Goal: Task Accomplishment & Management: Use online tool/utility

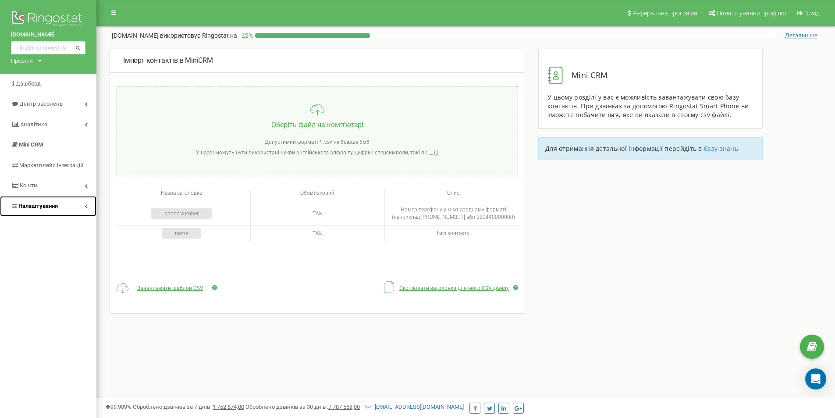
click at [50, 203] on span "Налаштування" at bounding box center [37, 206] width 39 height 7
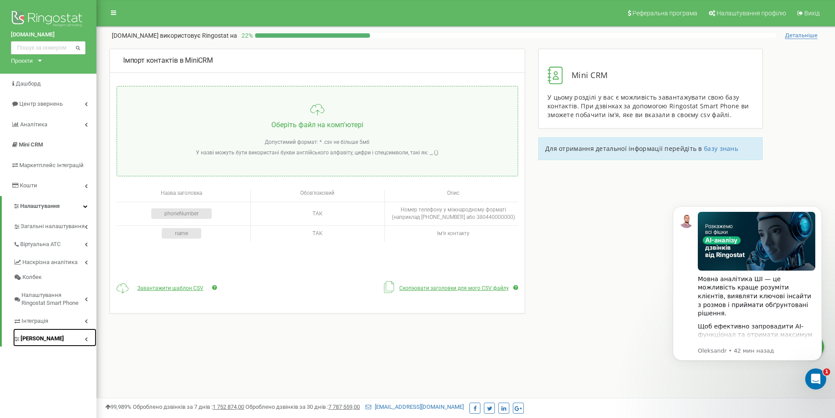
click at [71, 334] on link "[PERSON_NAME]" at bounding box center [54, 337] width 83 height 18
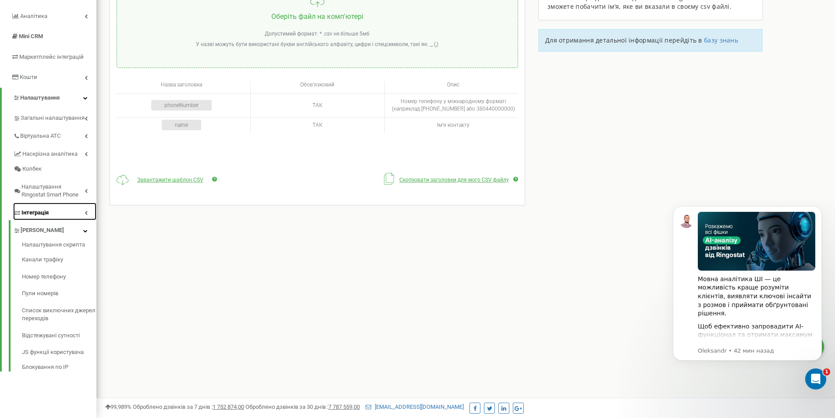
click at [81, 210] on link "Інтеграція" at bounding box center [54, 212] width 83 height 18
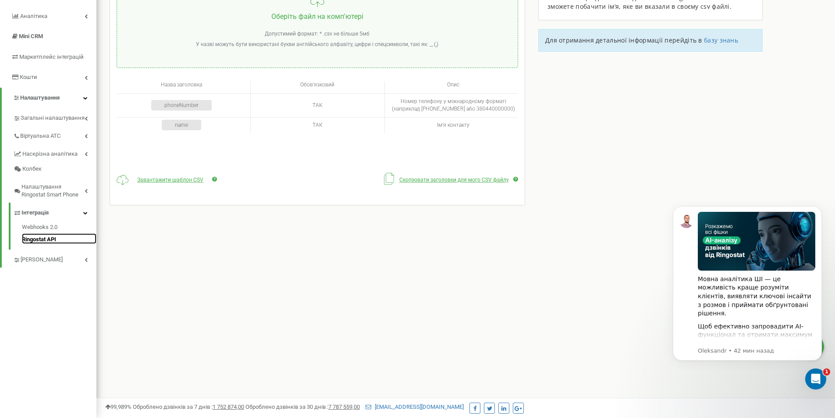
click at [46, 241] on link "Ringostat API" at bounding box center [59, 238] width 75 height 11
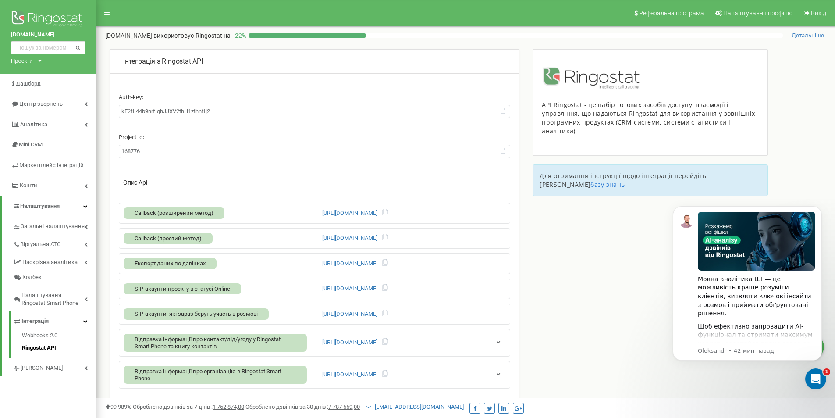
scroll to position [108, 0]
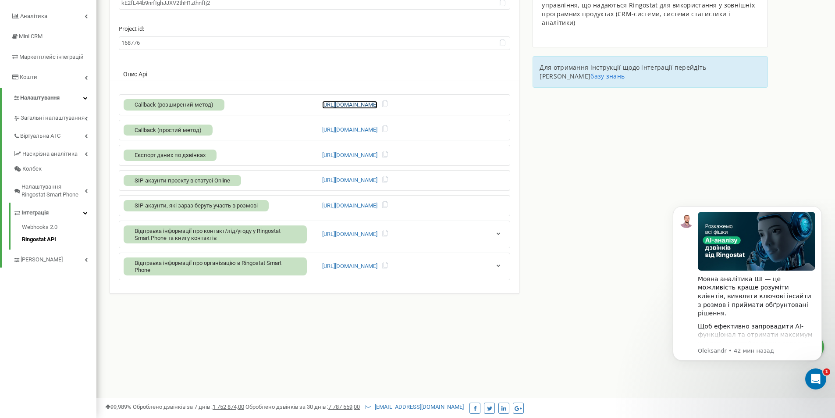
click at [355, 106] on link "[URL][DOMAIN_NAME]" at bounding box center [349, 105] width 55 height 8
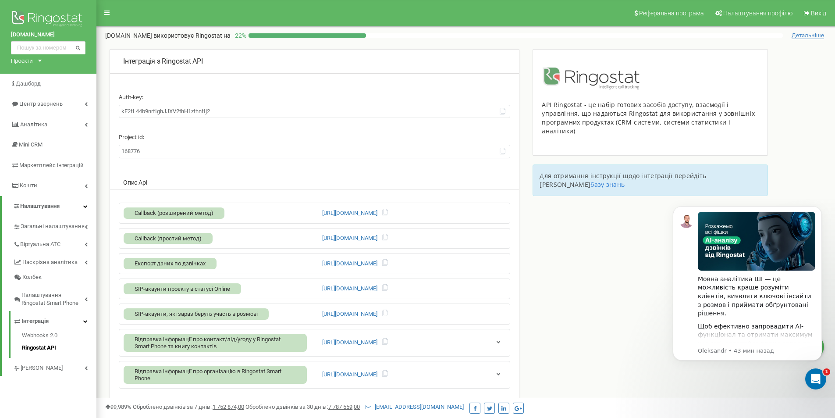
click at [528, 226] on div "Інтеграція з Ringostat API Auth-key: [ENCRYPTION_KEY] Project id: 168776 Опис A…" at bounding box center [465, 239] width 739 height 380
click at [822, 207] on button "Dismiss notification" at bounding box center [819, 208] width 11 height 11
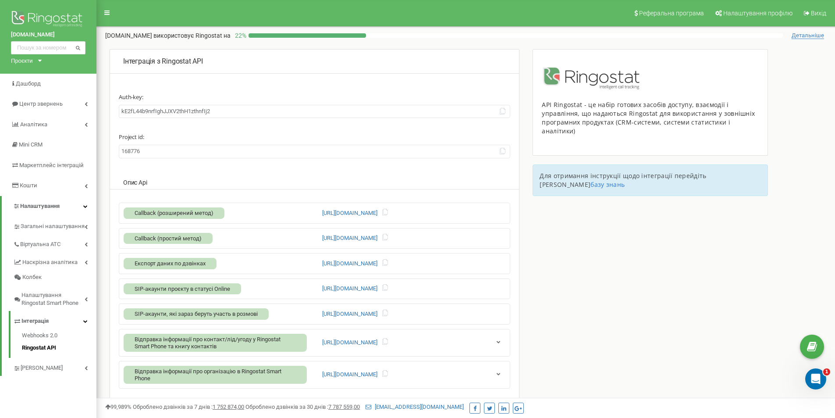
click at [529, 245] on div "Інтеграція з Ringostat API Auth-key: [ENCRYPTION_KEY] Project id: 168776 Опис A…" at bounding box center [465, 239] width 739 height 380
click at [520, 263] on div "Інтеграція з Ringostat API Auth-key: kE2fL44b9nrfIghJJXV2thH1zthnfIj2 Project i…" at bounding box center [314, 238] width 423 height 379
click at [521, 255] on div "Інтеграція з Ringostat API Auth-key: kE2fL44b9nrfIghJJXV2thH1zthnfIj2 Project i…" at bounding box center [314, 238] width 423 height 379
click at [520, 255] on div "Інтеграція з Ringostat API Auth-key: kE2fL44b9nrfIghJJXV2thH1zthnfIj2 Project i…" at bounding box center [314, 238] width 423 height 379
click at [519, 255] on div "Інтеграція з Ringostat API Auth-key: kE2fL44b9nrfIghJJXV2thH1zthnfIj2 Project i…" at bounding box center [315, 225] width 410 height 353
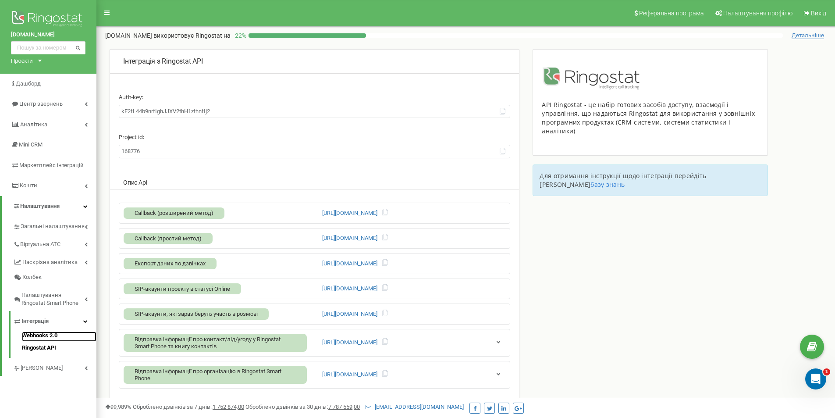
click at [50, 336] on link "Webhooks 2.0" at bounding box center [59, 336] width 75 height 11
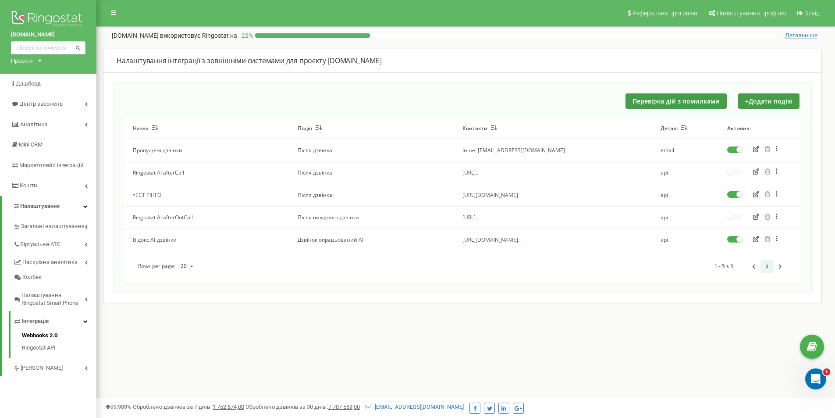
click at [242, 369] on div "Реферальна програма Налаштування профілю Вихід market-dveri.ua використовує Rin…" at bounding box center [465, 263] width 739 height 526
drag, startPoint x: 136, startPoint y: 173, endPoint x: 210, endPoint y: 178, distance: 74.7
click at [210, 178] on td "Ringostat AI afterCall" at bounding box center [206, 172] width 165 height 22
drag, startPoint x: 131, startPoint y: 238, endPoint x: 263, endPoint y: 252, distance: 132.6
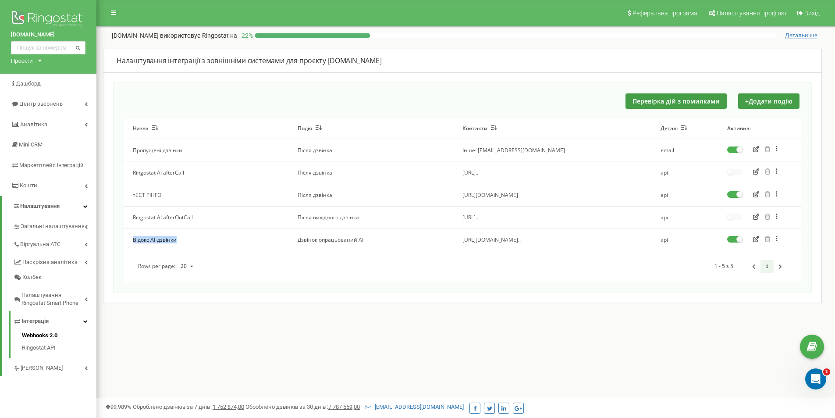
click at [252, 251] on div "Назва Подія Контакти Деталі Активна: Пропущені дзвінки Після дзвінка Інше: art.…" at bounding box center [462, 199] width 677 height 163
drag, startPoint x: 139, startPoint y: 217, endPoint x: 196, endPoint y: 217, distance: 57.4
click at [189, 217] on td "Ringostat AI afterOutCall" at bounding box center [206, 217] width 165 height 22
drag, startPoint x: 135, startPoint y: 192, endPoint x: 156, endPoint y: 188, distance: 20.7
click at [160, 192] on td "тЕСТ РІНГО" at bounding box center [206, 195] width 165 height 22
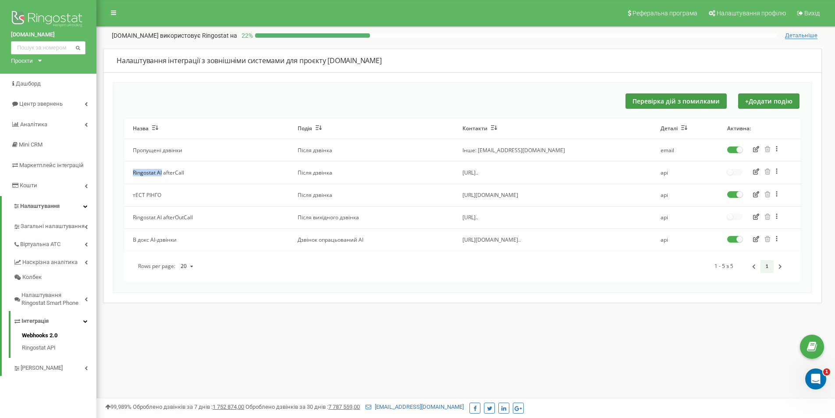
drag, startPoint x: 131, startPoint y: 166, endPoint x: 182, endPoint y: 169, distance: 51.4
click at [172, 170] on td "Ringostat AI afterCall" at bounding box center [206, 172] width 165 height 22
drag, startPoint x: 150, startPoint y: 151, endPoint x: 232, endPoint y: 153, distance: 81.5
click at [228, 151] on td "Пропущені дзвінки" at bounding box center [206, 150] width 165 height 22
click at [418, 215] on td "Після вихідного дзвінка" at bounding box center [371, 217] width 165 height 22
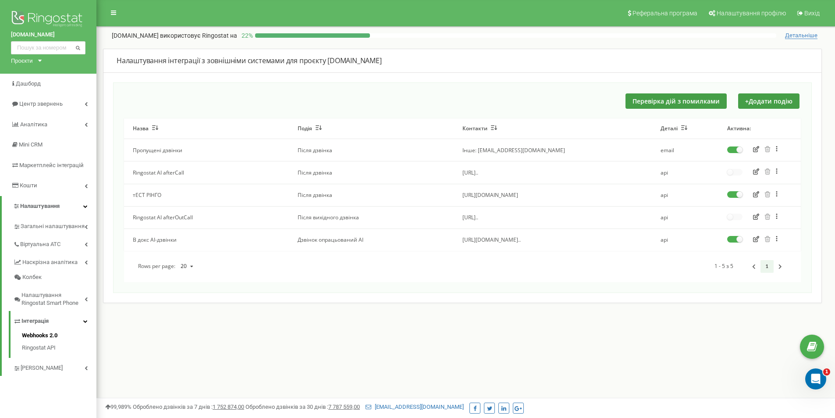
click at [757, 152] on icon "button" at bounding box center [756, 149] width 6 height 6
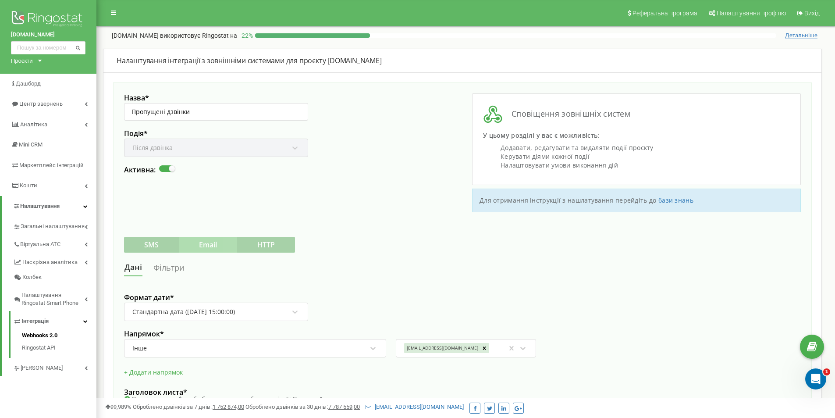
scroll to position [193, 0]
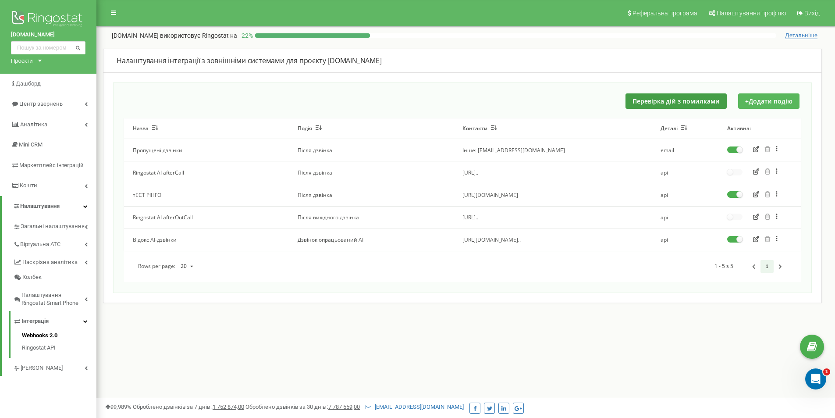
click at [767, 102] on button "+ Додати подію" at bounding box center [768, 100] width 61 height 15
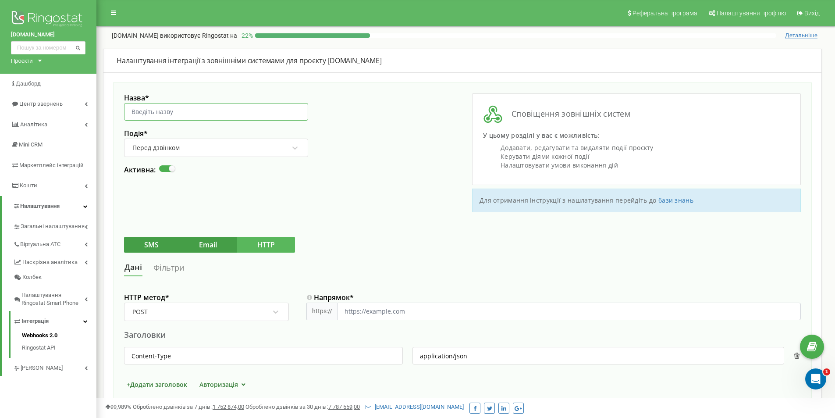
click at [205, 115] on input "Назва *" at bounding box center [216, 112] width 184 height 18
type input "Kapio"
drag, startPoint x: 234, startPoint y: 145, endPoint x: 248, endPoint y: 151, distance: 15.5
click at [248, 151] on div "Перед дзвінком" at bounding box center [211, 147] width 158 height 15
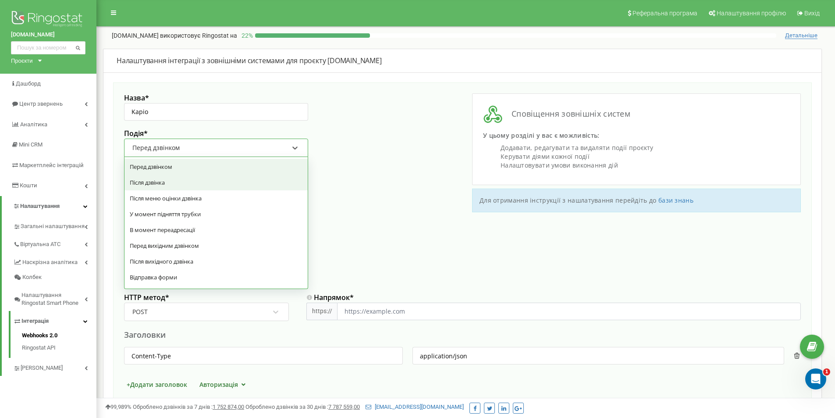
drag, startPoint x: 226, startPoint y: 181, endPoint x: 188, endPoint y: 136, distance: 58.5
click at [225, 181] on div "Після дзвінка" at bounding box center [215, 182] width 183 height 16
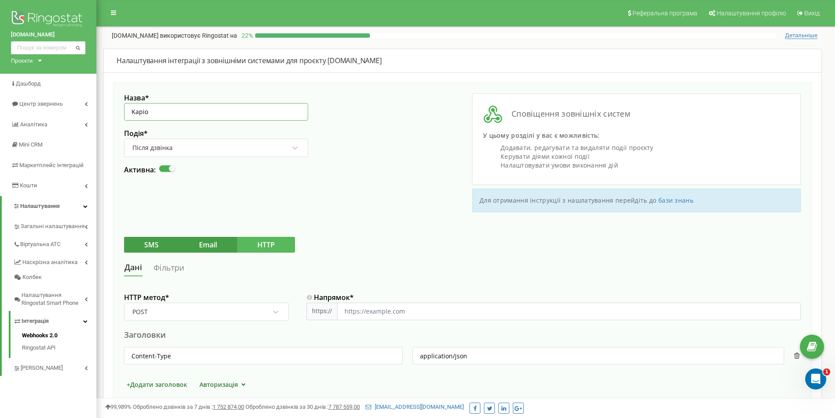
click at [213, 114] on input "Kapio" at bounding box center [216, 112] width 184 height 18
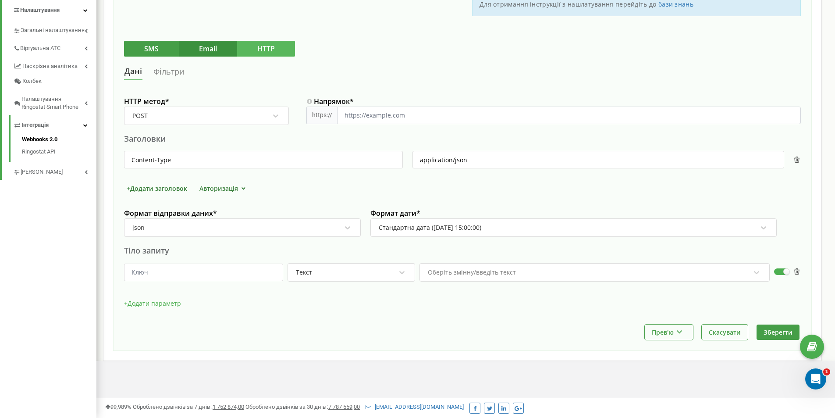
type input "Kapio Після дзвінка"
click at [219, 54] on button "Email" at bounding box center [208, 49] width 58 height 16
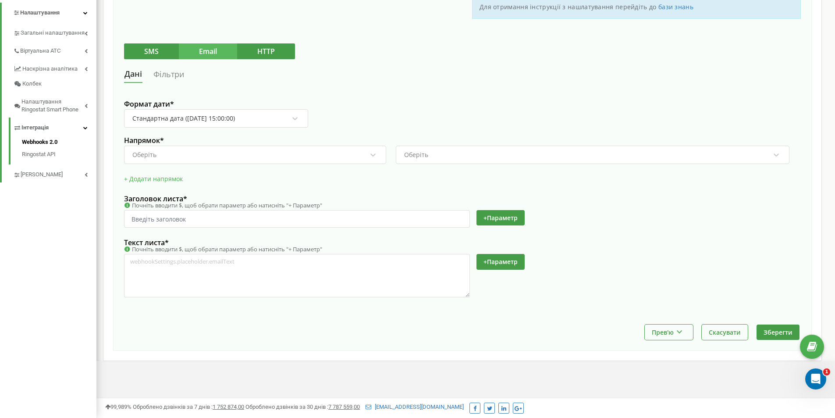
scroll to position [62, 0]
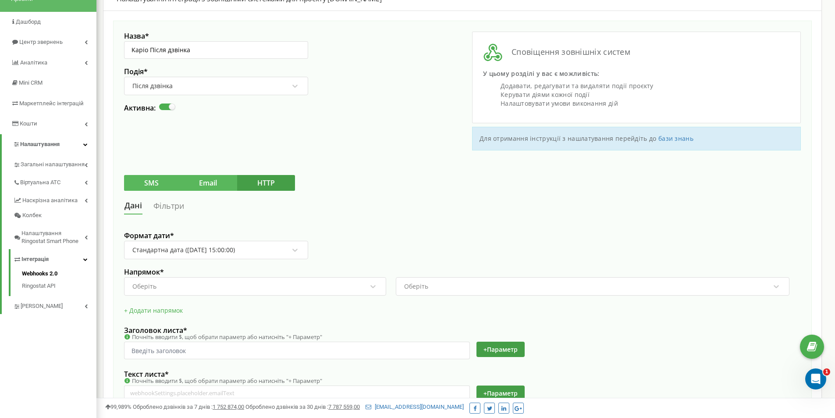
click at [155, 184] on button "SMS" at bounding box center [151, 183] width 55 height 16
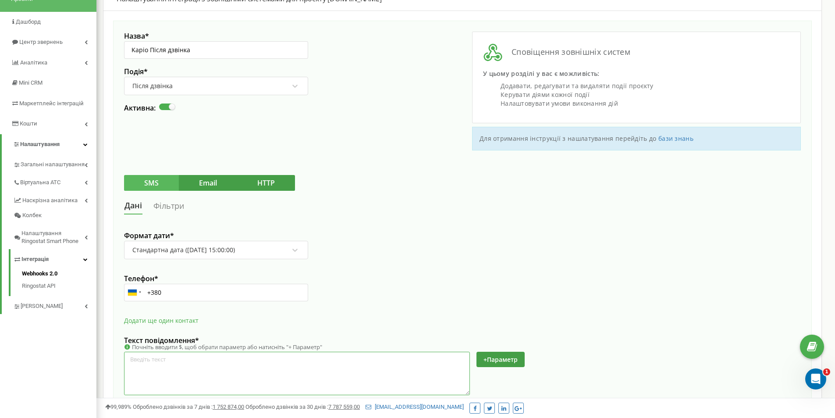
click at [193, 358] on textarea at bounding box center [297, 373] width 346 height 43
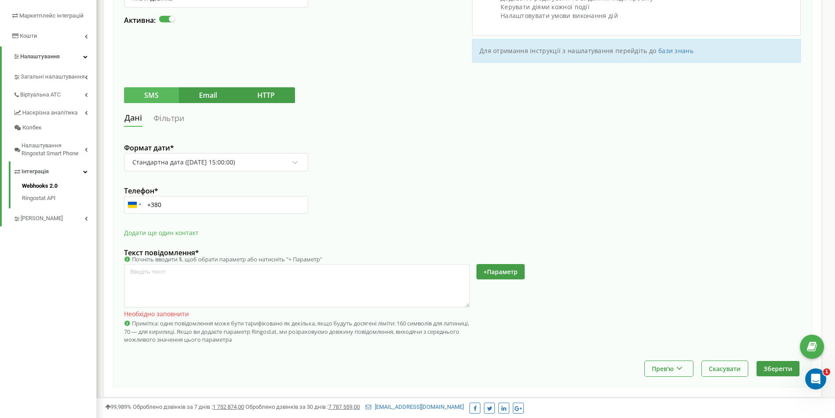
click at [271, 77] on div "Назва * Kapio Після дзвінка Подія * Після дзвінка Активна: Сповіщення зовнішніх…" at bounding box center [462, 160] width 699 height 454
click at [272, 93] on button "HTTP" at bounding box center [266, 95] width 58 height 16
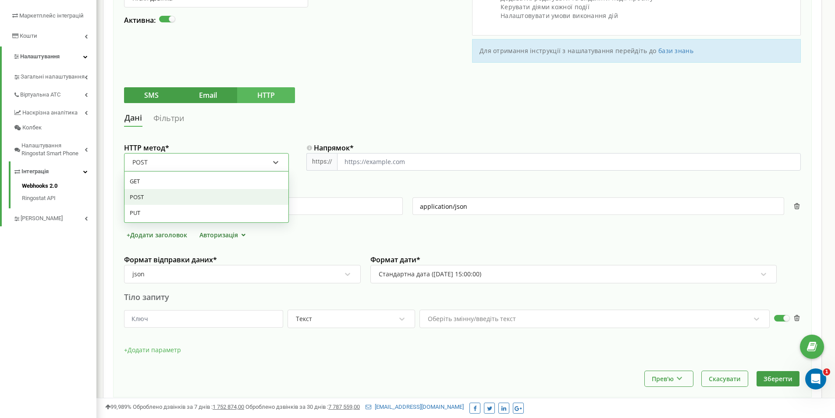
click at [224, 164] on div "POST" at bounding box center [201, 162] width 139 height 15
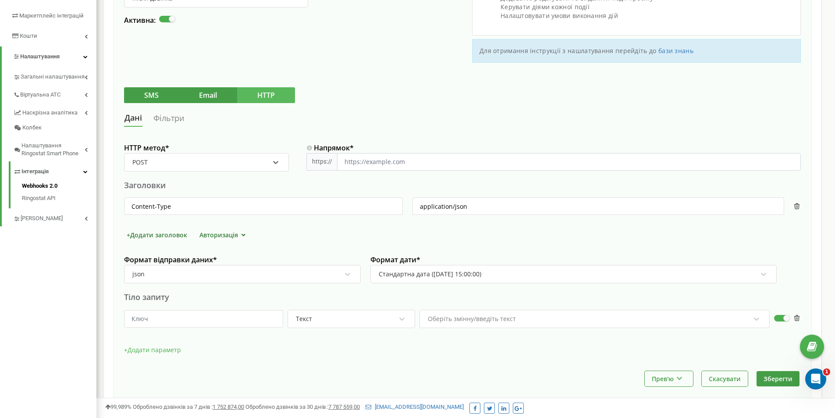
click at [224, 164] on div "POST" at bounding box center [201, 162] width 139 height 15
click at [400, 161] on input "Напрямок *" at bounding box center [569, 162] width 464 height 18
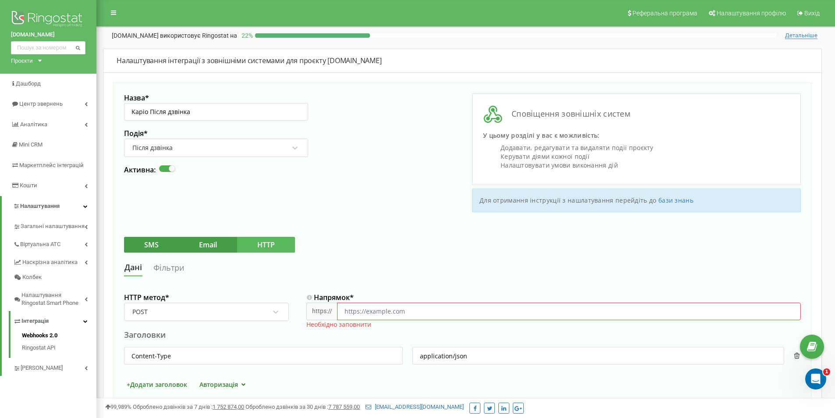
scroll to position [88, 0]
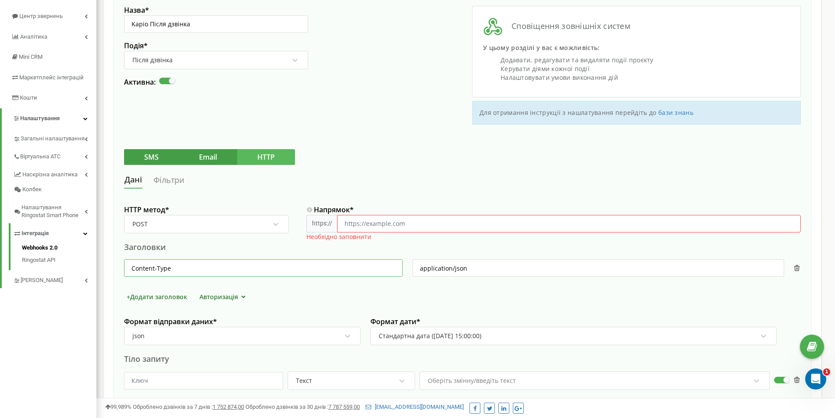
click at [356, 270] on input "Content-Type" at bounding box center [263, 268] width 279 height 18
click at [356, 291] on div "HTTP метод * POST Напрямок * https:// Необхідно заповнити Заголовки Content-Typ…" at bounding box center [462, 315] width 677 height 233
click at [500, 270] on input "application/json" at bounding box center [598, 268] width 372 height 18
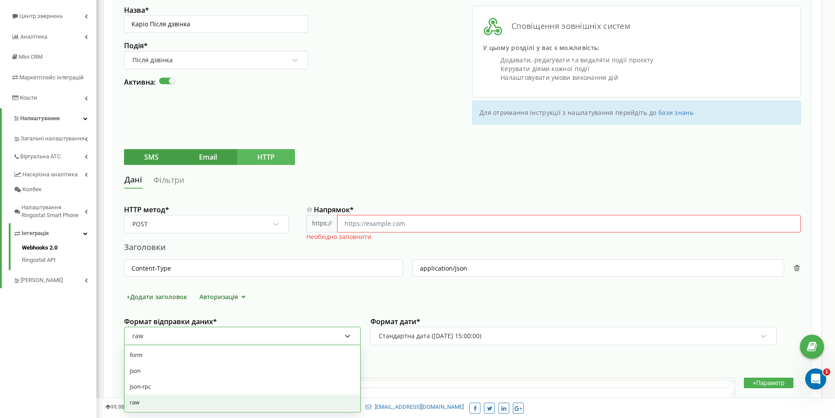
click at [313, 334] on div "raw" at bounding box center [237, 335] width 210 height 15
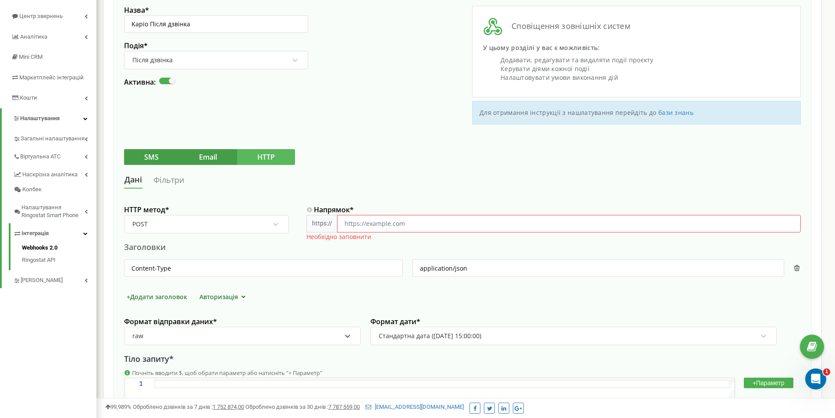
click at [312, 334] on div "raw" at bounding box center [237, 335] width 210 height 15
click at [384, 289] on div "HTTP метод * POST Напрямок * https:// Необхідно заповнити Заголовки Content-Typ…" at bounding box center [462, 372] width 677 height 347
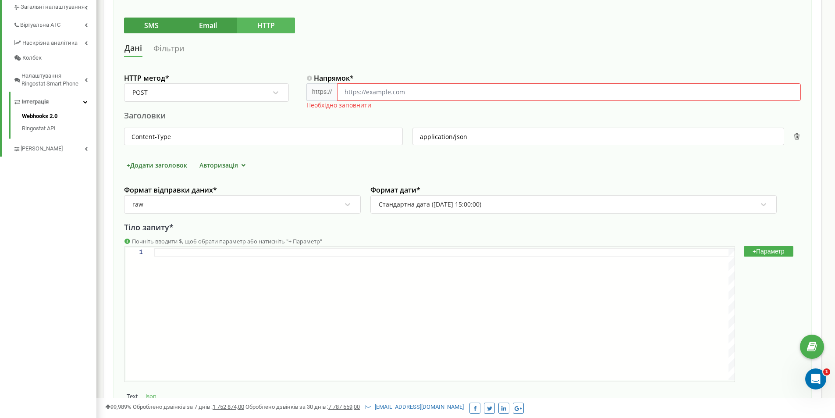
scroll to position [0, 0]
click at [285, 252] on div at bounding box center [444, 252] width 580 height 8
type textarea "$"
click at [148, 395] on button "Json" at bounding box center [151, 395] width 16 height 9
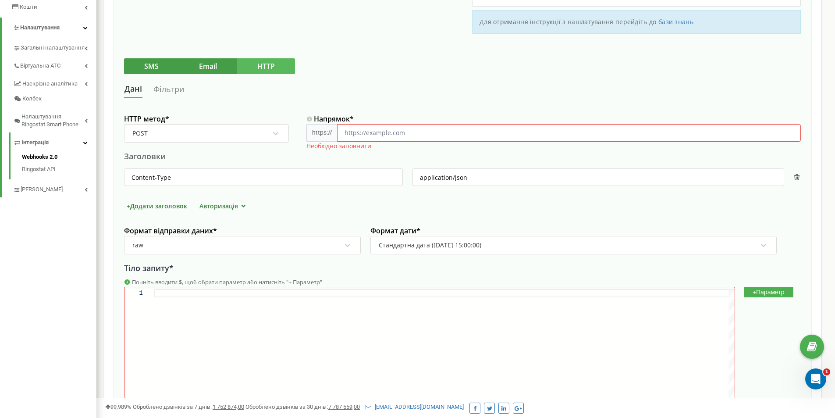
scroll to position [135, 0]
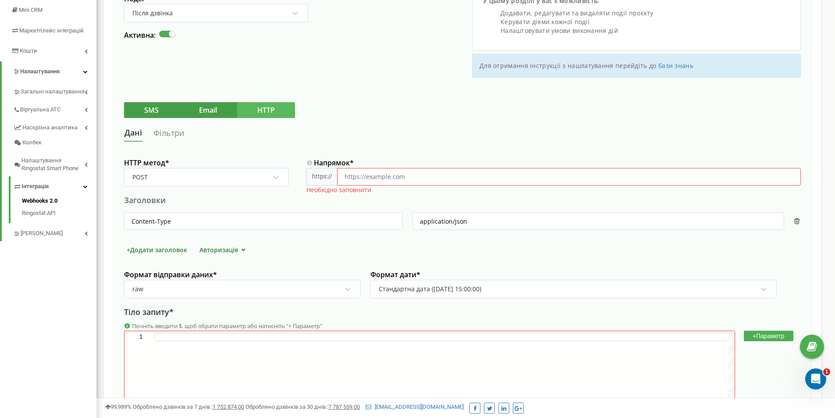
click at [393, 181] on input "Напрямок *" at bounding box center [569, 177] width 464 height 18
drag, startPoint x: 365, startPoint y: 177, endPoint x: 316, endPoint y: 177, distance: 48.2
click at [318, 177] on div "https:// https://kapio.com.ua/webhook/ringostat/call-completed" at bounding box center [553, 177] width 494 height 18
drag, startPoint x: 273, startPoint y: 196, endPoint x: 285, endPoint y: 203, distance: 14.7
click at [274, 197] on div "Заголовки" at bounding box center [462, 200] width 677 height 11
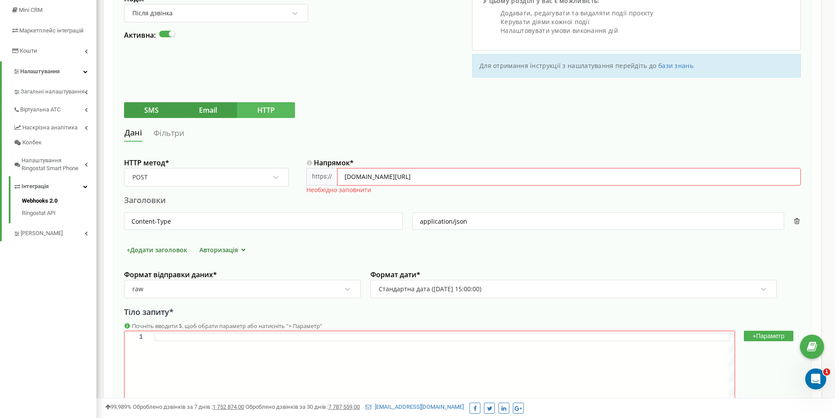
scroll to position [222, 0]
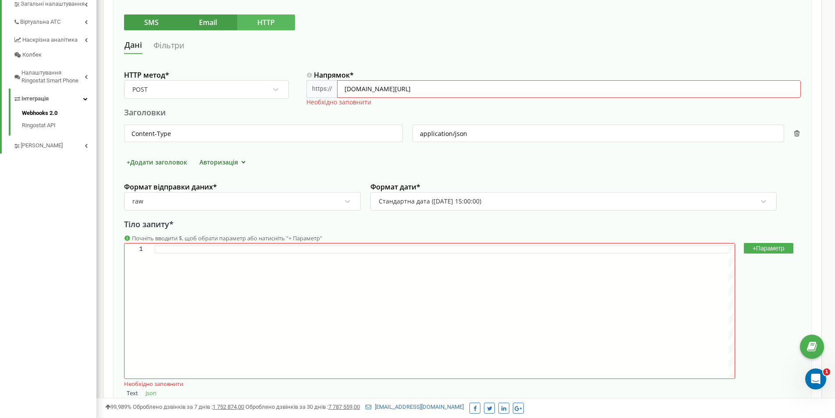
click at [757, 245] on button "+ Параметр" at bounding box center [769, 248] width 50 height 11
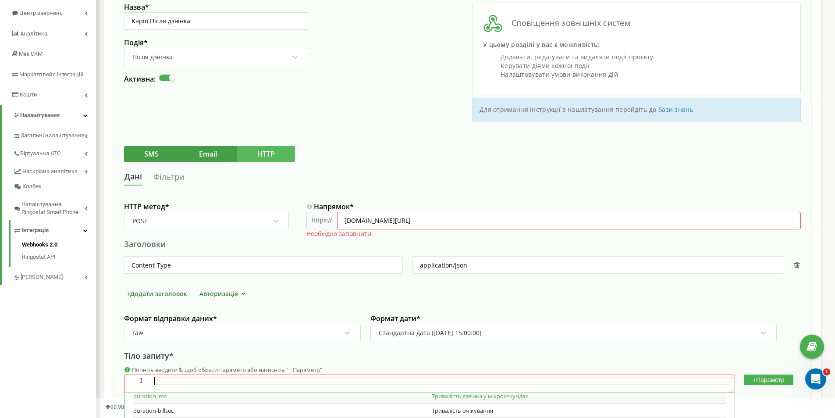
scroll to position [310, 0]
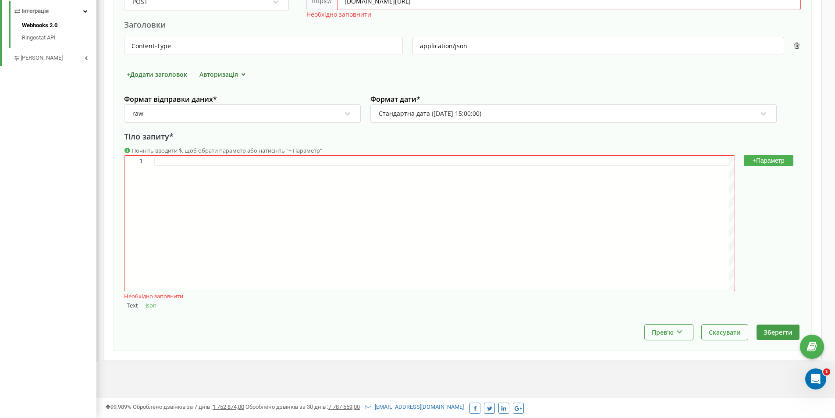
click at [55, 227] on div "market-dveri.ua Проєкти market-dveri.ua Дашборд Центр звернень Аналiтика Mini C…" at bounding box center [48, 54] width 96 height 728
click at [759, 331] on button "Зберегти" at bounding box center [778, 331] width 43 height 15
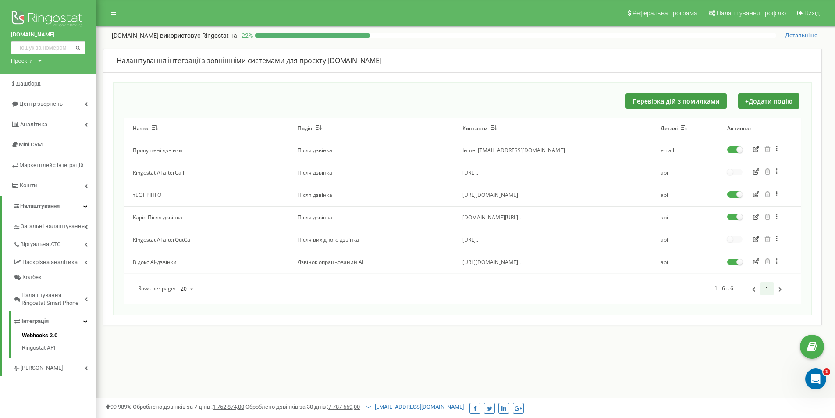
click at [755, 217] on icon "button" at bounding box center [756, 216] width 6 height 6
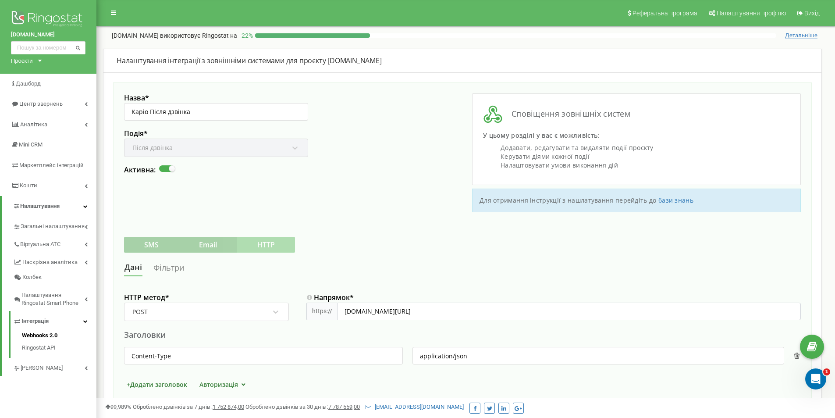
scroll to position [263, 0]
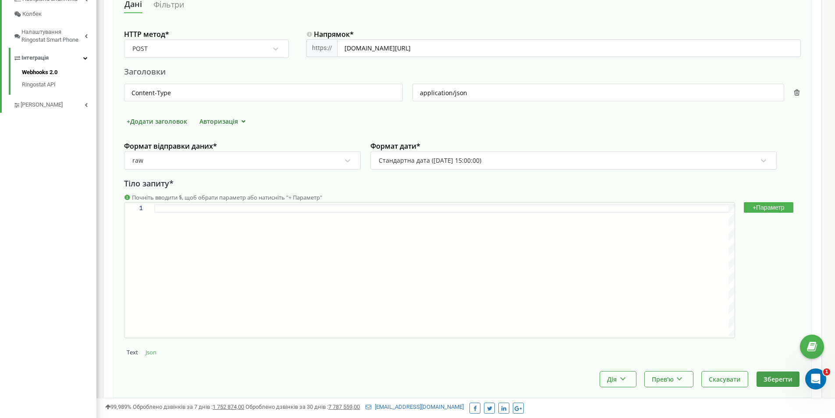
click at [768, 204] on button "+ Параметр" at bounding box center [769, 207] width 50 height 11
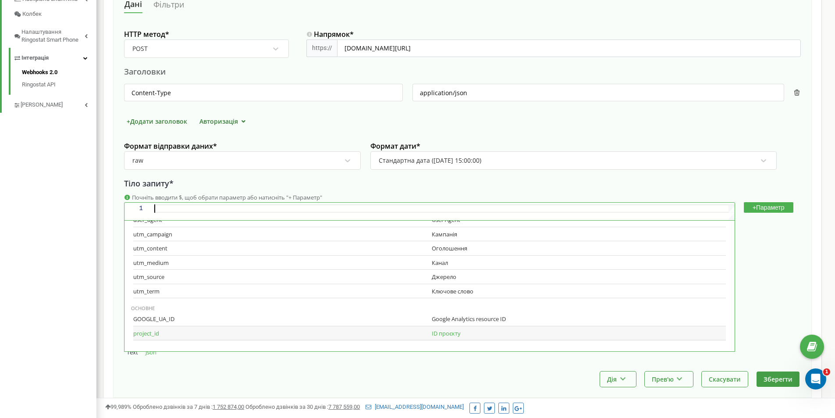
scroll to position [310, 0]
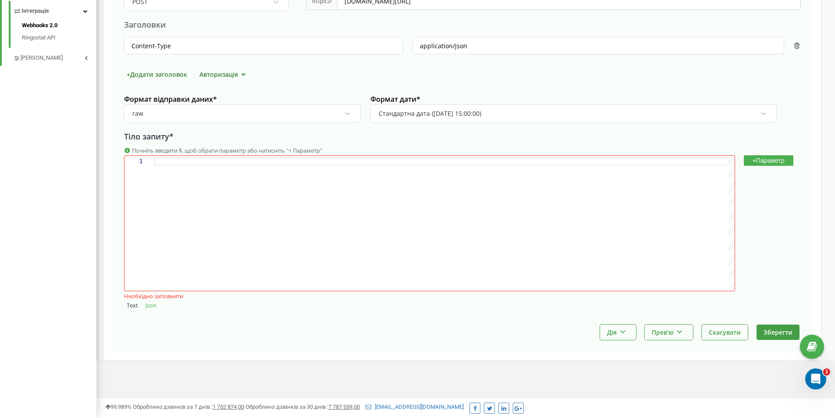
click at [439, 353] on div "Налаштування інтеграції з зовнішніми системами для проєкту market-dveri.ua Назв…" at bounding box center [462, 50] width 719 height 622
click at [293, 339] on div "Дія Зробити копію Змінити момент відправки Видалити Прев'ю Показати приклад Вик…" at bounding box center [462, 331] width 677 height 15
drag, startPoint x: 43, startPoint y: 312, endPoint x: 0, endPoint y: 305, distance: 44.0
click at [32, 308] on div "market-dveri.ua Проєкти market-dveri.ua Дашборд Центр звернень Аналiтика Mini C…" at bounding box center [48, 54] width 96 height 728
drag, startPoint x: 770, startPoint y: 163, endPoint x: 761, endPoint y: 162, distance: 8.8
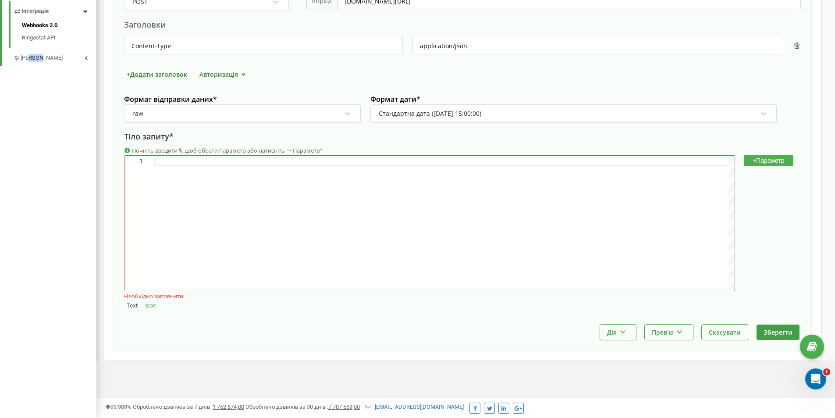
click at [770, 163] on button "+ Параметр" at bounding box center [769, 160] width 50 height 11
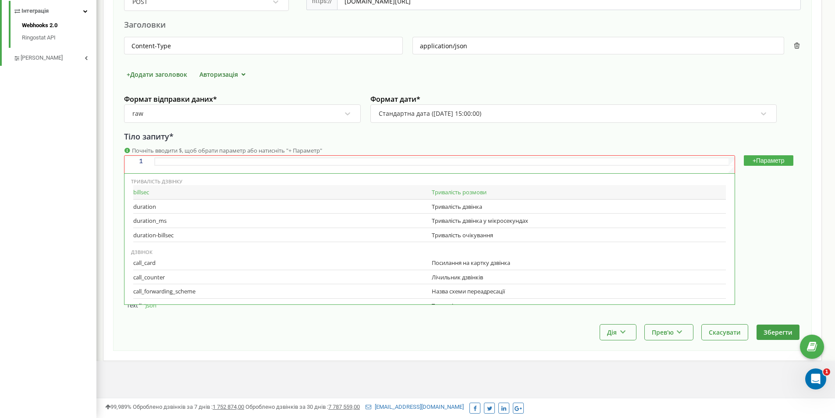
click at [216, 193] on div "billsec" at bounding box center [280, 192] width 294 height 8
click at [199, 208] on div "duration" at bounding box center [280, 207] width 294 height 8
click at [203, 262] on div "call_card" at bounding box center [280, 263] width 294 height 8
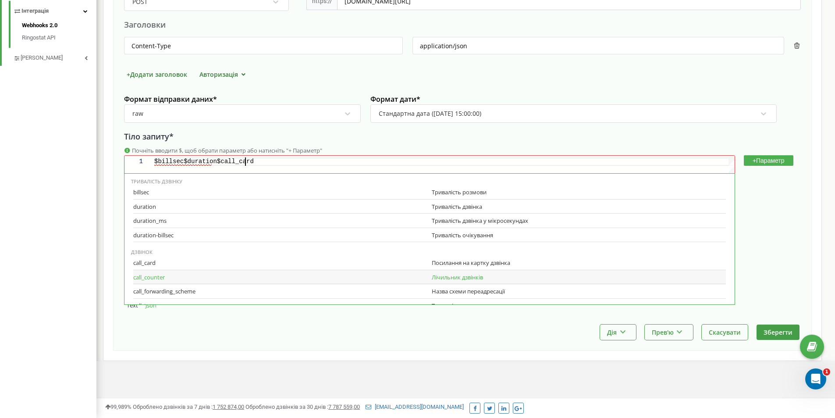
click at [199, 278] on div "call_counter" at bounding box center [280, 277] width 294 height 8
click at [195, 293] on div "call_forwarding_scheme" at bounding box center [280, 291] width 294 height 8
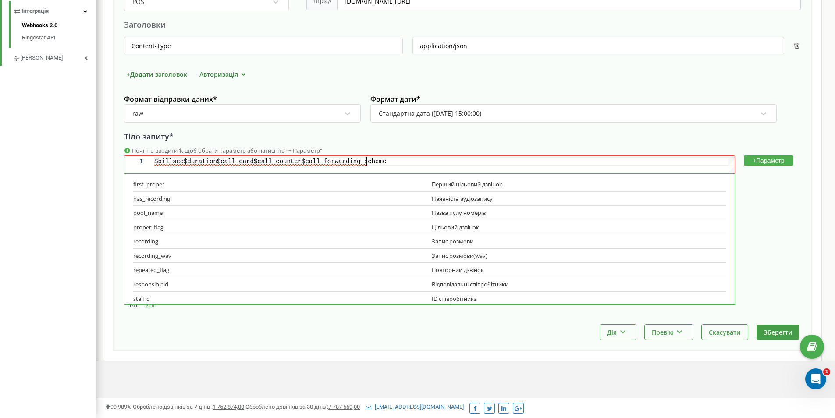
scroll to position [617, 0]
drag, startPoint x: 185, startPoint y: 288, endPoint x: 180, endPoint y: 274, distance: 13.9
click at [185, 287] on div "project_id" at bounding box center [280, 286] width 294 height 8
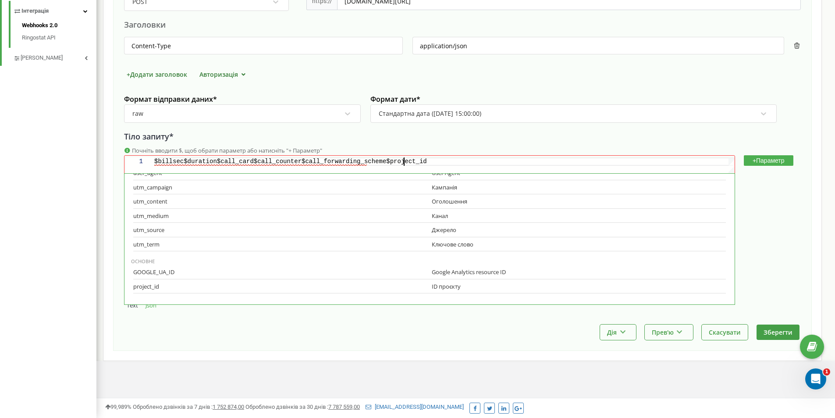
drag, startPoint x: 179, startPoint y: 273, endPoint x: 179, endPoint y: 261, distance: 11.8
click at [179, 272] on div "GOOGLE_UA_ID" at bounding box center [280, 272] width 294 height 8
click at [173, 241] on div "utm_term" at bounding box center [280, 244] width 294 height 8
click at [171, 228] on div "utm_source" at bounding box center [280, 230] width 294 height 8
click at [171, 217] on div "utm_medium" at bounding box center [280, 216] width 294 height 8
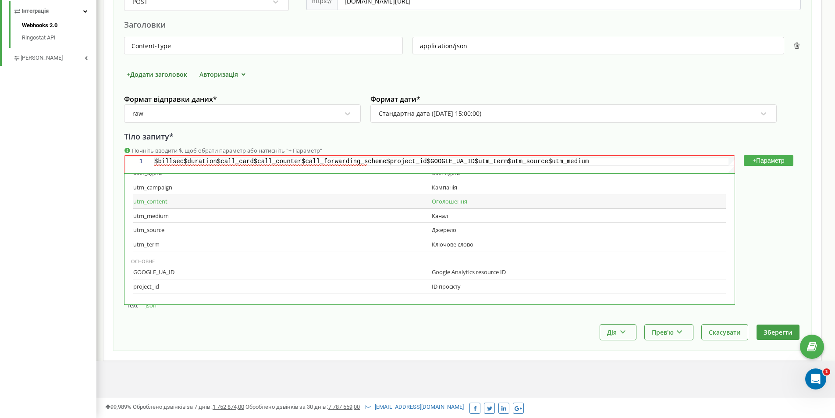
click at [171, 206] on div "utm_content Оголошення" at bounding box center [429, 201] width 593 height 14
drag, startPoint x: 185, startPoint y: 263, endPoint x: 186, endPoint y: 258, distance: 5.8
click at [185, 263] on div "refferrer" at bounding box center [280, 261] width 294 height 8
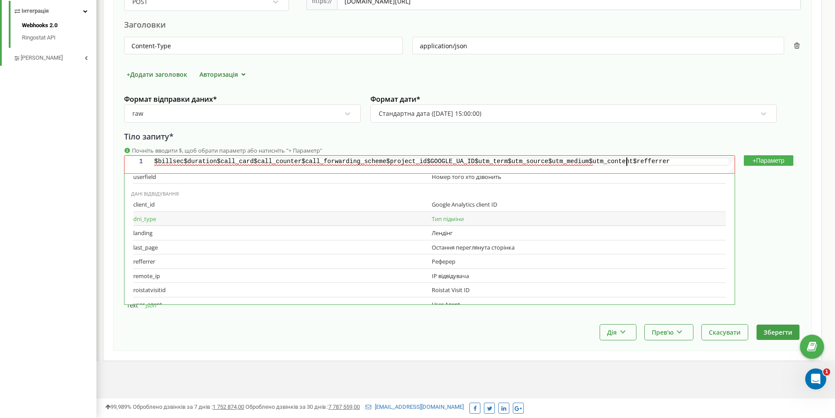
click at [181, 232] on div "landing Лендінг" at bounding box center [429, 233] width 593 height 14
drag, startPoint x: 180, startPoint y: 218, endPoint x: 179, endPoint y: 206, distance: 12.7
click at [180, 216] on div "dni_type" at bounding box center [280, 219] width 294 height 8
drag, startPoint x: 179, startPoint y: 204, endPoint x: 179, endPoint y: 177, distance: 27.6
click at [181, 192] on div "Дані відвідування client_id Google Analytics client ID dni_type Тип підміни lan…" at bounding box center [429, 286] width 593 height 192
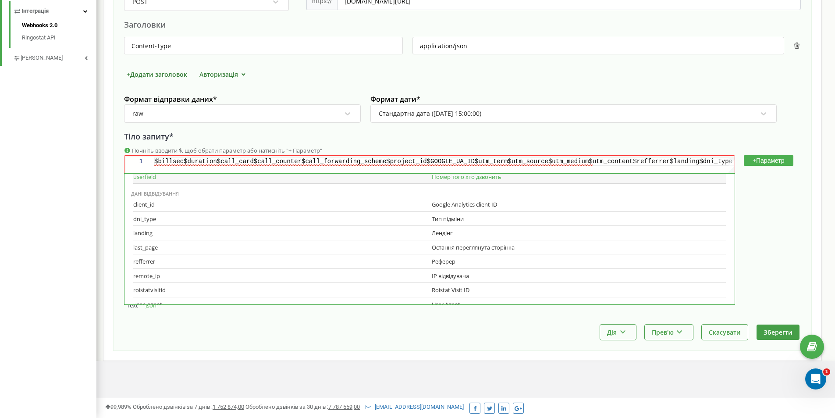
click at [179, 175] on div "userfield" at bounding box center [280, 177] width 294 height 8
type textarea "$billsec$duration$call_card$call_counter$call_forwarding_scheme$project_id$GOOG…"
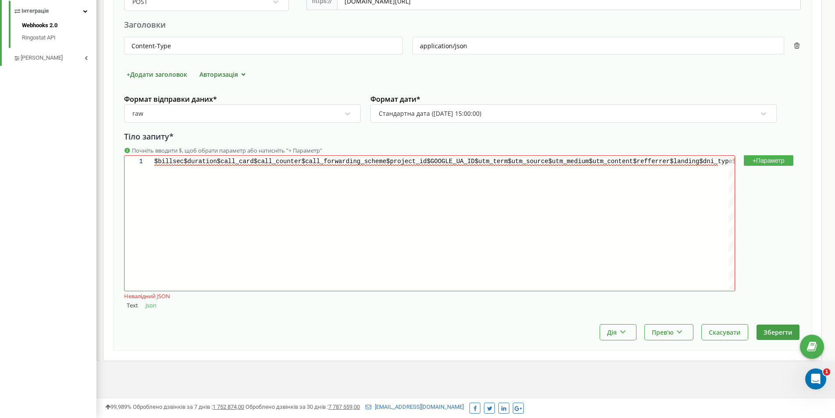
drag, startPoint x: 346, startPoint y: 351, endPoint x: 313, endPoint y: 339, distance: 34.7
click at [342, 351] on div "Налаштування інтеграції з зовнішніми системами для проєкту market-dveri.ua Назв…" at bounding box center [462, 50] width 719 height 622
click at [155, 308] on button "Json" at bounding box center [151, 305] width 16 height 9
click at [127, 306] on button "Text" at bounding box center [132, 305] width 17 height 9
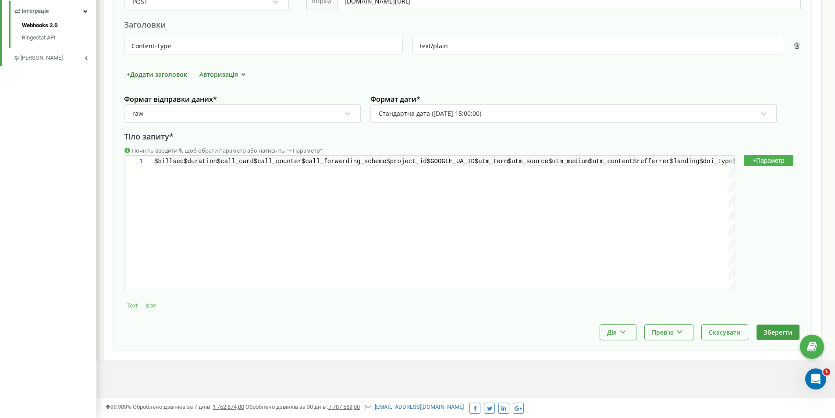
click at [151, 306] on button "Json" at bounding box center [151, 305] width 16 height 9
type input "application/json"
click at [389, 220] on div "$billsec$duration$call_card$call_counter$call_forw arding_scheme$project_id$GOO…" at bounding box center [444, 223] width 580 height 132
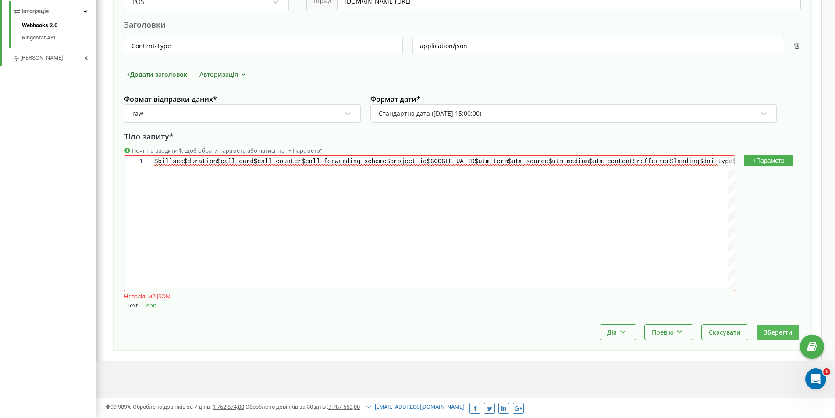
click at [760, 331] on button "Зберегти" at bounding box center [778, 331] width 43 height 15
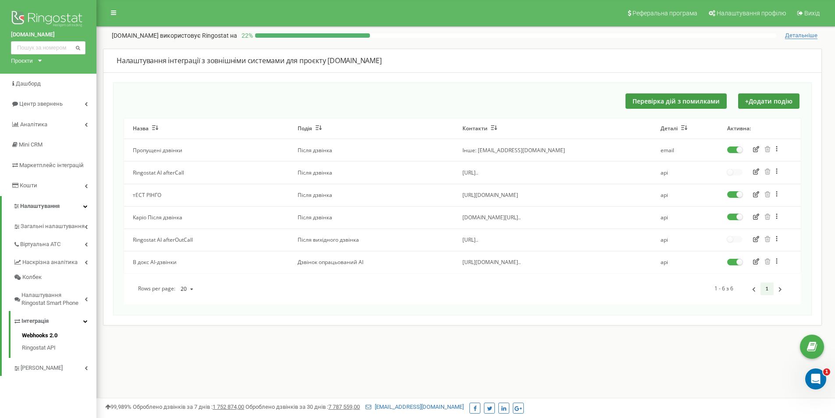
click at [776, 217] on icon at bounding box center [777, 216] width 2 height 6
click at [594, 335] on div "Реферальна програма Налаштування профілю Вихід market-dveri.ua використовує Rin…" at bounding box center [465, 263] width 739 height 526
click at [754, 217] on icon "button" at bounding box center [756, 216] width 6 height 6
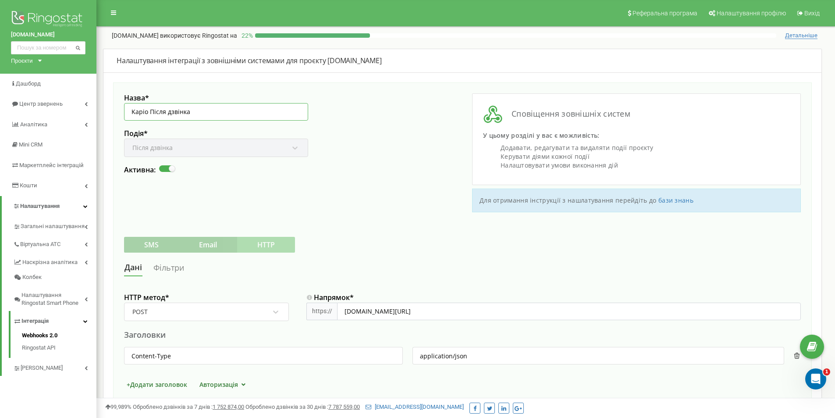
click at [147, 113] on input "Kapio Після дзвінка" at bounding box center [216, 112] width 184 height 18
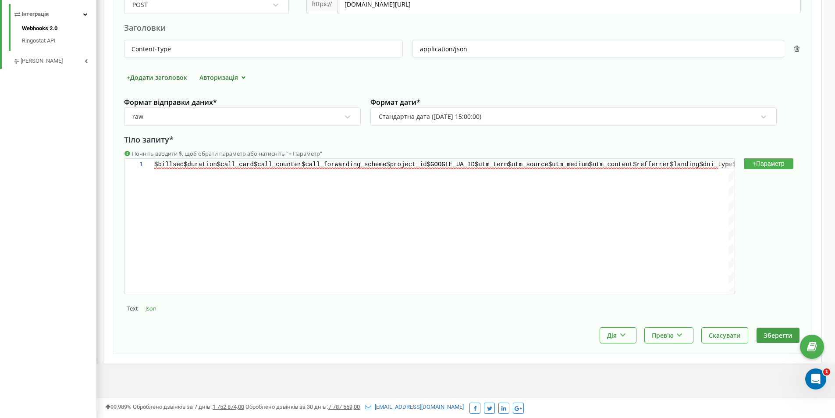
scroll to position [310, 0]
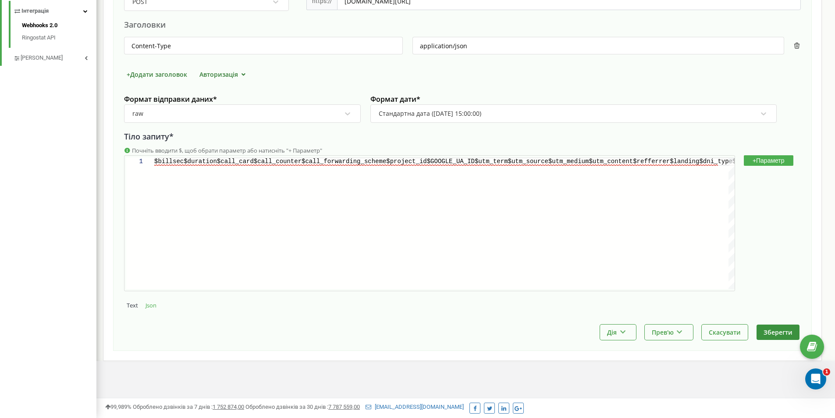
type input "KAPIO Після дзвінка"
click at [768, 335] on button "Зберегти" at bounding box center [778, 331] width 43 height 15
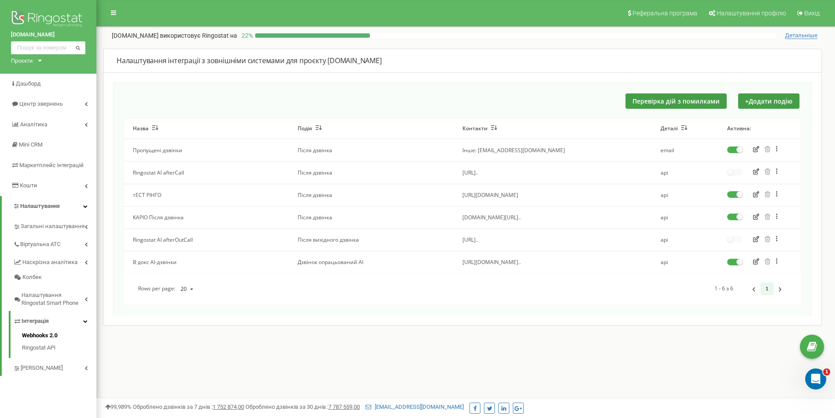
click at [781, 219] on icon at bounding box center [782, 215] width 5 height 5
click at [787, 238] on div "Зробити копію" at bounding box center [802, 236] width 57 height 14
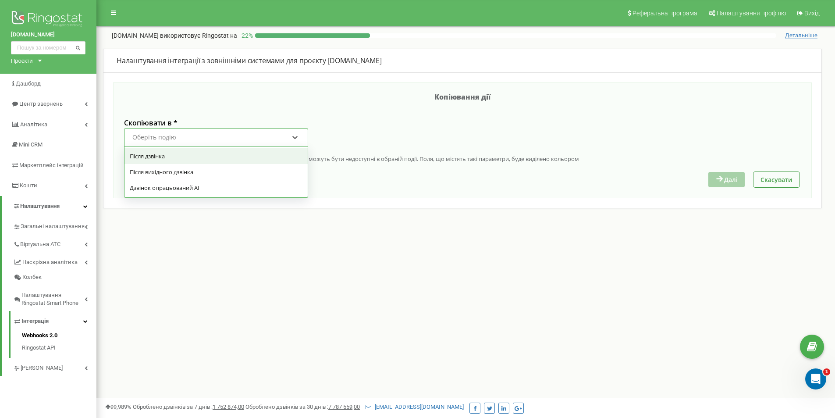
click at [214, 142] on div "Оберіть подію" at bounding box center [211, 137] width 158 height 15
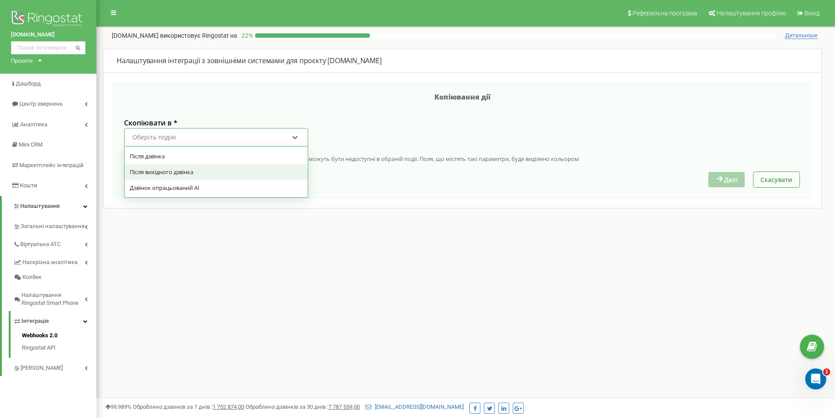
click at [207, 172] on div "Після вихідного дзвінка" at bounding box center [215, 172] width 183 height 16
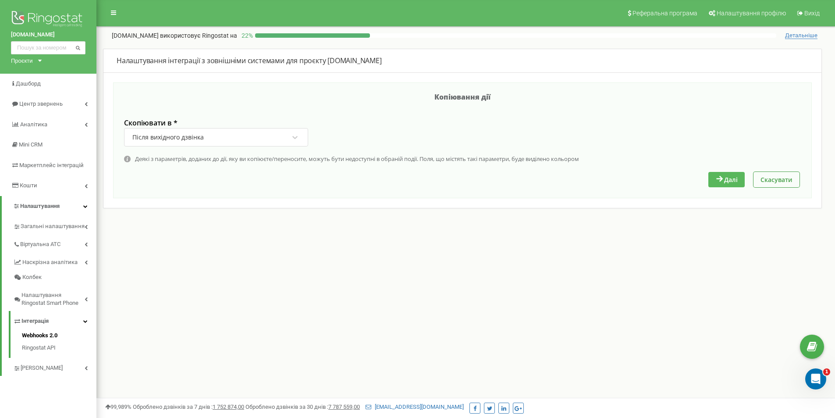
click at [713, 177] on button "Далі" at bounding box center [726, 179] width 36 height 15
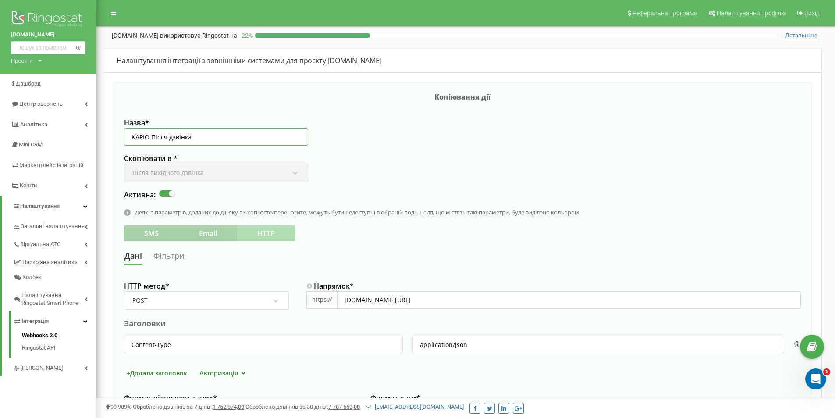
drag, startPoint x: 150, startPoint y: 137, endPoint x: 156, endPoint y: 139, distance: 6.7
click at [150, 137] on input "KAPIO Після дзвінка" at bounding box center [216, 137] width 184 height 18
click at [236, 139] on input "KAPIO Після дзвінка" at bounding box center [216, 137] width 184 height 18
type input "KAPIO Після дзвінка chugusov.igor@gmailcom"
click at [146, 231] on div "SMS Email HTTP" at bounding box center [209, 233] width 171 height 16
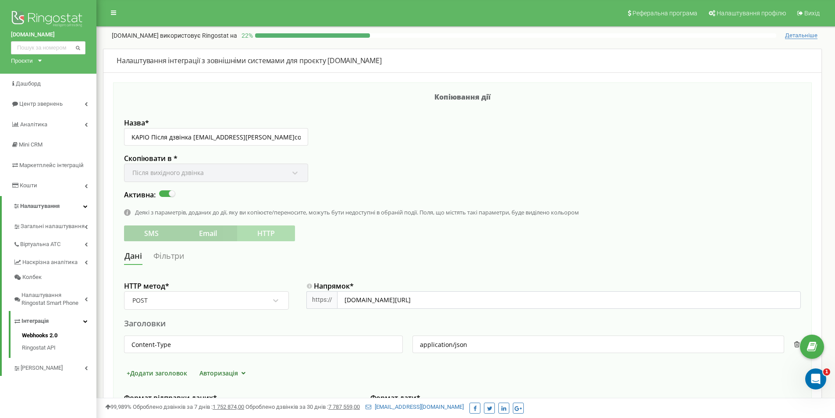
scroll to position [88, 0]
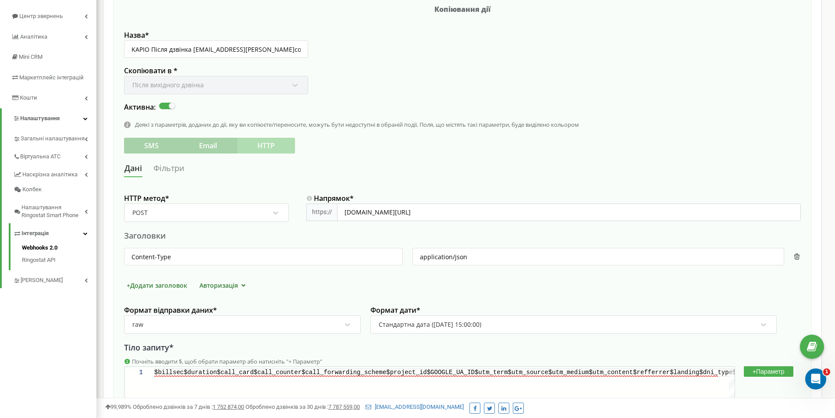
click at [274, 147] on div "SMS Email HTTP" at bounding box center [209, 146] width 171 height 16
click at [202, 149] on div "SMS Email HTTP" at bounding box center [209, 146] width 171 height 16
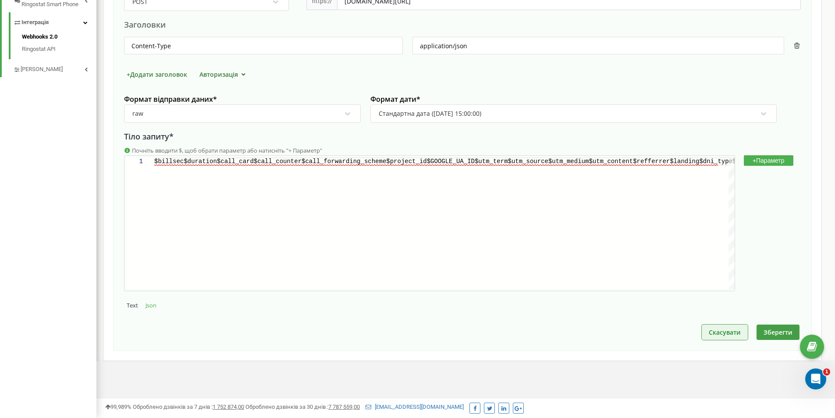
click at [725, 333] on button "Скасувати" at bounding box center [725, 331] width 46 height 15
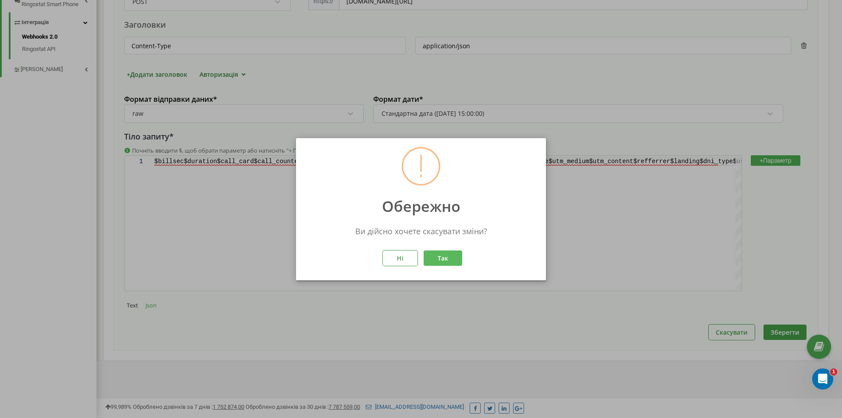
click at [438, 261] on button "Так" at bounding box center [442, 257] width 39 height 15
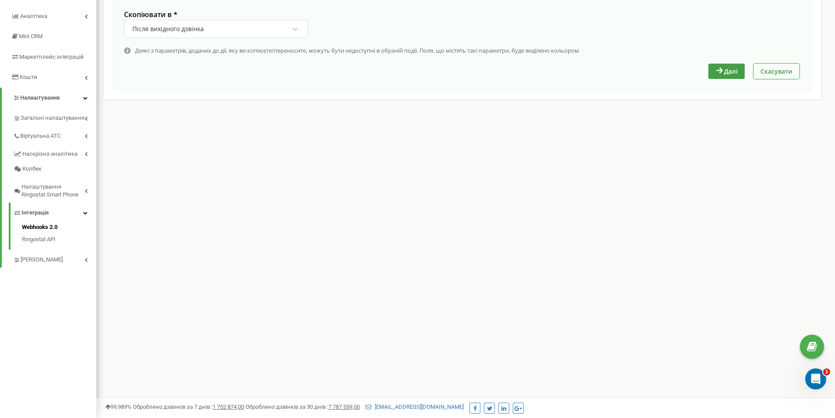
scroll to position [0, 0]
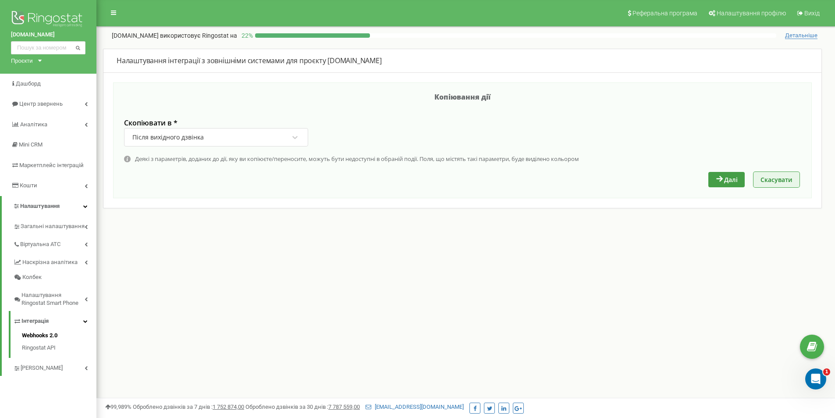
click at [771, 181] on button "Скасувати" at bounding box center [776, 179] width 46 height 15
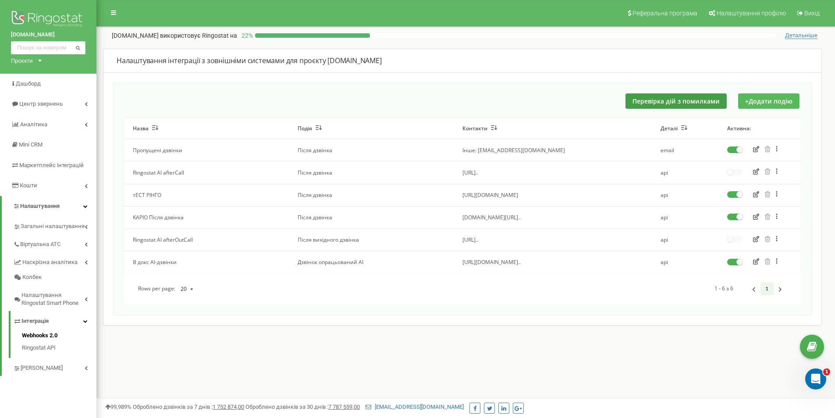
click at [753, 99] on button "+ Додати подію" at bounding box center [768, 100] width 61 height 15
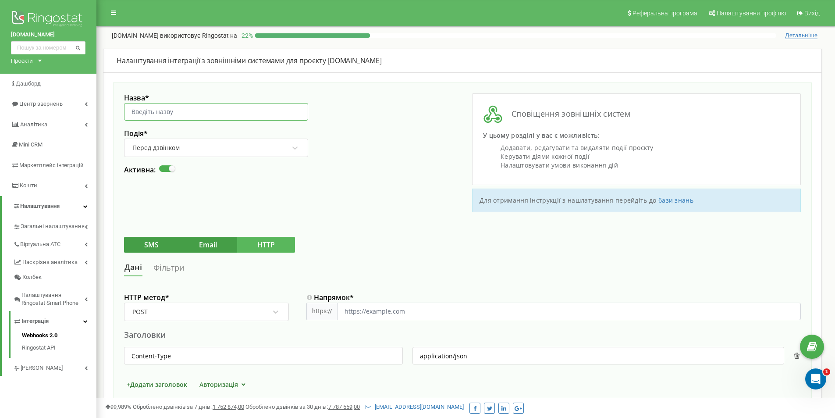
click at [195, 111] on input "Назва *" at bounding box center [216, 112] width 184 height 18
type input "KAPIO Після дзвінка chugusov.igor@gmailcom"
click at [181, 156] on div "Перед дзвінком" at bounding box center [216, 148] width 184 height 18
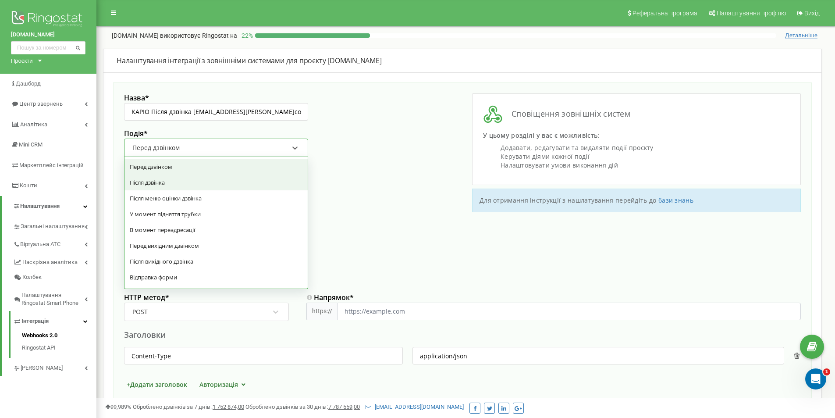
click at [171, 184] on div "Після дзвінка" at bounding box center [215, 182] width 183 height 16
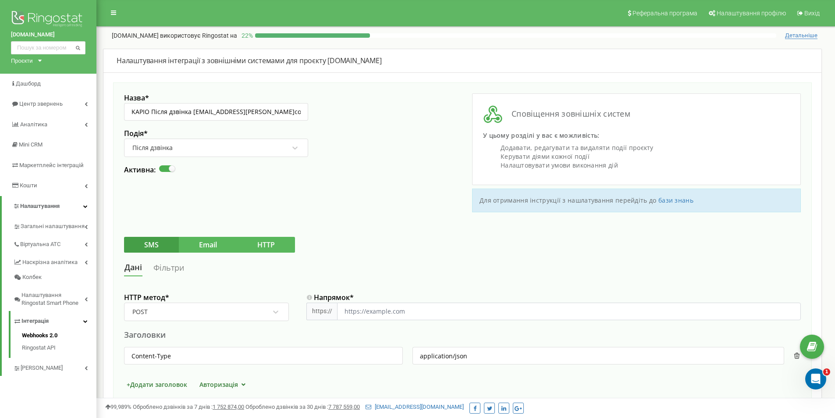
click at [218, 242] on button "Email" at bounding box center [208, 245] width 58 height 16
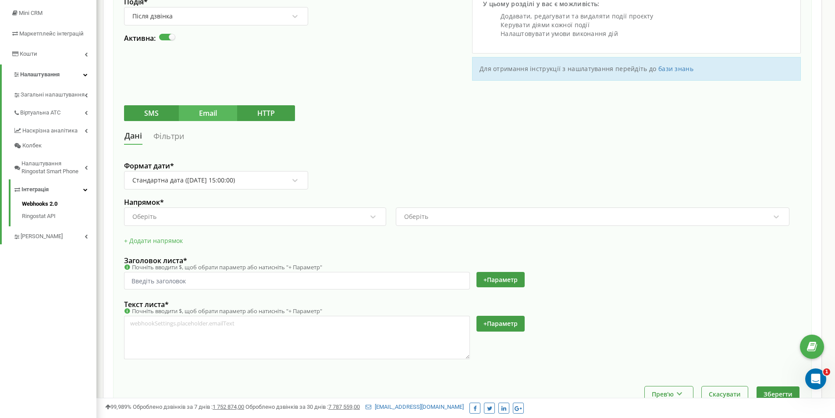
scroll to position [175, 0]
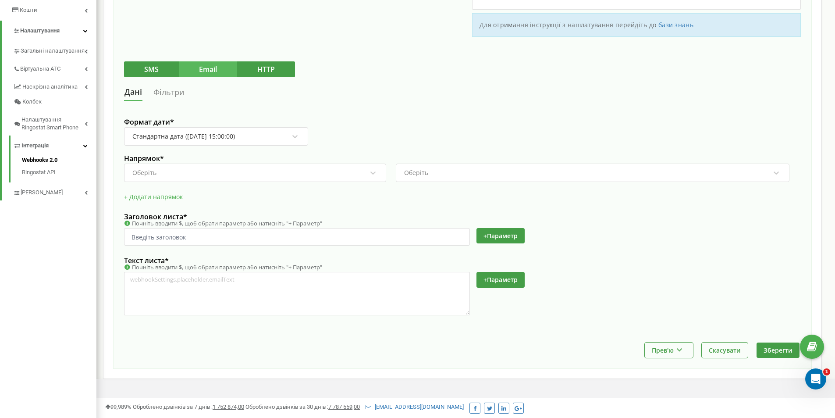
click at [224, 138] on div "Стандартна дата ([DATE] 15:00:00)" at bounding box center [183, 136] width 103 height 8
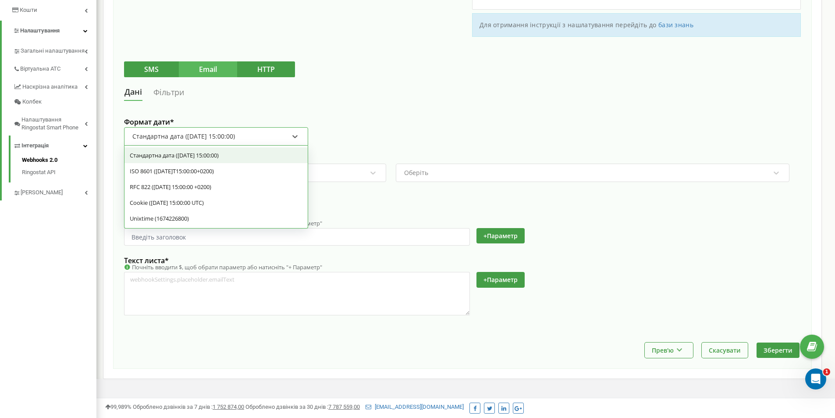
click at [224, 138] on div "Стандартна дата ([DATE] 15:00:00)" at bounding box center [183, 136] width 103 height 8
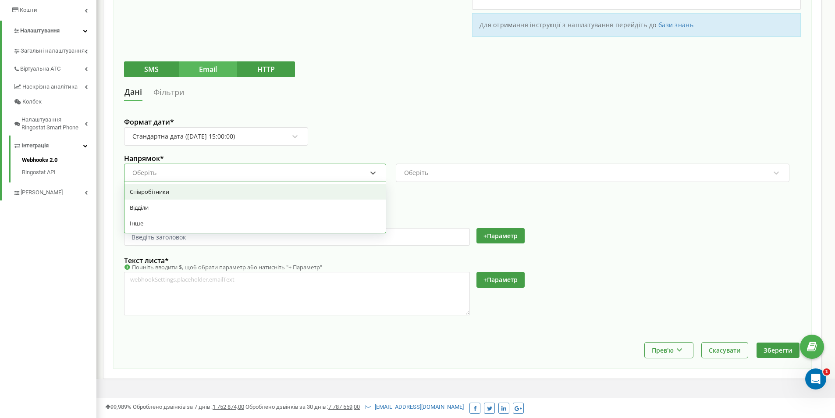
click at [216, 169] on div "Оберіть" at bounding box center [250, 172] width 236 height 15
click at [209, 192] on div "Співробітники" at bounding box center [254, 192] width 261 height 16
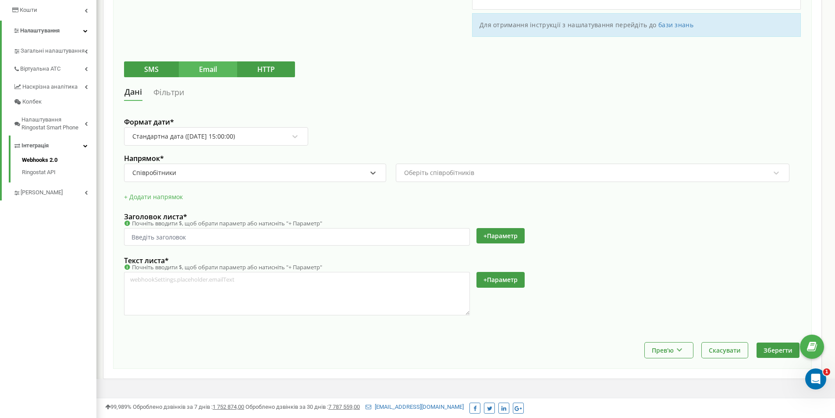
click at [413, 175] on div "Оберіть співробітників" at bounding box center [439, 173] width 70 height 6
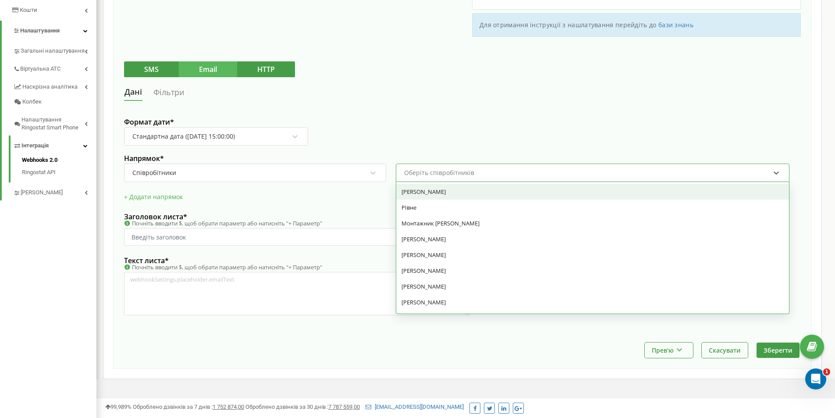
click at [449, 194] on div "Володимир Шатайло" at bounding box center [592, 192] width 393 height 16
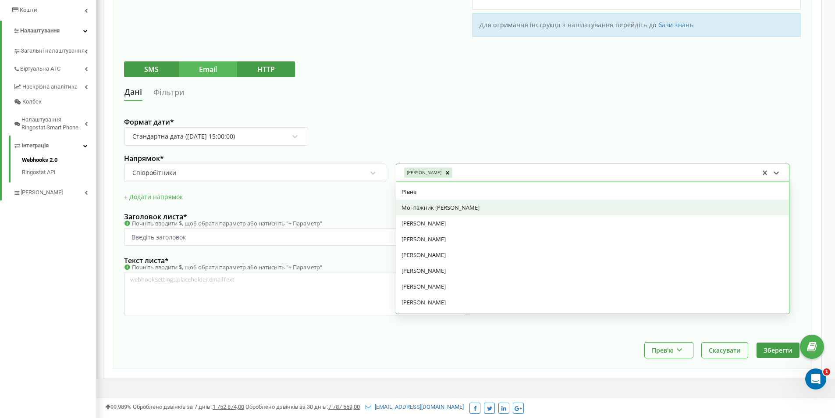
click at [446, 202] on div "Монтажник Євген" at bounding box center [592, 207] width 393 height 16
click at [449, 212] on div "Петро Тимчук" at bounding box center [592, 207] width 393 height 16
click at [449, 215] on div "Марія Матвійчук" at bounding box center [592, 223] width 393 height 16
click at [449, 212] on div "Катерина Жемчугова" at bounding box center [592, 207] width 393 height 16
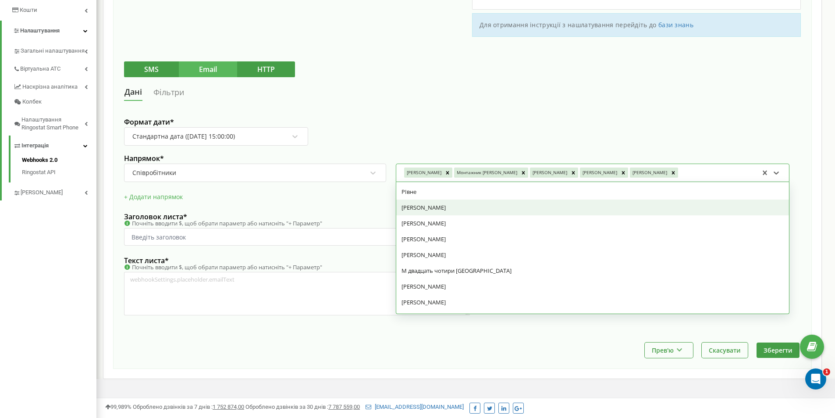
click at [449, 212] on div "Юлія Годунок" at bounding box center [592, 207] width 393 height 16
click at [449, 215] on div "Андрій Бодня" at bounding box center [592, 223] width 393 height 16
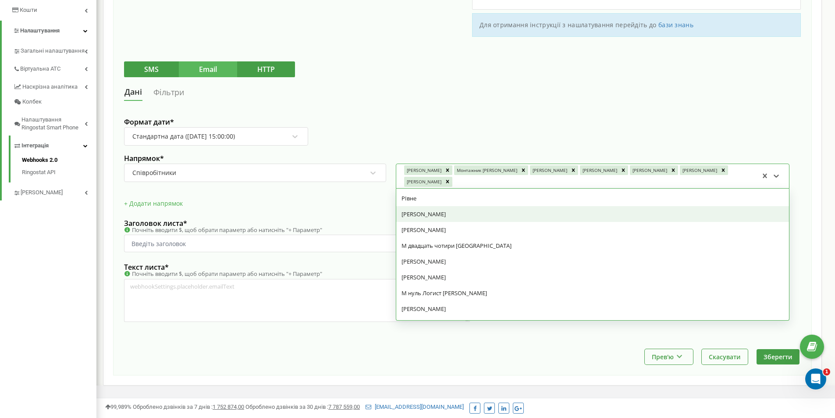
click at [449, 212] on div "Олександр Зубенко" at bounding box center [592, 214] width 393 height 16
click at [449, 212] on div "Пашкевич Сергій" at bounding box center [592, 214] width 393 height 16
click at [449, 212] on div "М двадцать чотири Вінниця" at bounding box center [592, 214] width 393 height 16
click at [449, 222] on div "Мельник Олена" at bounding box center [592, 230] width 393 height 16
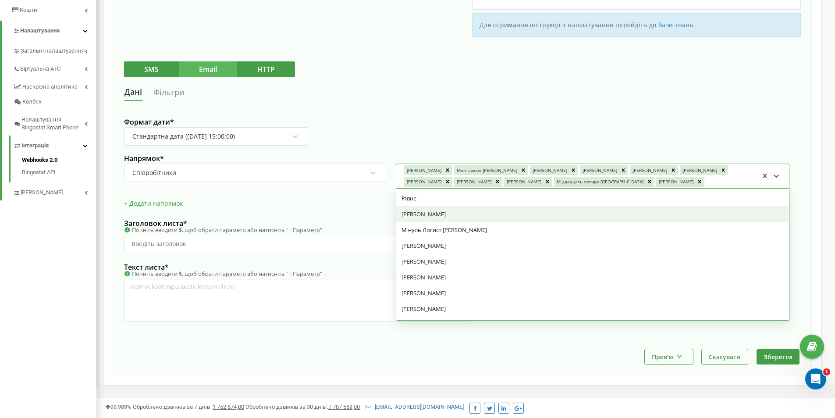
click at [449, 212] on div "Альона Мельник" at bounding box center [592, 214] width 393 height 16
click at [449, 212] on div "М нуль Логист Владислав Атаманчук" at bounding box center [592, 214] width 393 height 16
click at [449, 206] on div "РІвне" at bounding box center [592, 198] width 393 height 16
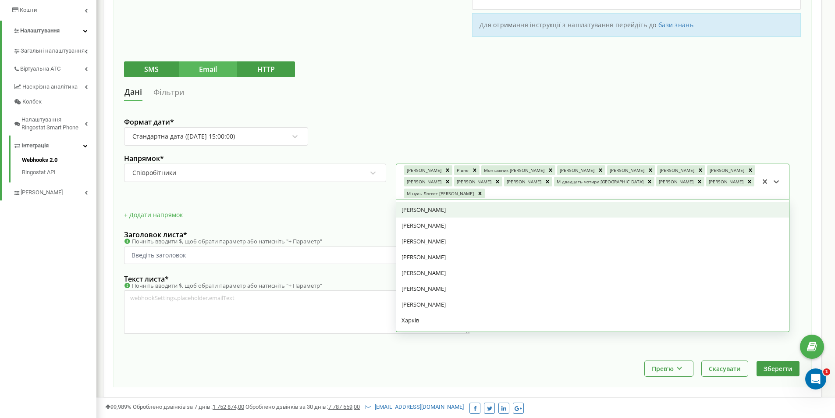
click at [449, 212] on div "Людмила Гура" at bounding box center [592, 210] width 393 height 16
click at [449, 212] on div "Ширяева Анастасия" at bounding box center [592, 210] width 393 height 16
click at [449, 217] on div "Рома Кобець" at bounding box center [592, 225] width 393 height 16
click at [449, 212] on div "Дмитро Золотар" at bounding box center [592, 210] width 393 height 16
click at [449, 212] on div "Іванча Марія" at bounding box center [592, 210] width 393 height 16
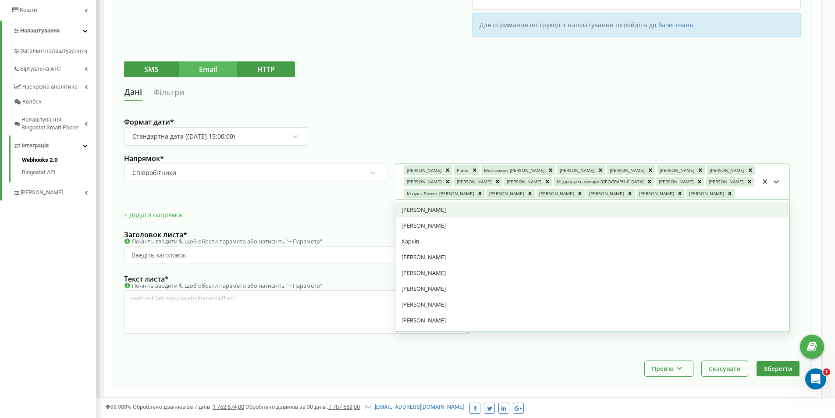
click at [449, 212] on div "Виктория Казьмирышена" at bounding box center [592, 210] width 393 height 16
click at [449, 212] on div "Виктория Казьмирышена Тамара Ткачук Харків Реутов Артем Олександр Пащенко Ольга…" at bounding box center [592, 266] width 393 height 132
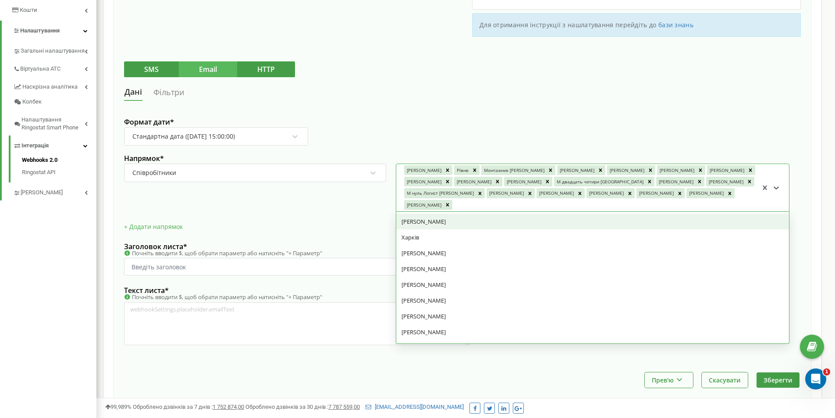
click at [449, 212] on div "Тамара Ткачук Харків Реутов Артем Олександр Пащенко Ольга Аверина Олексій Шепет…" at bounding box center [592, 278] width 393 height 132
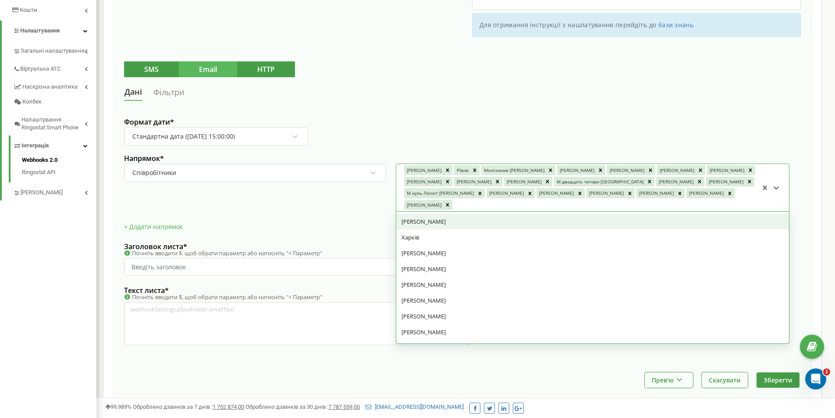
click at [449, 212] on div "Тамара Ткачук Харків Реутов Артем Олександр Пащенко Ольга Аверина Олексій Шепет…" at bounding box center [592, 278] width 393 height 132
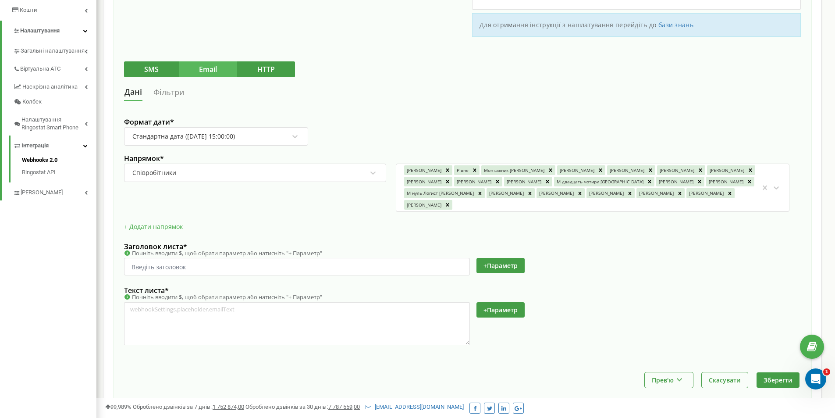
click at [539, 204] on div "Володимир Шатайло РІвне Монтажник Євген Петро Тимчук Марія Матвійчук Катерина Ж…" at bounding box center [581, 187] width 356 height 46
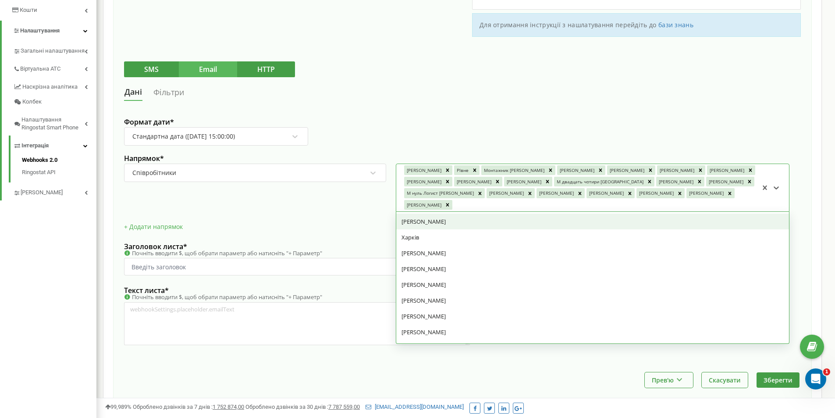
click at [508, 222] on div "Тамара Ткачук" at bounding box center [592, 221] width 393 height 16
click at [508, 222] on div "Харків" at bounding box center [592, 221] width 393 height 16
click at [508, 222] on div "Реутов Артем" at bounding box center [592, 221] width 393 height 16
click at [508, 229] on div "Олександр Пащенко" at bounding box center [592, 237] width 393 height 16
click at [508, 222] on div "Ольга Аверина" at bounding box center [592, 221] width 393 height 16
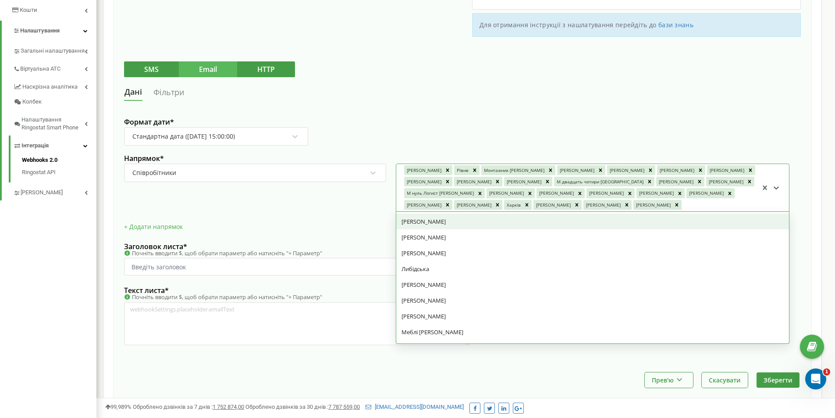
click at [508, 222] on div "Олексій Шепета" at bounding box center [592, 221] width 393 height 16
click at [508, 222] on div "Юра Демченко" at bounding box center [592, 221] width 393 height 16
click at [508, 211] on div "Володимир Шатайло РІвне Монтажник Євген Петро Тимчук Марія Матвійчук Катерина Ж…" at bounding box center [581, 187] width 356 height 46
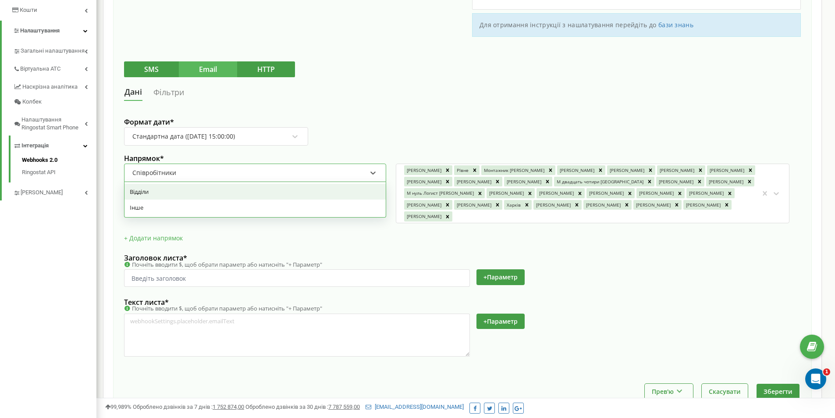
click at [284, 171] on div "Співробітники" at bounding box center [250, 172] width 236 height 15
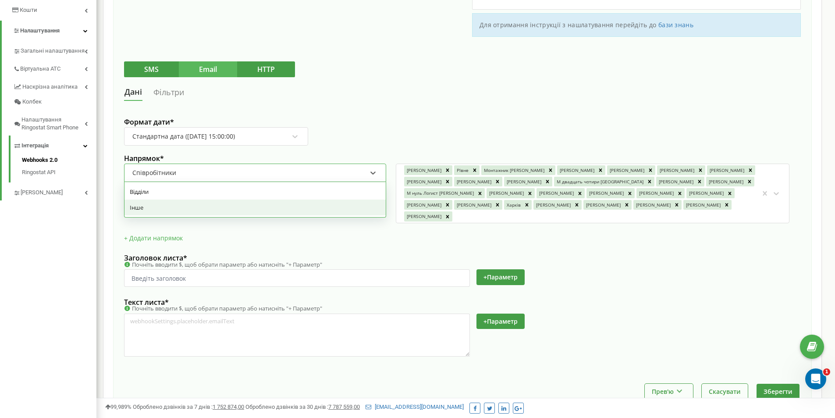
click at [255, 204] on div "Інше" at bounding box center [254, 207] width 261 height 16
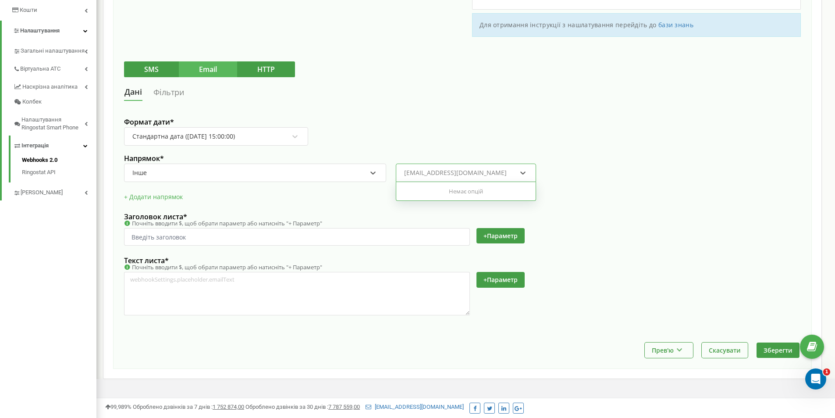
click at [469, 165] on div "name@example.com" at bounding box center [460, 172] width 114 height 15
click at [284, 198] on div "+ Додати напрямок" at bounding box center [462, 201] width 677 height 22
click at [209, 363] on div "Назва * KAPIO Після дзвінка chugusov.igor@gmailcom Подія * Після дзвінка Активн…" at bounding box center [462, 138] width 699 height 462
click at [44, 159] on link "Webhooks 2.0" at bounding box center [59, 161] width 75 height 11
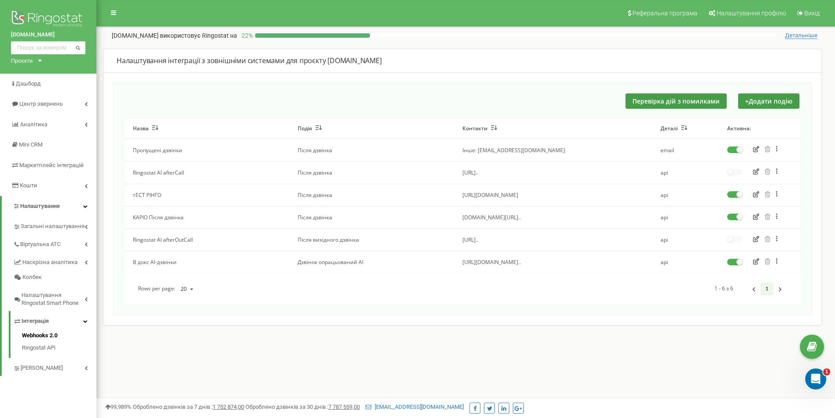
click at [156, 220] on td "KAPIO Після дзвінка" at bounding box center [206, 217] width 165 height 22
click at [700, 105] on button "Перевірка дій з помилками" at bounding box center [676, 100] width 101 height 15
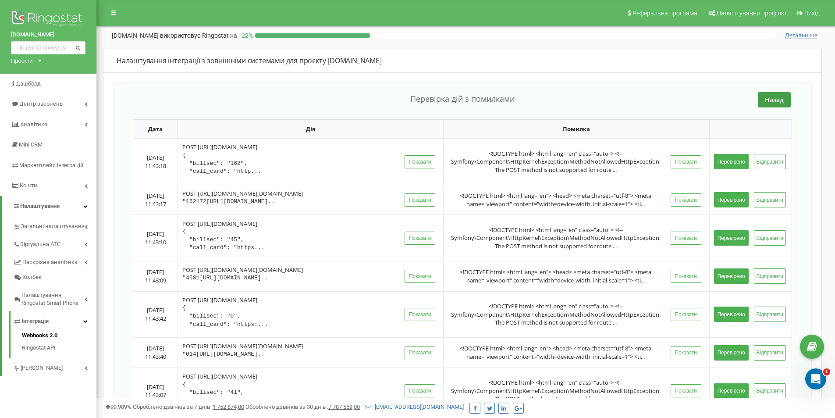
click at [220, 162] on pre "{ "billsec": "162", "call_card": "http..." at bounding box center [289, 163] width 215 height 25
click at [425, 161] on button "Показати" at bounding box center [420, 161] width 31 height 13
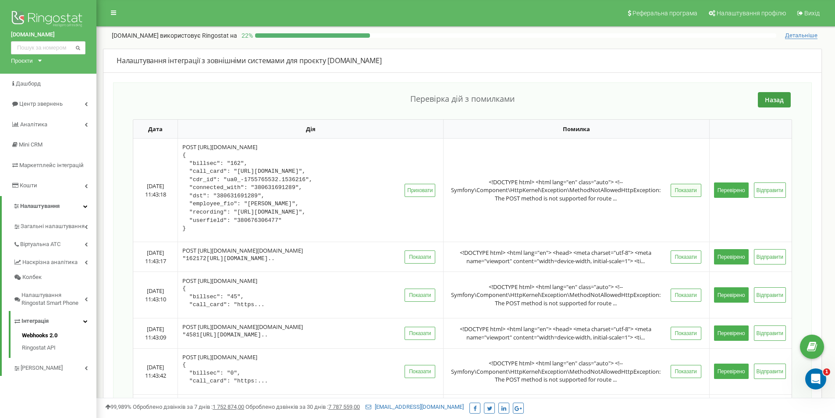
click at [683, 192] on button "Показати" at bounding box center [686, 190] width 31 height 13
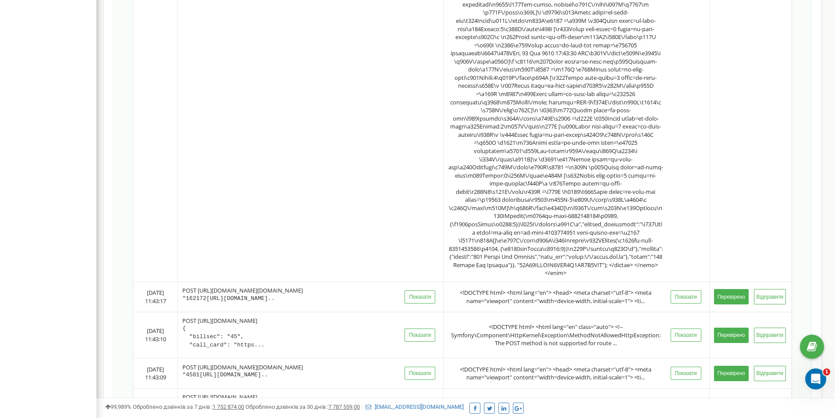
scroll to position [132979, 0]
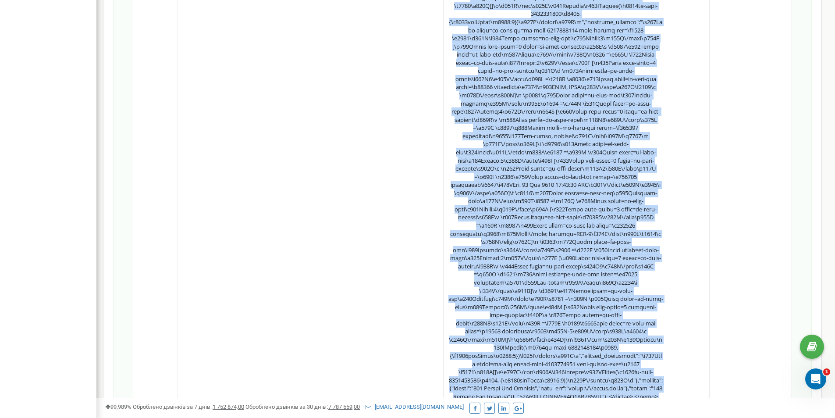
copy tr "<!DOCTYPE html> <html lang="en" class="auto"> <!-- Symfony\Component\HttpKernel…"
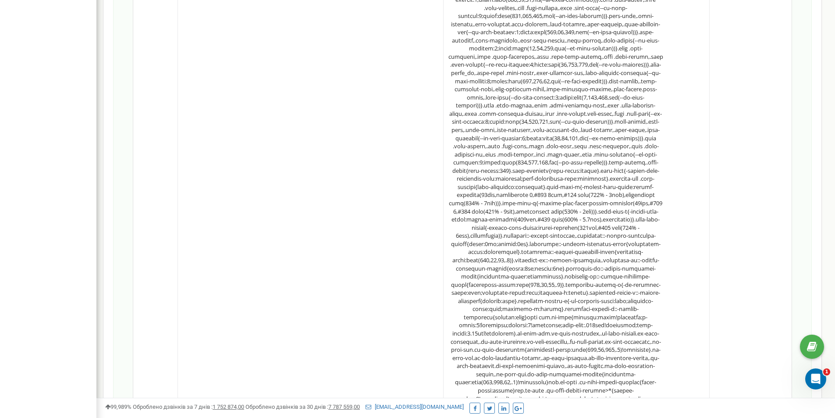
scroll to position [0, 0]
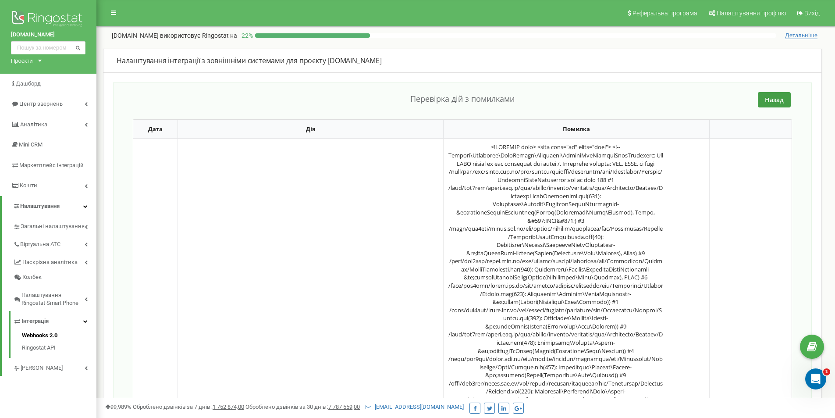
click at [523, 105] on div "Назад" at bounding box center [462, 99] width 659 height 15
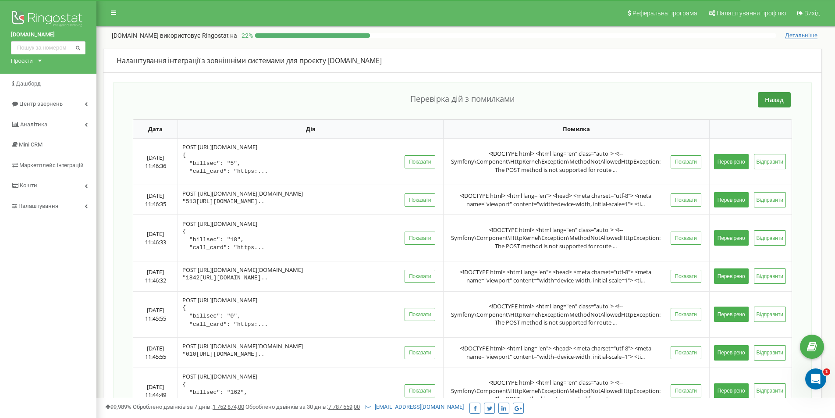
click at [738, 163] on button "Перевірено" at bounding box center [731, 161] width 35 height 15
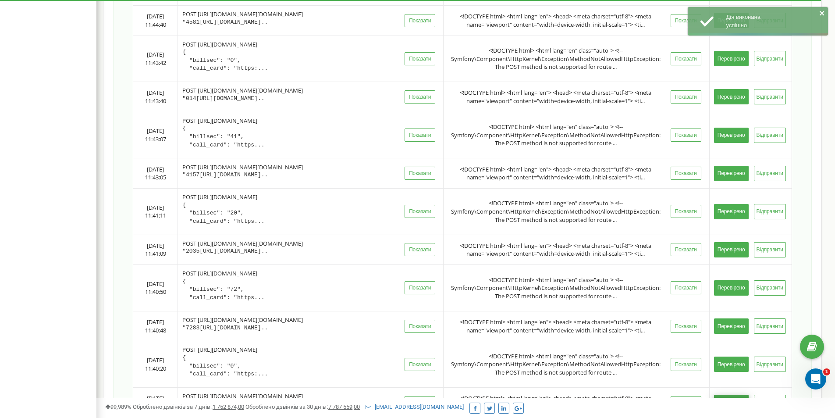
scroll to position [701, 0]
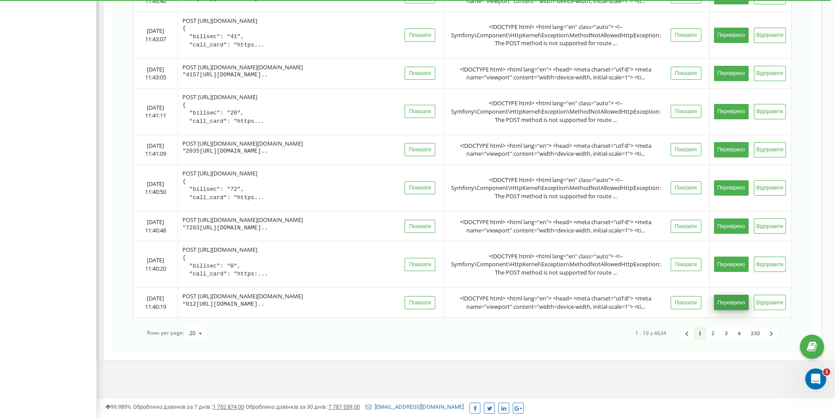
click at [731, 295] on button "Перевірено" at bounding box center [731, 302] width 35 height 15
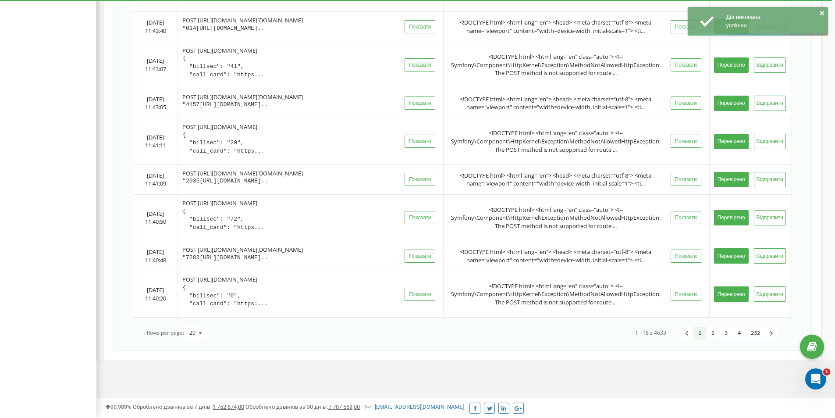
scroll to position [655, 0]
click at [731, 291] on button "Перевірено" at bounding box center [731, 293] width 35 height 15
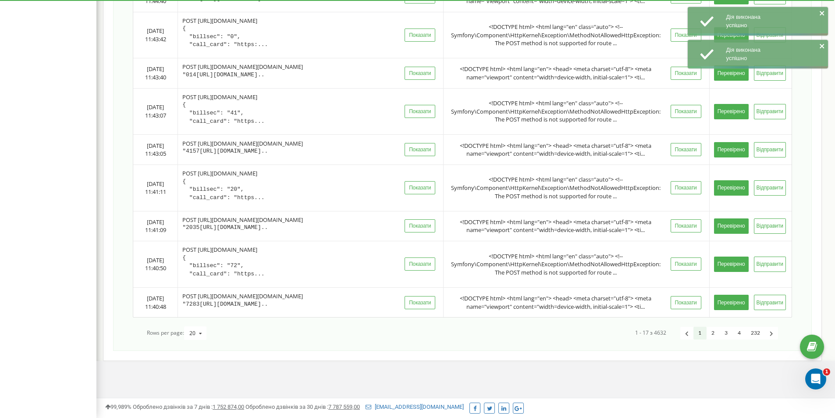
click at [731, 295] on button "Перевірено" at bounding box center [731, 302] width 35 height 15
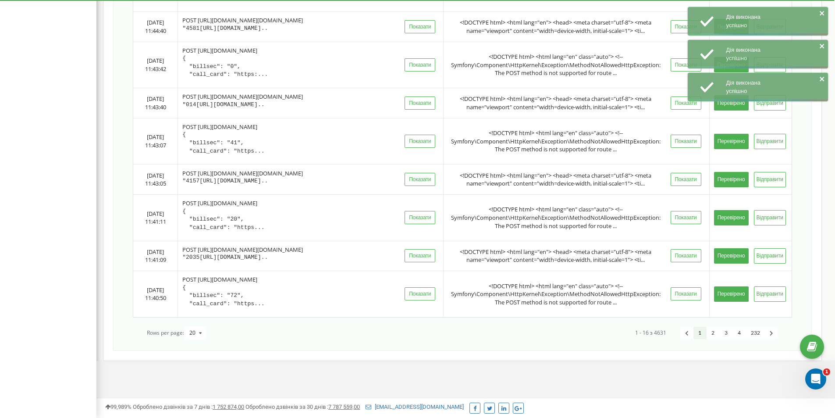
scroll to position [562, 0]
click at [731, 291] on button "Перевірено" at bounding box center [731, 293] width 35 height 15
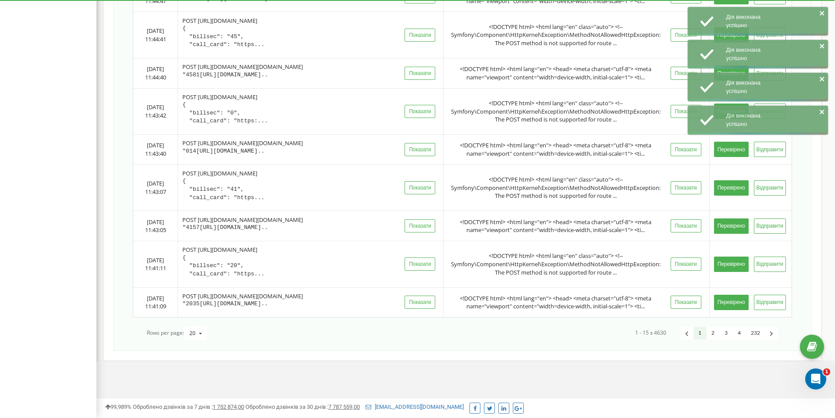
scroll to position [516, 0]
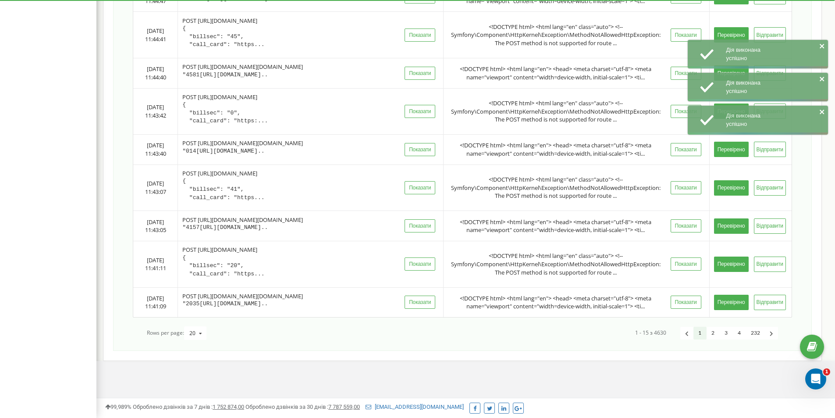
click at [731, 295] on button "Перевірено" at bounding box center [731, 302] width 35 height 15
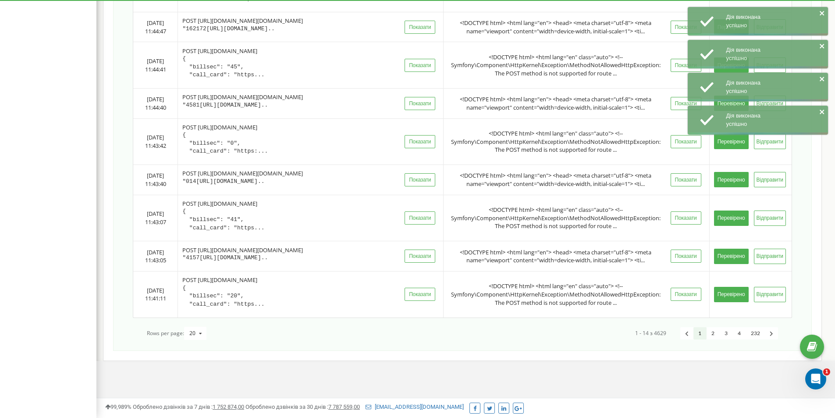
scroll to position [469, 0]
click at [731, 291] on button "Перевірено" at bounding box center [731, 294] width 35 height 15
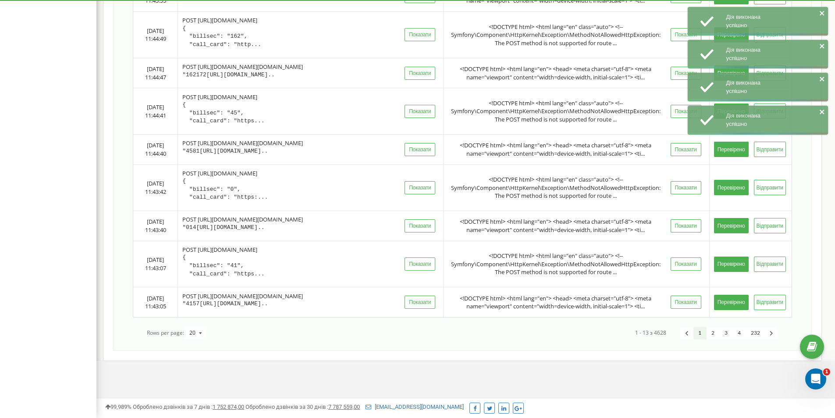
scroll to position [0, 0]
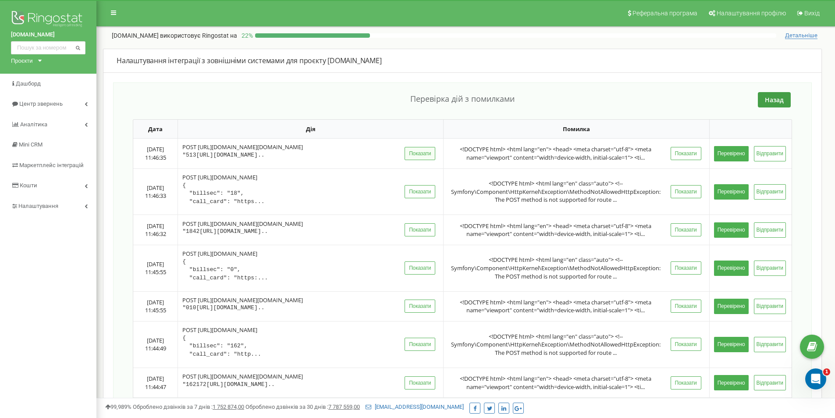
click at [424, 158] on button "Показати" at bounding box center [420, 153] width 31 height 13
click at [690, 160] on button "Показати" at bounding box center [686, 153] width 31 height 13
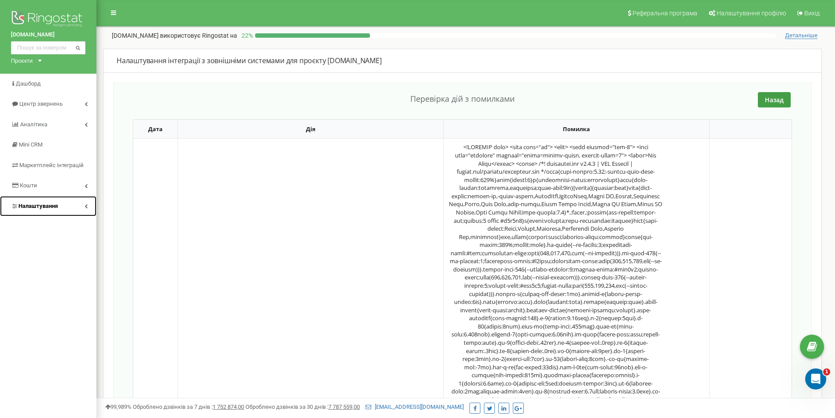
click at [66, 200] on link "Налаштування" at bounding box center [48, 206] width 96 height 21
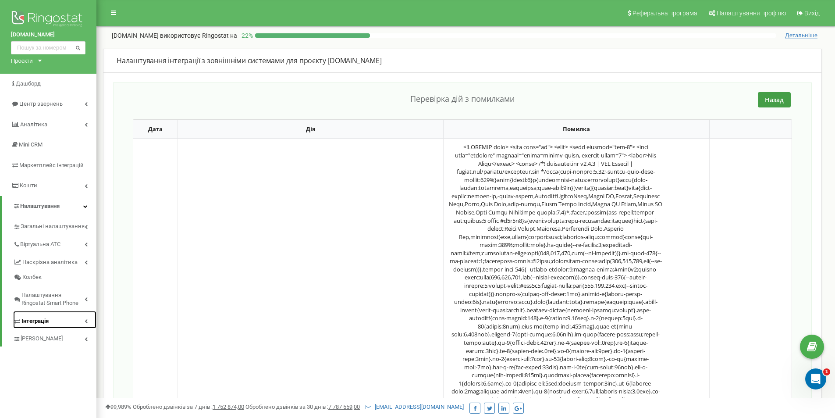
click at [59, 320] on link "Інтеграція" at bounding box center [54, 320] width 83 height 18
click at [53, 338] on link "Webhooks 2.0" at bounding box center [59, 336] width 75 height 11
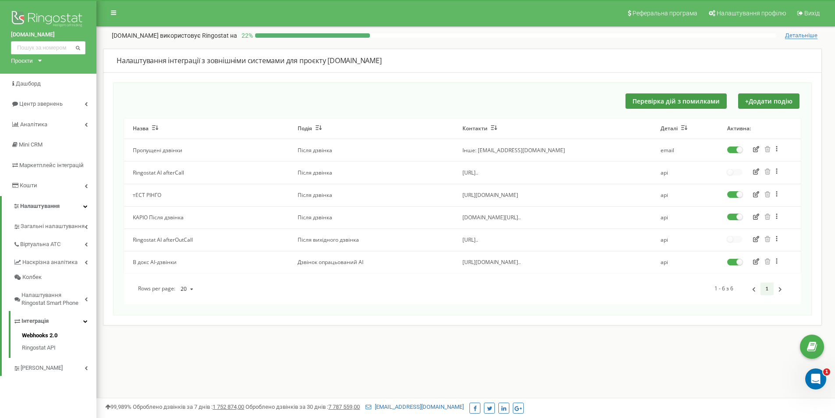
click at [759, 216] on button "button" at bounding box center [755, 217] width 11 height 9
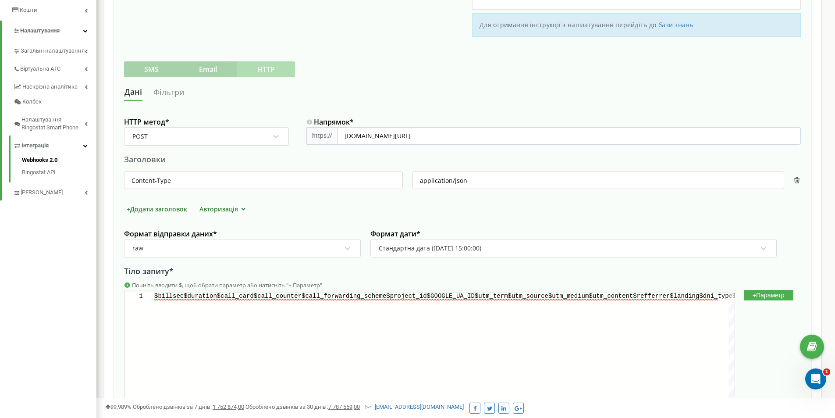
scroll to position [219, 0]
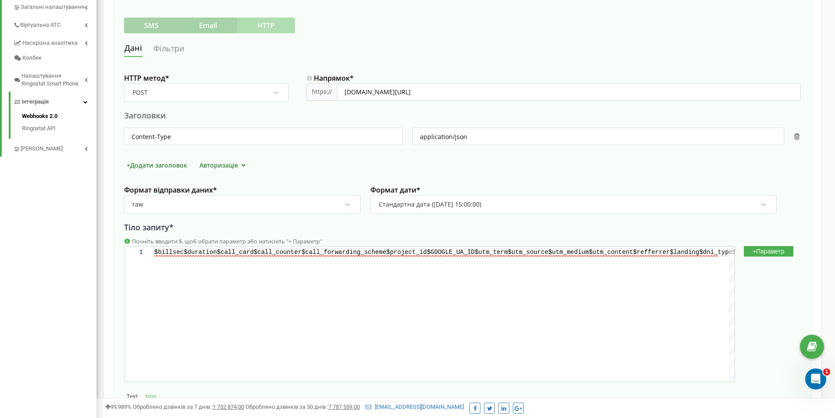
click at [152, 163] on button "+ Додати заголовок" at bounding box center [157, 164] width 66 height 9
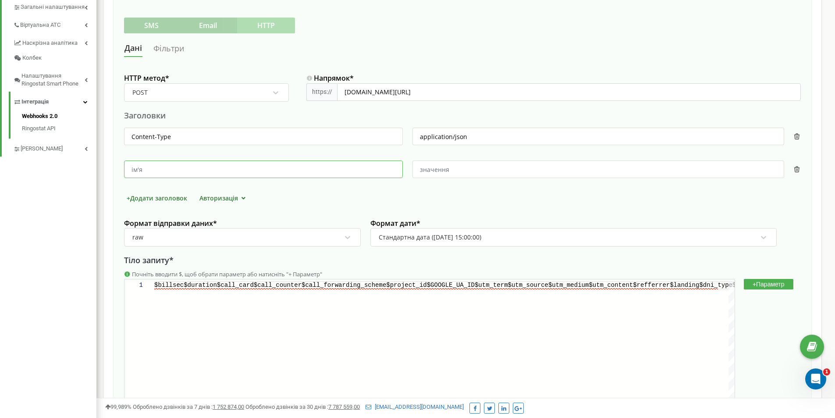
click at [189, 169] on input "text" at bounding box center [263, 169] width 279 height 18
type input "Accept"
type input "application"
click at [468, 165] on input "application" at bounding box center [598, 169] width 372 height 18
type input "application/json"
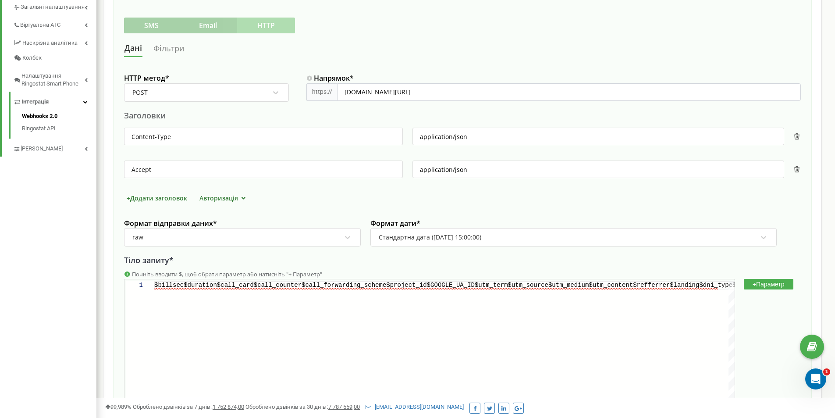
click at [472, 195] on div "+ Додати заголовок Авторизація" at bounding box center [462, 197] width 677 height 9
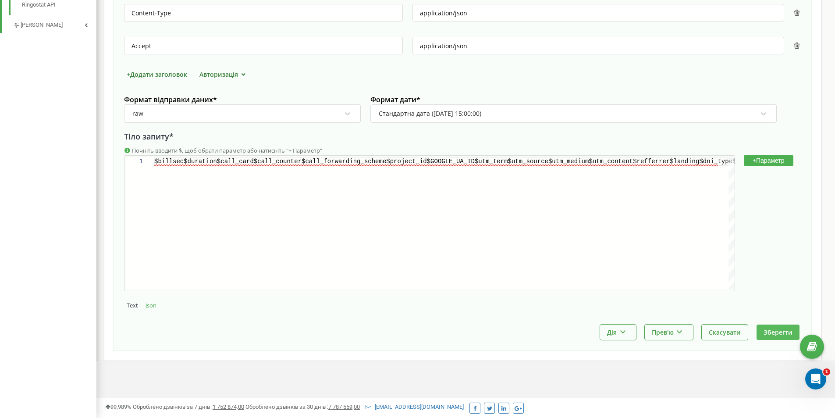
click at [775, 333] on button "Зберегти" at bounding box center [778, 331] width 43 height 15
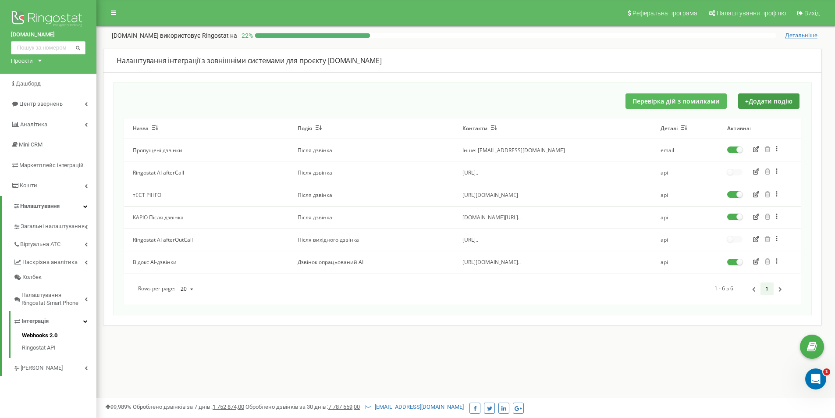
click at [691, 102] on button "Перевірка дій з помилками" at bounding box center [676, 100] width 101 height 15
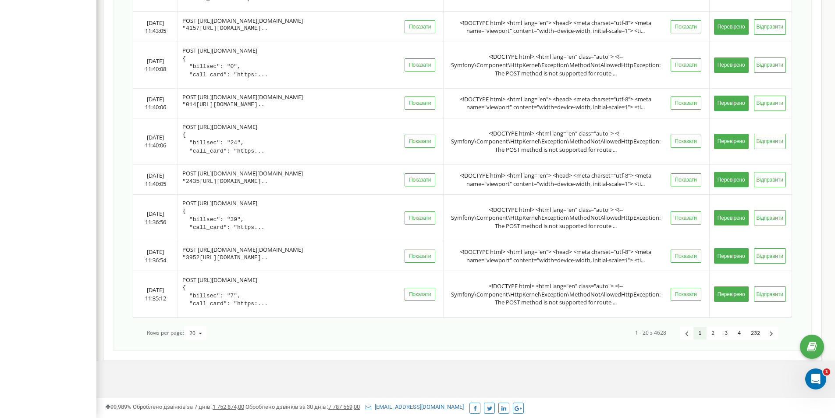
scroll to position [747, 0]
click at [741, 335] on link "4" at bounding box center [739, 333] width 13 height 13
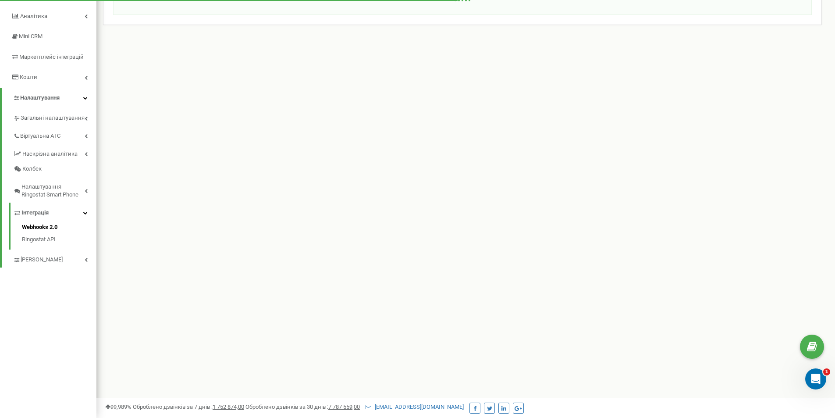
scroll to position [88, 0]
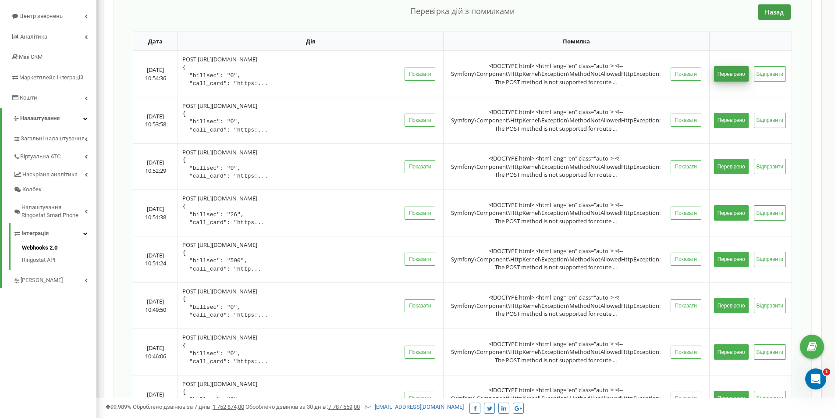
click at [739, 74] on button "Перевірено" at bounding box center [731, 73] width 35 height 15
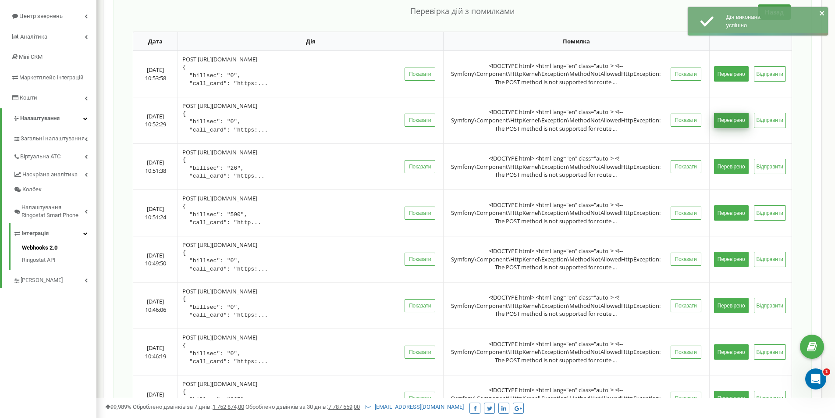
drag, startPoint x: 737, startPoint y: 117, endPoint x: 736, endPoint y: 122, distance: 5.8
click at [736, 117] on button "Перевірено" at bounding box center [731, 120] width 35 height 15
click at [733, 161] on button "Перевірено" at bounding box center [731, 166] width 35 height 15
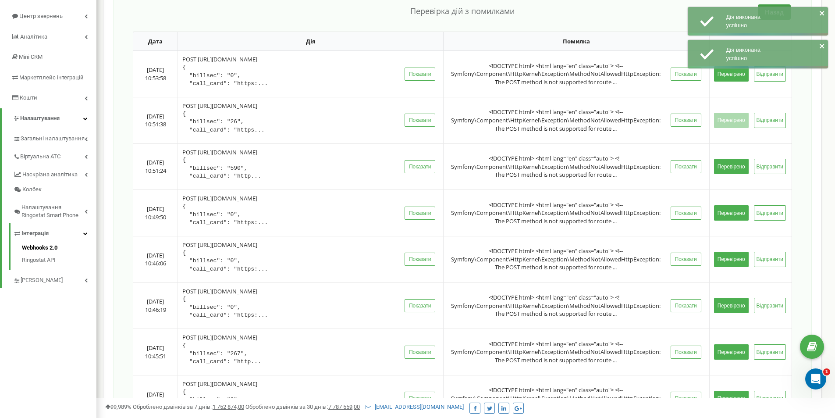
drag, startPoint x: 726, startPoint y: 210, endPoint x: 727, endPoint y: 231, distance: 21.0
click at [726, 211] on button "Перевірено" at bounding box center [731, 212] width 35 height 15
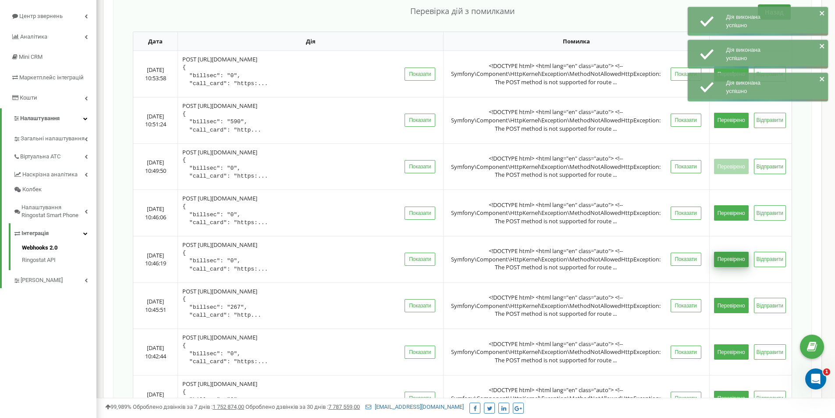
click at [724, 262] on button "Перевірено" at bounding box center [731, 259] width 35 height 15
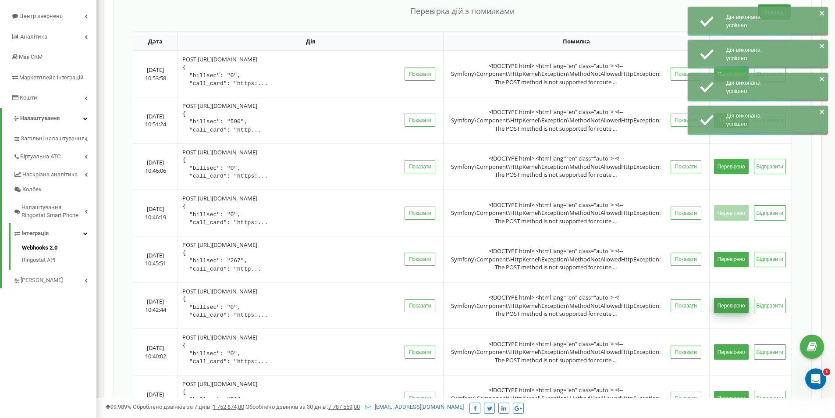
click at [728, 305] on button "Перевірено" at bounding box center [731, 305] width 35 height 15
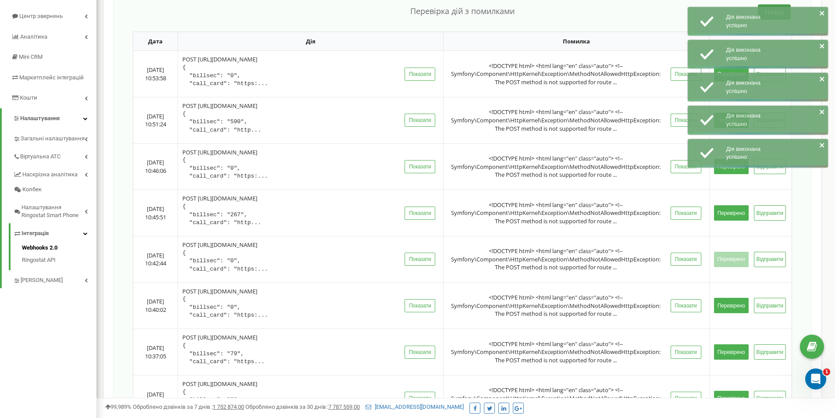
click at [729, 356] on button "Перевірено" at bounding box center [731, 351] width 35 height 15
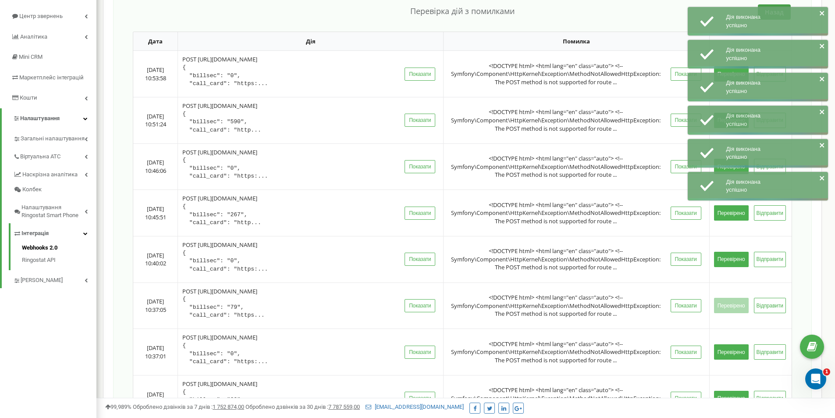
click at [735, 395] on tbody "2025-08-21 10:53:58 POST https://kapio.com.ua/ { "billsec": "0", "call_card": "…" at bounding box center [462, 375] width 658 height 648
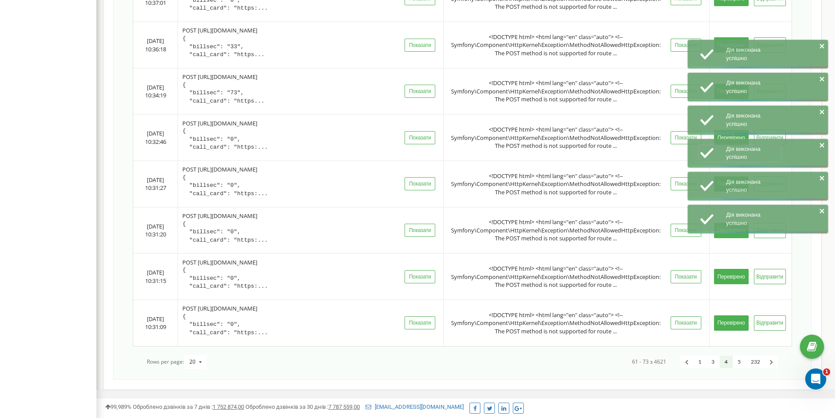
scroll to position [423, 0]
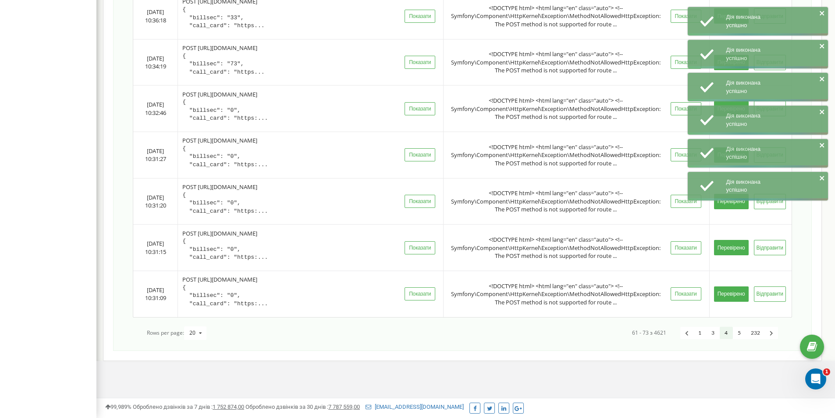
click at [740, 334] on link "5" at bounding box center [739, 333] width 13 height 13
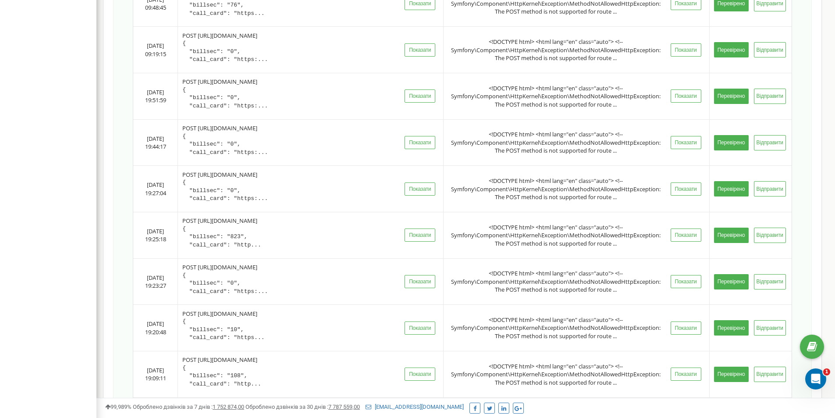
scroll to position [570, 0]
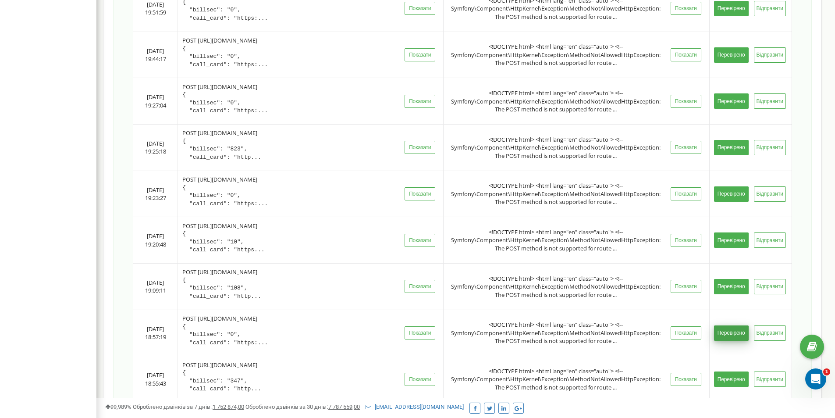
click at [741, 331] on button "Перевірено" at bounding box center [731, 332] width 35 height 15
click at [730, 374] on button "Перевірено" at bounding box center [731, 378] width 35 height 15
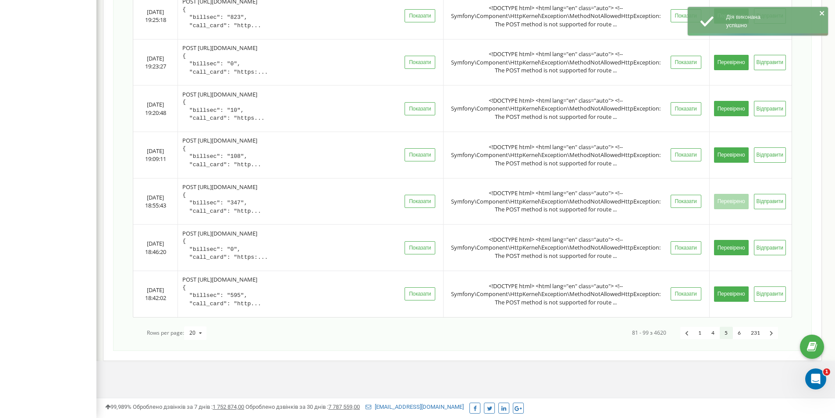
scroll to position [655, 0]
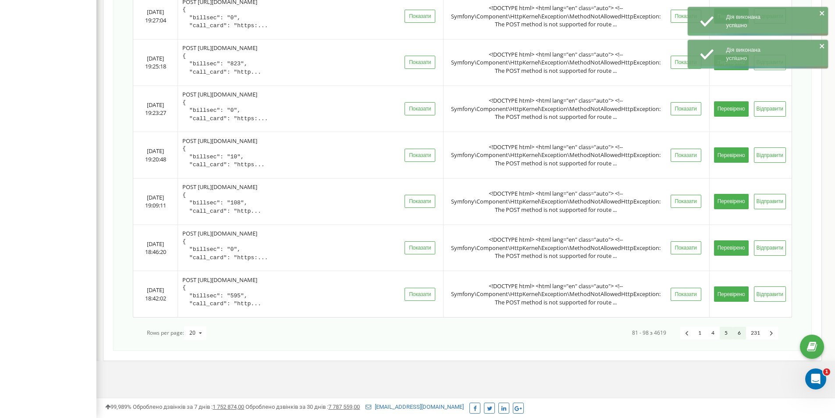
click at [741, 331] on link "6" at bounding box center [739, 333] width 13 height 13
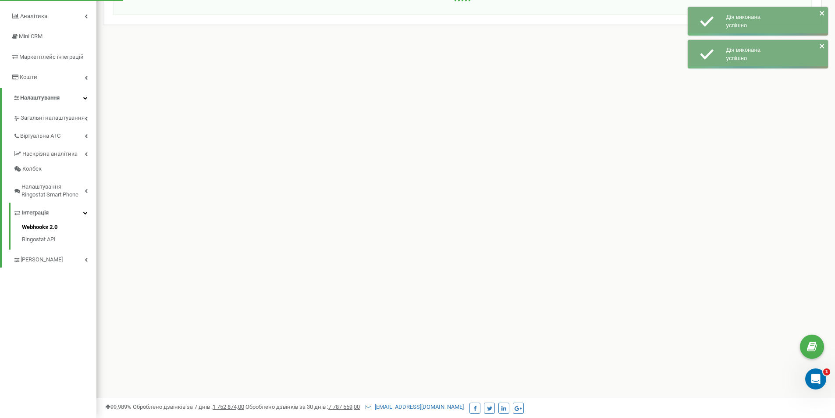
scroll to position [88, 0]
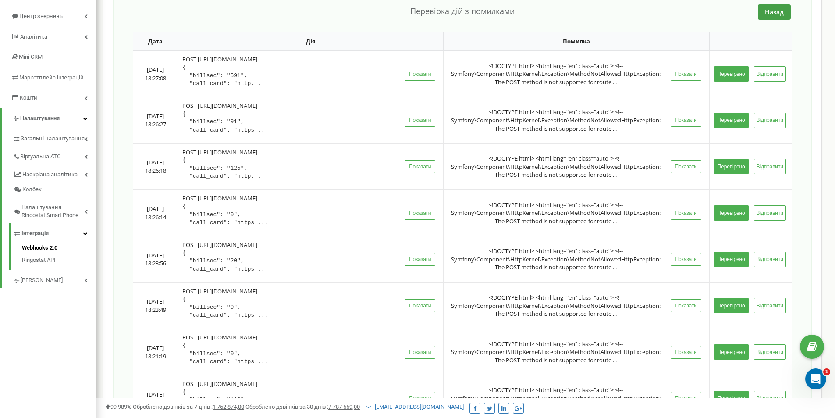
click at [729, 70] on button "Перевірено" at bounding box center [731, 73] width 35 height 15
click at [734, 111] on td "Перевірено Відправити" at bounding box center [750, 120] width 82 height 46
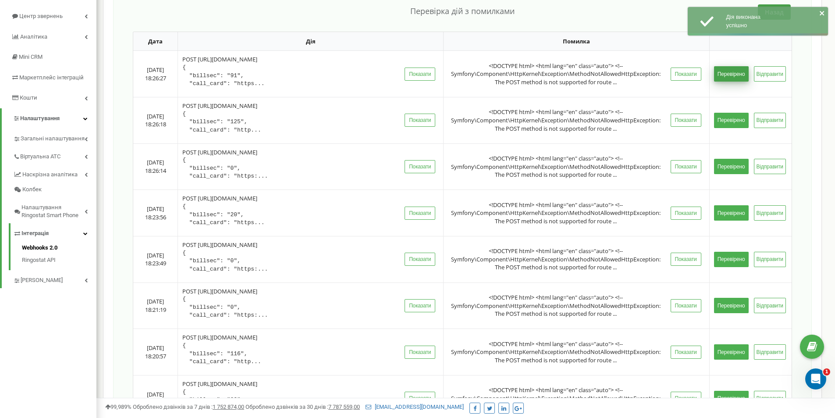
click at [734, 121] on button "Перевірено" at bounding box center [731, 120] width 35 height 15
click at [734, 164] on button "Перевірено" at bounding box center [731, 166] width 35 height 15
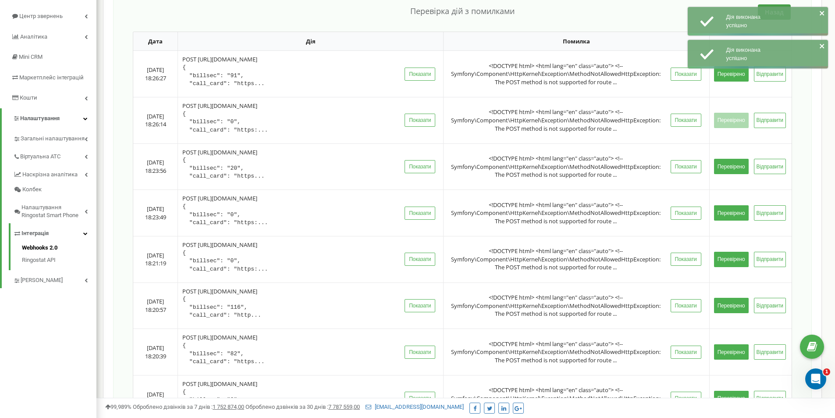
drag, startPoint x: 726, startPoint y: 209, endPoint x: 728, endPoint y: 217, distance: 8.9
click at [727, 210] on button "Перевірено" at bounding box center [731, 212] width 35 height 15
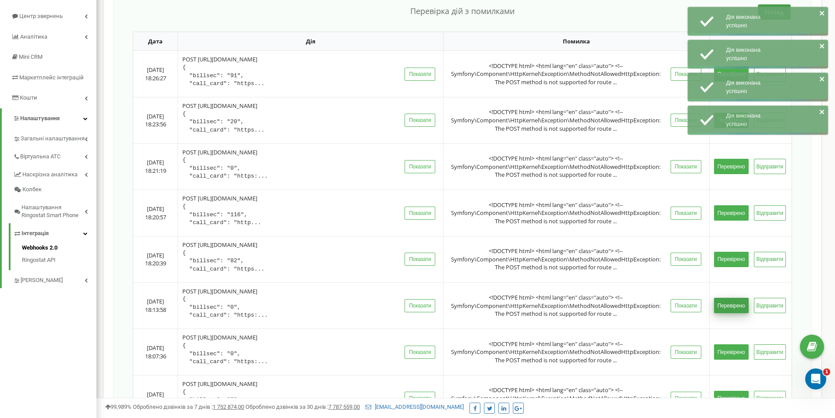
click at [730, 306] on button "Перевірено" at bounding box center [731, 305] width 35 height 15
click at [729, 350] on button "Перевірено" at bounding box center [731, 351] width 35 height 15
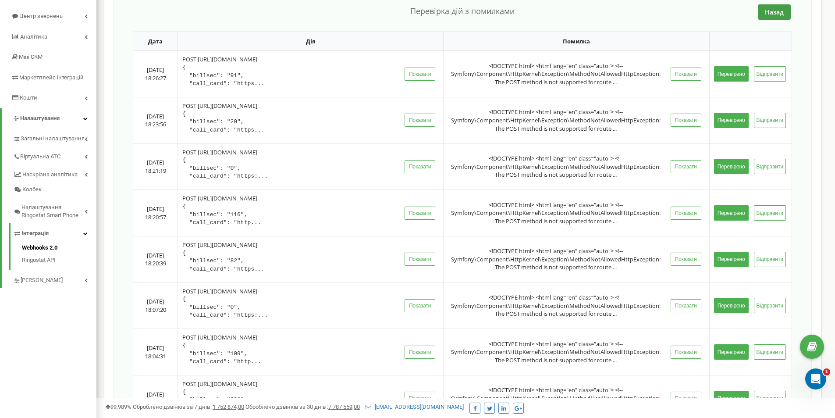
scroll to position [0, 0]
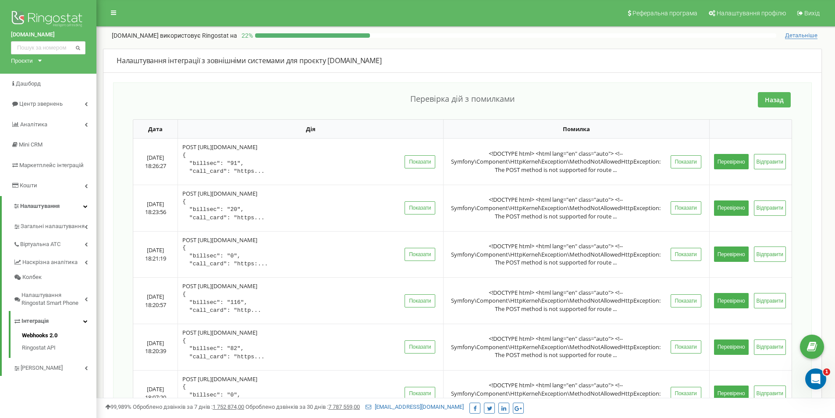
click at [772, 101] on button "Назад" at bounding box center [774, 99] width 33 height 15
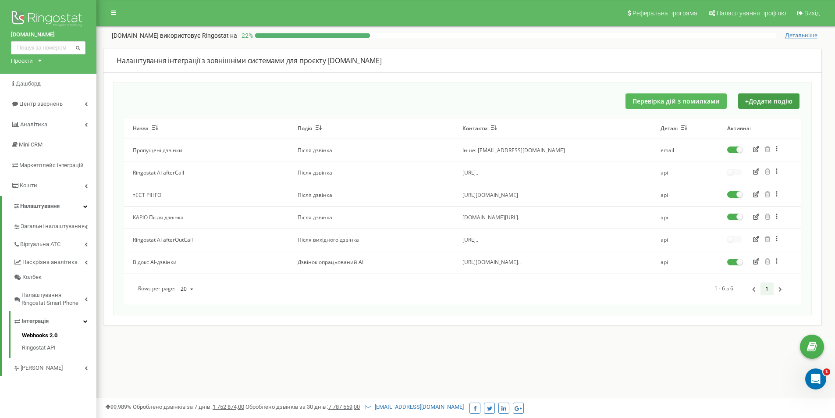
click at [659, 103] on button "Перевірка дій з помилками" at bounding box center [676, 100] width 101 height 15
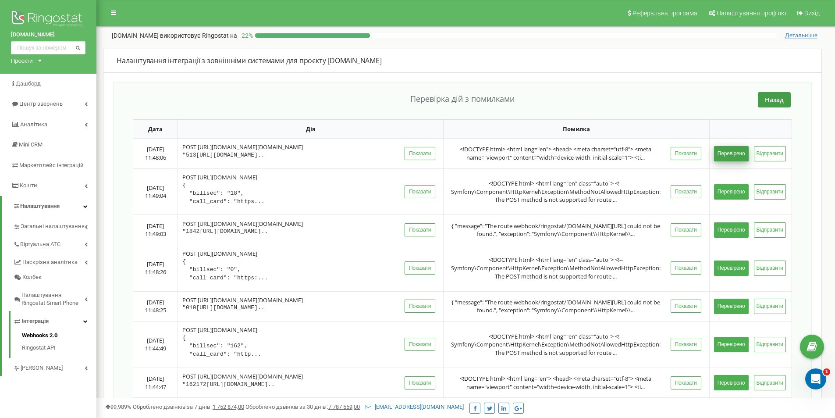
click at [731, 161] on button "Перевірено" at bounding box center [731, 153] width 35 height 15
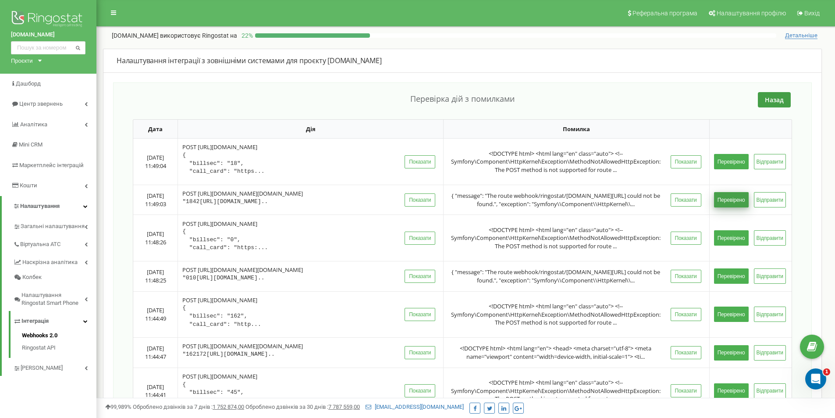
click at [731, 206] on button "Перевірено" at bounding box center [731, 199] width 35 height 15
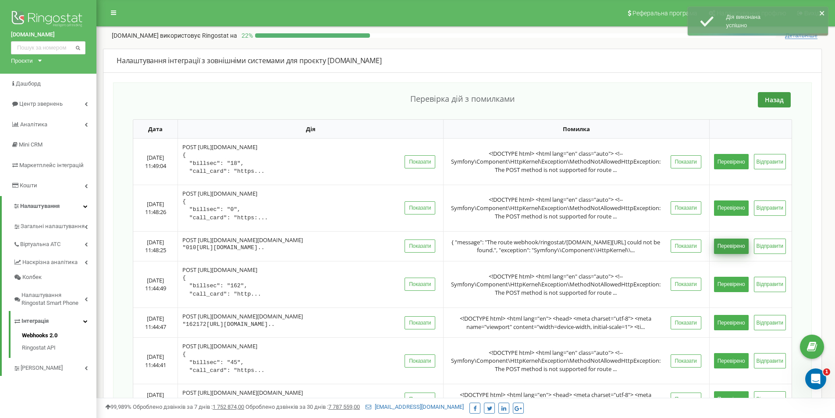
click at [733, 252] on button "Перевірено" at bounding box center [731, 245] width 35 height 15
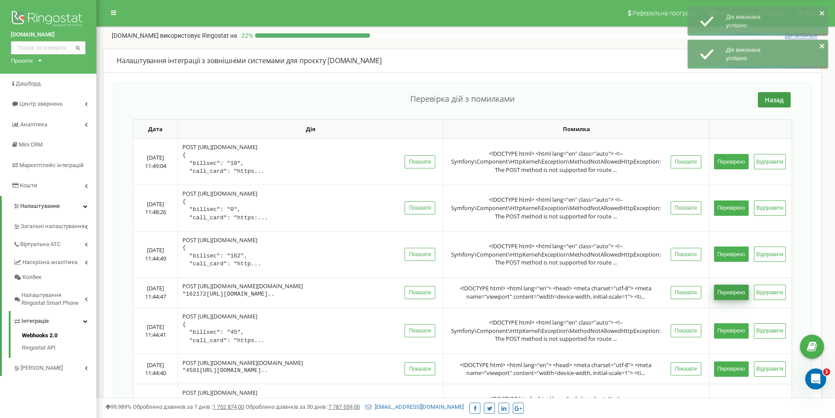
click at [728, 300] on button "Перевірено" at bounding box center [731, 291] width 35 height 15
click at [732, 338] on button "Перевірено" at bounding box center [731, 330] width 35 height 15
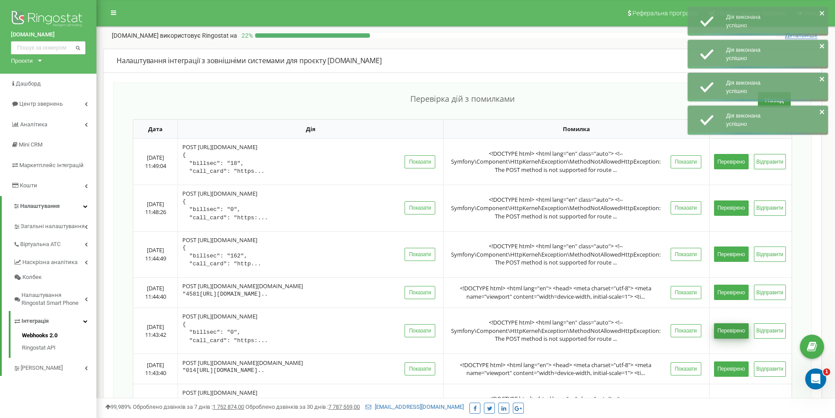
click at [733, 338] on button "Перевірено" at bounding box center [731, 330] width 35 height 15
click at [736, 300] on button "Перевірено" at bounding box center [731, 291] width 35 height 15
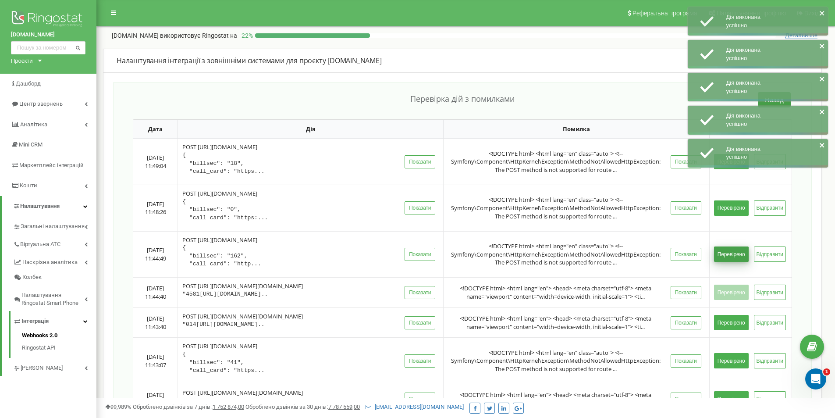
click at [731, 253] on button "Перевірено" at bounding box center [731, 253] width 35 height 15
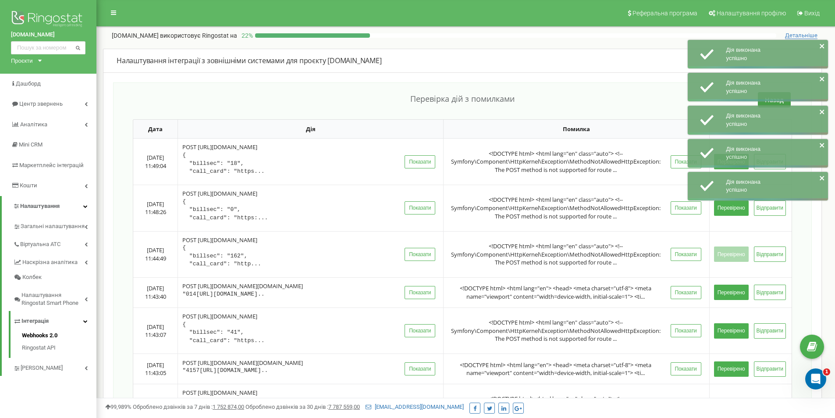
click at [733, 353] on td "Перевірено Відправити" at bounding box center [750, 368] width 82 height 30
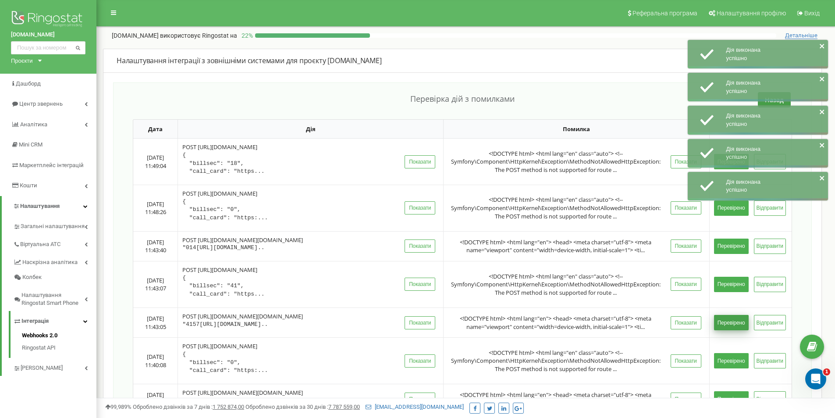
click at [731, 330] on button "Перевірено" at bounding box center [731, 322] width 35 height 15
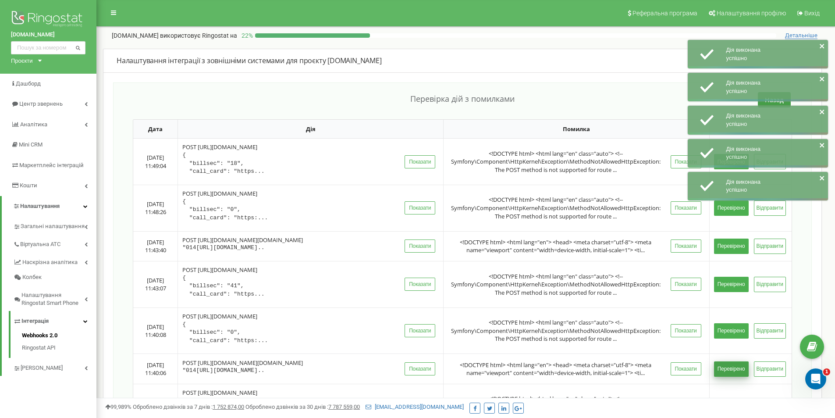
click at [732, 377] on button "Перевірено" at bounding box center [731, 368] width 35 height 15
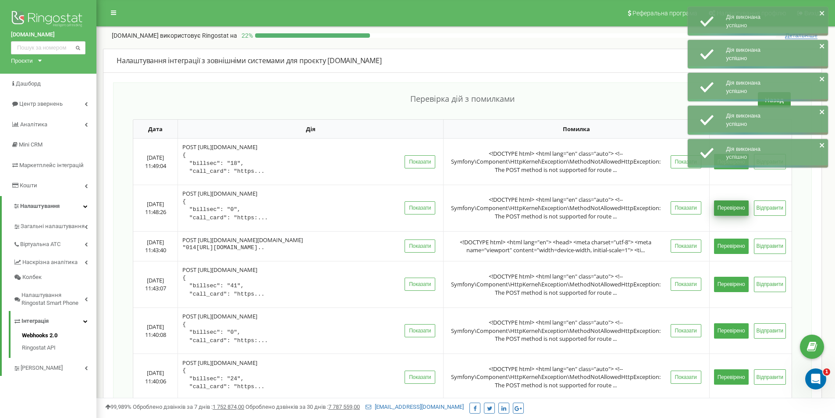
click at [729, 211] on button "Перевірено" at bounding box center [731, 207] width 35 height 15
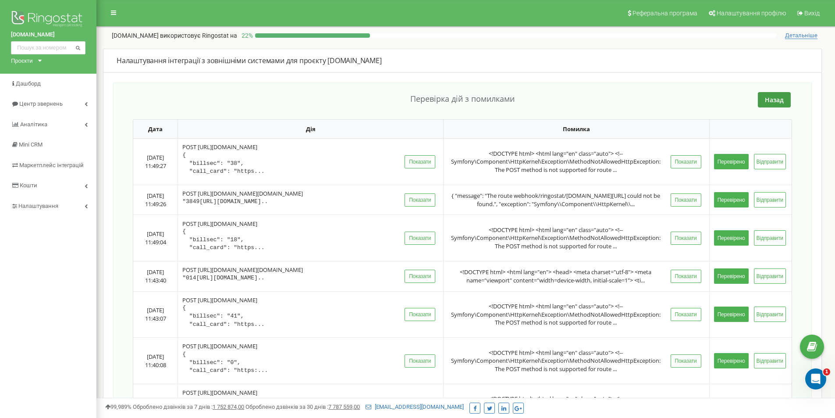
click at [221, 149] on div "POST [URL][DOMAIN_NAME] { "billsec": "38", "call_card": "https..." at bounding box center [291, 159] width 219 height 32
drag, startPoint x: 203, startPoint y: 148, endPoint x: 295, endPoint y: 147, distance: 92.1
click at [292, 147] on div "POST [URL][DOMAIN_NAME] { "billsec": "38", "call_card": "https..." at bounding box center [291, 159] width 219 height 32
click at [298, 148] on div "POST [URL][DOMAIN_NAME] { "billsec": "38", "call_card": "https..." at bounding box center [291, 159] width 219 height 32
click at [58, 205] on span "Налаштування" at bounding box center [37, 206] width 39 height 7
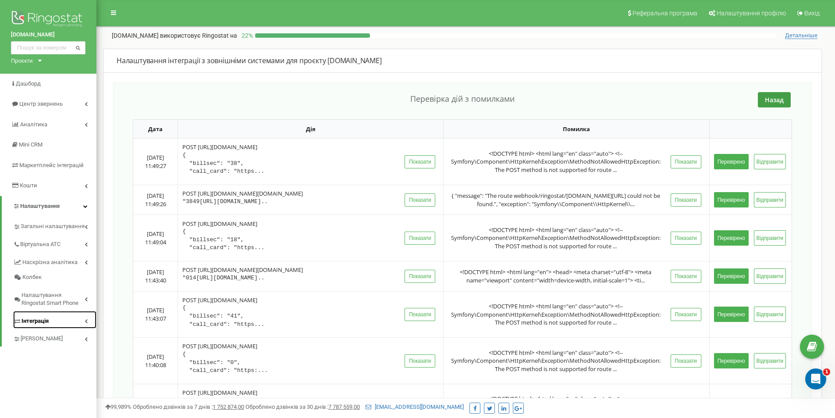
click at [53, 321] on link "Інтеграція" at bounding box center [54, 320] width 83 height 18
click at [47, 335] on link "Webhooks 2.0" at bounding box center [59, 336] width 75 height 11
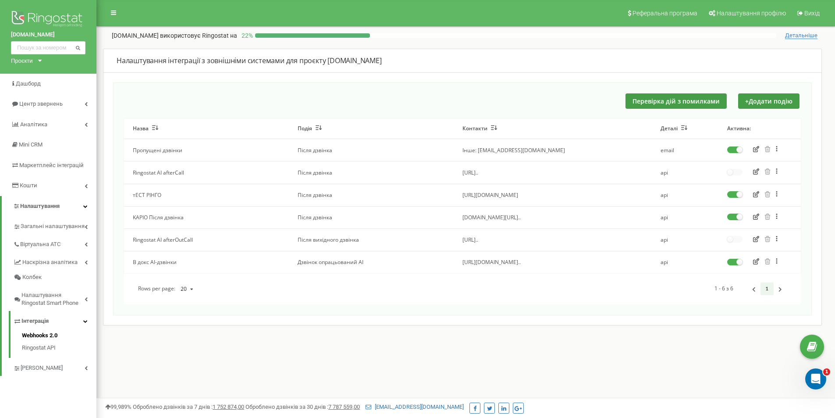
click at [752, 194] on button "button" at bounding box center [755, 195] width 11 height 9
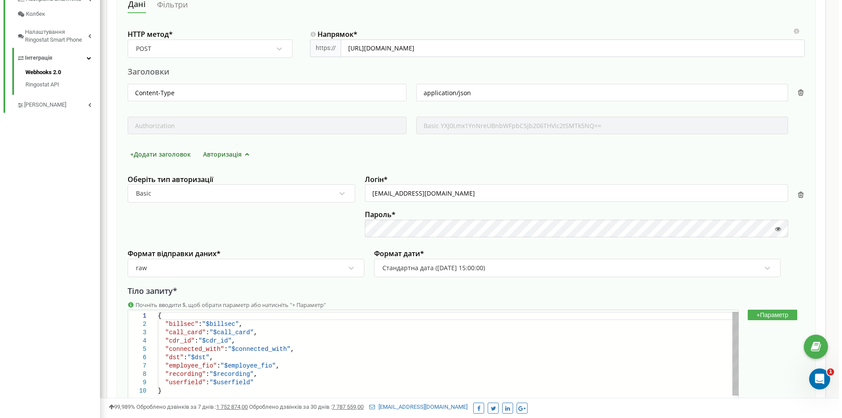
scroll to position [417, 0]
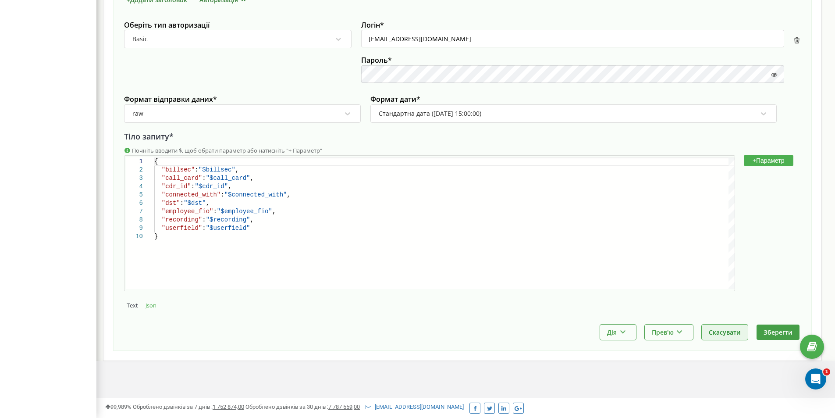
click at [724, 334] on button "Скасувати" at bounding box center [725, 331] width 46 height 15
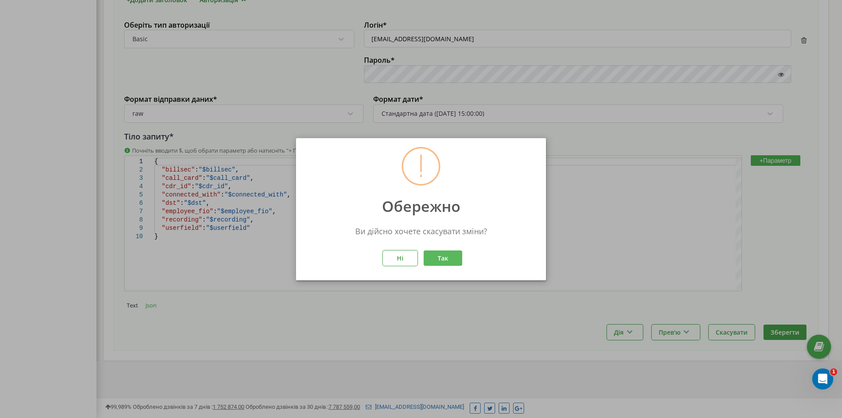
click at [444, 256] on button "Так" at bounding box center [442, 257] width 39 height 15
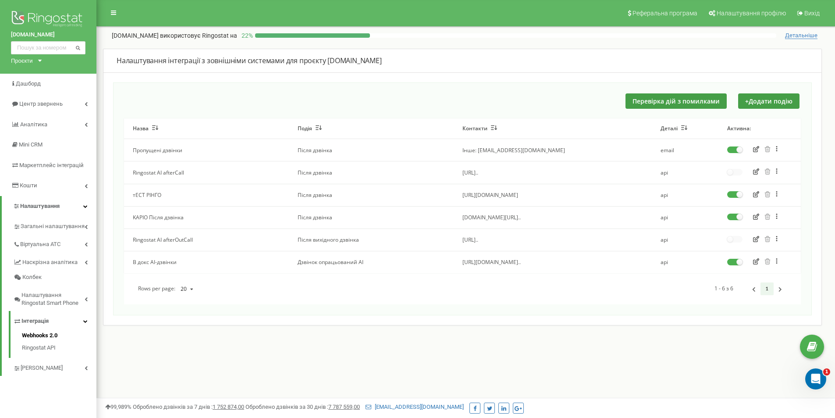
click at [734, 192] on label at bounding box center [734, 191] width 15 height 1
click at [0, 0] on input "checkbox" at bounding box center [0, 0] width 0 height 0
click at [673, 92] on div "Перевірка дій з помилками + Додати подію Назва Подія Контакти Деталі Активна: П…" at bounding box center [462, 198] width 699 height 233
click at [672, 97] on button "Перевірка дій з помилками" at bounding box center [676, 100] width 101 height 15
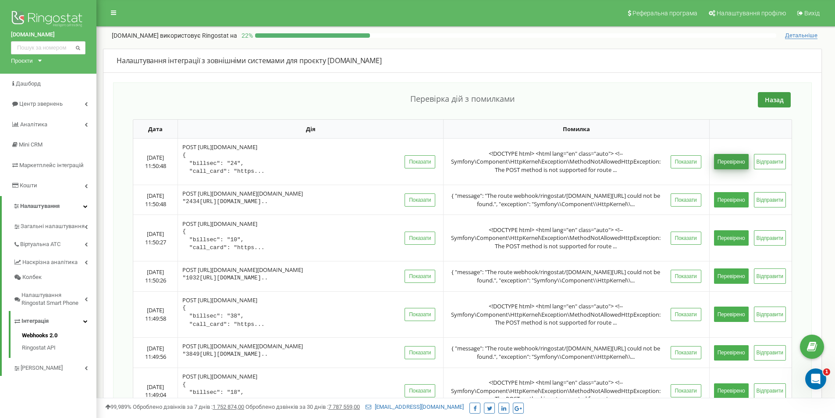
click at [734, 160] on button "Перевірено" at bounding box center [731, 161] width 35 height 15
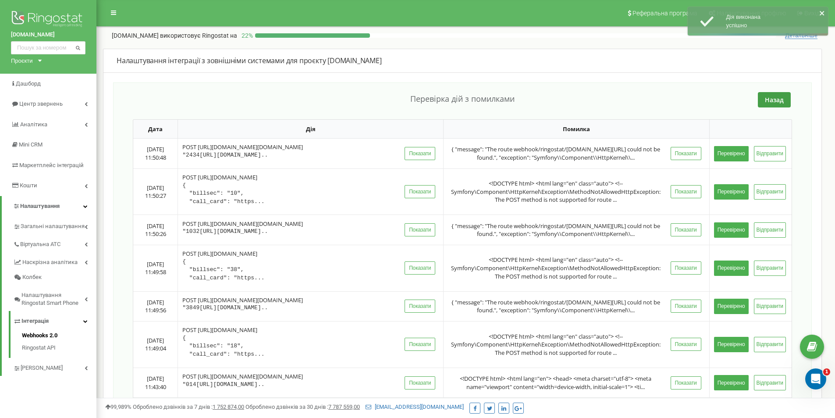
click at [561, 161] on div "{ "message": "The route webhook/ringostat/[DOMAIN_NAME][URL] could not be found…" at bounding box center [557, 153] width 219 height 16
click at [697, 160] on button "Показати" at bounding box center [686, 153] width 31 height 13
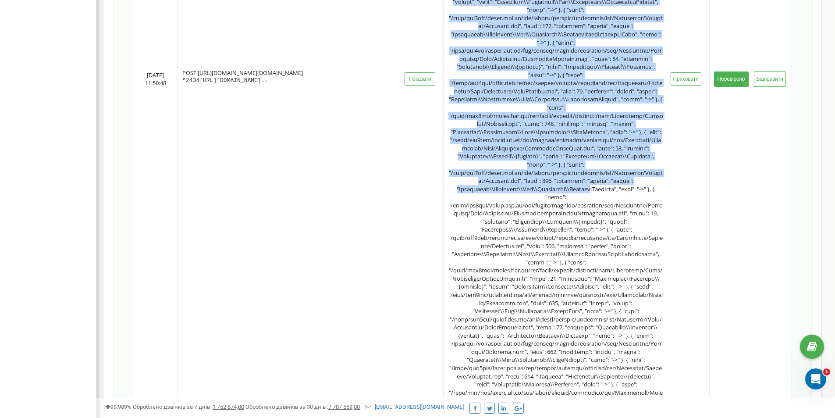
scroll to position [614, 0]
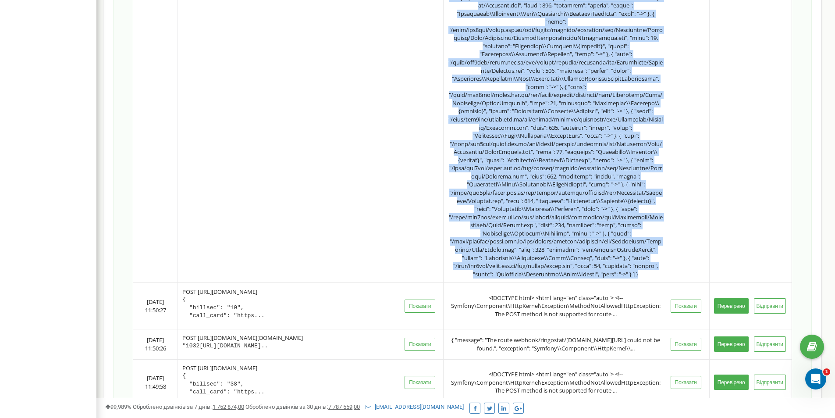
drag, startPoint x: 518, startPoint y: 145, endPoint x: 664, endPoint y: 294, distance: 208.6
copy div "{ "message": "The route webhook/ringostat/[DOMAIN_NAME][URL] could not be found…"
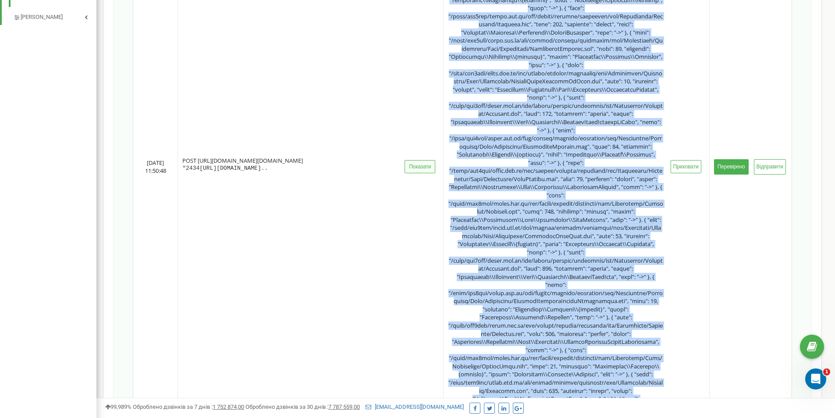
click at [418, 173] on button "Показати" at bounding box center [420, 166] width 31 height 13
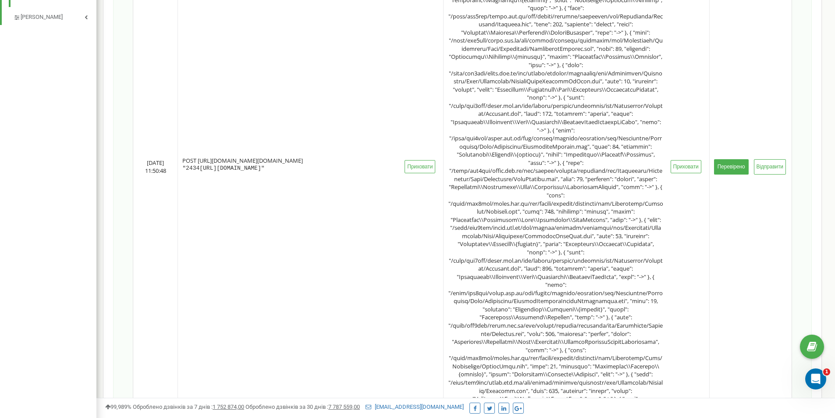
click at [209, 173] on div "POST [URL][DOMAIN_NAME][DOMAIN_NAME] "2434[URL][DOMAIN_NAME]"" at bounding box center [291, 164] width 219 height 16
drag, startPoint x: 207, startPoint y: 174, endPoint x: 185, endPoint y: 165, distance: 24.6
click at [185, 165] on div "POST [URL][DOMAIN_NAME][DOMAIN_NAME] "2434[URL][DOMAIN_NAME]"" at bounding box center [291, 164] width 219 height 16
drag, startPoint x: 185, startPoint y: 165, endPoint x: 204, endPoint y: 174, distance: 21.4
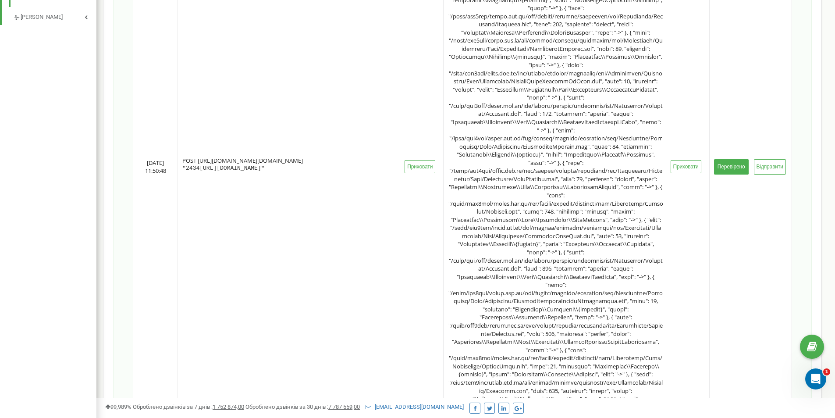
click at [204, 173] on div "POST [URL][DOMAIN_NAME][DOMAIN_NAME] "2434[URL][DOMAIN_NAME]"" at bounding box center [291, 164] width 219 height 16
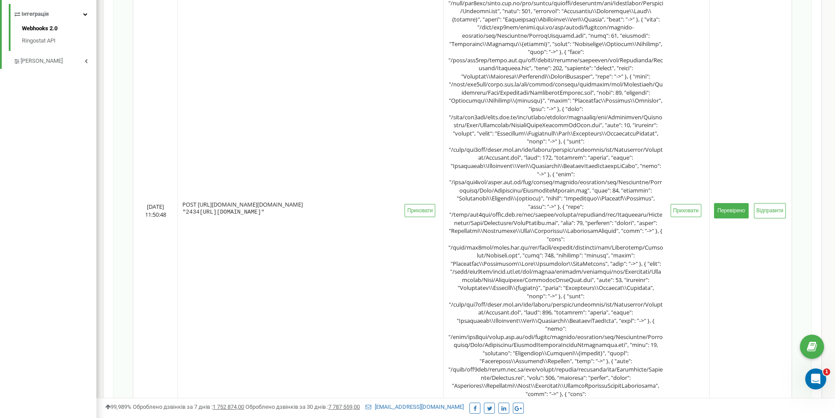
scroll to position [263, 0]
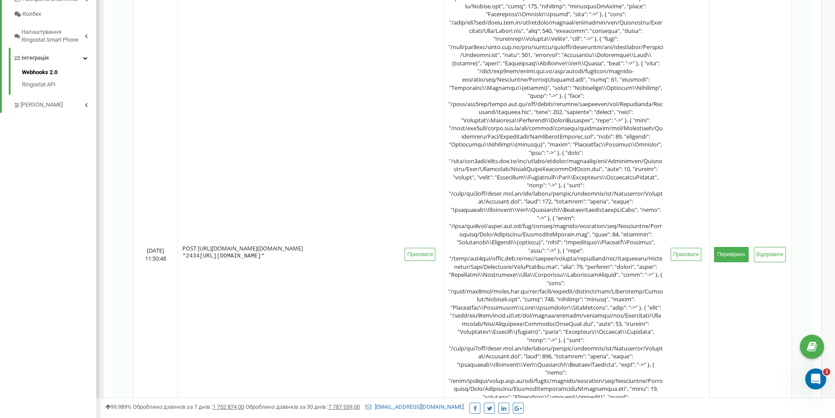
click at [52, 67] on div "Webhooks 2.0 Ringostat API" at bounding box center [53, 79] width 88 height 29
click at [53, 73] on link "Webhooks 2.0" at bounding box center [59, 73] width 75 height 11
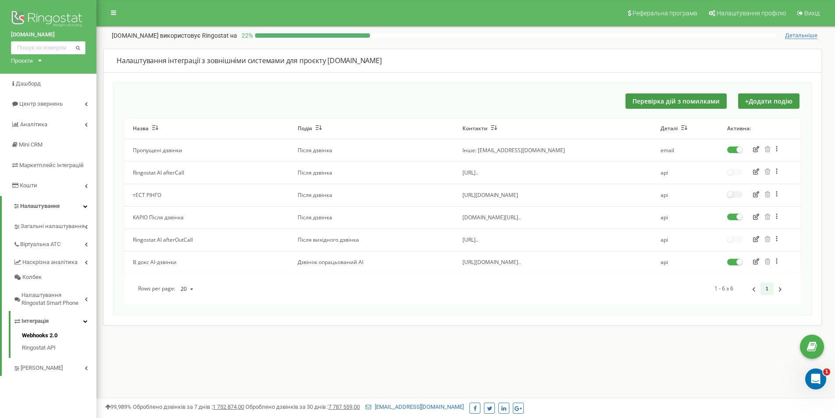
click at [757, 217] on icon "button" at bounding box center [756, 216] width 6 height 6
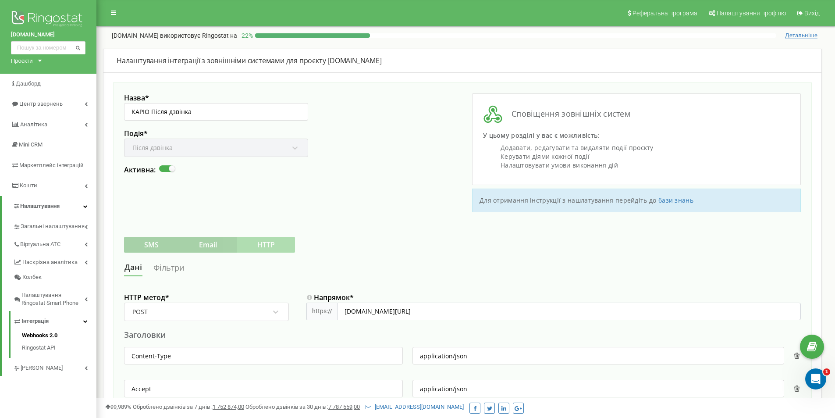
scroll to position [175, 0]
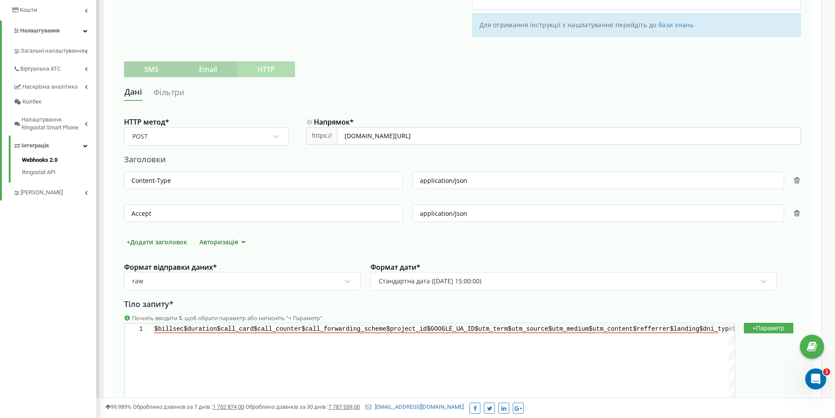
click at [158, 91] on link "Фільтри" at bounding box center [169, 92] width 32 height 16
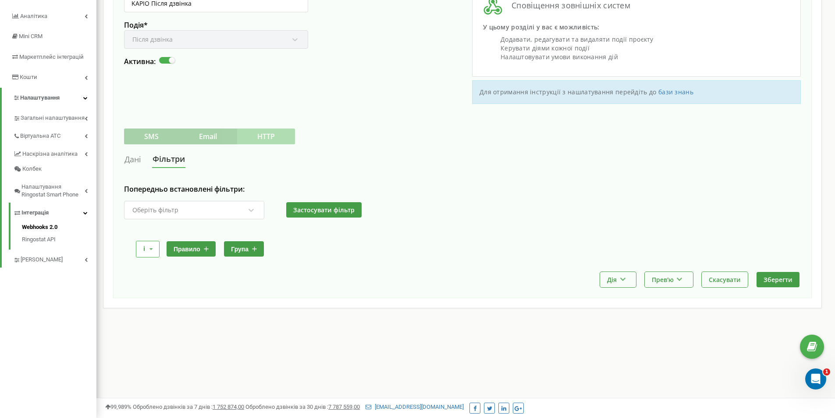
scroll to position [108, 0]
click at [132, 159] on link "Дані" at bounding box center [133, 159] width 18 height 16
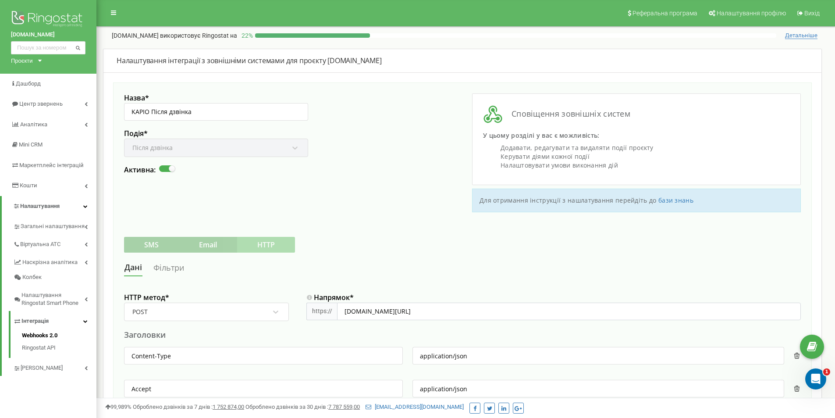
scroll to position [132, 0]
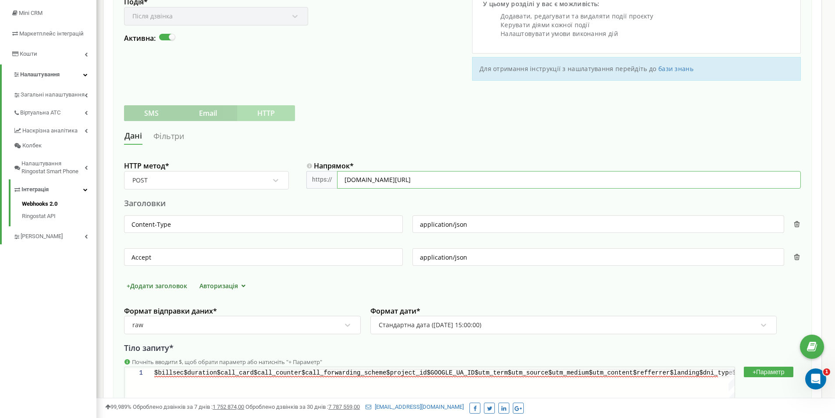
click at [354, 181] on input "[DOMAIN_NAME][URL]" at bounding box center [569, 180] width 464 height 18
drag, startPoint x: 483, startPoint y: 178, endPoint x: 488, endPoint y: 178, distance: 4.8
click at [484, 178] on input "[DOMAIN_NAME][URL]" at bounding box center [569, 180] width 464 height 18
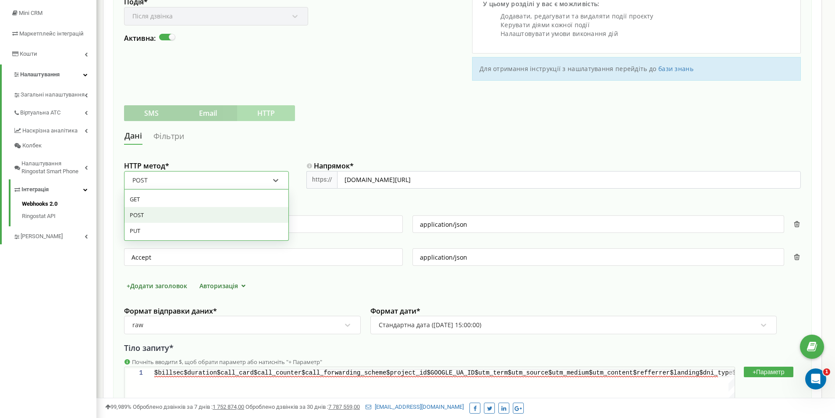
click at [251, 177] on div "POST" at bounding box center [201, 180] width 139 height 15
click at [370, 203] on div "Заголовки" at bounding box center [462, 203] width 677 height 11
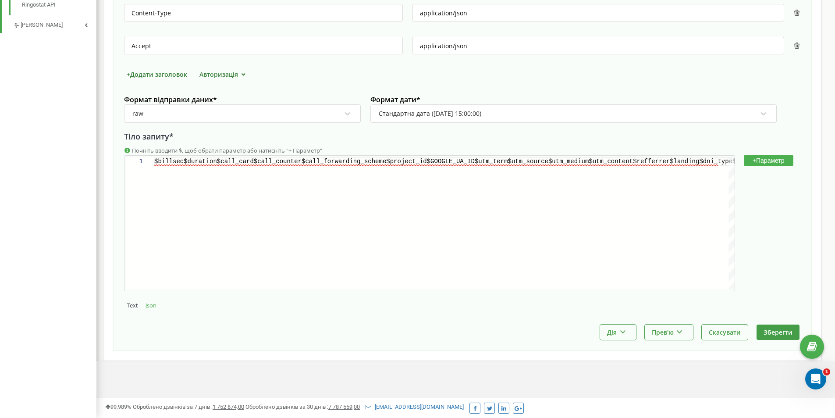
scroll to position [0, 563]
click at [341, 219] on div "$billsec$duration$call_card$call_counter$call_forw arding_scheme$project_id$GOO…" at bounding box center [444, 223] width 580 height 132
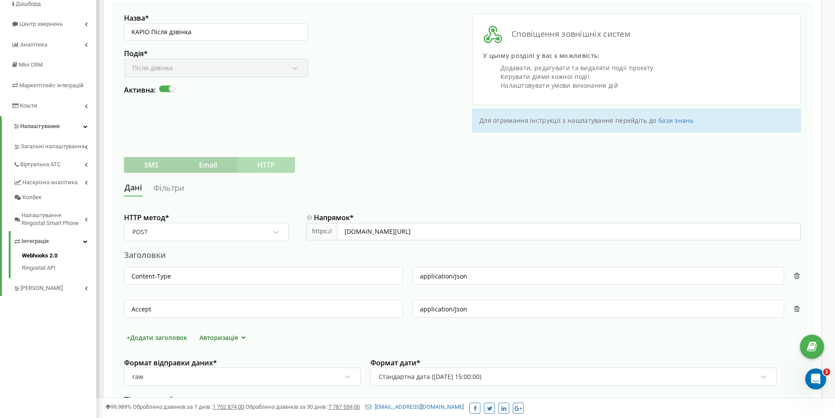
click at [231, 106] on div "Назва * KAPIO Після дзвінка Подія * Після дзвінка Активна:" at bounding box center [293, 73] width 338 height 119
drag, startPoint x: 362, startPoint y: 231, endPoint x: 555, endPoint y: 233, distance: 193.3
click at [555, 233] on input "kapio.com.ua/webhook/ringostat/call-completed" at bounding box center [569, 232] width 464 height 18
click at [321, 229] on div "https://" at bounding box center [321, 232] width 31 height 18
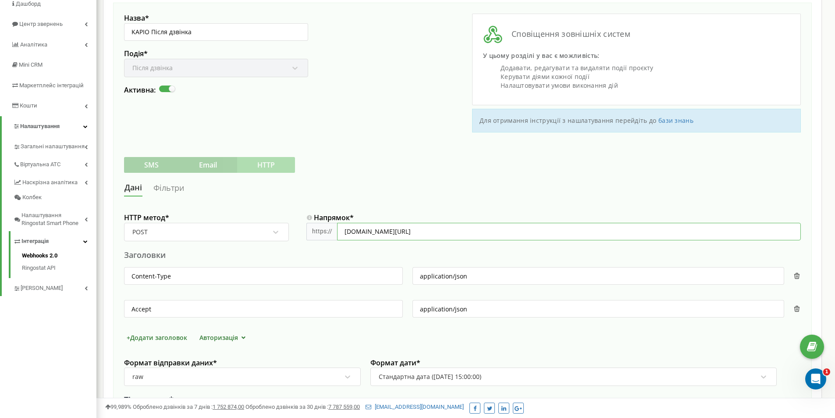
click at [536, 225] on input "kapio.com.ua/webhook/ringostat/call-completed" at bounding box center [569, 232] width 464 height 18
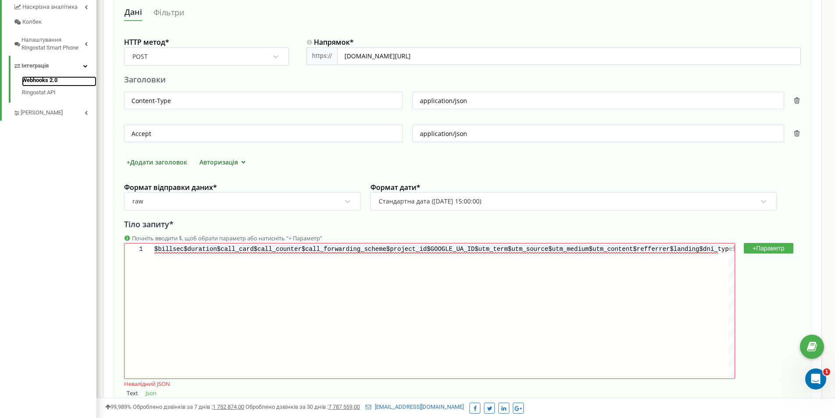
click at [41, 78] on link "Webhooks 2.0" at bounding box center [59, 81] width 75 height 11
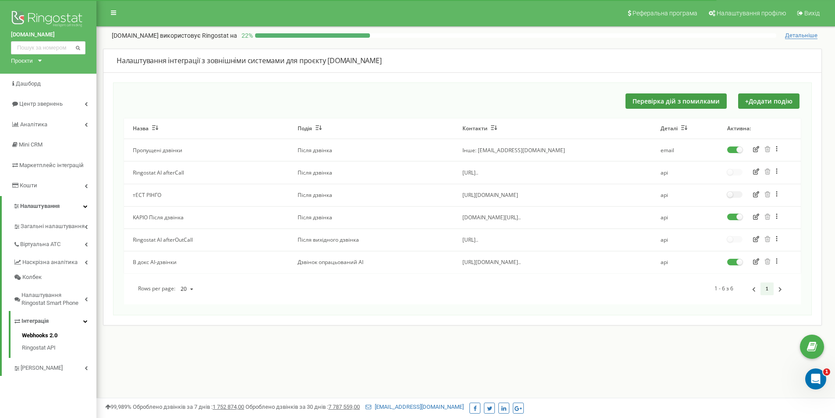
click at [758, 149] on icon "button" at bounding box center [756, 149] width 6 height 6
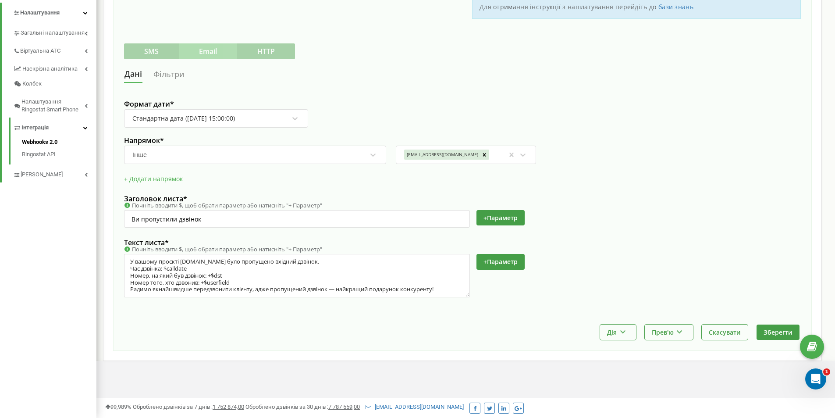
scroll to position [62, 0]
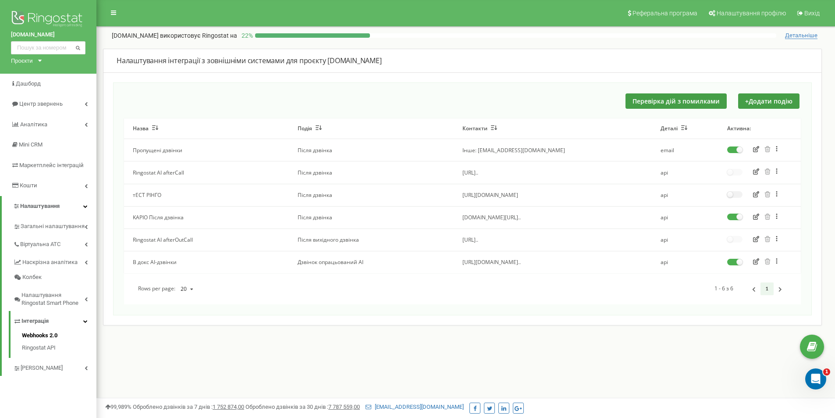
click at [756, 263] on icon "button" at bounding box center [756, 261] width 6 height 6
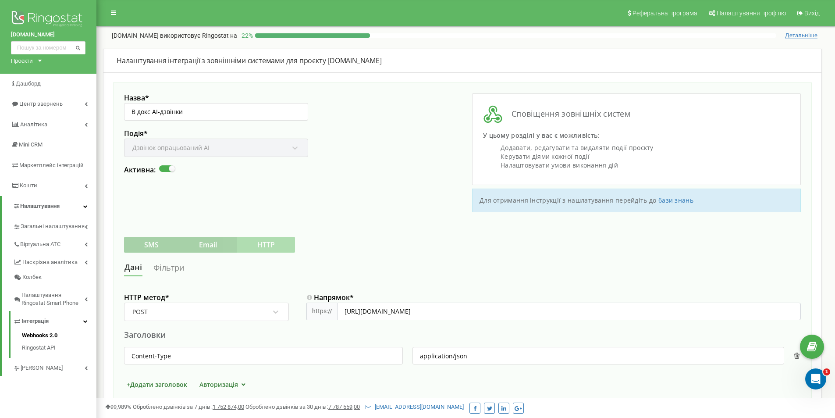
scroll to position [175, 0]
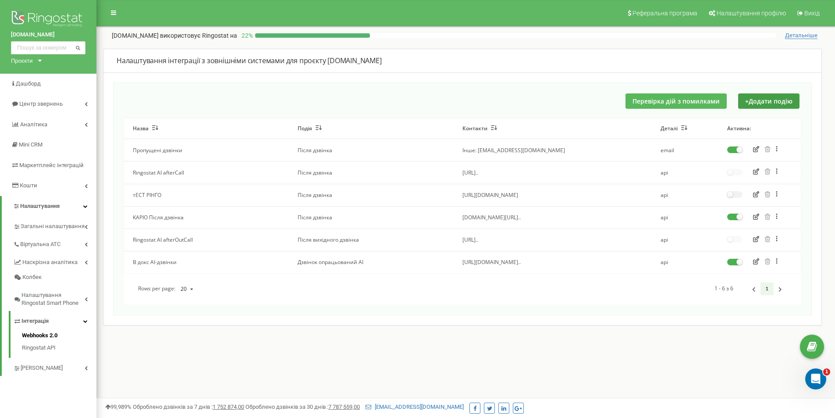
click at [680, 97] on button "Перевірка дій з помилками" at bounding box center [676, 100] width 101 height 15
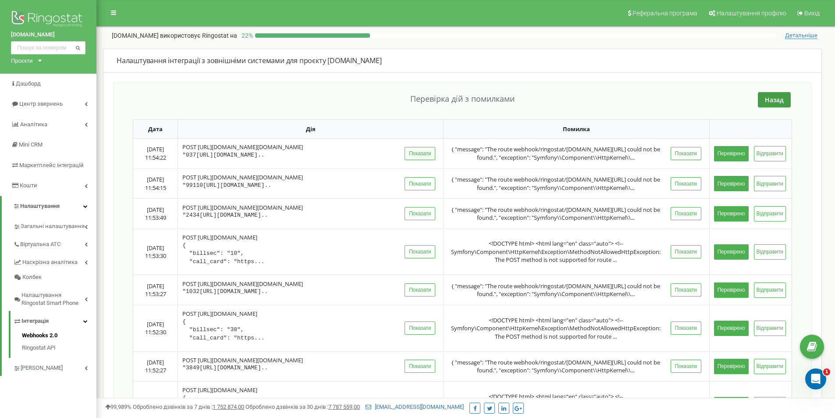
click at [417, 160] on button "Показати" at bounding box center [420, 153] width 31 height 13
click at [729, 161] on button "Перевірено" at bounding box center [731, 153] width 35 height 15
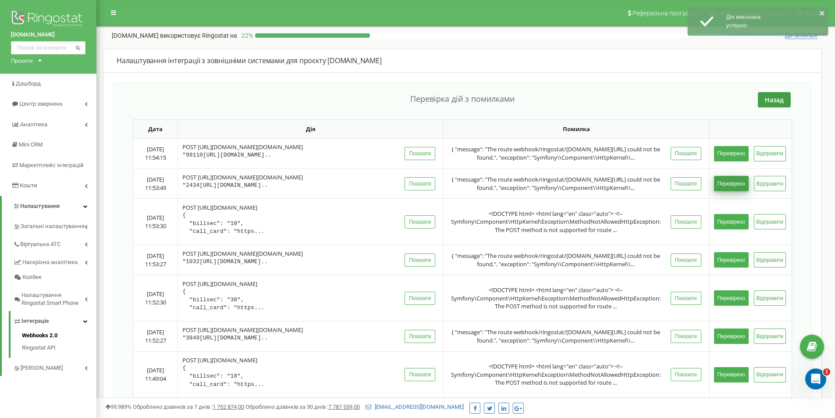
click at [734, 191] on button "Перевірено" at bounding box center [731, 183] width 35 height 15
click at [734, 252] on button "Перевірено" at bounding box center [731, 259] width 35 height 15
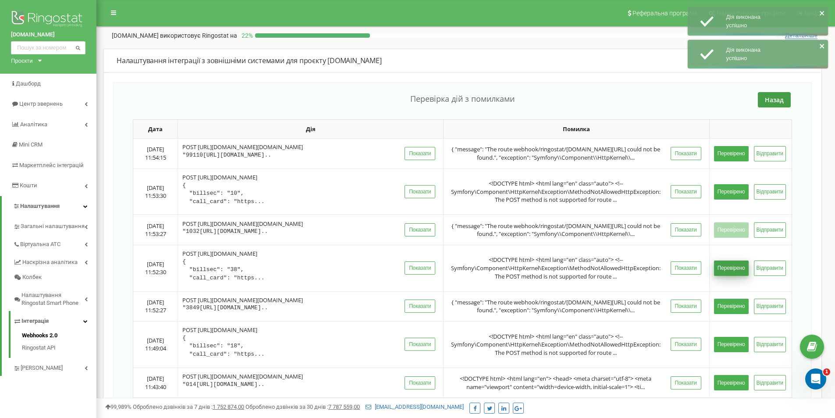
click at [725, 276] on button "Перевірено" at bounding box center [731, 267] width 35 height 15
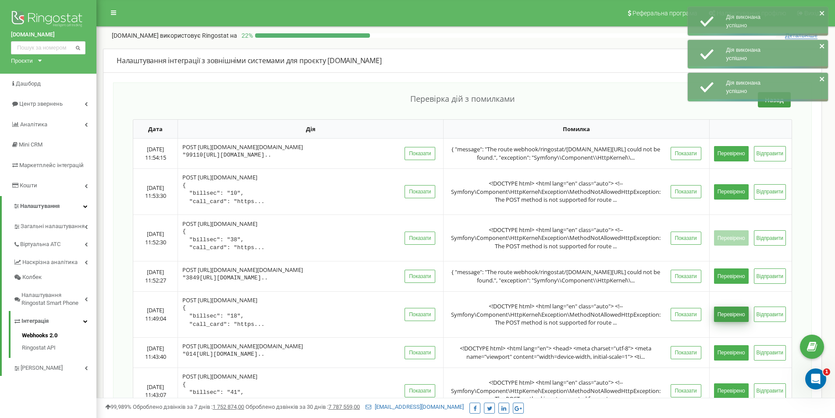
click at [731, 322] on button "Перевірено" at bounding box center [731, 313] width 35 height 15
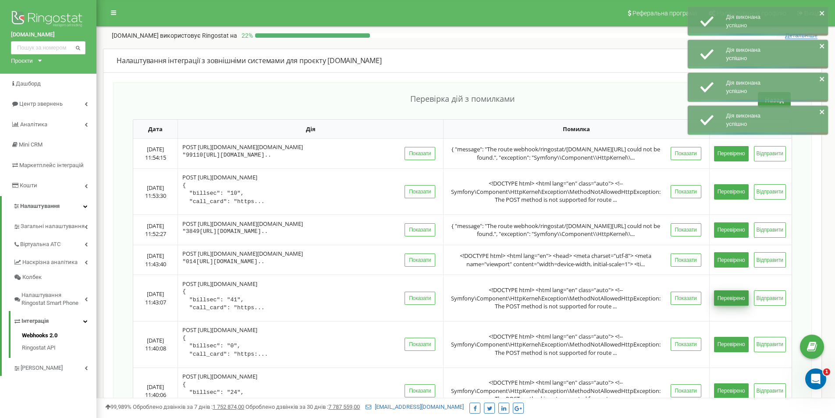
click at [729, 352] on button "Перевірено" at bounding box center [731, 344] width 35 height 15
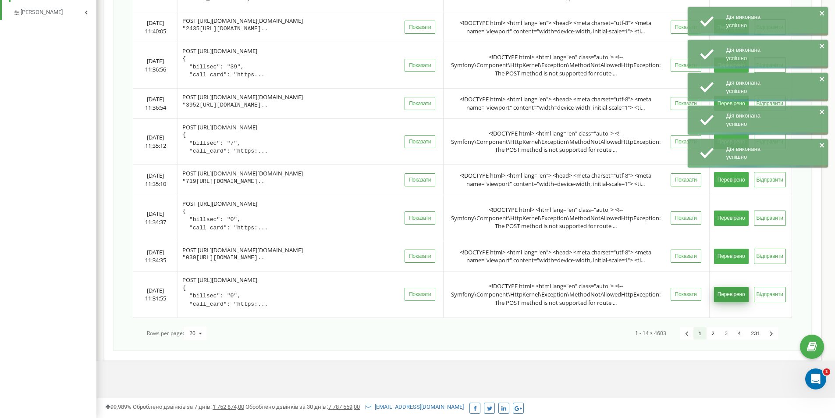
click at [728, 302] on button "Перевірено" at bounding box center [731, 294] width 35 height 15
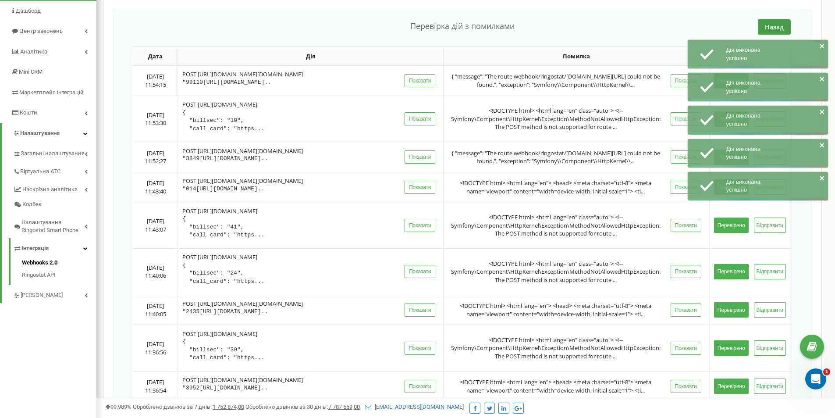
scroll to position [0, 0]
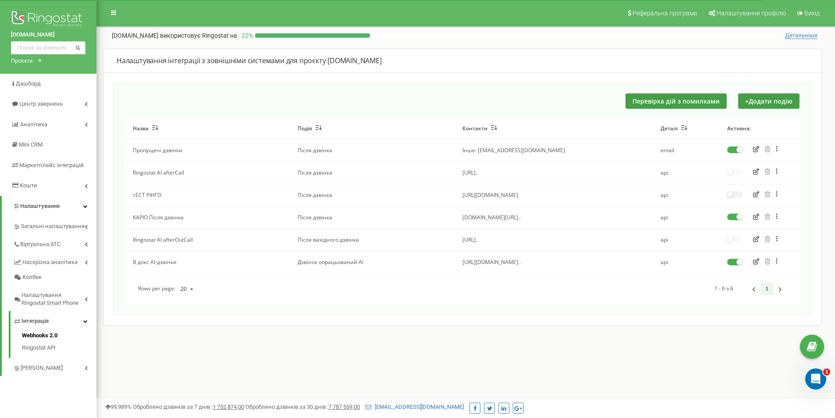
click at [225, 402] on div "Реферальна програма Налаштування профілю Вихід [DOMAIN_NAME] використовує Ringo…" at bounding box center [465, 263] width 739 height 526
click at [494, 219] on span "[DOMAIN_NAME][URL].." at bounding box center [491, 216] width 58 height 7
click at [506, 376] on div "Реферальна програма Налаштування профілю Вихід [DOMAIN_NAME] використовує Ringo…" at bounding box center [465, 263] width 739 height 526
click at [757, 217] on icon "button" at bounding box center [756, 216] width 6 height 6
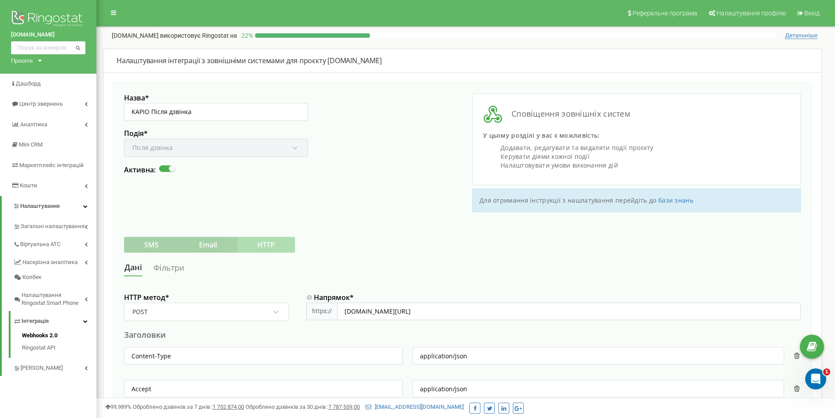
scroll to position [175, 0]
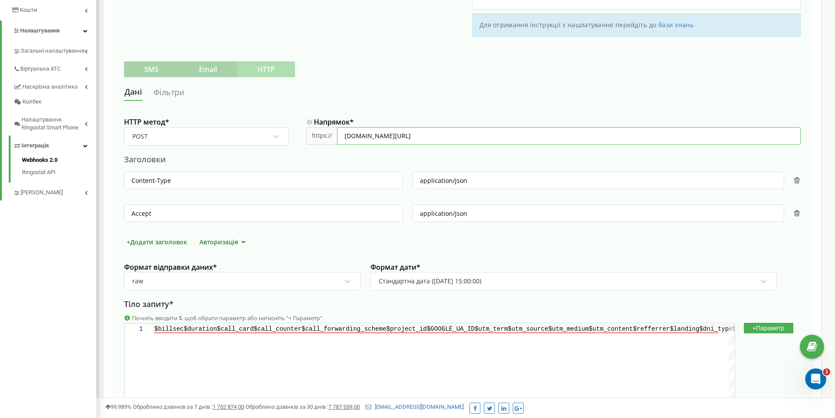
click at [345, 137] on input "kapio.com.ua/webhook/ringostat/call-completed" at bounding box center [569, 136] width 464 height 18
type input "httpskapio.com.ua/webhook/ringostat/call-completed"
click at [359, 135] on input "https:kapio.com.ua/webhook/ringostat/call-completed" at bounding box center [569, 136] width 464 height 18
type input "https://kapio.com.ua/webhook/ringostat/call-completed"
click at [441, 164] on div "Заголовки" at bounding box center [462, 159] width 677 height 11
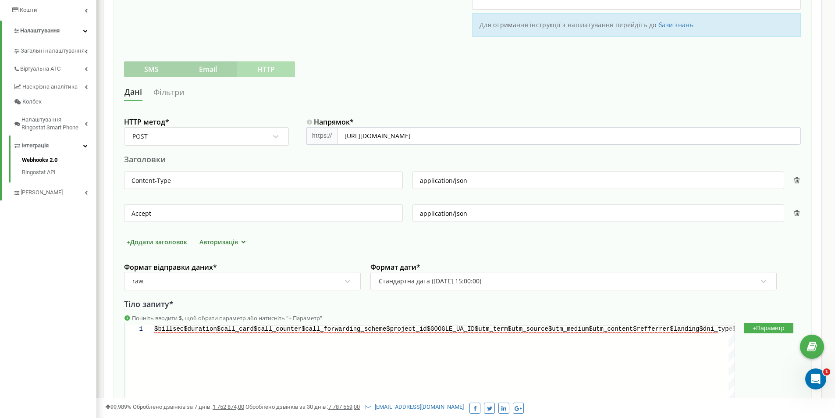
scroll to position [343, 0]
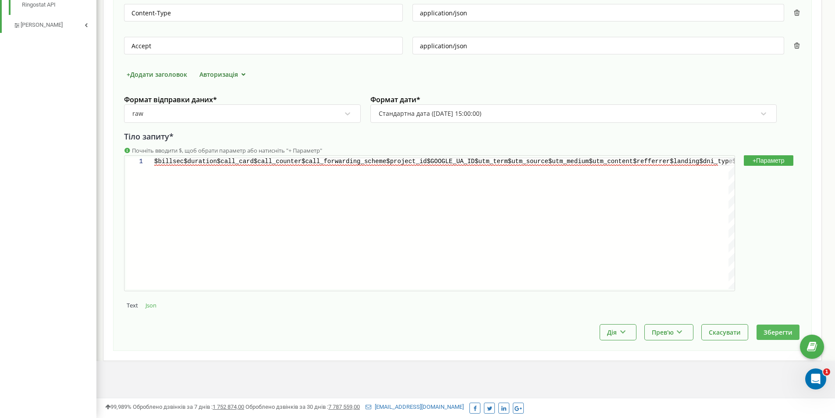
click at [778, 329] on button "Зберегти" at bounding box center [778, 331] width 43 height 15
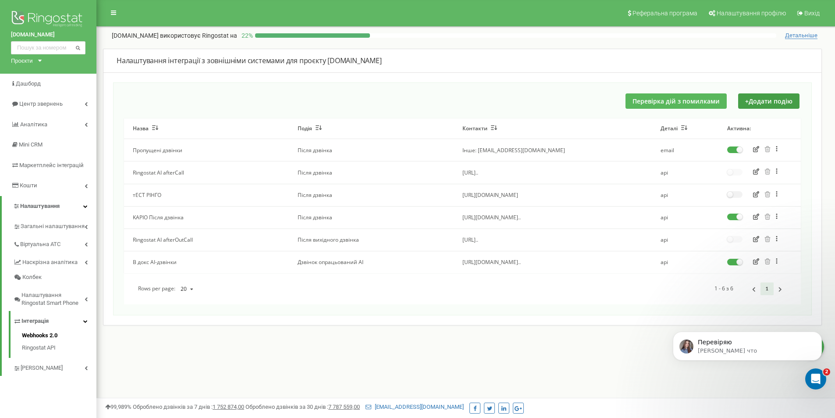
click at [649, 100] on button "Перевірка дій з помилками" at bounding box center [676, 100] width 101 height 15
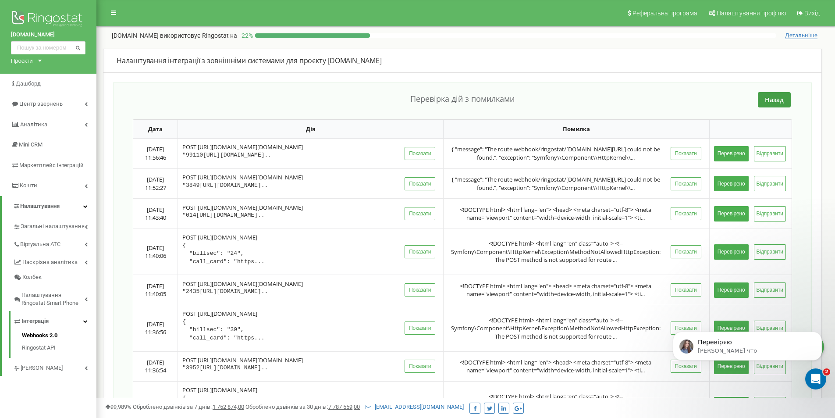
drag, startPoint x: 411, startPoint y: 97, endPoint x: 585, endPoint y: 98, distance: 173.6
click at [585, 98] on div "Назад" at bounding box center [462, 99] width 659 height 15
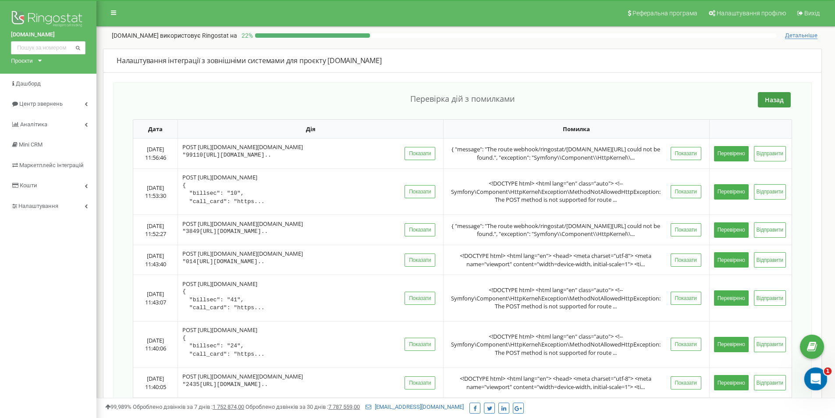
click at [814, 380] on icon "Открыть службу сообщений Intercom" at bounding box center [814, 377] width 14 height 14
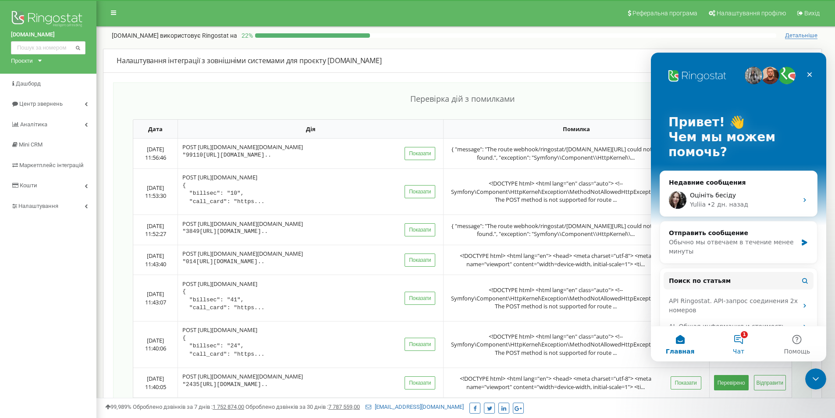
click at [741, 341] on button "1 Чат" at bounding box center [738, 343] width 58 height 35
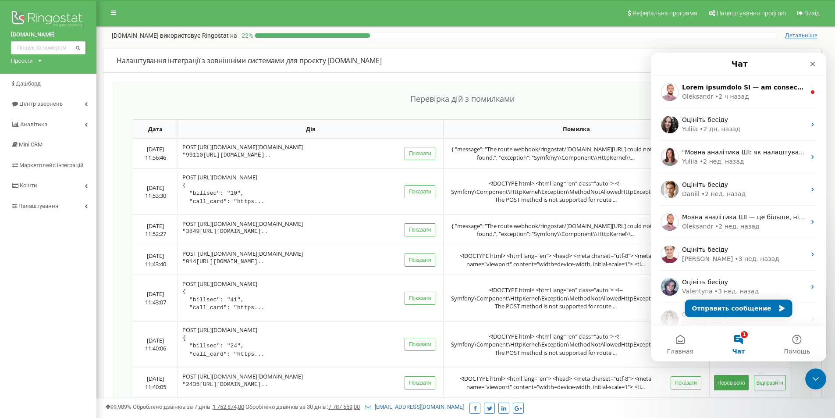
click at [742, 340] on button "1 Чат" at bounding box center [738, 343] width 58 height 35
click at [746, 303] on button "Отправить сообщение" at bounding box center [738, 308] width 107 height 18
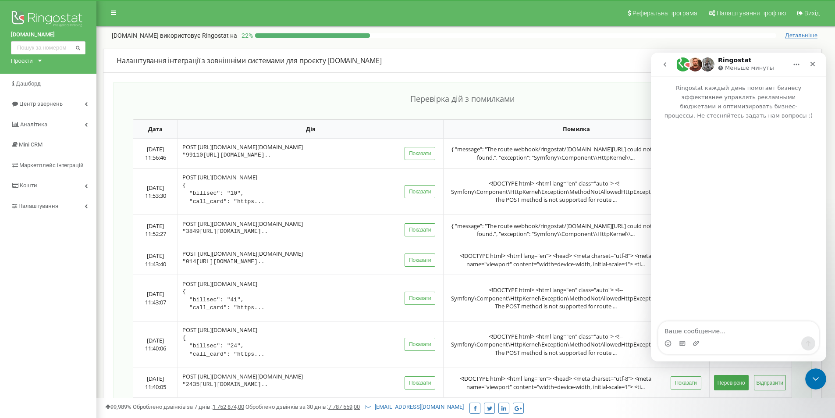
click at [737, 330] on textarea "Ваше сообщение..." at bounding box center [738, 328] width 160 height 15
type textarea "А є спеціаліст по налаштуванню Webhook?"
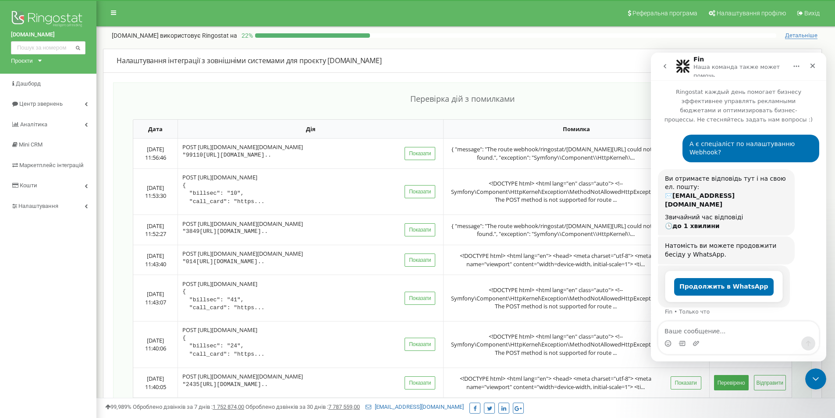
drag, startPoint x: 267, startPoint y: 97, endPoint x: 273, endPoint y: 105, distance: 9.5
click at [267, 97] on div "Назад" at bounding box center [462, 99] width 659 height 15
click at [814, 381] on icon "Закрыть службу сообщений Intercom" at bounding box center [814, 377] width 11 height 11
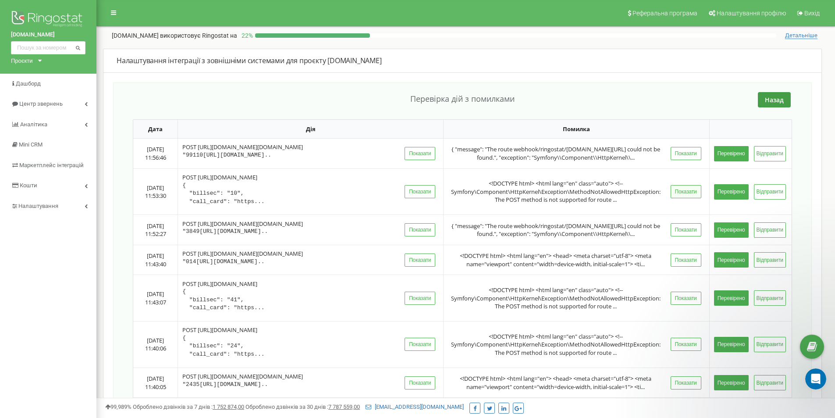
click at [687, 198] on button "Показати" at bounding box center [686, 191] width 31 height 13
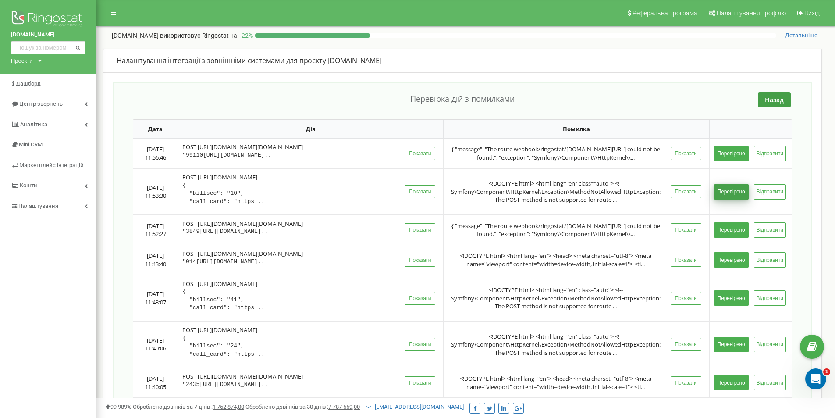
click at [729, 199] on button "Перевірено" at bounding box center [731, 191] width 35 height 15
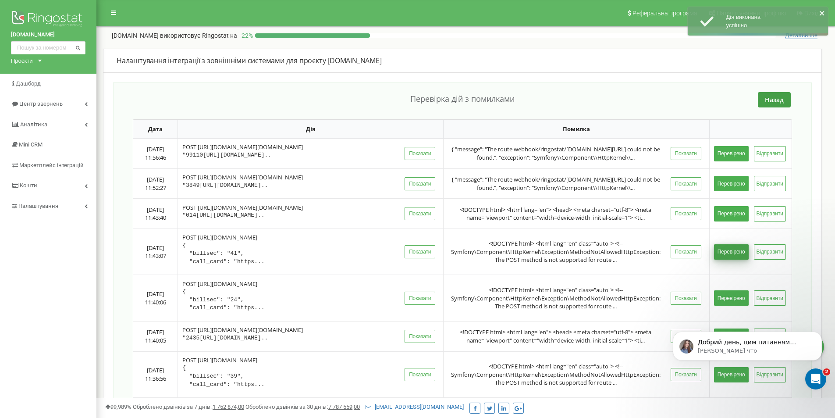
click at [730, 259] on button "Перевірено" at bounding box center [731, 251] width 35 height 15
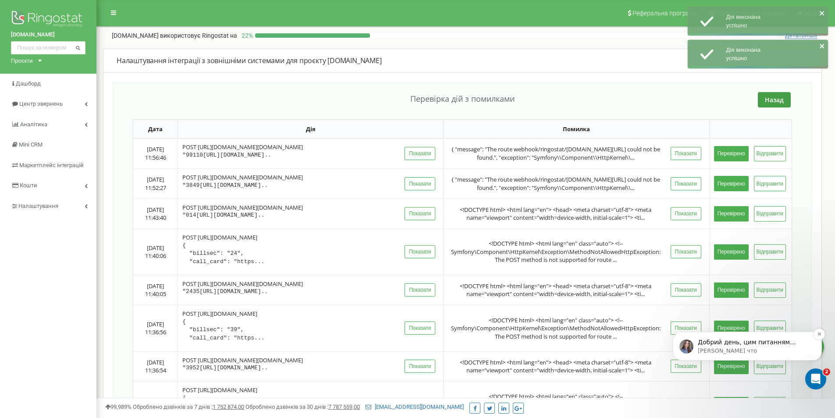
click at [754, 340] on p "Добрий день, цим питанням займається тех підтримка, опишіть що саме потрібно на…" at bounding box center [754, 342] width 113 height 9
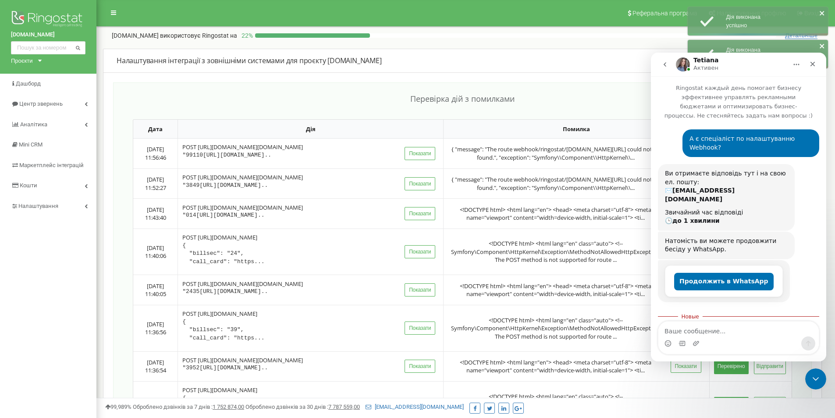
scroll to position [52, 0]
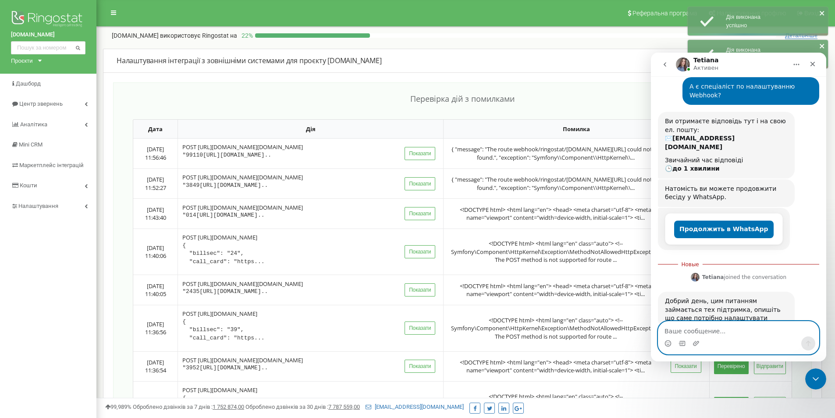
click at [707, 328] on textarea "Ваше сообщение..." at bounding box center [738, 328] width 160 height 15
paste textarea "Ч"
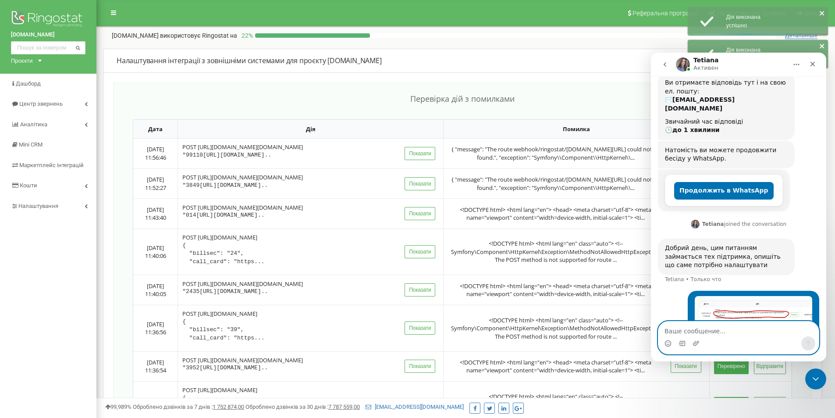
scroll to position [101, 0]
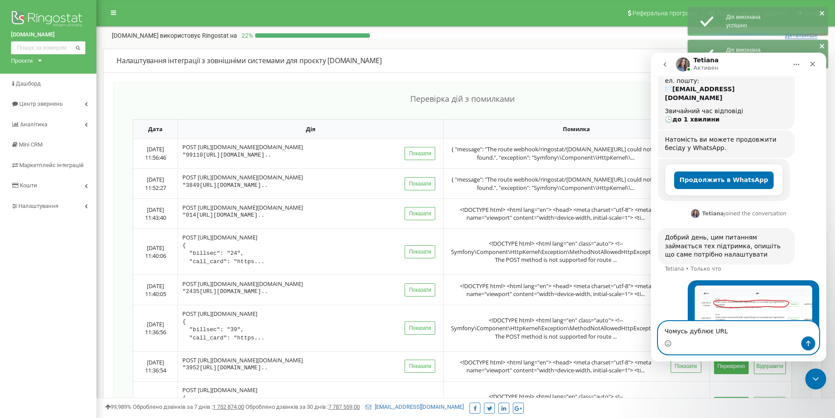
type textarea "Чомусь дублює URL"
click at [810, 340] on icon "Отправить сообщение…" at bounding box center [808, 343] width 7 height 7
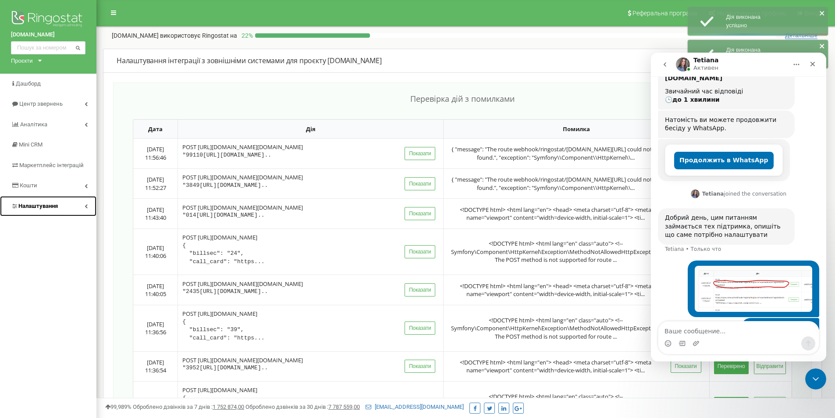
click at [42, 197] on link "Налаштування" at bounding box center [48, 206] width 96 height 21
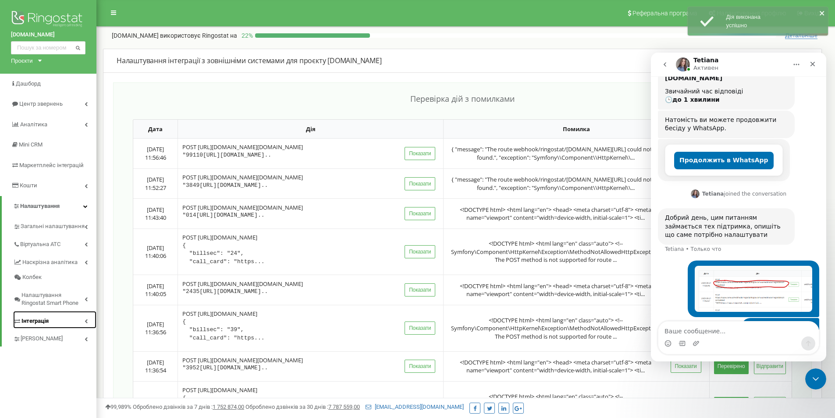
click at [57, 321] on link "Інтеграція" at bounding box center [54, 320] width 83 height 18
drag, startPoint x: 50, startPoint y: 334, endPoint x: 82, endPoint y: 334, distance: 31.6
click at [51, 334] on link "Webhooks 2.0" at bounding box center [59, 336] width 75 height 11
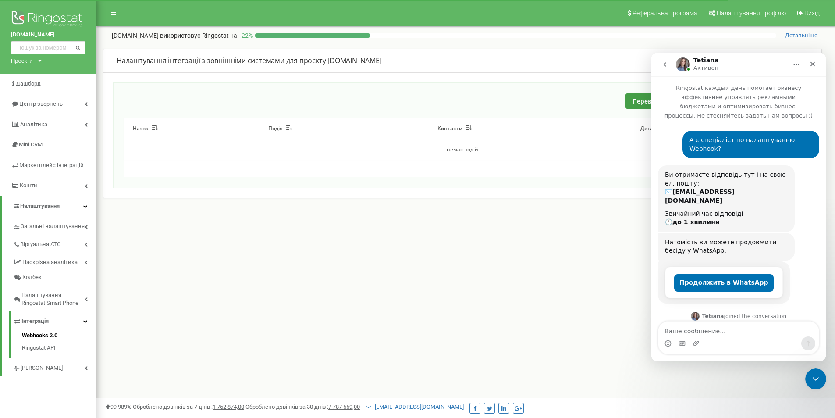
scroll to position [121, 0]
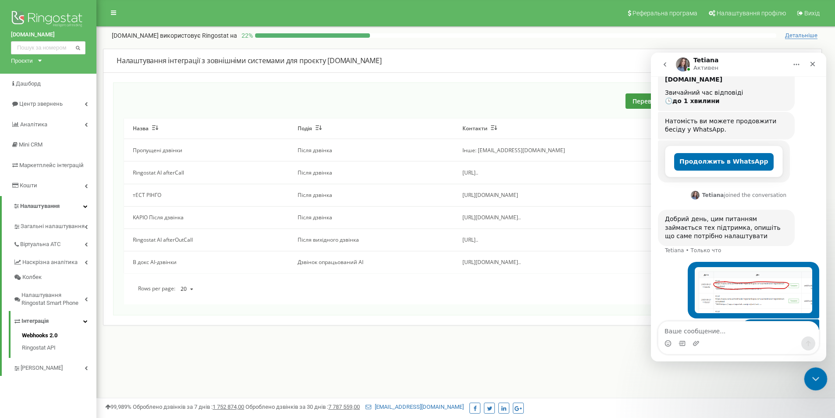
click at [811, 375] on icon "Закрыть службу сообщений Intercom" at bounding box center [814, 377] width 11 height 11
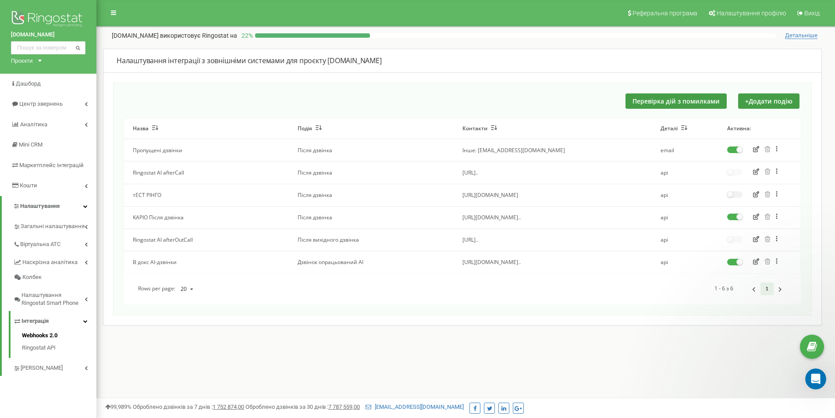
scroll to position [0, 0]
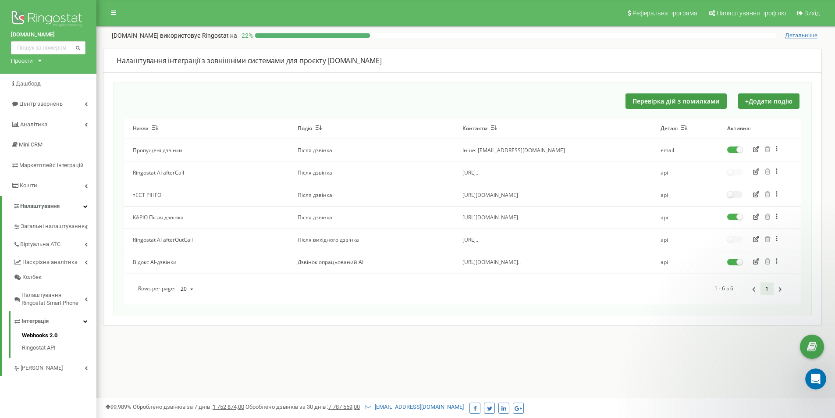
click at [755, 217] on icon "button" at bounding box center [756, 216] width 6 height 6
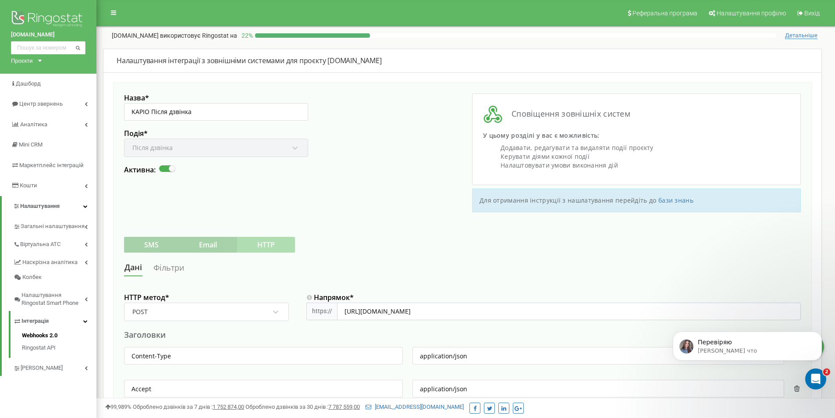
scroll to position [219, 0]
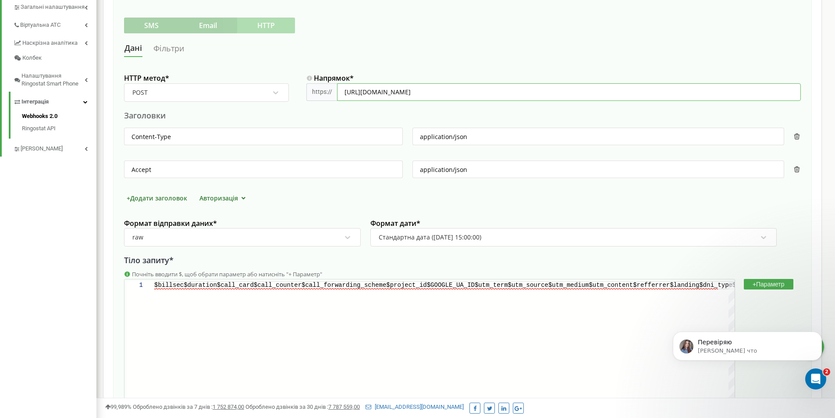
drag, startPoint x: 364, startPoint y: 90, endPoint x: 305, endPoint y: 87, distance: 59.3
click at [305, 87] on div "HTTP метод * POST Напрямок * https:// https://kapio.com.ua/webhook/ringostat/ca…" at bounding box center [462, 92] width 677 height 36
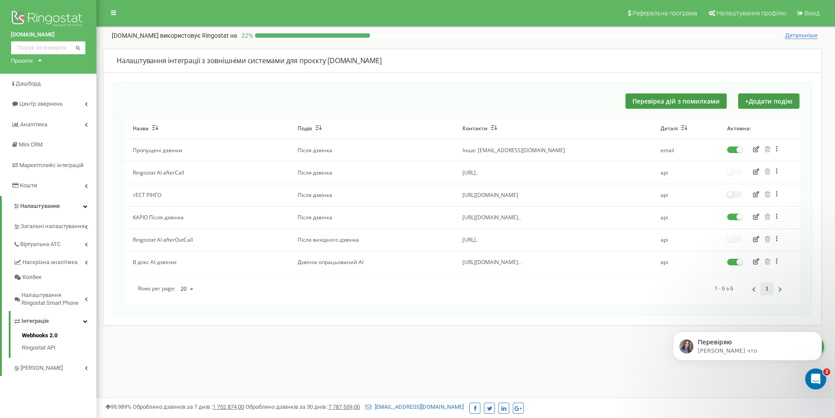
click at [756, 218] on icon "button" at bounding box center [756, 216] width 6 height 6
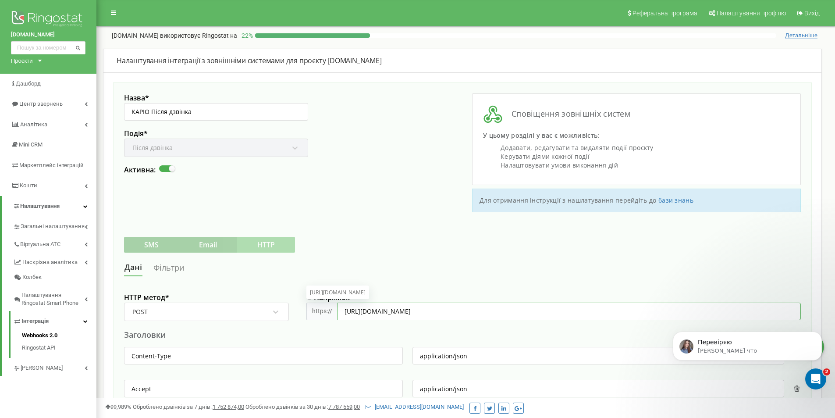
click at [365, 313] on input "[URL][DOMAIN_NAME]" at bounding box center [569, 311] width 464 height 18
type input "https:/kapio.com.ua/webhook/ringostat/call-completed"
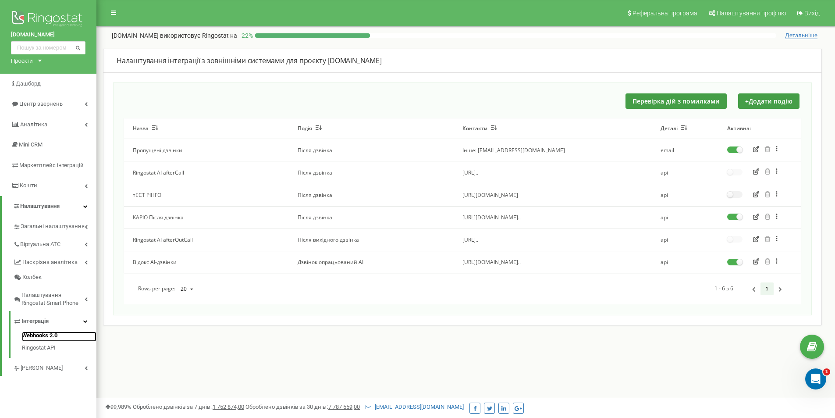
click at [43, 333] on link "Webhooks 2.0" at bounding box center [59, 336] width 75 height 11
click at [756, 218] on icon "button" at bounding box center [756, 216] width 6 height 6
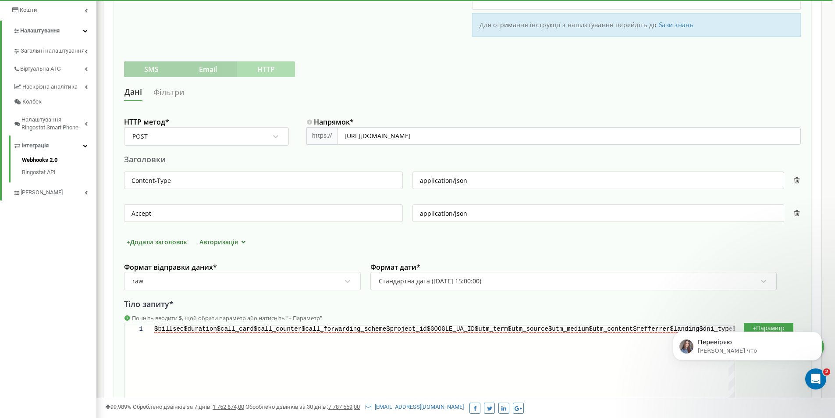
scroll to position [219, 0]
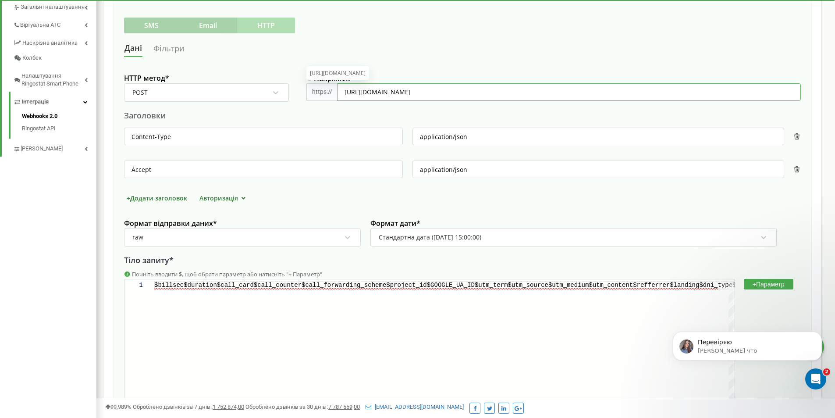
drag, startPoint x: 365, startPoint y: 93, endPoint x: 339, endPoint y: 94, distance: 25.9
click at [339, 94] on input "https://kapio.com.ua/webhook/ringostat/call-completed" at bounding box center [569, 92] width 464 height 18
click at [385, 107] on div at bounding box center [553, 105] width 494 height 8
click at [505, 94] on input "kapio.com.ua/webhook/ringostat/call-completed" at bounding box center [569, 92] width 464 height 18
type input "[DOMAIN_NAME][URL]"
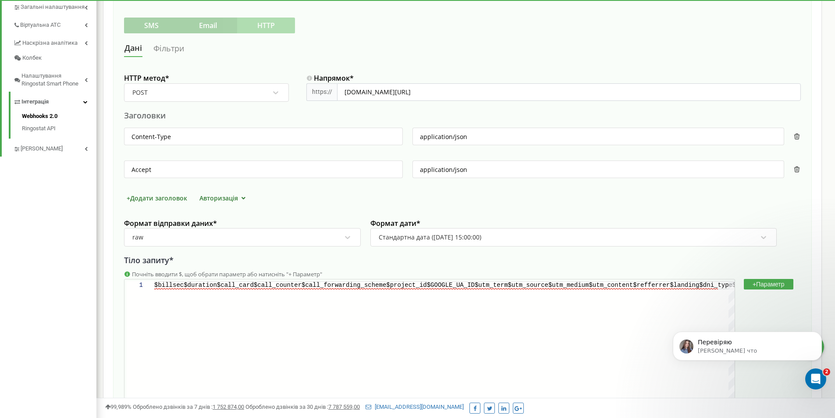
click at [436, 112] on div "Заголовки" at bounding box center [462, 115] width 677 height 11
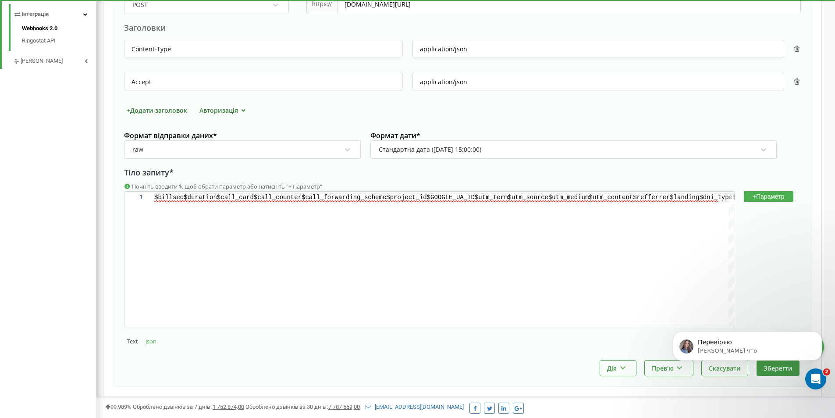
click at [776, 373] on body "Перевіряю Tetiana • Только что" at bounding box center [747, 353] width 168 height 74
click at [819, 374] on icon "Открыть службу сообщений Intercom" at bounding box center [814, 377] width 14 height 14
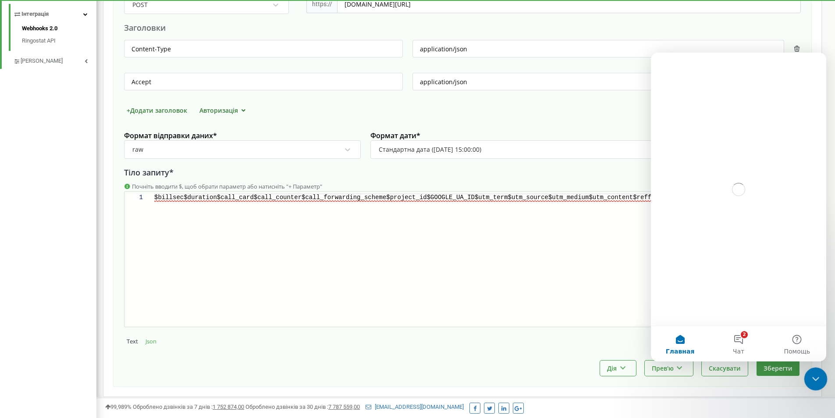
scroll to position [0, 0]
drag, startPoint x: 772, startPoint y: 367, endPoint x: 799, endPoint y: 375, distance: 27.9
click at [773, 367] on button "Зберегти" at bounding box center [778, 367] width 43 height 15
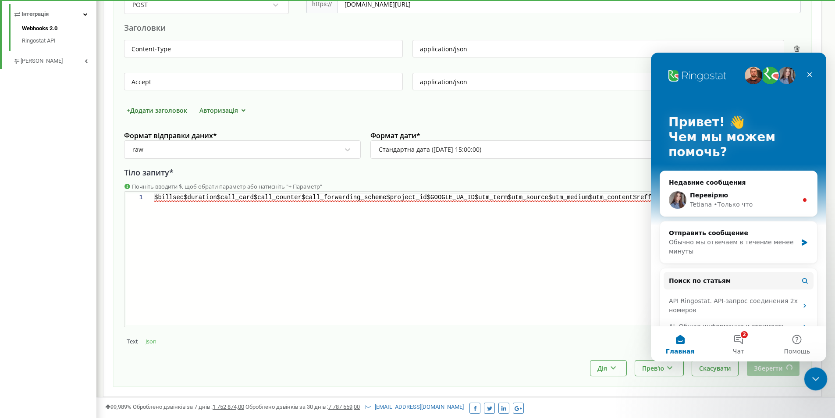
click at [812, 377] on icon "Закрыть службу сообщений Intercom" at bounding box center [814, 378] width 6 height 4
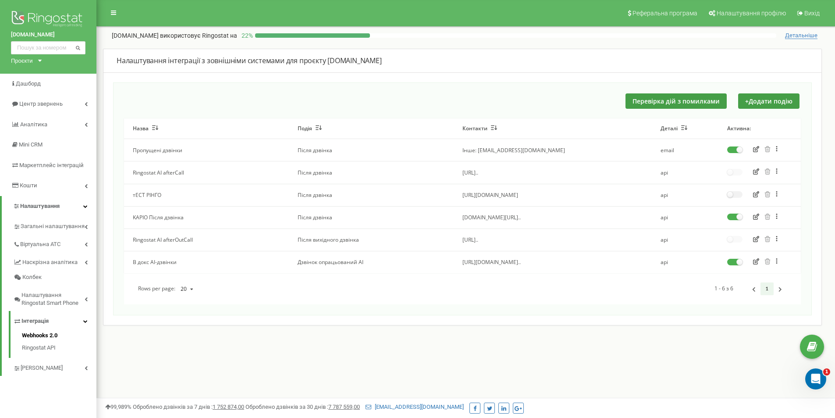
click at [757, 219] on icon "button" at bounding box center [756, 216] width 6 height 6
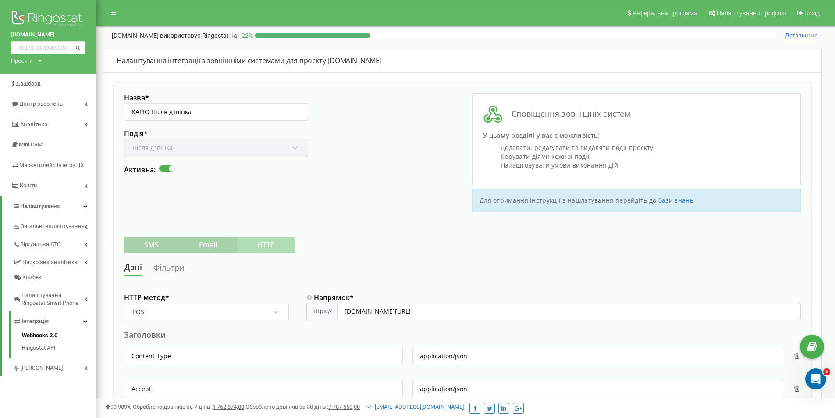
click at [326, 309] on div "https://" at bounding box center [321, 311] width 31 height 18
copy div ":"
click at [347, 310] on input "kapio.com.ua/webhook/ringostat/call-completed" at bounding box center [569, 311] width 464 height 18
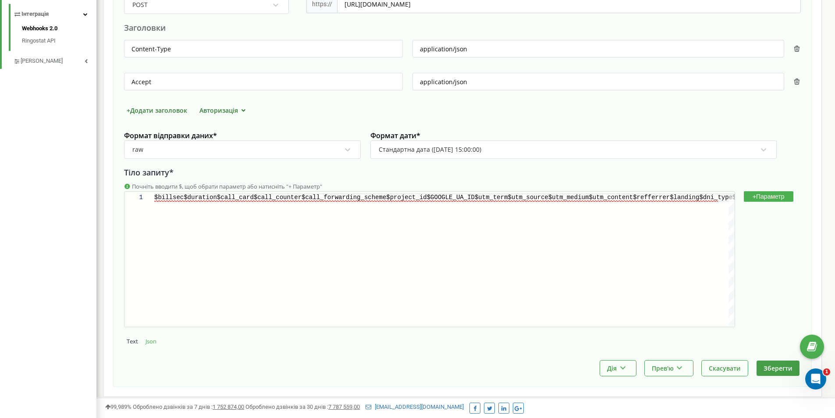
scroll to position [343, 0]
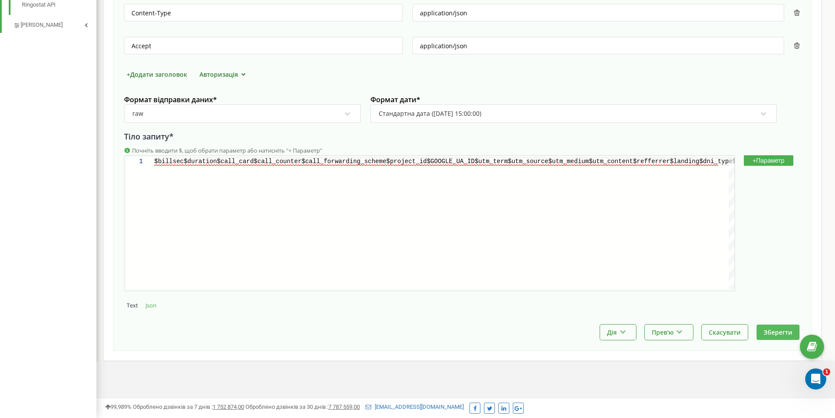
click at [776, 334] on button "Зберегти" at bounding box center [778, 331] width 43 height 15
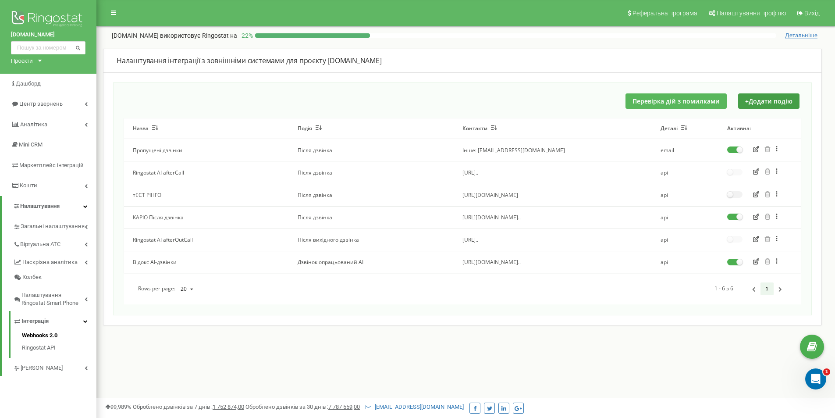
click at [672, 101] on button "Перевірка дій з помилками" at bounding box center [676, 100] width 101 height 15
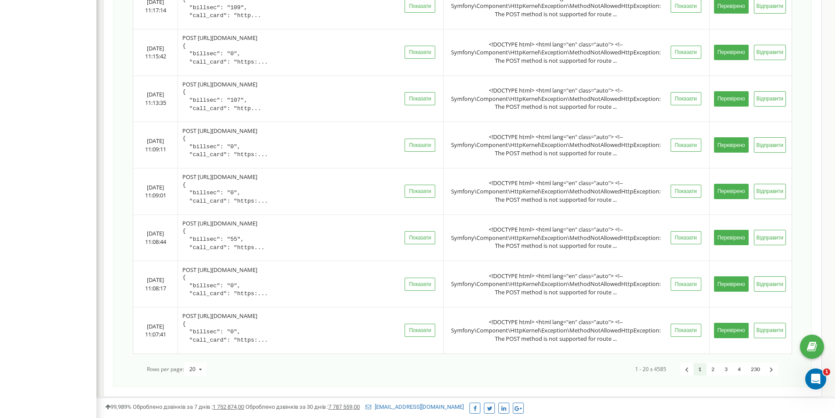
scroll to position [747, 0]
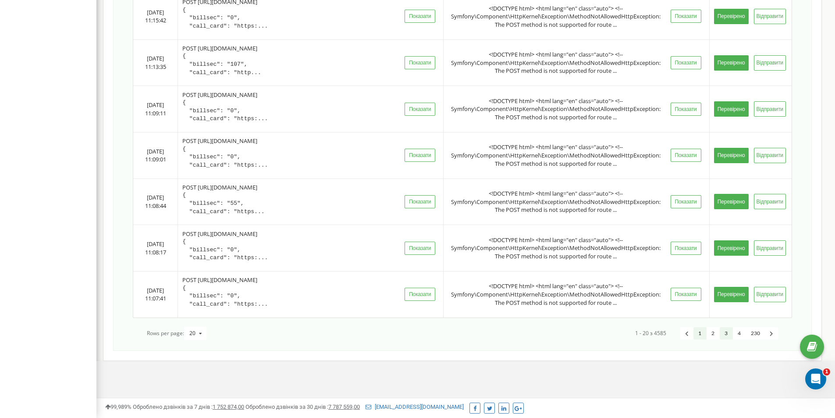
click at [726, 334] on link "3" at bounding box center [726, 333] width 13 height 13
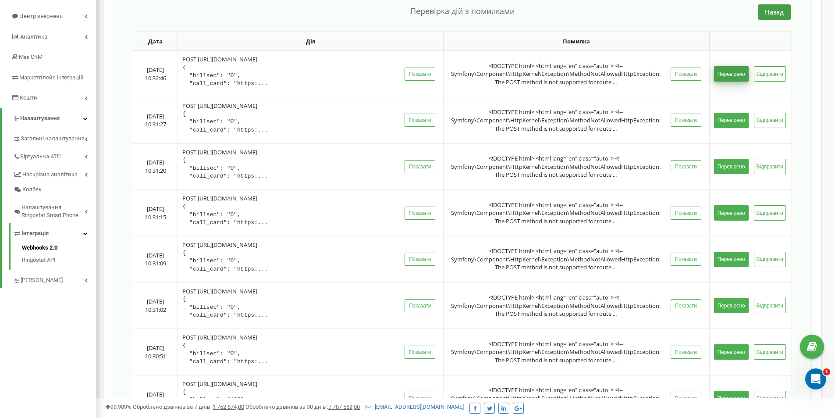
click at [738, 70] on button "Перевірено" at bounding box center [731, 73] width 35 height 15
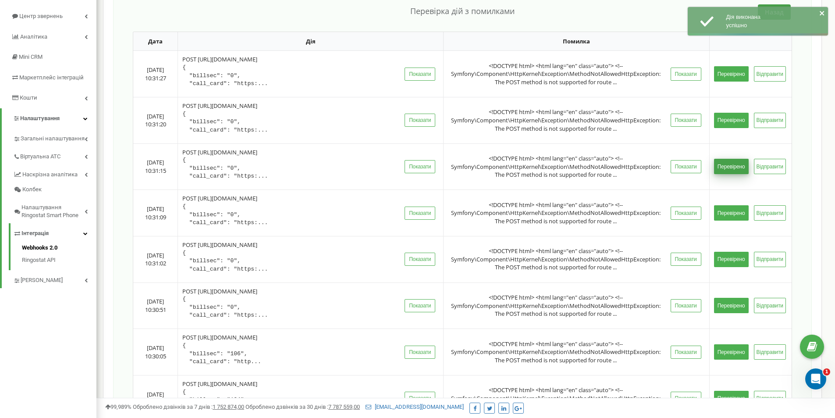
click at [731, 165] on button "Перевірено" at bounding box center [731, 166] width 35 height 15
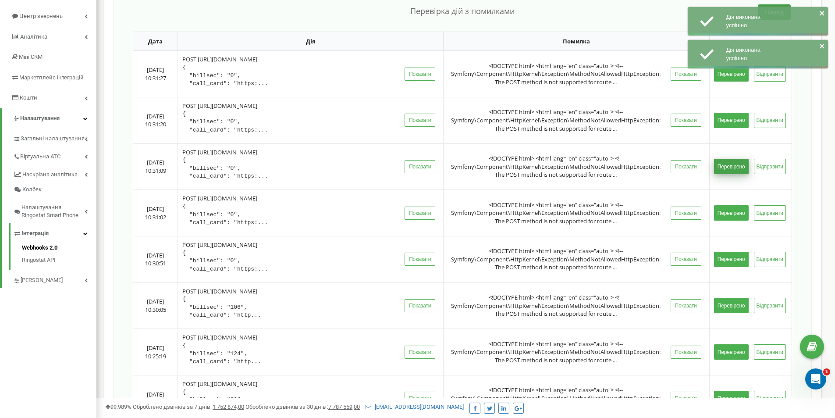
click at [732, 211] on button "Перевірено" at bounding box center [731, 212] width 35 height 15
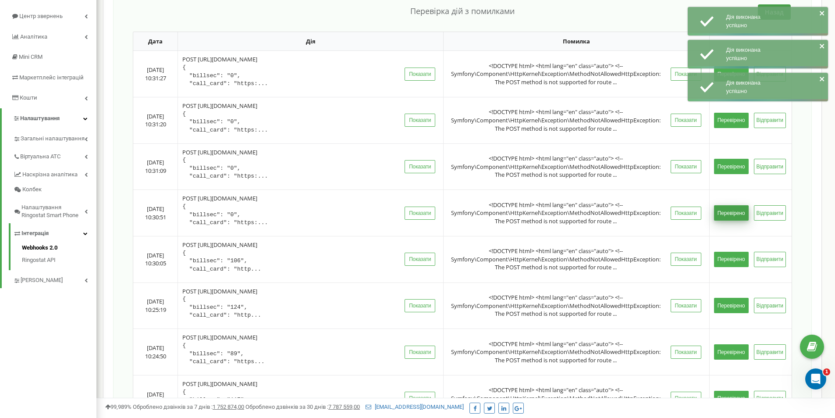
click at [732, 252] on button "Перевірено" at bounding box center [731, 259] width 35 height 15
click at [736, 309] on button "Перевірено" at bounding box center [731, 305] width 35 height 15
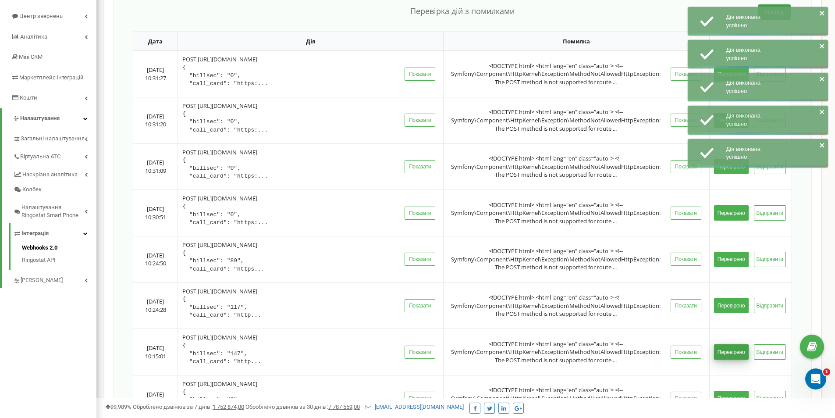
click at [730, 349] on button "Перевірено" at bounding box center [731, 351] width 35 height 15
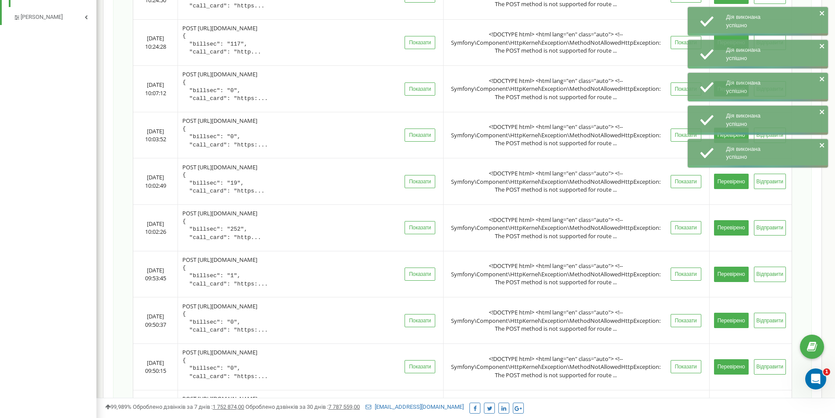
scroll to position [469, 0]
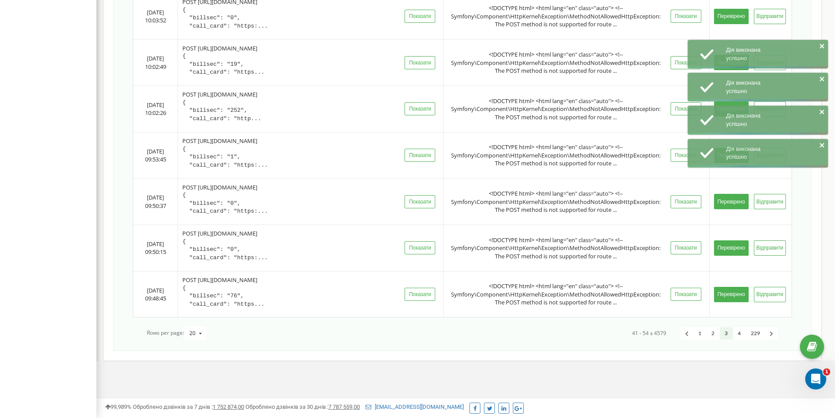
click at [730, 284] on td "Перевірено Відправити" at bounding box center [750, 294] width 82 height 46
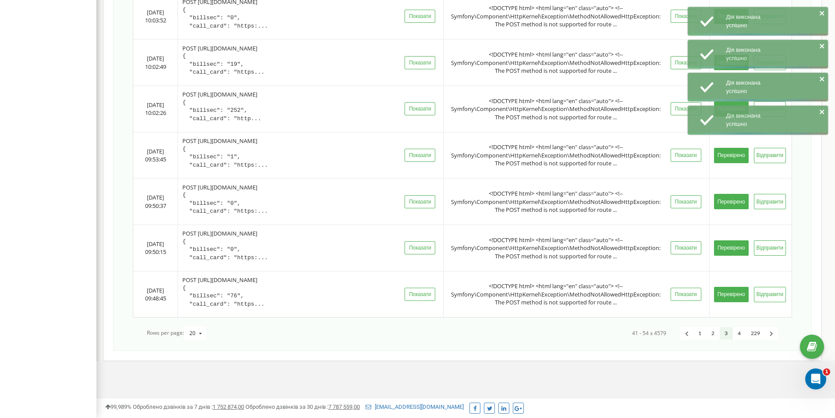
click at [732, 288] on button "Перевірено" at bounding box center [731, 294] width 35 height 15
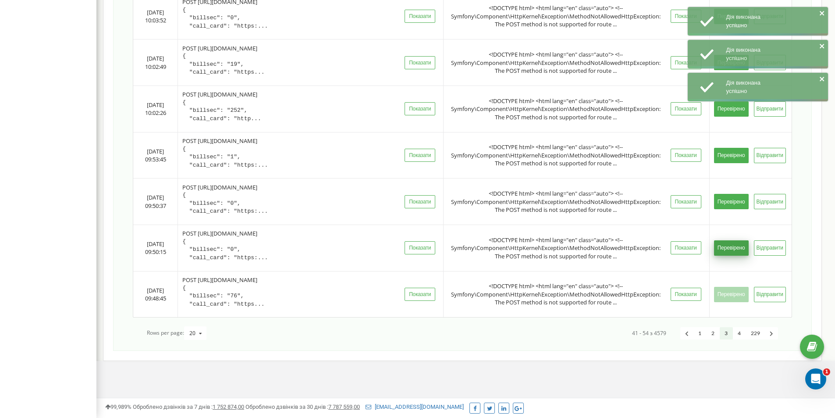
click at [732, 247] on button "Перевірено" at bounding box center [731, 247] width 35 height 15
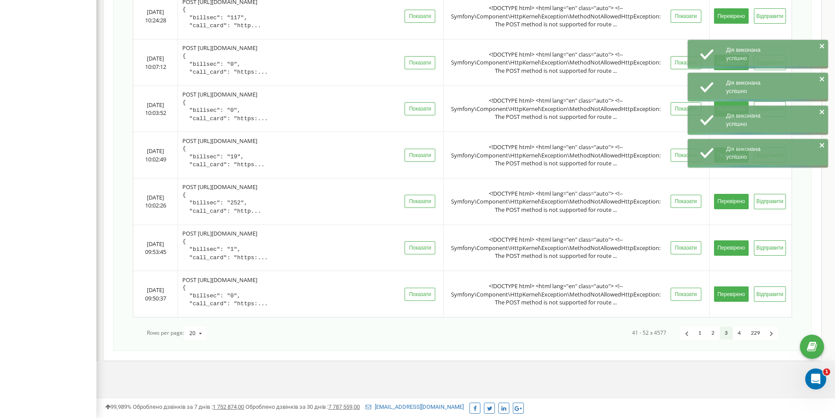
click at [729, 192] on tbody "2025-08-21 10:31:27 POST https://kapio.com.ua/ { "billsec": "0", "call_card": "…" at bounding box center [462, 39] width 658 height 555
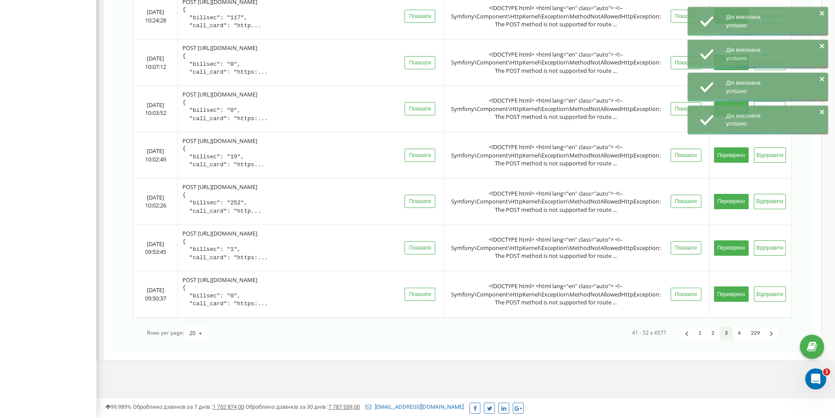
click at [728, 195] on button "Перевірено" at bounding box center [731, 201] width 35 height 15
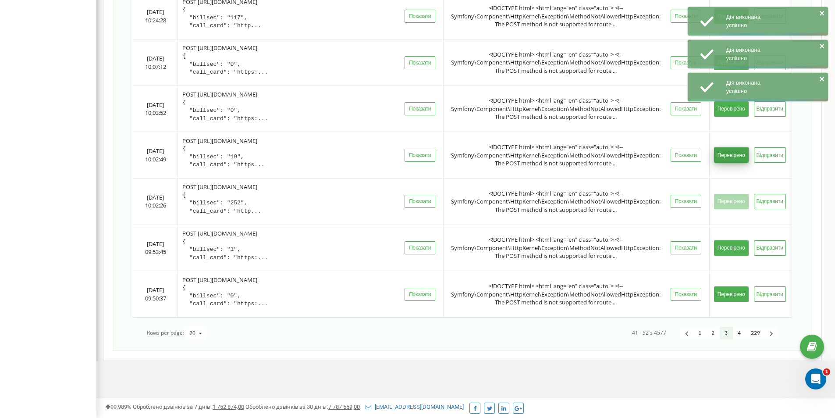
click at [730, 156] on button "Перевірено" at bounding box center [731, 154] width 35 height 15
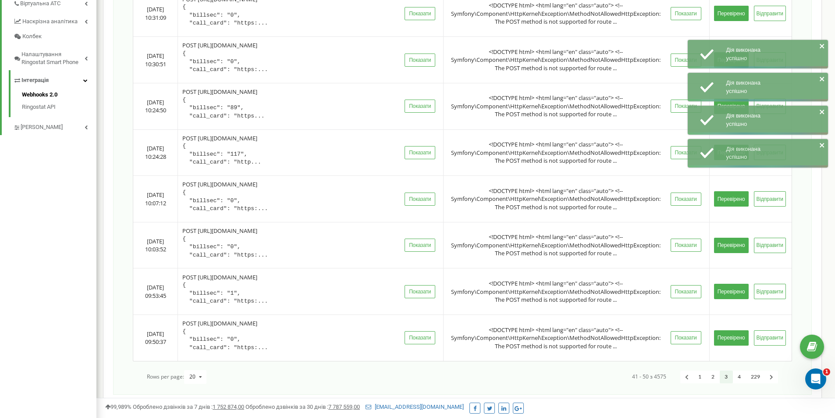
scroll to position [153, 0]
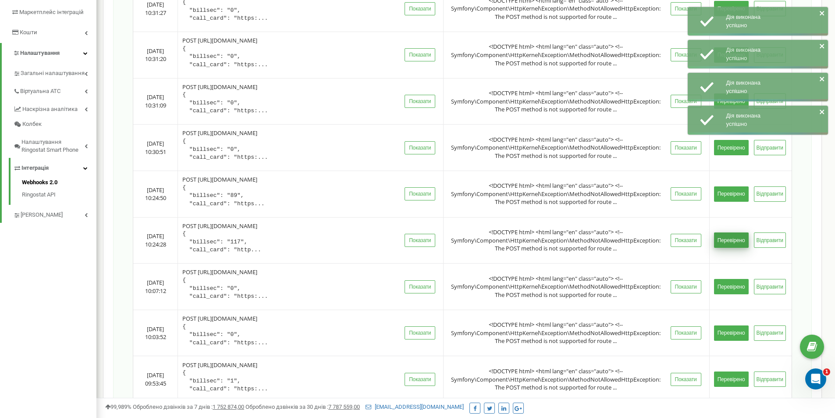
click at [731, 240] on button "Перевірено" at bounding box center [731, 239] width 35 height 15
click at [732, 195] on button "Перевірено" at bounding box center [731, 193] width 35 height 15
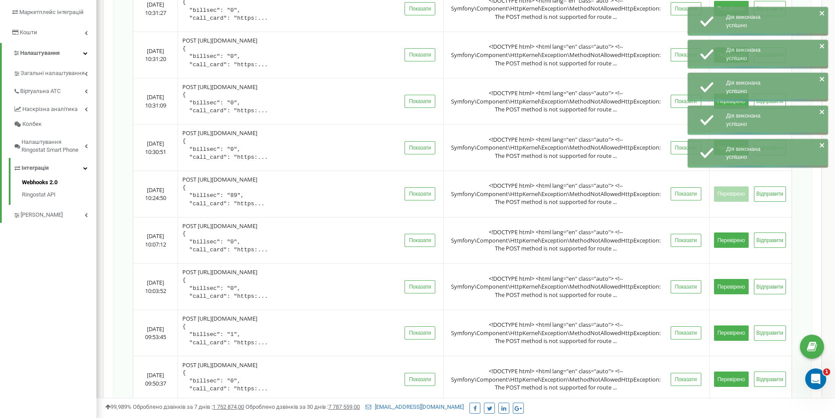
scroll to position [65, 0]
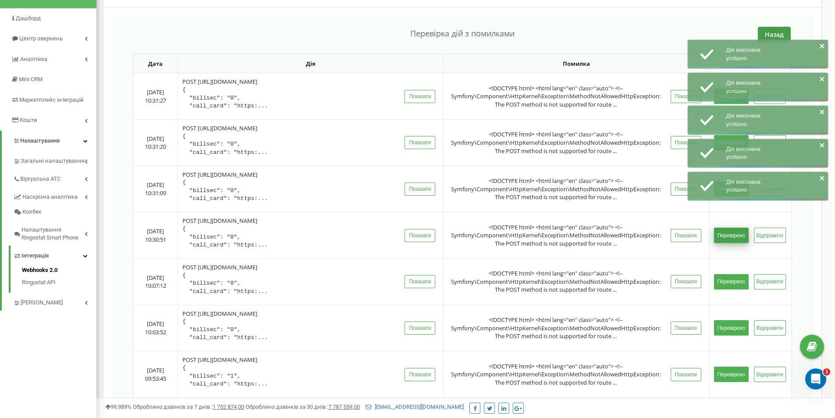
click at [732, 231] on button "Перевірено" at bounding box center [731, 234] width 35 height 15
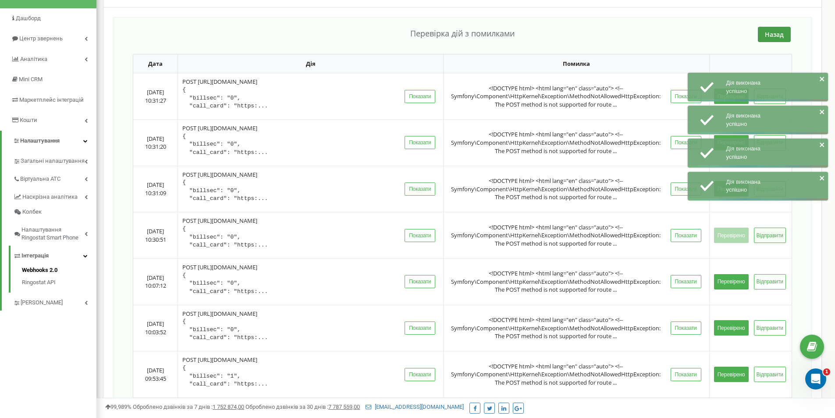
scroll to position [0, 0]
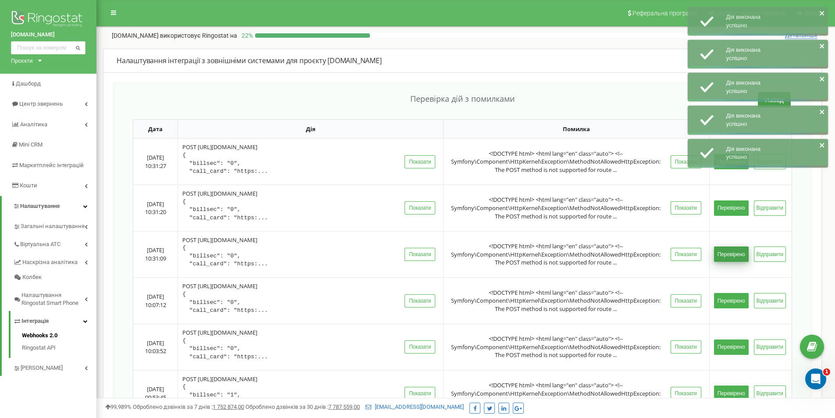
click at [731, 254] on button "Перевірено" at bounding box center [731, 253] width 35 height 15
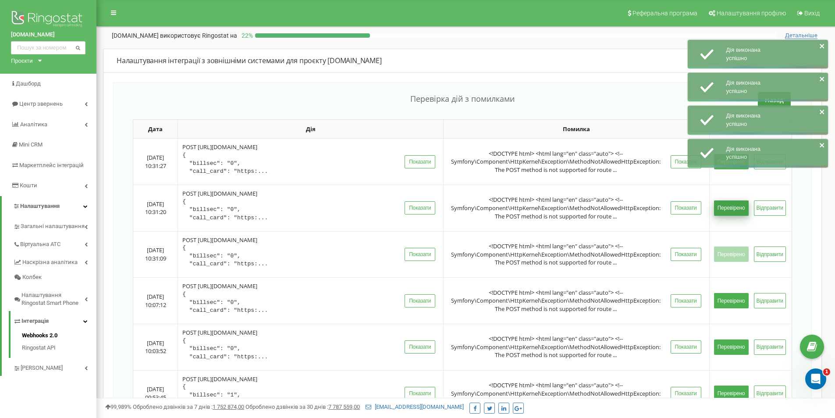
click at [736, 210] on button "Перевірено" at bounding box center [731, 207] width 35 height 15
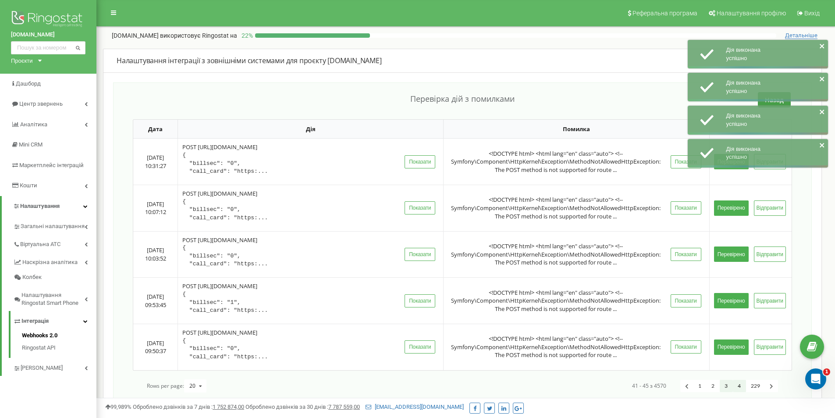
click at [740, 387] on link "4" at bounding box center [739, 386] width 13 height 13
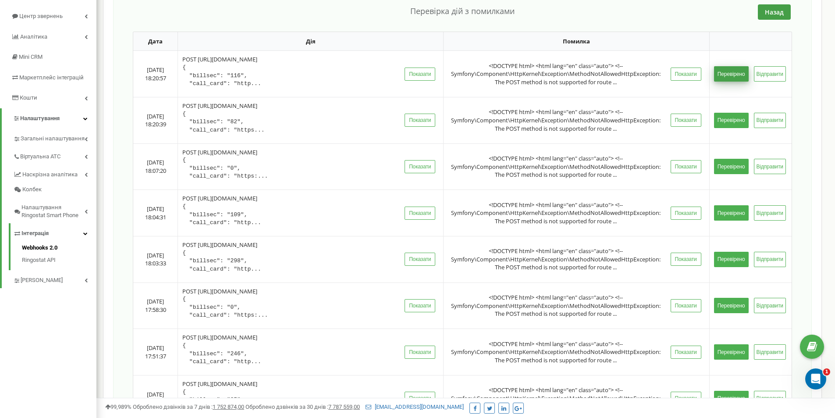
click at [735, 75] on button "Перевірено" at bounding box center [731, 73] width 35 height 15
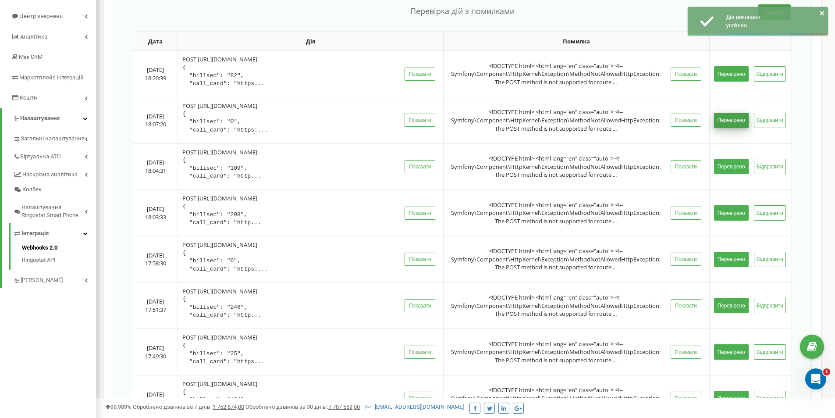
click at [729, 119] on button "Перевірено" at bounding box center [731, 120] width 35 height 15
click at [730, 162] on button "Перевірено" at bounding box center [731, 166] width 35 height 15
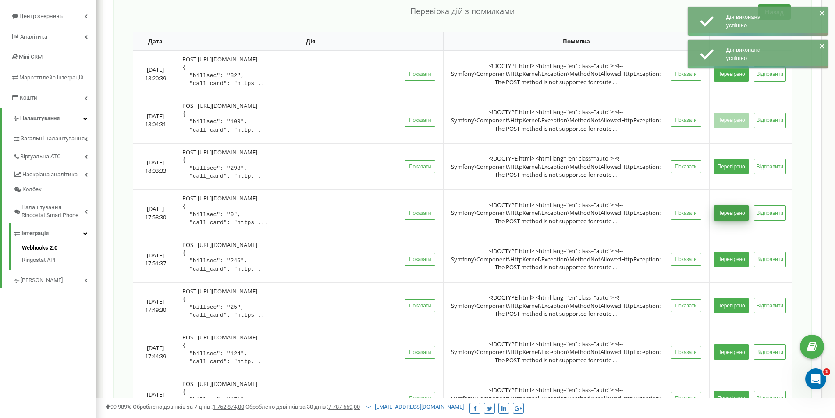
click at [729, 211] on button "Перевірено" at bounding box center [731, 212] width 35 height 15
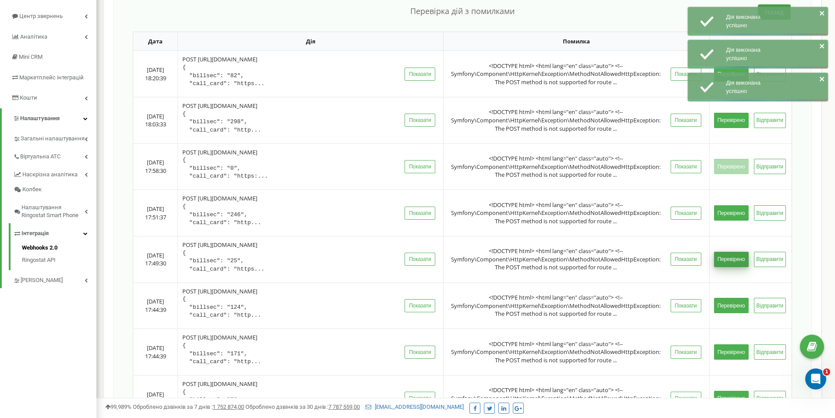
click at [732, 255] on button "Перевірено" at bounding box center [731, 259] width 35 height 15
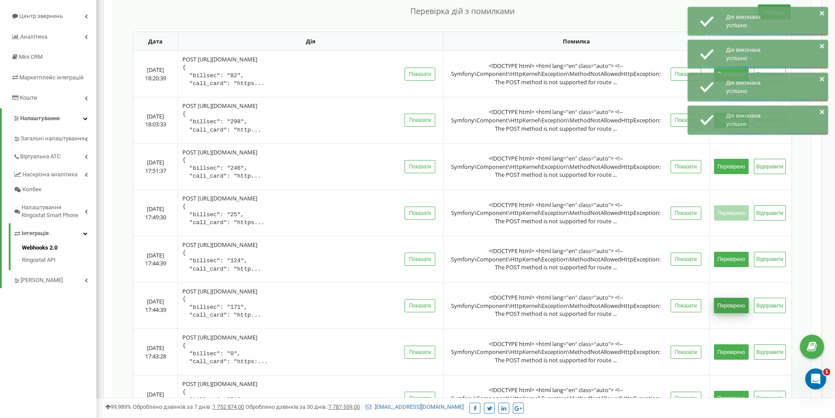
click at [734, 302] on button "Перевірено" at bounding box center [731, 305] width 35 height 15
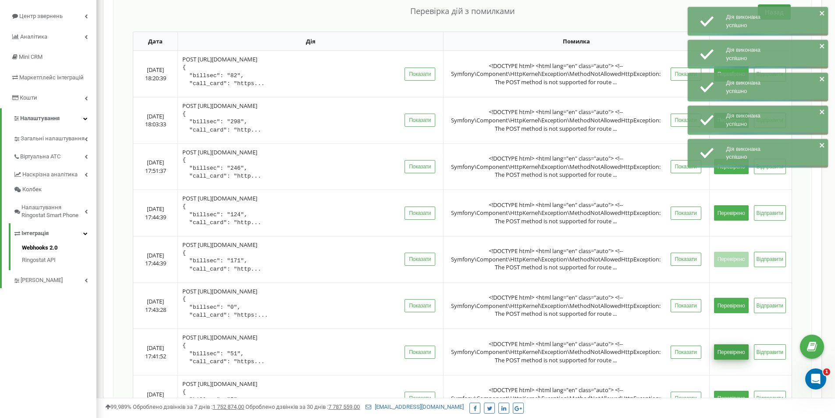
click at [733, 350] on button "Перевірено" at bounding box center [731, 351] width 35 height 15
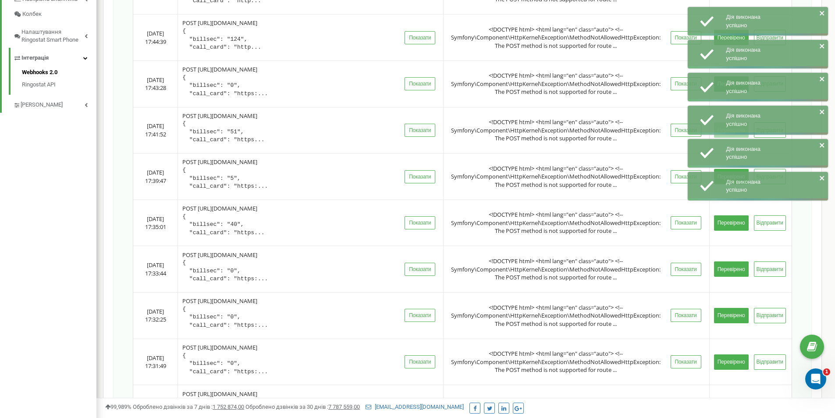
scroll to position [307, 0]
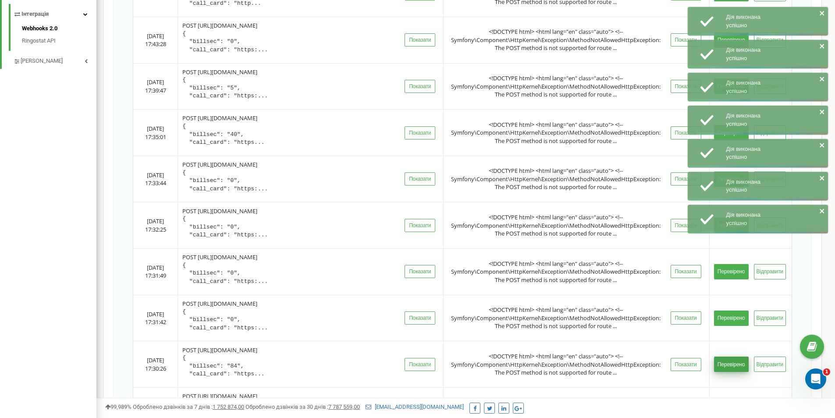
click at [731, 363] on button "Перевірено" at bounding box center [731, 363] width 35 height 15
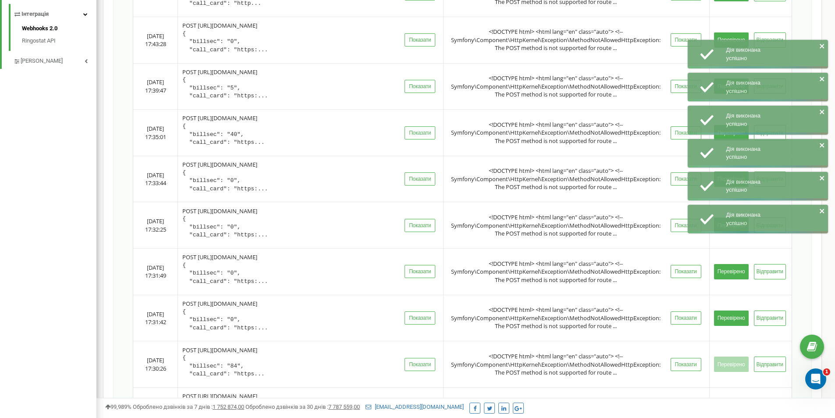
drag, startPoint x: 733, startPoint y: 320, endPoint x: 733, endPoint y: 305, distance: 15.3
click at [733, 319] on button "Перевірено" at bounding box center [731, 317] width 35 height 15
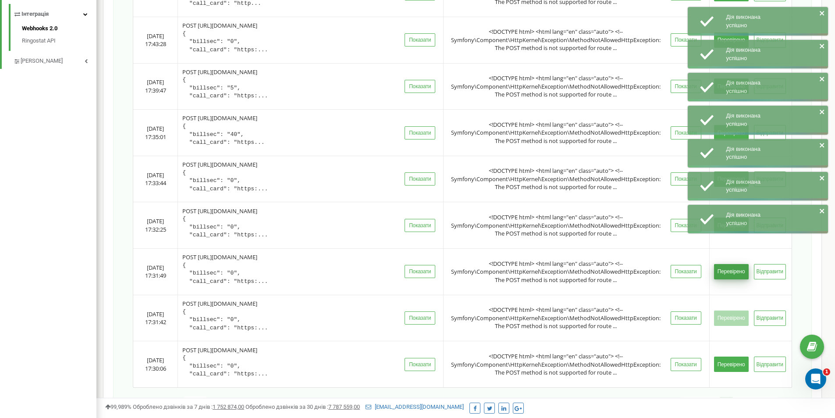
drag, startPoint x: 730, startPoint y: 270, endPoint x: 727, endPoint y: 234, distance: 36.6
click at [730, 270] on button "Перевірено" at bounding box center [731, 271] width 35 height 15
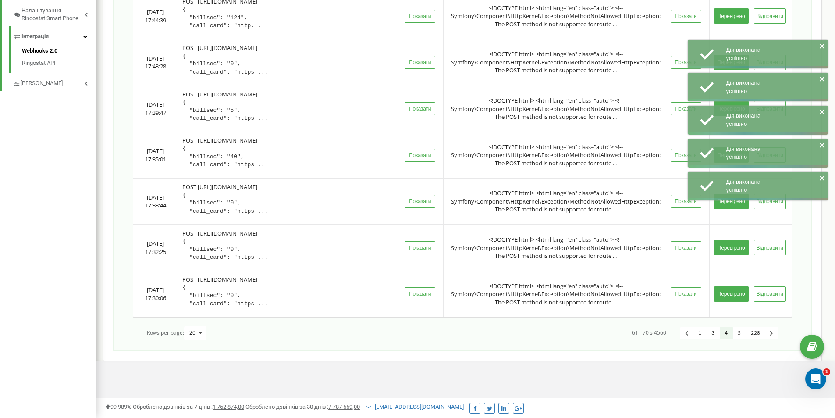
scroll to position [0, 0]
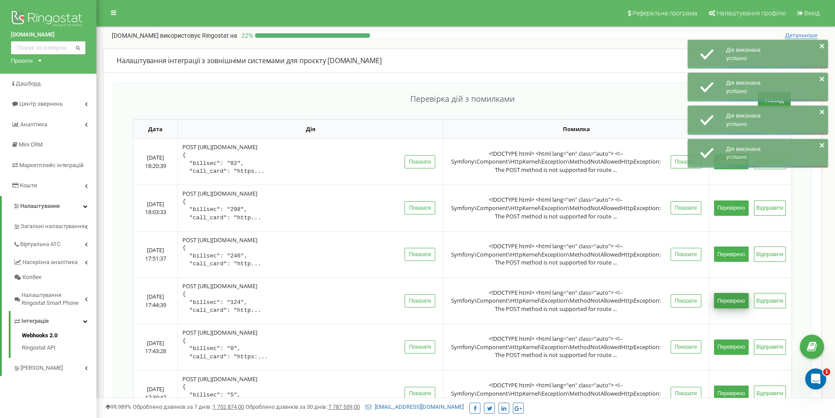
click at [739, 296] on button "Перевірено" at bounding box center [731, 300] width 35 height 15
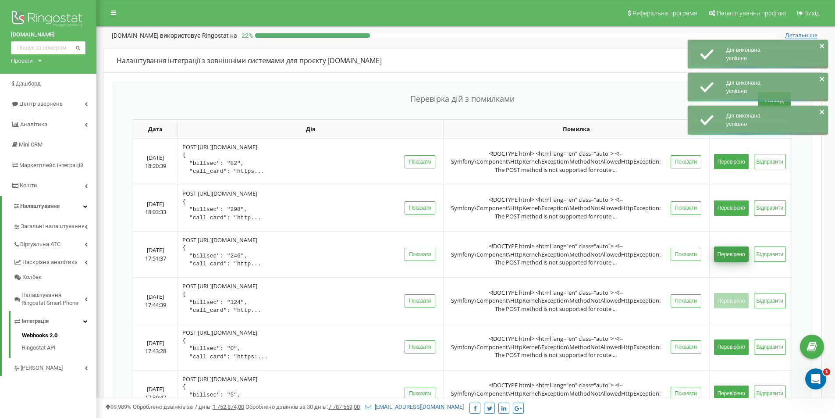
click at [727, 255] on button "Перевірено" at bounding box center [731, 253] width 35 height 15
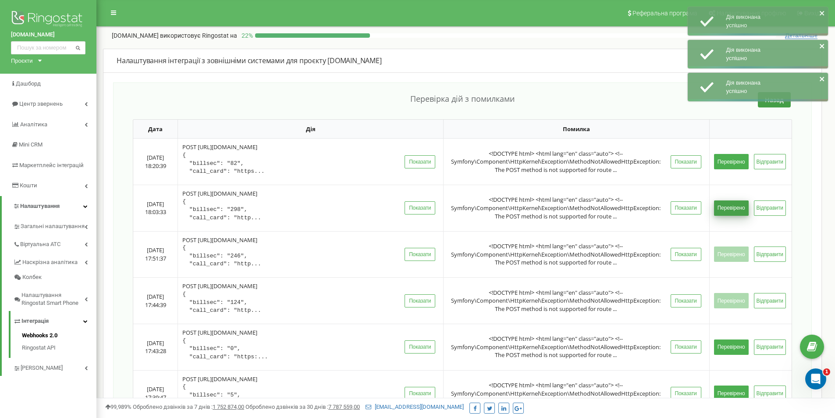
click at [736, 210] on button "Перевірено" at bounding box center [731, 207] width 35 height 15
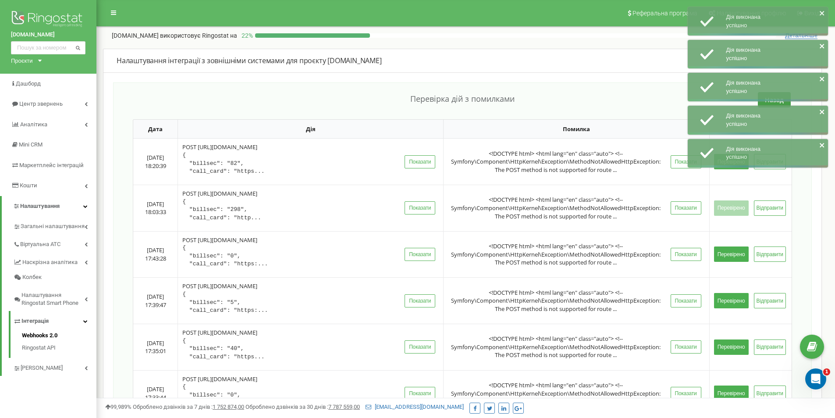
click at [725, 158] on div "Дія виконана успішно" at bounding box center [758, 153] width 140 height 28
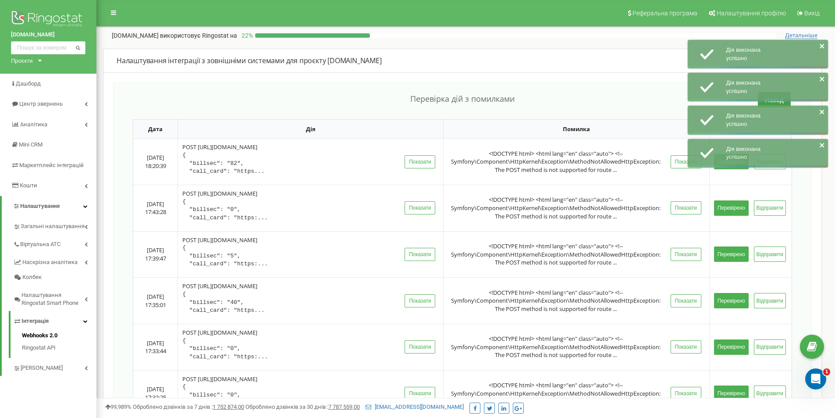
scroll to position [108, 0]
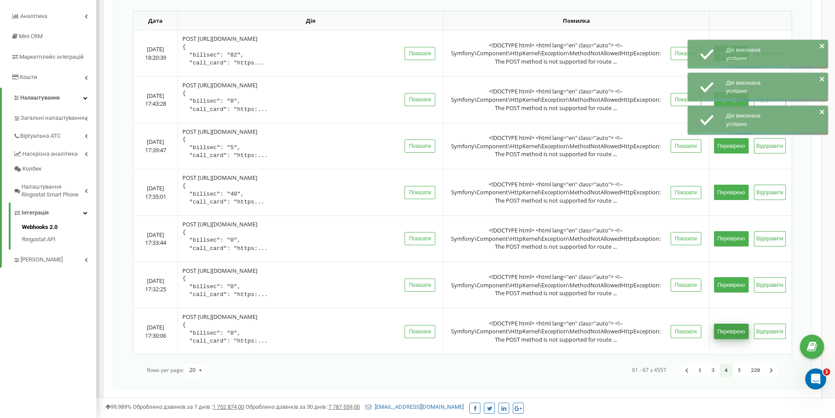
click at [731, 332] on button "Перевірено" at bounding box center [731, 330] width 35 height 15
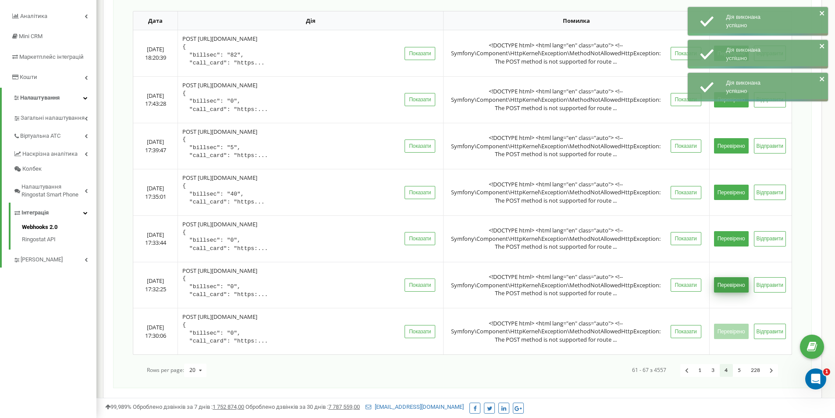
click at [733, 286] on button "Перевірено" at bounding box center [731, 284] width 35 height 15
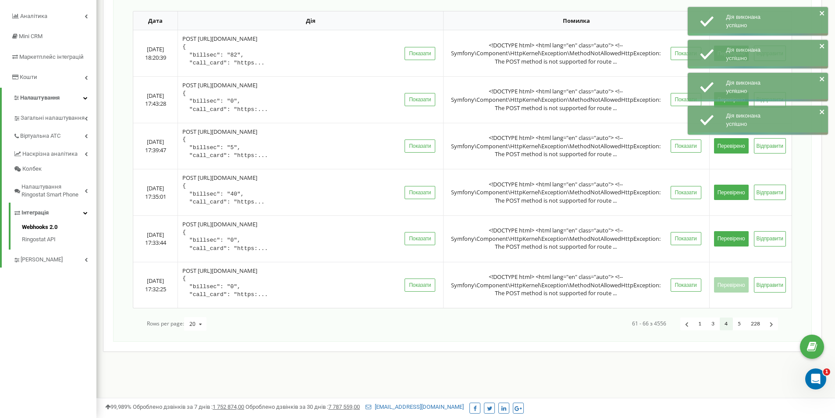
click at [729, 236] on button "Перевірено" at bounding box center [731, 238] width 35 height 15
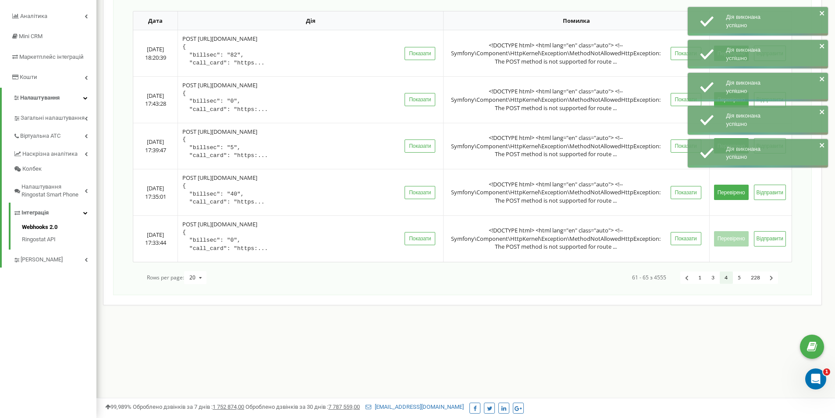
click at [728, 194] on button "Перевірено" at bounding box center [731, 192] width 35 height 15
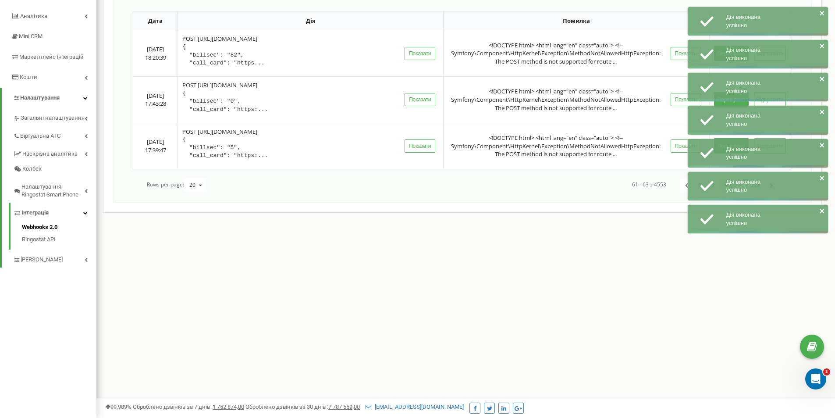
scroll to position [0, 0]
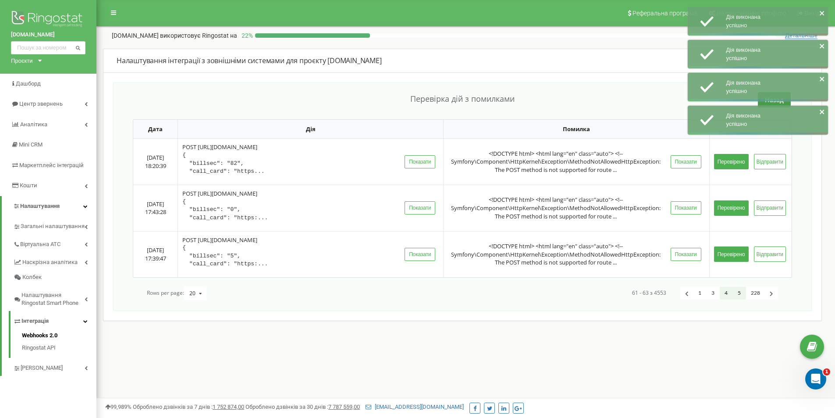
click at [739, 291] on link "5" at bounding box center [739, 293] width 13 height 13
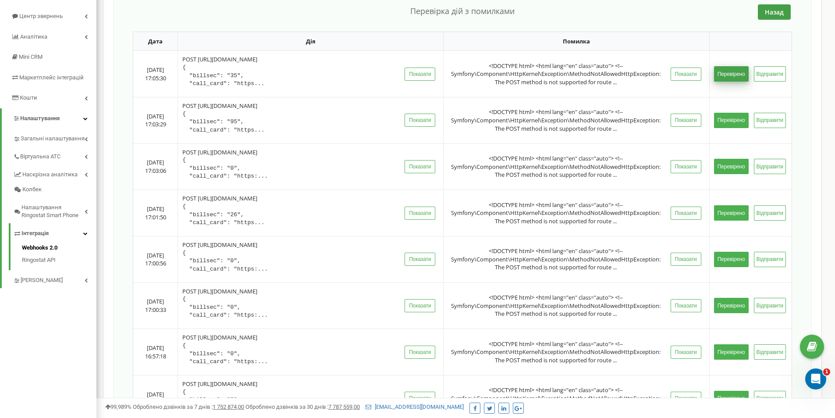
click at [736, 75] on button "Перевірено" at bounding box center [731, 73] width 35 height 15
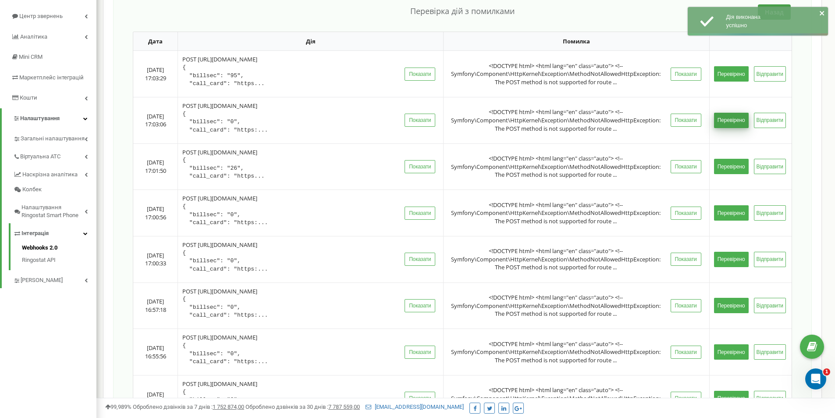
click at [732, 118] on button "Перевірено" at bounding box center [731, 120] width 35 height 15
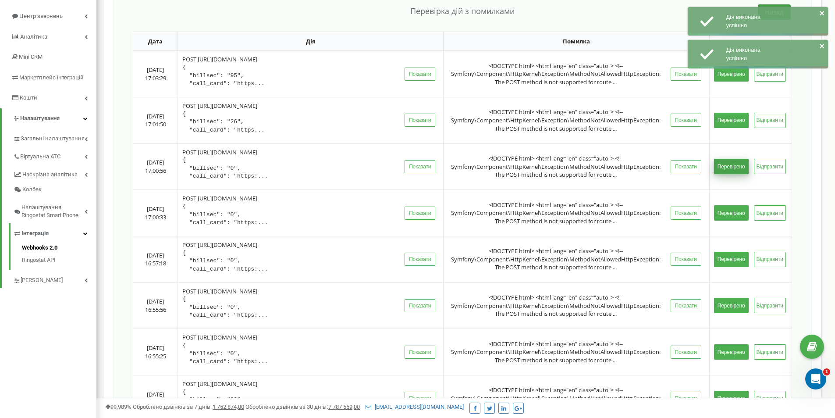
click at [734, 163] on button "Перевірено" at bounding box center [731, 166] width 35 height 15
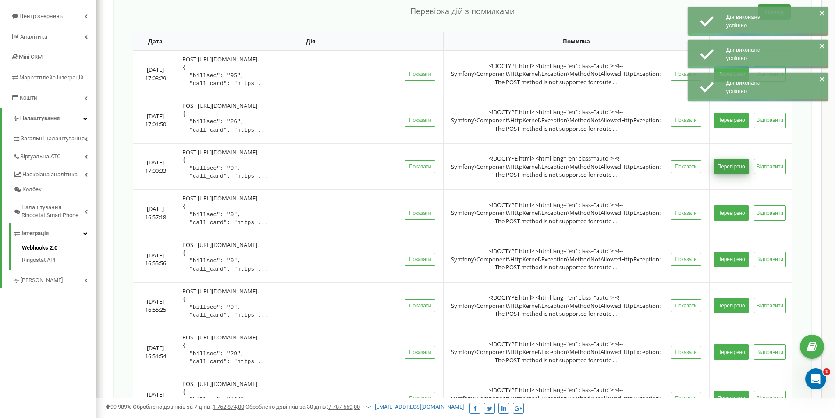
click at [734, 210] on button "Перевірено" at bounding box center [731, 212] width 35 height 15
click at [737, 263] on button "Перевірено" at bounding box center [731, 259] width 35 height 15
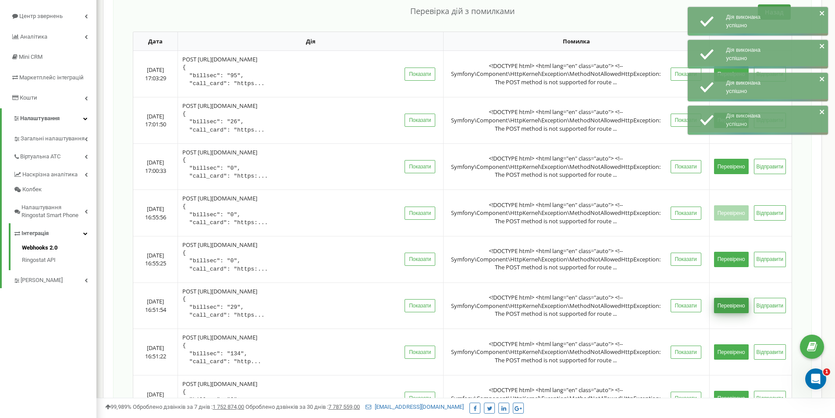
click at [733, 310] on button "Перевірено" at bounding box center [731, 305] width 35 height 15
click at [736, 351] on button "Перевірено" at bounding box center [731, 351] width 35 height 15
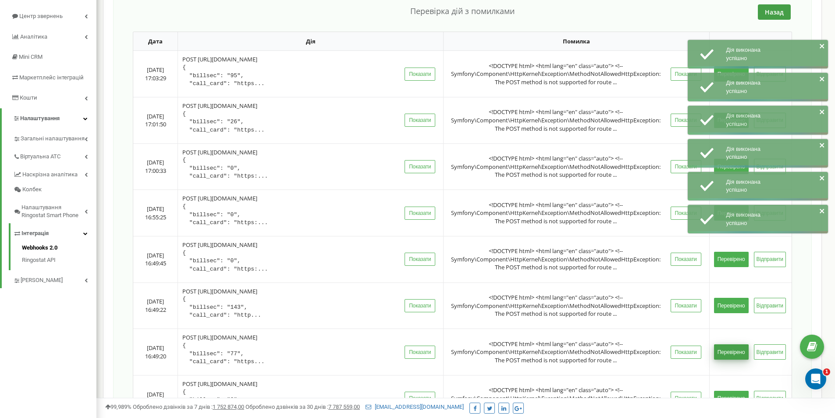
click at [736, 393] on button "Перевірено" at bounding box center [731, 398] width 35 height 15
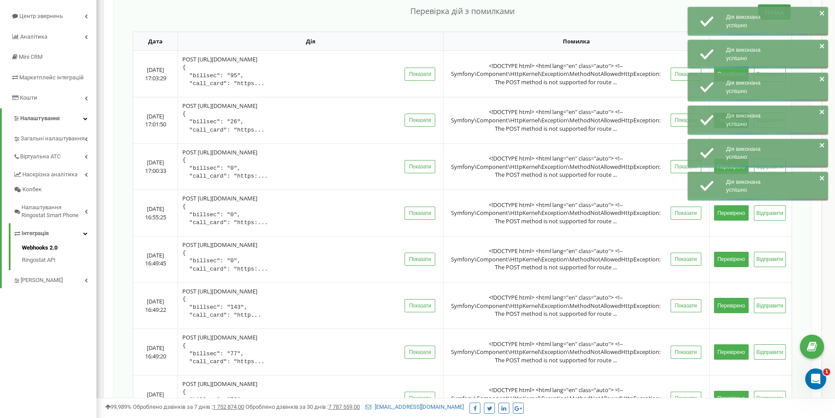
scroll to position [377, 0]
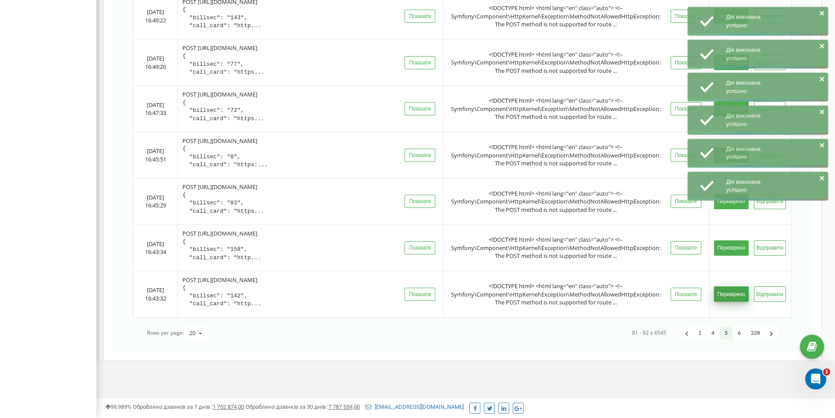
click at [734, 294] on button "Перевірено" at bounding box center [731, 293] width 35 height 15
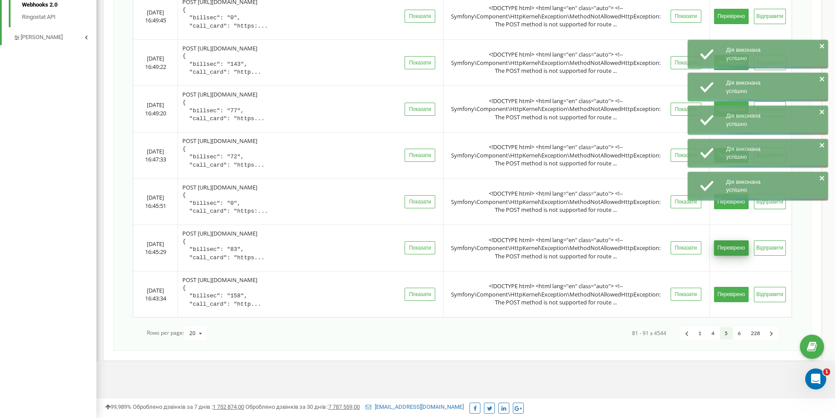
click at [736, 248] on button "Перевірено" at bounding box center [731, 247] width 35 height 15
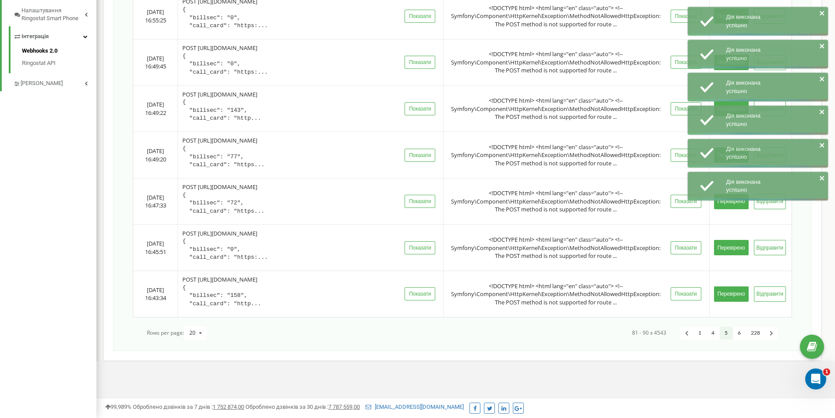
scroll to position [284, 0]
click at [732, 199] on div "Дія виконана успішно Дія виконана успішно Дія виконана успішно Дія виконана усп…" at bounding box center [758, 106] width 140 height 198
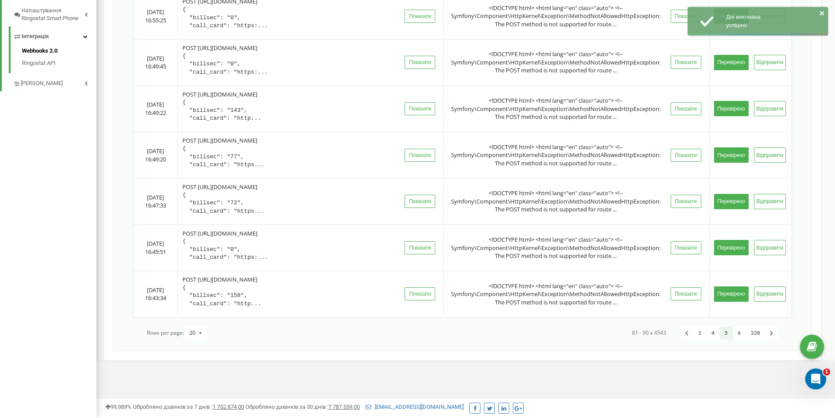
scroll to position [0, 0]
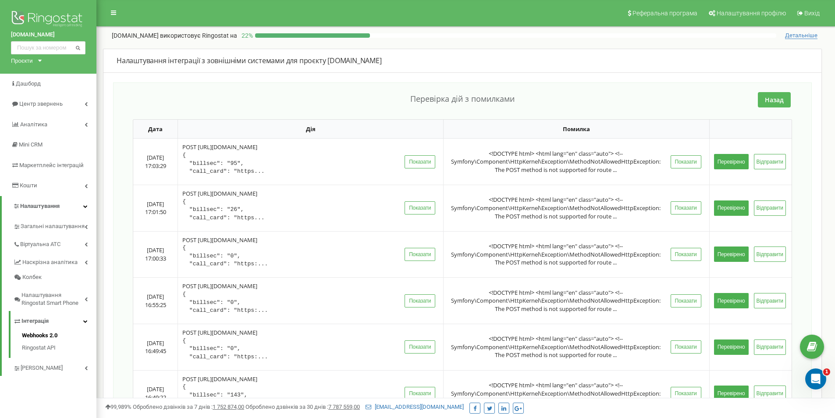
click at [774, 96] on button "Назад" at bounding box center [774, 99] width 33 height 15
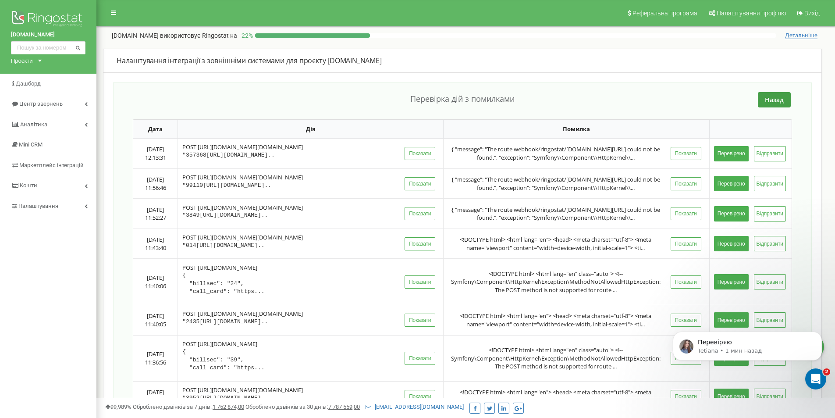
click at [137, 199] on td "[DATE] 11:56:46" at bounding box center [155, 183] width 44 height 30
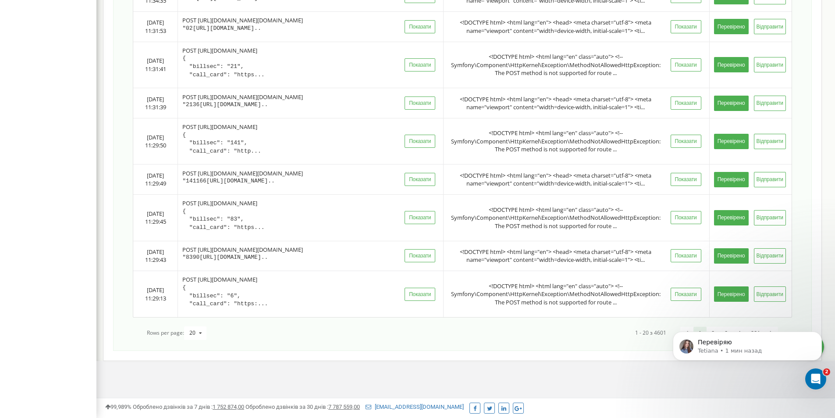
scroll to position [747, 0]
click at [727, 294] on button "Перевірено" at bounding box center [731, 293] width 35 height 15
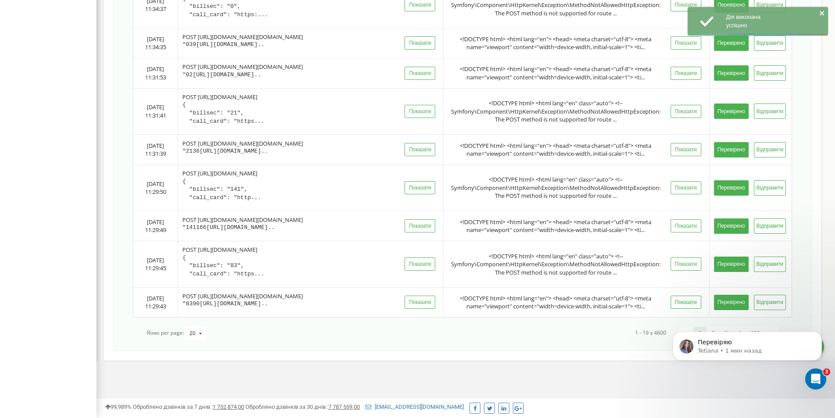
scroll to position [701, 0]
click at [727, 295] on button "Перевірено" at bounding box center [731, 302] width 35 height 15
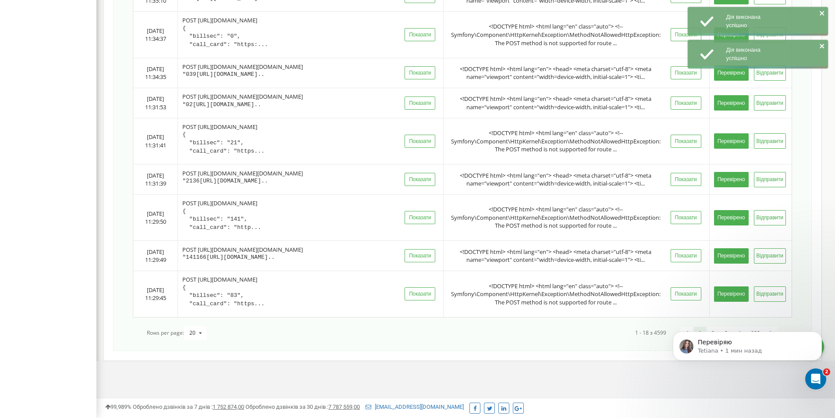
scroll to position [655, 0]
click at [727, 294] on button "Перевірено" at bounding box center [731, 293] width 35 height 15
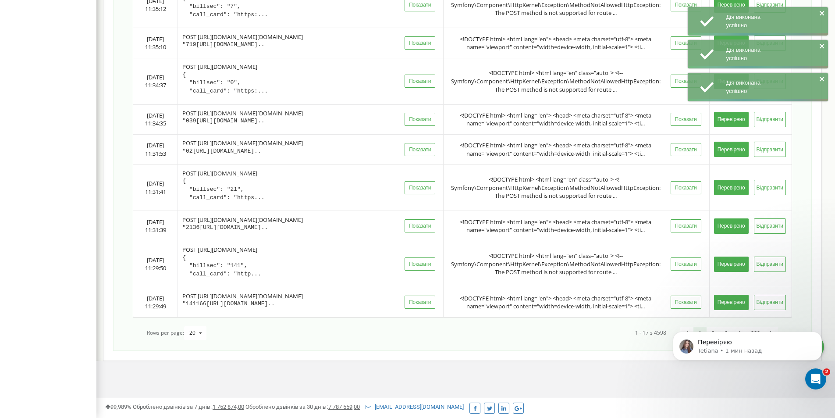
scroll to position [608, 0]
click at [727, 295] on button "Перевірено" at bounding box center [731, 302] width 35 height 15
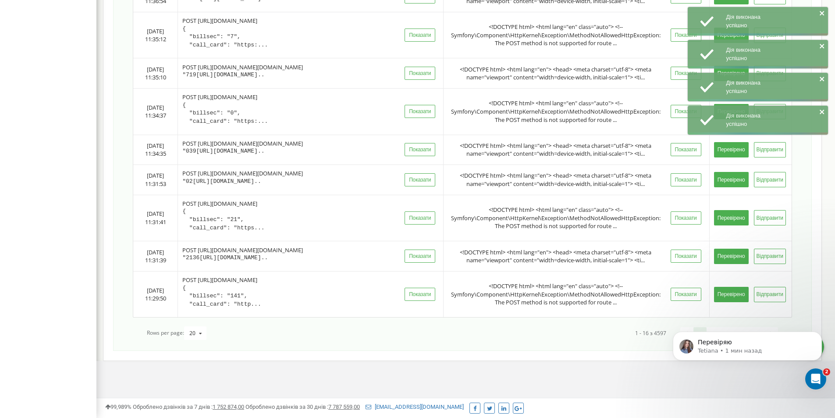
click at [727, 294] on button "Перевірено" at bounding box center [731, 294] width 35 height 15
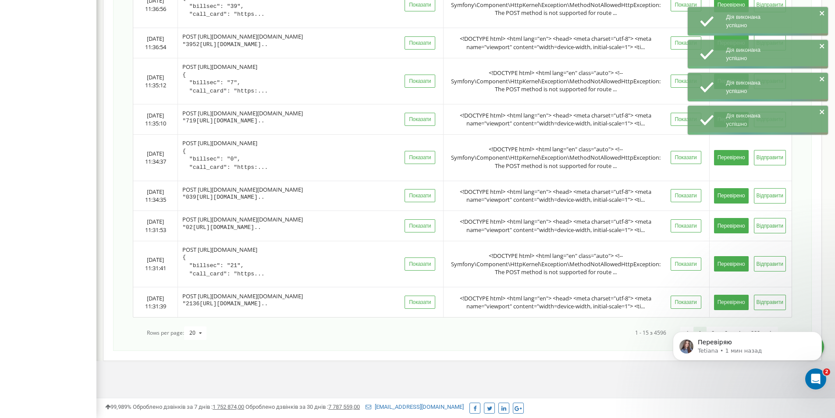
click at [727, 295] on button "Перевірено" at bounding box center [731, 302] width 35 height 15
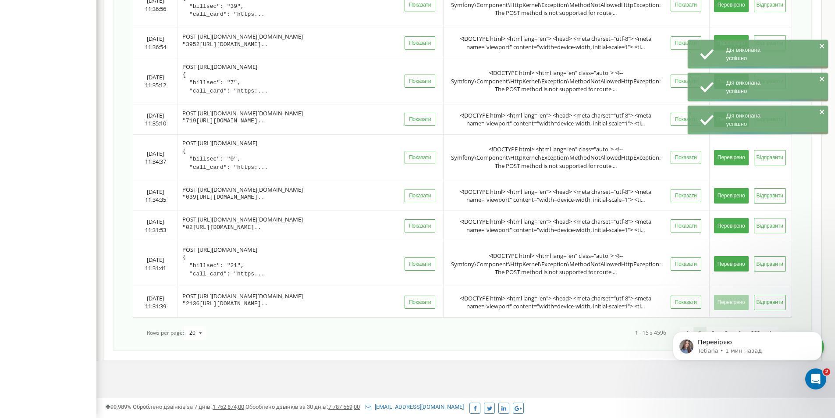
scroll to position [469, 0]
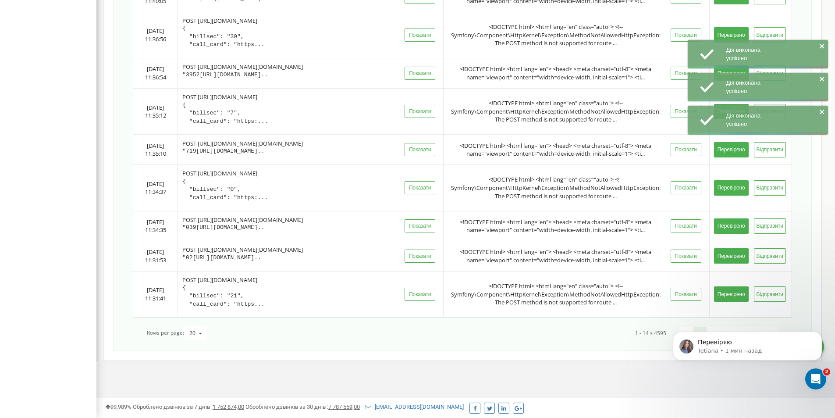
click at [727, 294] on button "Перевірено" at bounding box center [731, 293] width 35 height 15
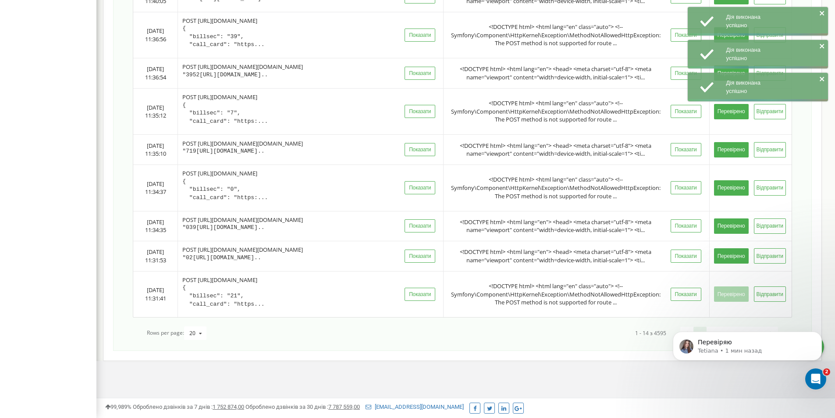
scroll to position [423, 0]
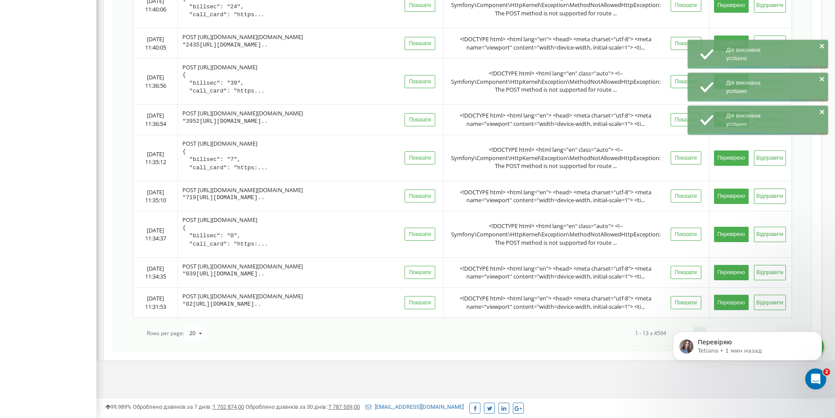
click at [727, 295] on button "Перевірено" at bounding box center [731, 302] width 35 height 15
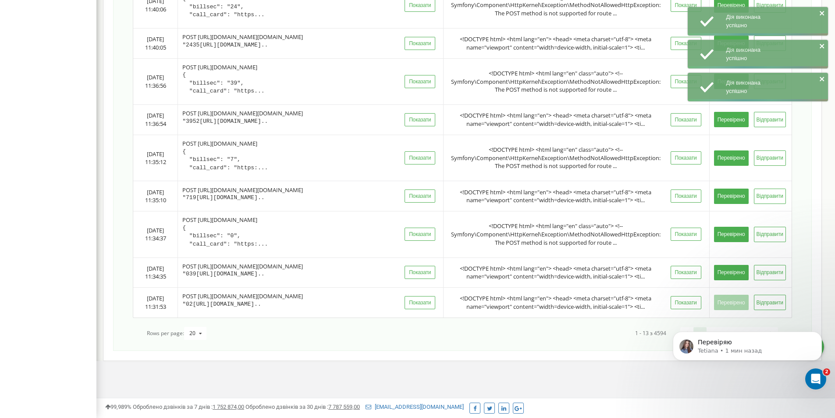
scroll to position [377, 0]
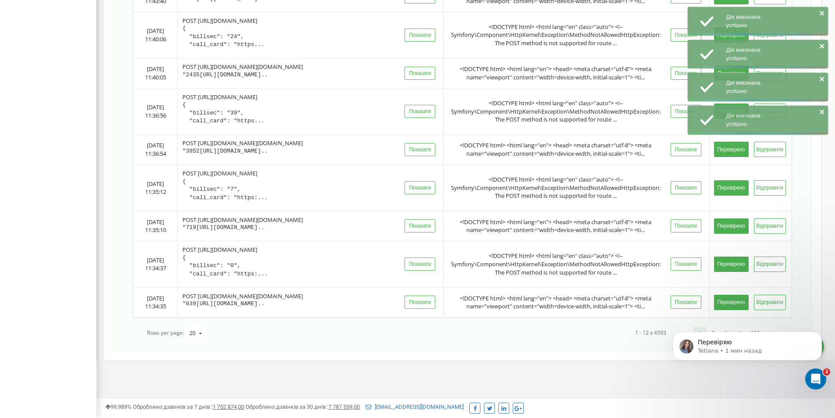
click at [727, 295] on button "Перевірено" at bounding box center [731, 302] width 35 height 15
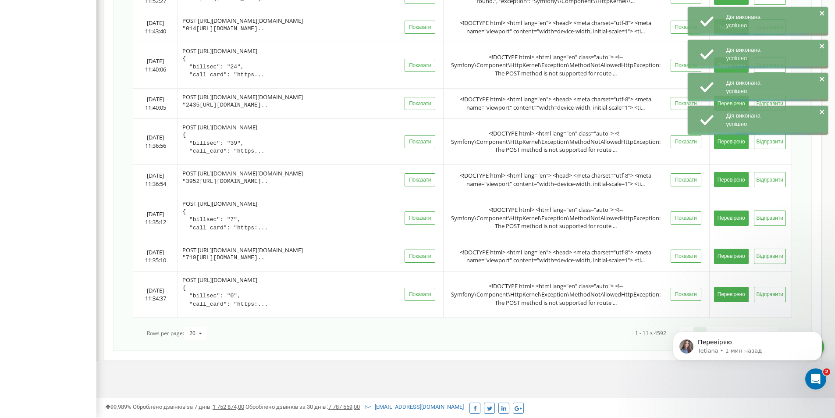
scroll to position [331, 0]
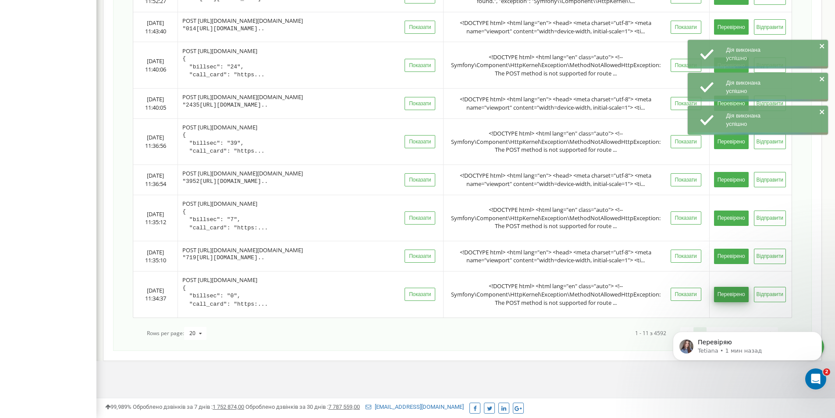
click at [727, 294] on button "Перевірено" at bounding box center [731, 294] width 35 height 15
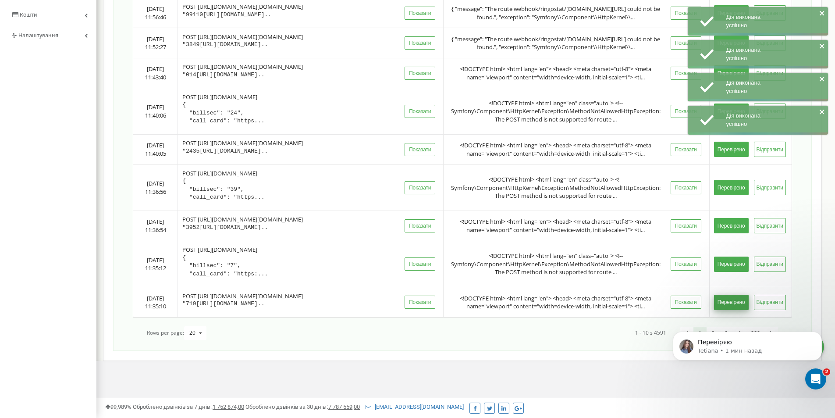
scroll to position [284, 0]
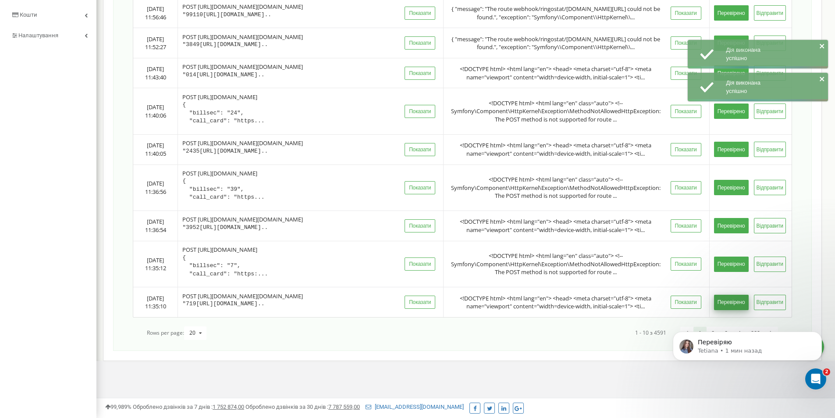
click at [732, 295] on button "Перевірено" at bounding box center [731, 302] width 35 height 15
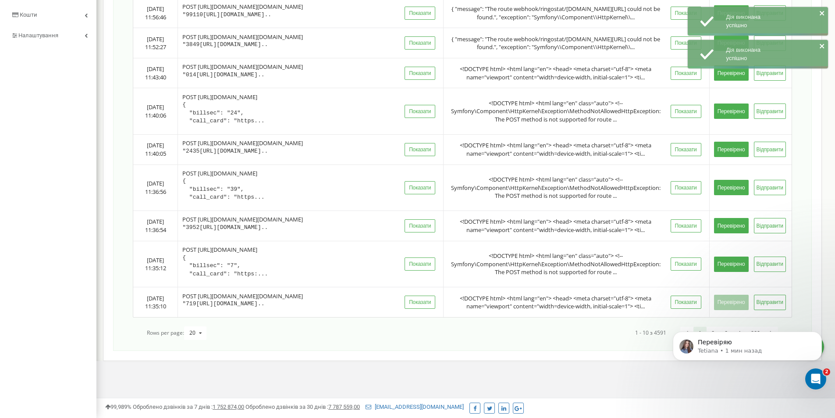
scroll to position [238, 0]
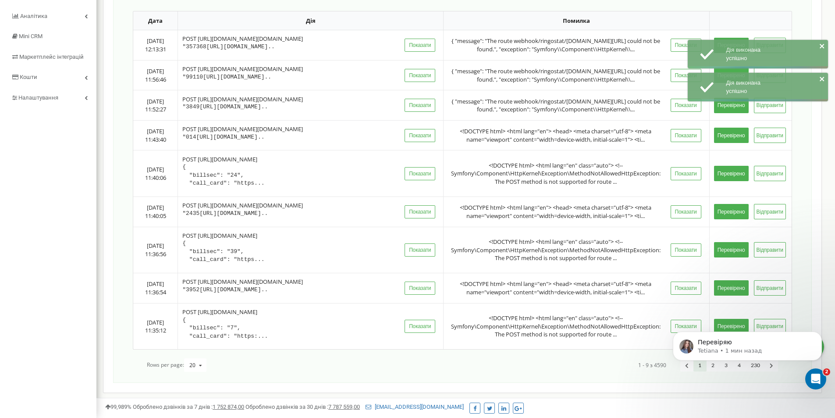
click at [732, 319] on button "Перевірено" at bounding box center [731, 326] width 35 height 15
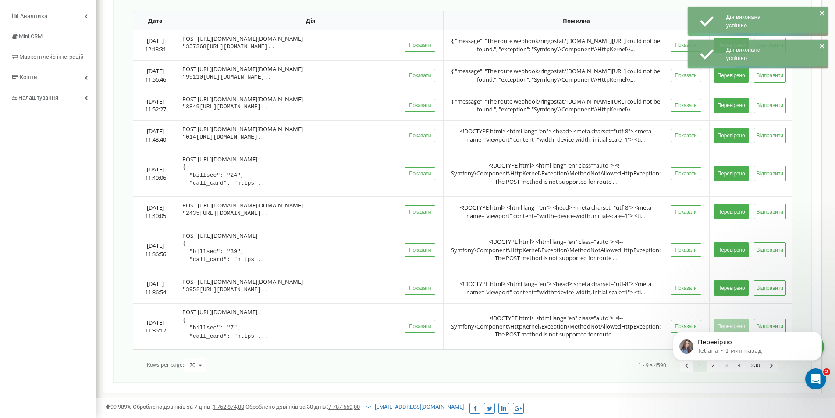
scroll to position [192, 0]
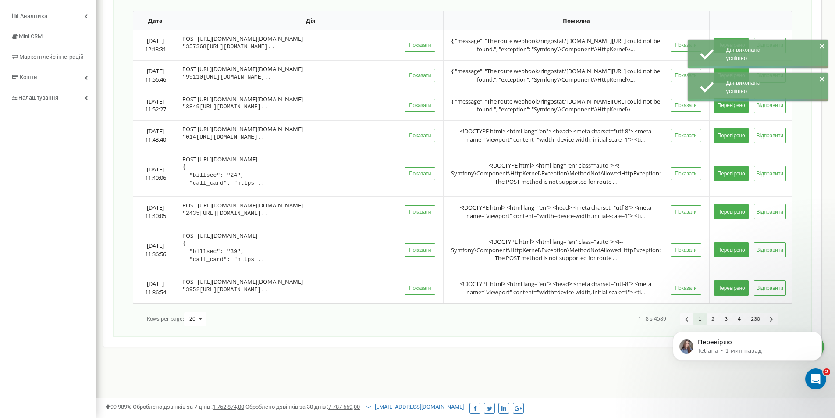
click at [732, 293] on button "Перевірено" at bounding box center [731, 287] width 35 height 15
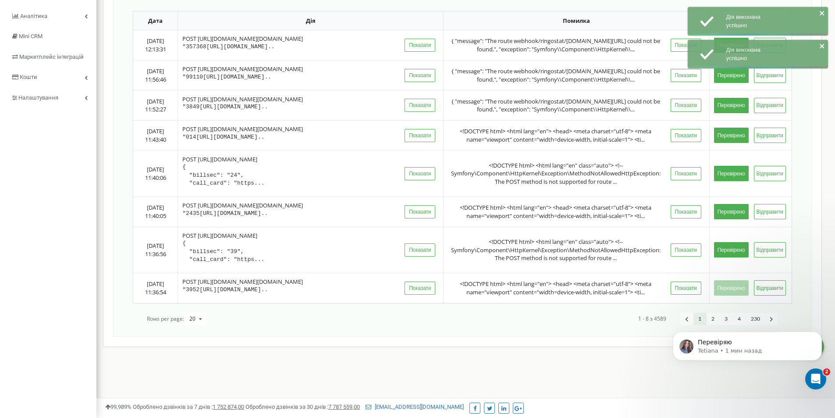
scroll to position [108, 0]
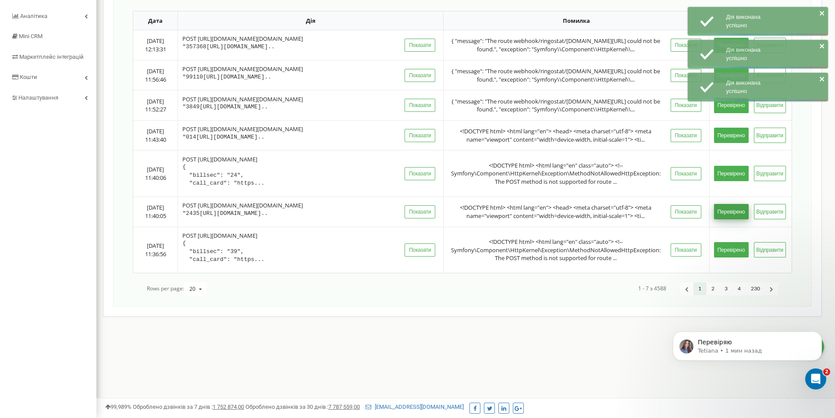
click at [731, 219] on button "Перевірено" at bounding box center [731, 211] width 35 height 15
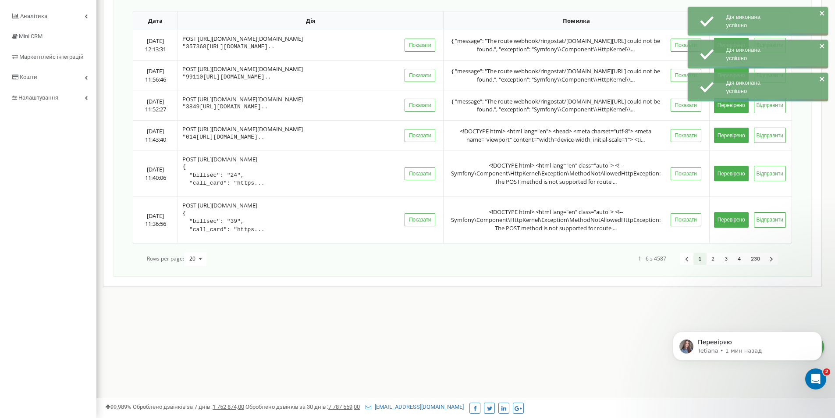
click at [729, 227] on button "Перевірено" at bounding box center [731, 219] width 35 height 15
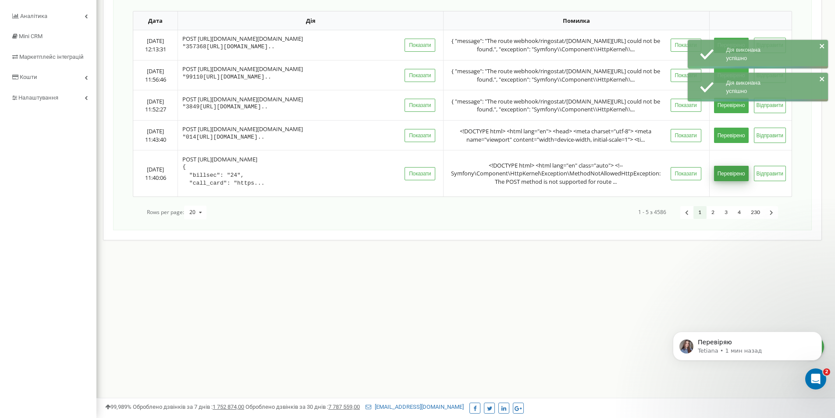
click at [726, 181] on button "Перевірено" at bounding box center [731, 173] width 35 height 15
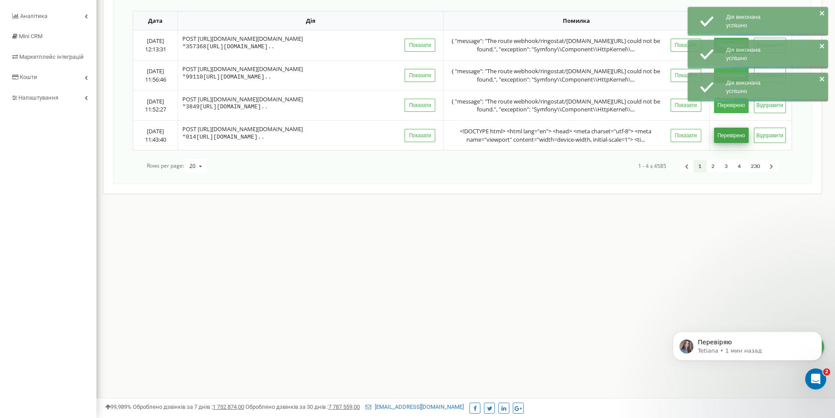
click at [730, 143] on button "Перевірено" at bounding box center [731, 135] width 35 height 15
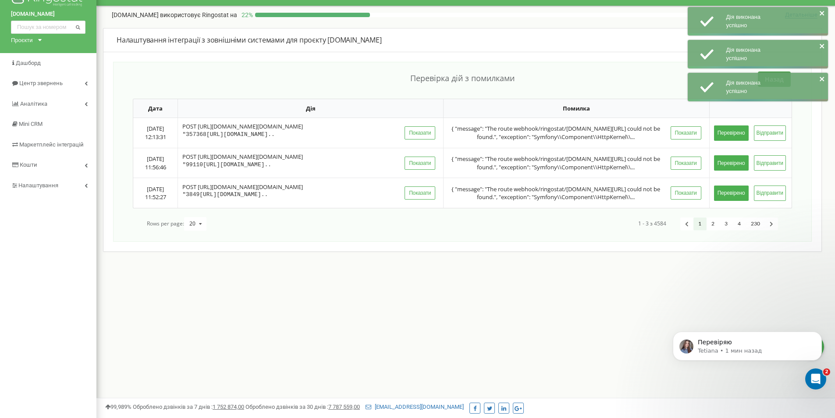
scroll to position [0, 0]
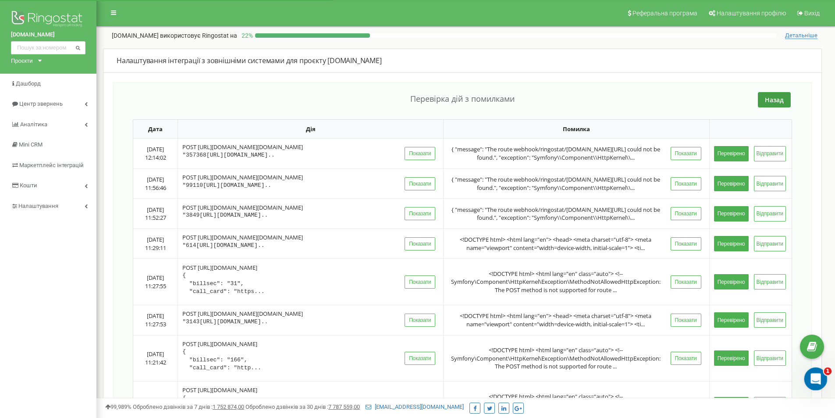
click at [815, 375] on icon "Открыть службу сообщений Intercom" at bounding box center [814, 377] width 14 height 14
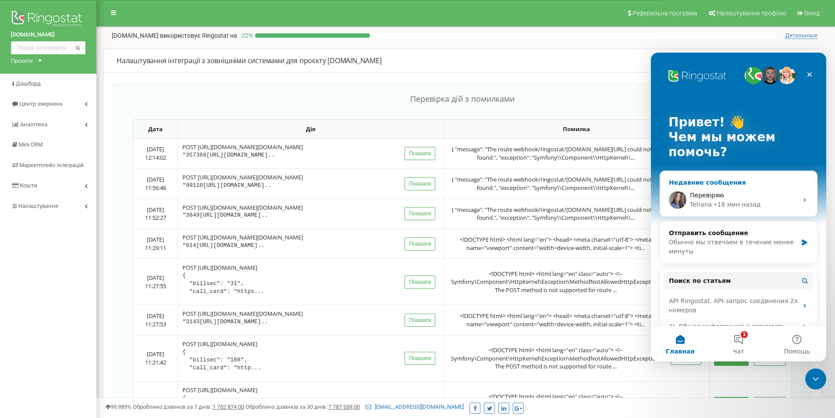
click at [729, 199] on div "Перевіряю" at bounding box center [744, 195] width 108 height 9
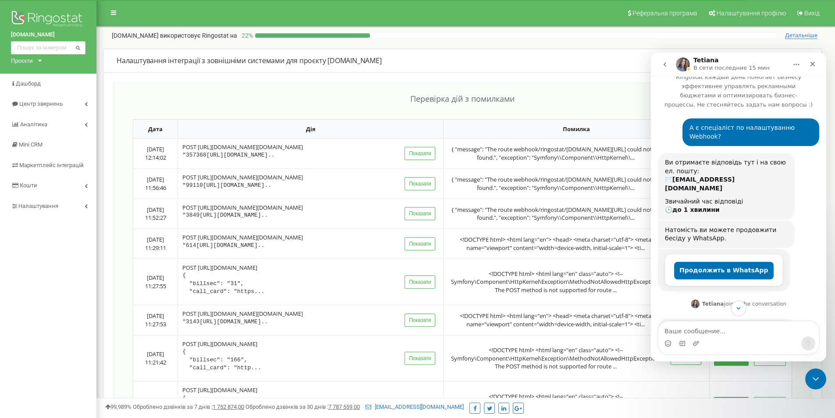
scroll to position [147, 0]
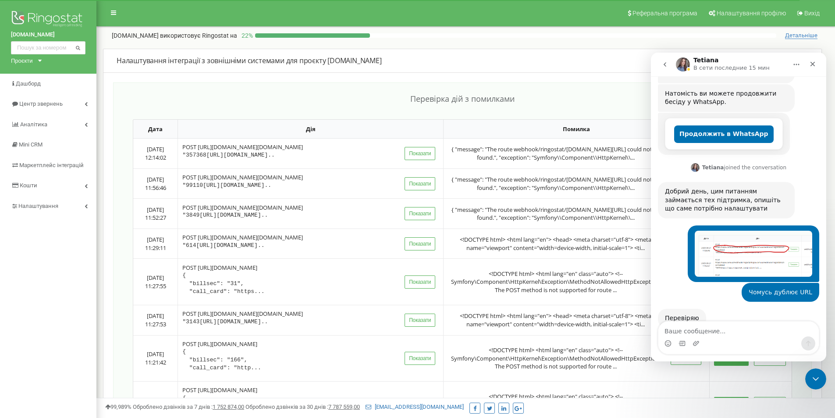
click at [684, 60] on img "Мессенджер Intercom" at bounding box center [683, 64] width 14 height 14
click at [704, 60] on h1 "Tetiana" at bounding box center [705, 60] width 25 height 7
click at [748, 231] on img "Артем говорит…" at bounding box center [753, 254] width 117 height 46
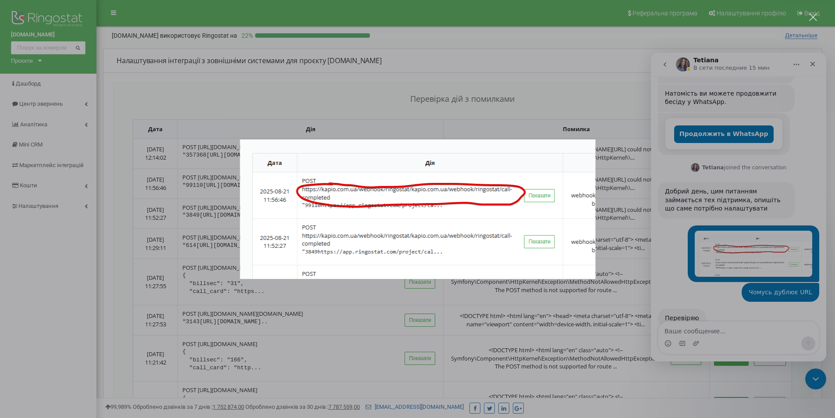
click at [601, 321] on div "Мессенджер Intercom" at bounding box center [417, 209] width 835 height 418
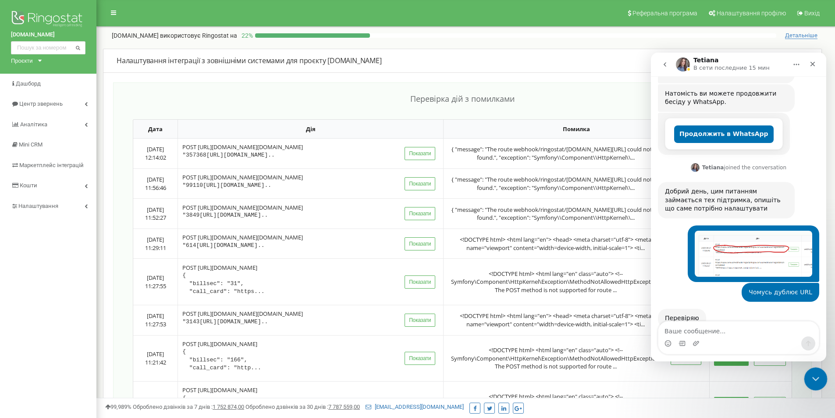
click at [808, 377] on div "Закрыть службу сообщений Intercom" at bounding box center [814, 377] width 21 height 21
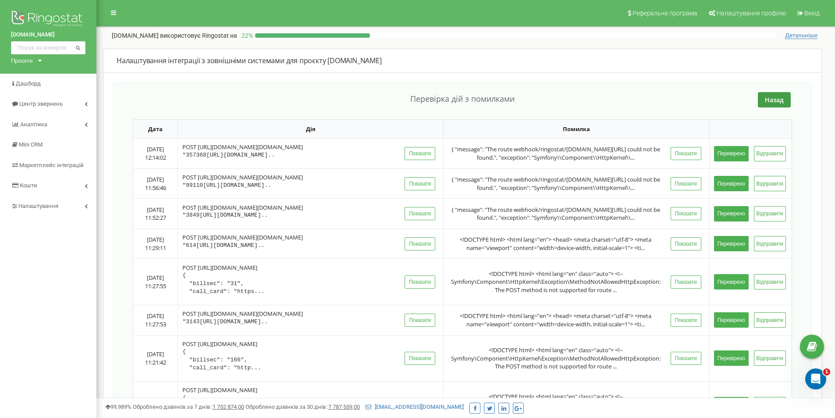
scroll to position [147, 0]
click at [245, 97] on div "Назад" at bounding box center [462, 99] width 659 height 15
click at [816, 377] on icon "Открыть службу сообщений Intercom" at bounding box center [814, 377] width 14 height 14
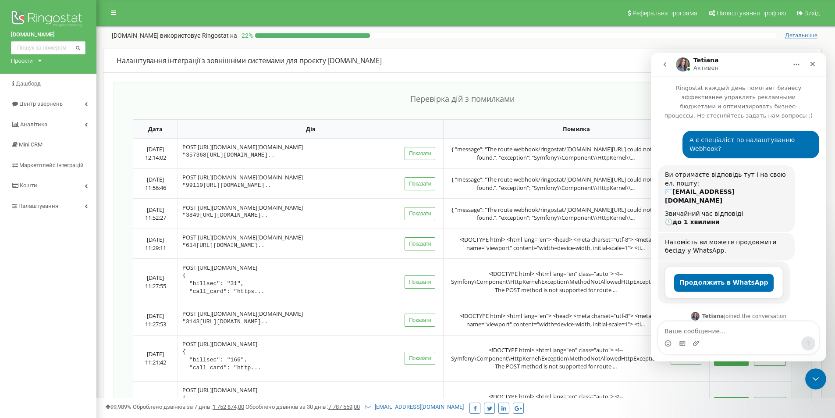
scroll to position [1, 0]
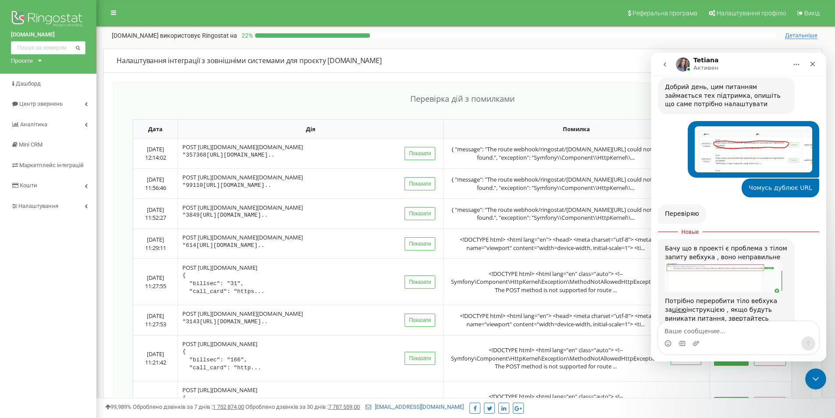
click at [722, 261] on img "Tetiana говорит…" at bounding box center [723, 276] width 117 height 31
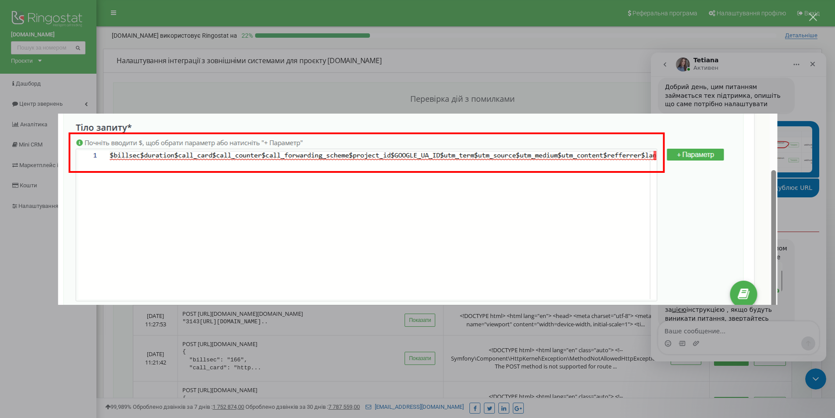
click at [550, 376] on div "Мессенджер Intercom" at bounding box center [417, 209] width 835 height 418
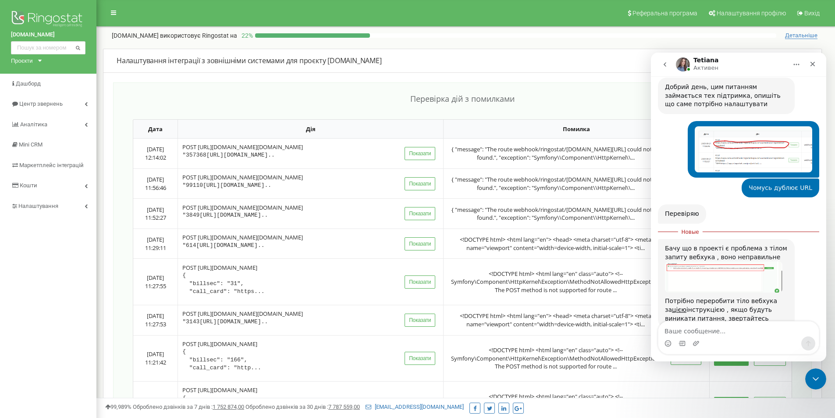
click at [720, 297] on div "Потрібно переробити тіло [PERSON_NAME] за цією інструкцією , якщо будуть виника…" at bounding box center [726, 310] width 123 height 26
click at [741, 334] on textarea "Ваше сообщение..." at bounding box center [738, 328] width 160 height 15
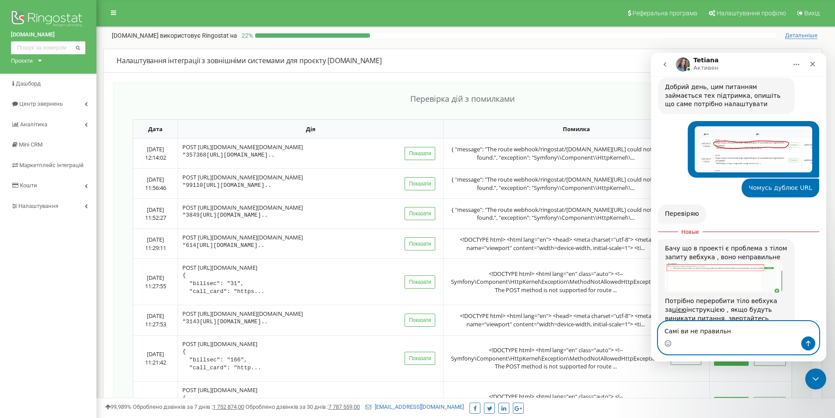
type textarea "Самі ви не правильні"
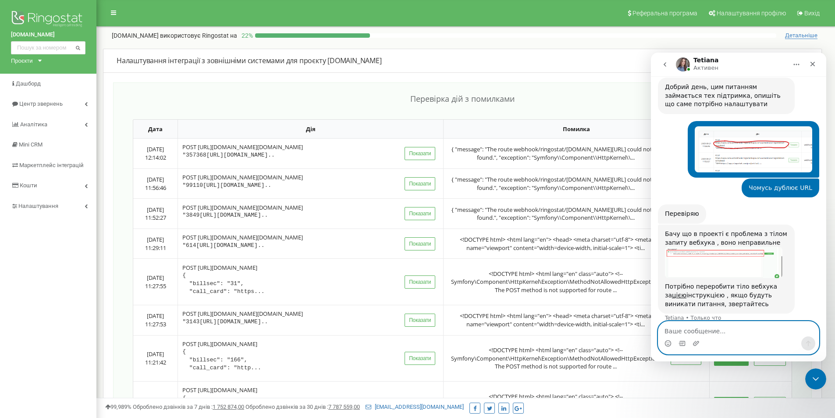
scroll to position [263, 0]
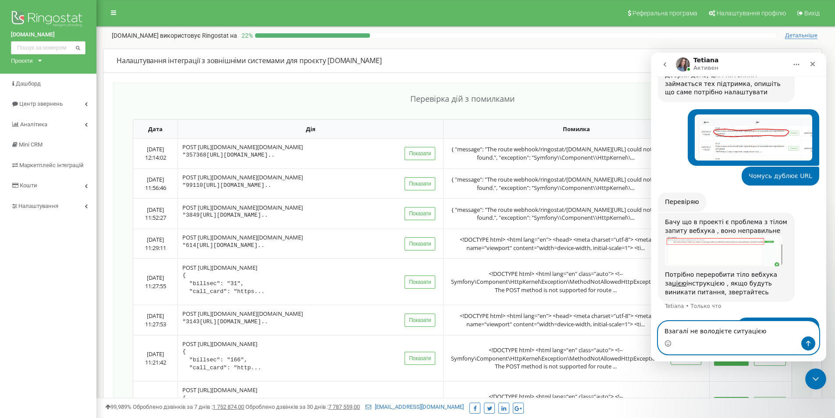
type textarea "Взагалі не володієте ситуацією."
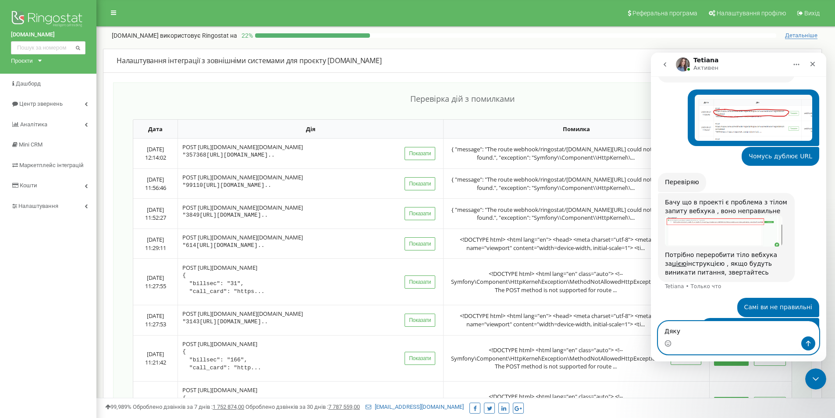
type textarea "Дякую"
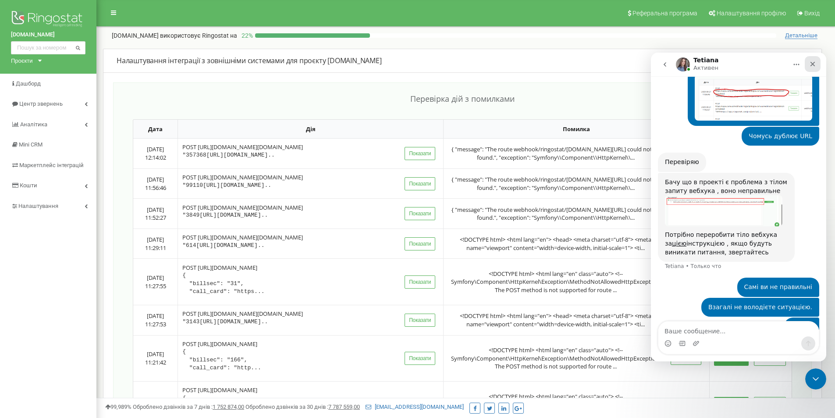
drag, startPoint x: 814, startPoint y: 61, endPoint x: 1453, endPoint y: 149, distance: 644.6
click at [814, 61] on icon "Закрыть" at bounding box center [812, 63] width 7 height 7
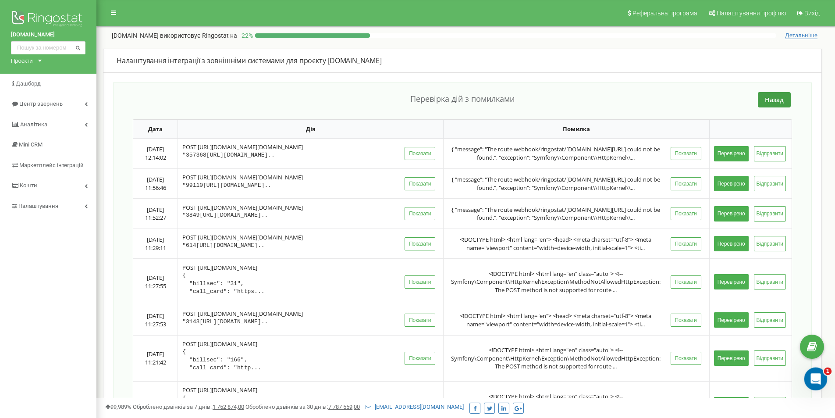
click at [817, 372] on div "Открыть службу сообщений Intercom" at bounding box center [814, 377] width 29 height 29
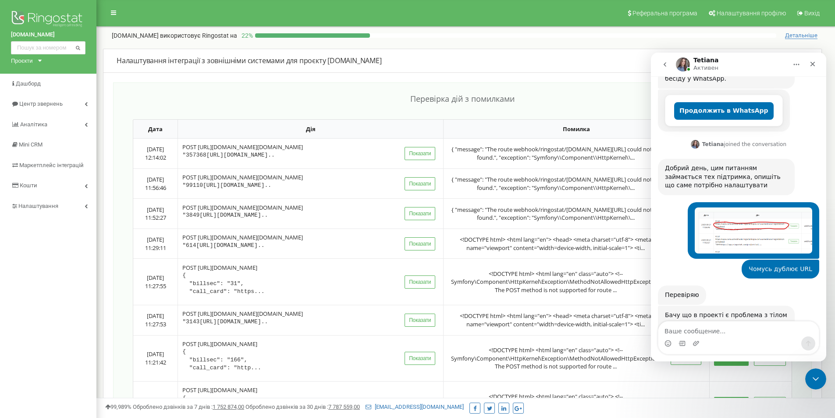
scroll to position [128, 0]
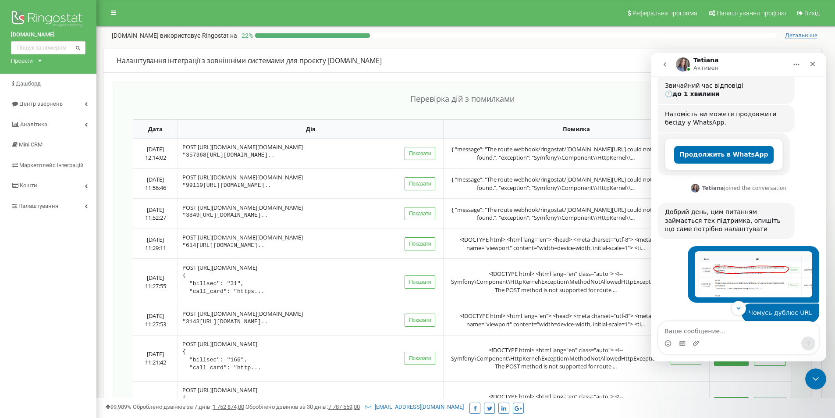
click at [796, 63] on icon "Главная" at bounding box center [796, 64] width 7 height 7
click at [756, 67] on div "[PERSON_NAME]" at bounding box center [731, 64] width 111 height 15
click at [664, 63] on icon "go back" at bounding box center [664, 64] width 7 height 7
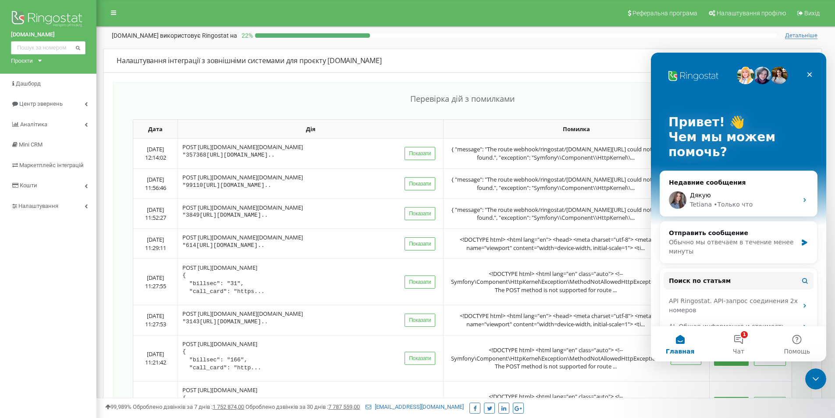
scroll to position [0, 0]
drag, startPoint x: 816, startPoint y: 376, endPoint x: 807, endPoint y: 376, distance: 8.8
click at [816, 376] on icon "Закрыть службу сообщений Intercom" at bounding box center [814, 377] width 11 height 11
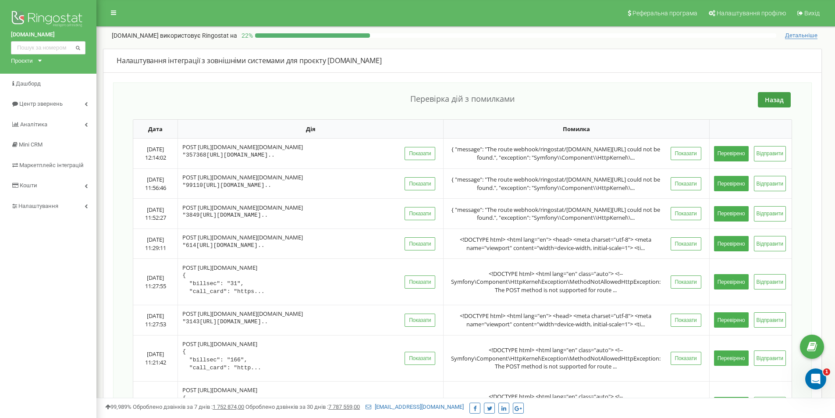
click at [813, 377] on icon "Открыть службу сообщений Intercom" at bounding box center [814, 377] width 14 height 14
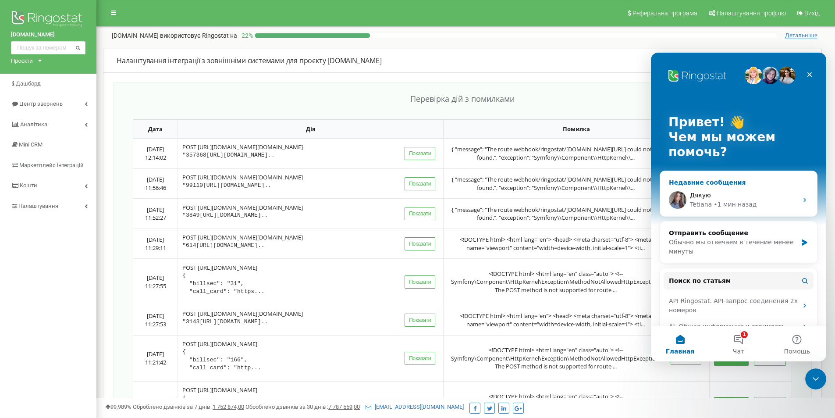
click at [736, 198] on div "Дякую" at bounding box center [744, 195] width 108 height 9
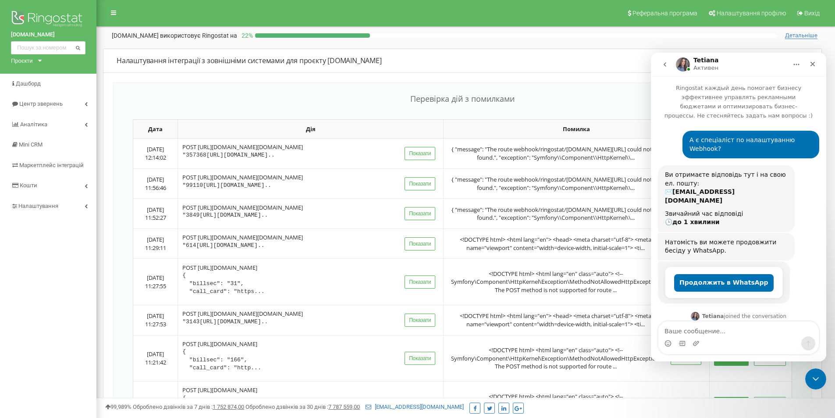
scroll to position [303, 0]
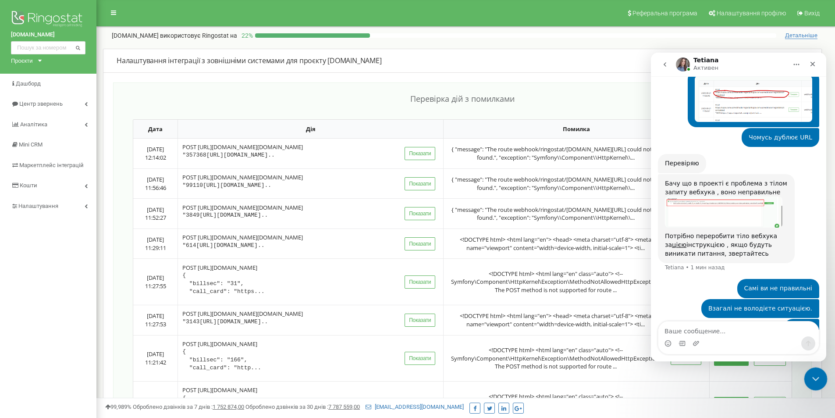
click at [815, 376] on icon "Закрыть службу сообщений Intercom" at bounding box center [814, 377] width 11 height 11
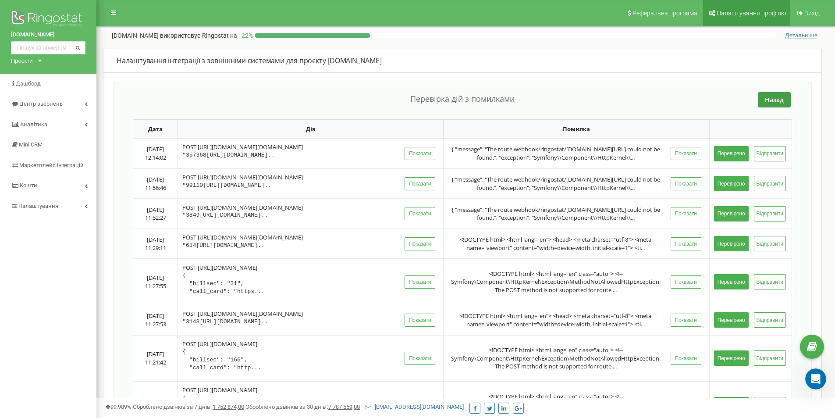
scroll to position [355, 0]
click at [814, 380] on icon "Открыть службу сообщений Intercom" at bounding box center [814, 377] width 14 height 14
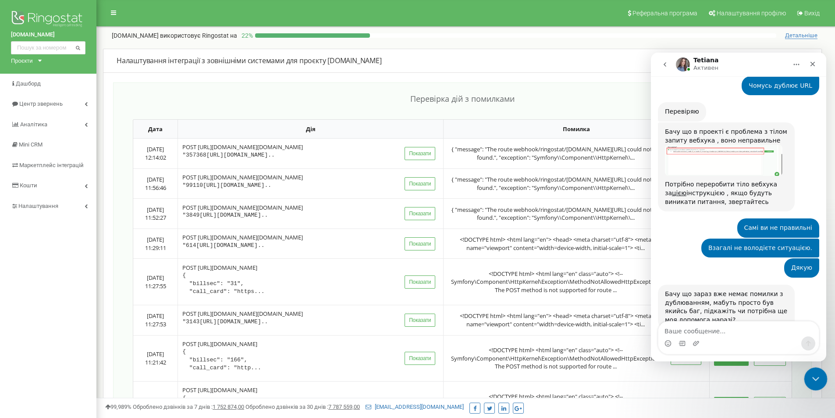
click at [817, 375] on icon "Закрыть службу сообщений Intercom" at bounding box center [814, 377] width 11 height 11
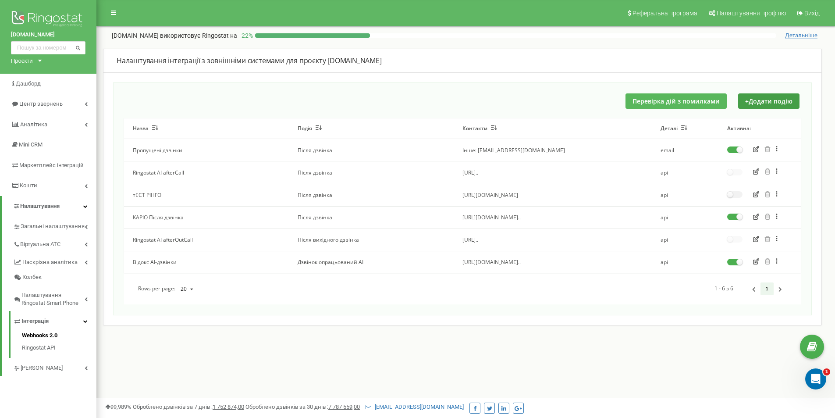
click at [668, 99] on button "Перевірка дій з помилками" at bounding box center [676, 100] width 101 height 15
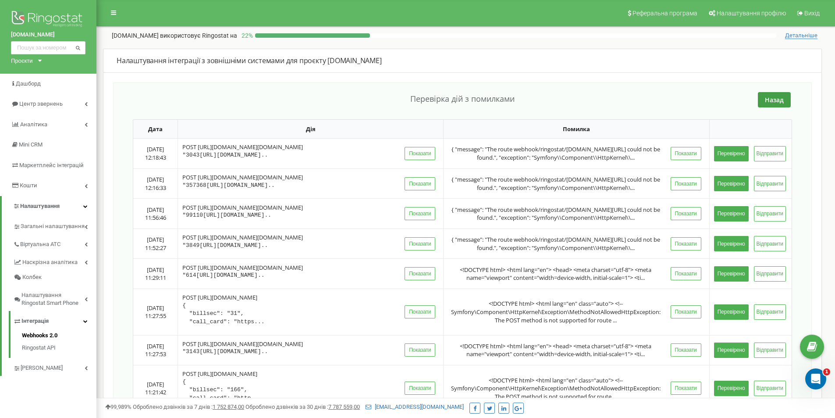
click at [160, 104] on div "Назад" at bounding box center [462, 99] width 659 height 15
click at [730, 161] on button "Перевірено" at bounding box center [731, 153] width 35 height 15
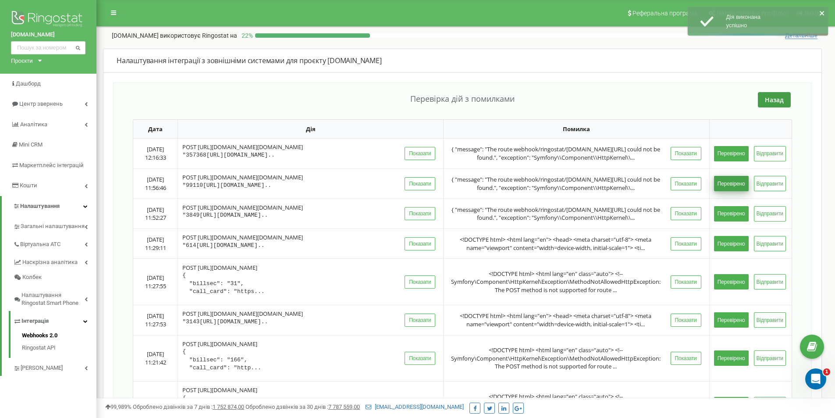
click at [734, 191] on button "Перевірено" at bounding box center [731, 183] width 35 height 15
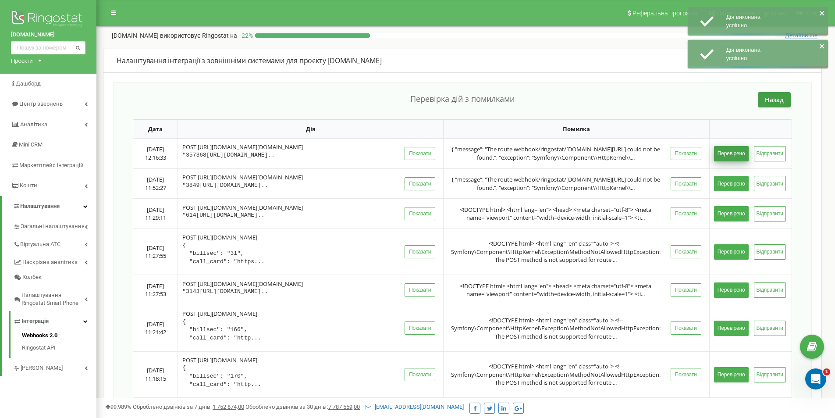
click at [730, 160] on button "Перевірено" at bounding box center [731, 153] width 35 height 15
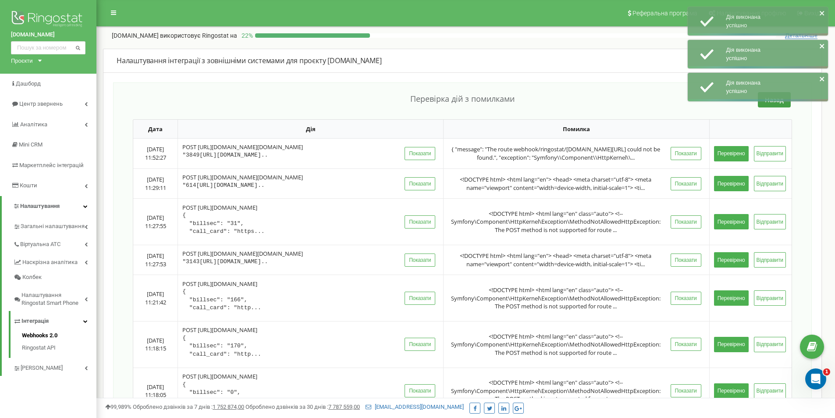
drag, startPoint x: 732, startPoint y: 252, endPoint x: 732, endPoint y: 256, distance: 4.9
click at [732, 229] on button "Перевірено" at bounding box center [731, 221] width 35 height 15
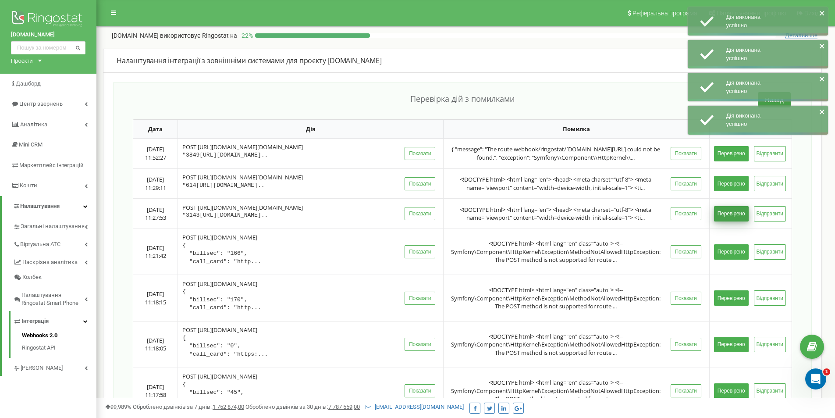
click at [729, 259] on button "Перевірено" at bounding box center [731, 251] width 35 height 15
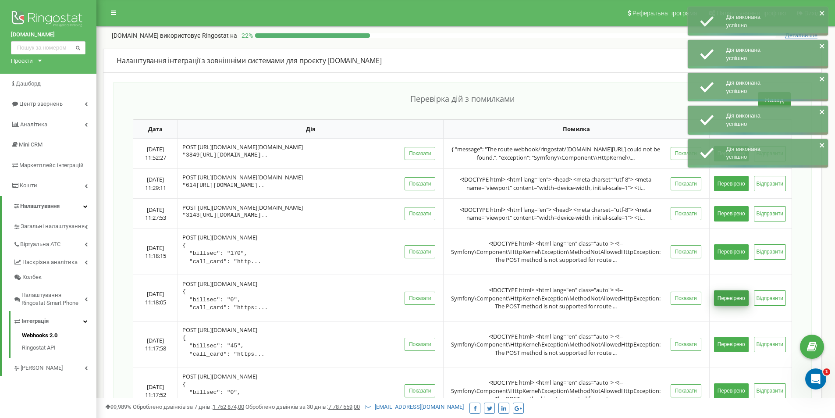
click at [727, 306] on button "Перевірено" at bounding box center [731, 297] width 35 height 15
click at [731, 352] on button "Перевірено" at bounding box center [731, 344] width 35 height 15
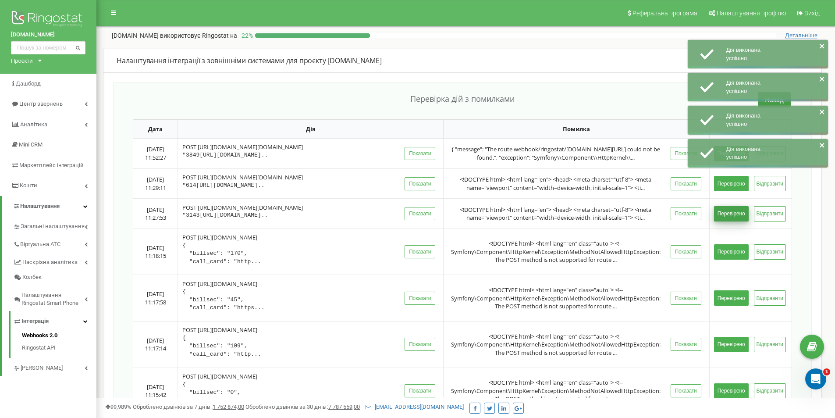
click at [729, 221] on button "Перевірено" at bounding box center [731, 213] width 35 height 15
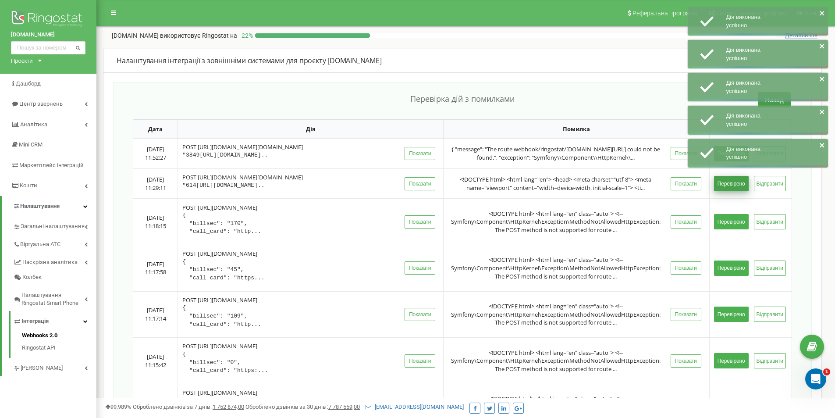
click at [732, 191] on button "Перевірено" at bounding box center [731, 183] width 35 height 15
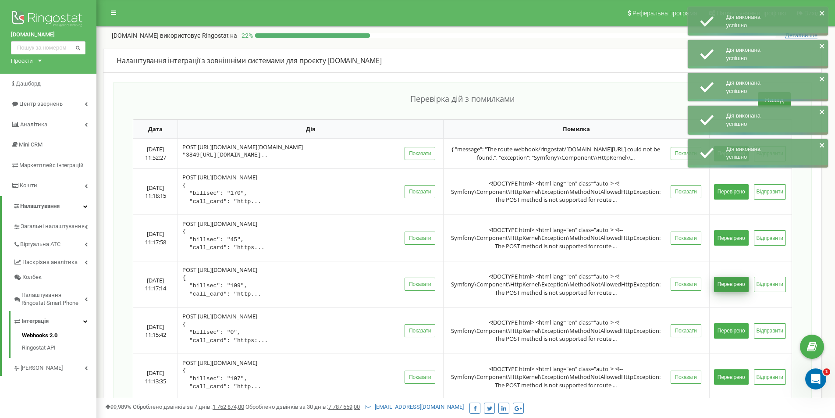
click at [728, 292] on button "Перевірено" at bounding box center [731, 284] width 35 height 15
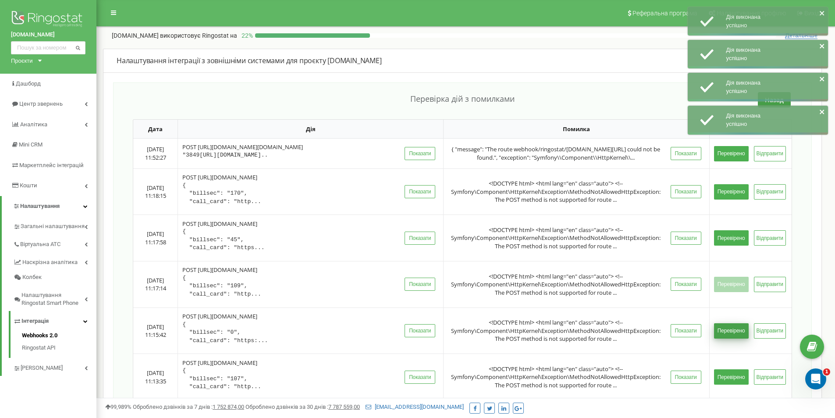
click at [732, 342] on tbody "2025-08-21 11:52:27 POST https://kapio.com.ua/webhook/ringostat/kapio.com.ua/we…" at bounding box center [462, 385] width 658 height 493
click at [729, 384] on button "Перевірено" at bounding box center [731, 376] width 35 height 15
click at [738, 292] on button "Перевірено" at bounding box center [731, 284] width 35 height 15
click at [722, 245] on button "Перевірено" at bounding box center [731, 237] width 35 height 15
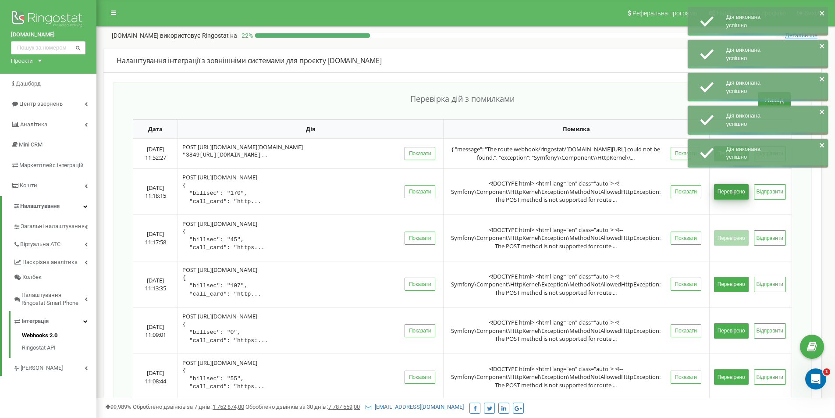
click at [736, 199] on button "Перевірено" at bounding box center [731, 191] width 35 height 15
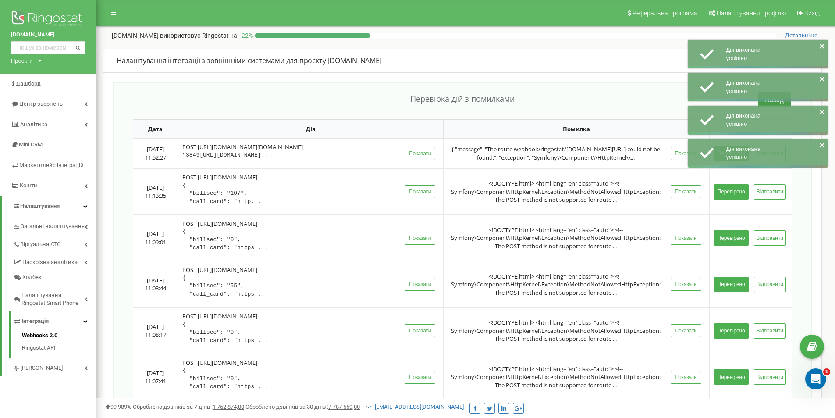
click at [114, 203] on div "Перевірка дій з помилками Назад Дата Дія Помилка 2025-08-21 11:52:27 POST https…" at bounding box center [462, 257] width 699 height 351
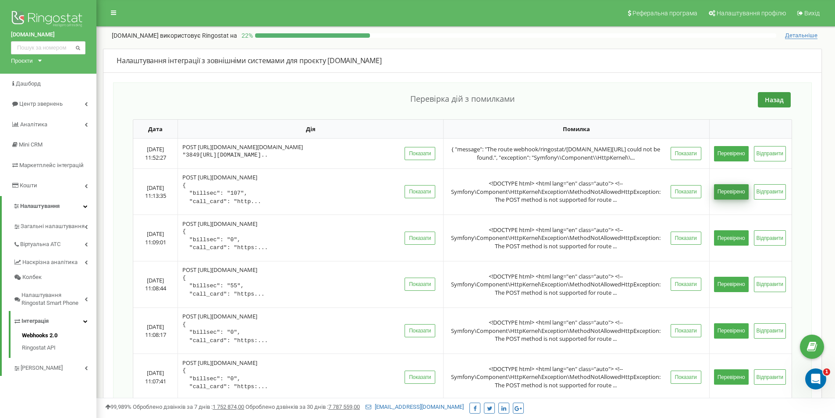
click at [725, 199] on button "Перевірено" at bounding box center [731, 191] width 35 height 15
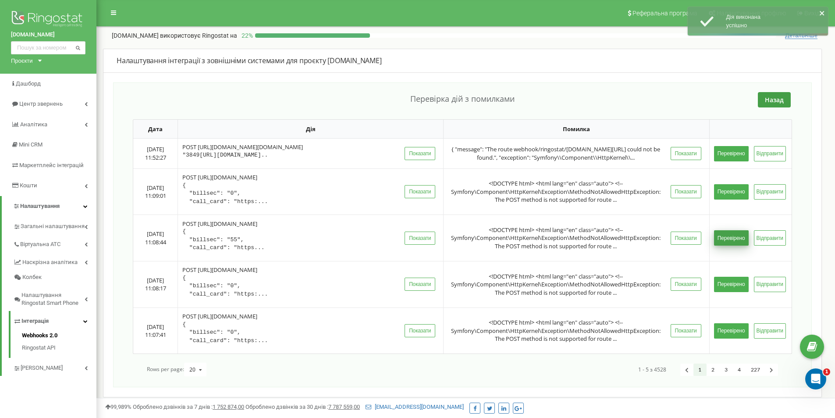
click at [729, 245] on button "Перевірено" at bounding box center [731, 237] width 35 height 15
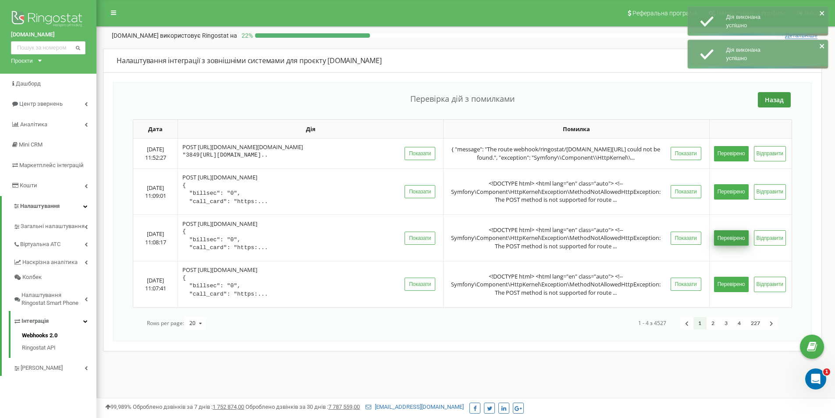
click at [732, 245] on button "Перевірено" at bounding box center [731, 237] width 35 height 15
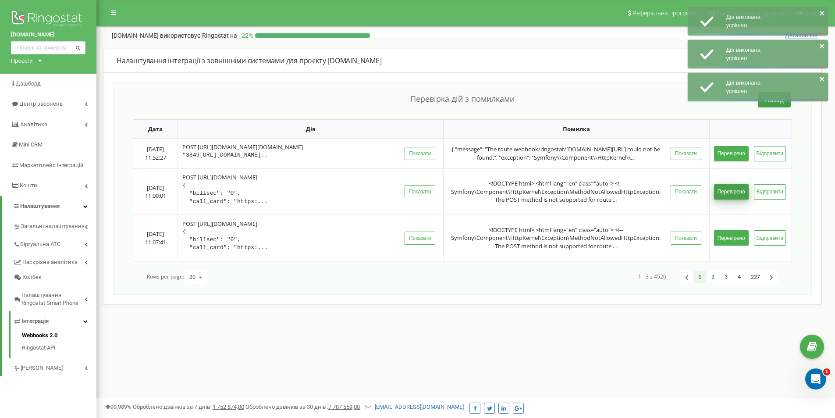
click at [728, 199] on button "Перевірено" at bounding box center [731, 191] width 35 height 15
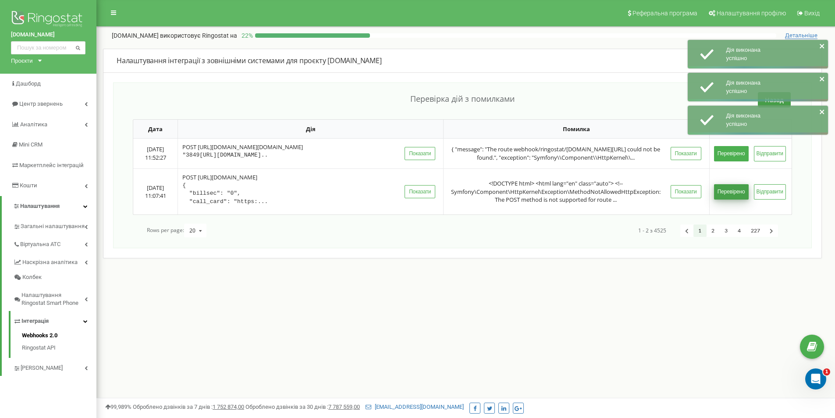
click at [729, 199] on button "Перевірено" at bounding box center [731, 191] width 35 height 15
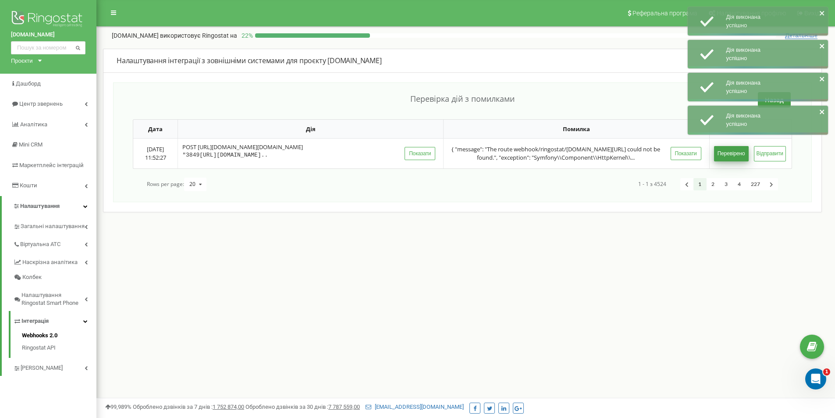
click at [729, 161] on button "Перевірено" at bounding box center [731, 153] width 35 height 15
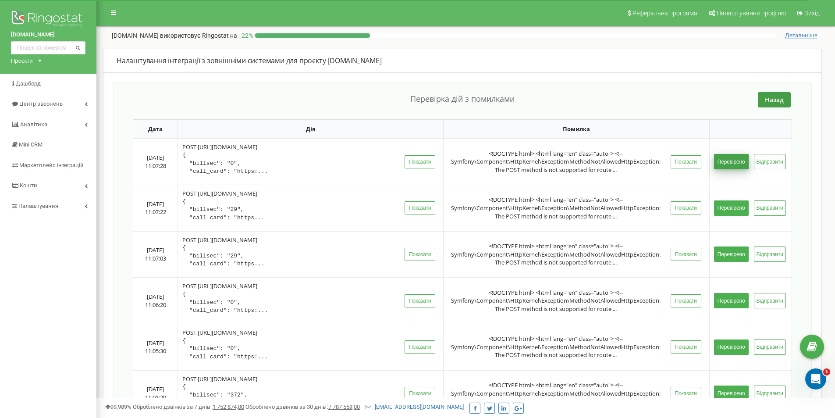
click at [735, 163] on button "Перевірено" at bounding box center [731, 161] width 35 height 15
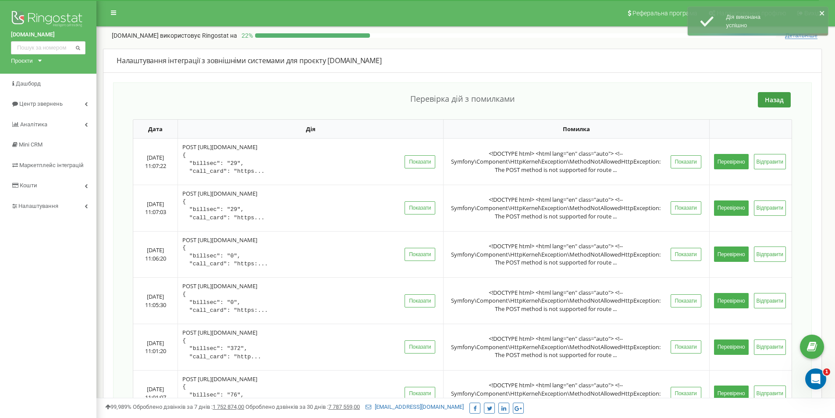
click at [735, 163] on button "Перевірено" at bounding box center [731, 161] width 35 height 15
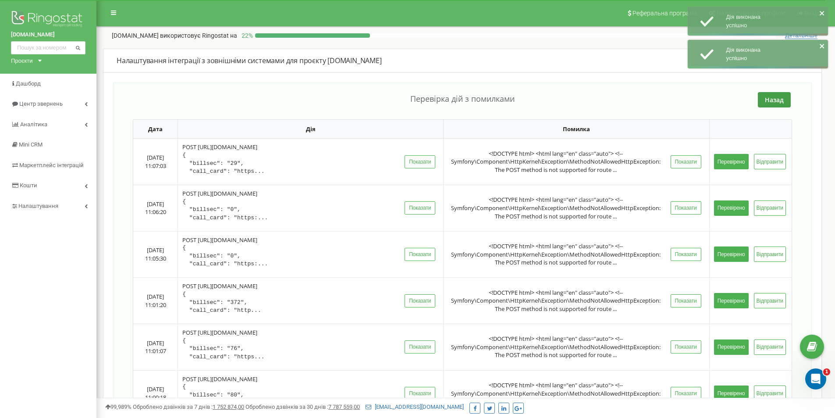
click at [735, 163] on button "Перевірено" at bounding box center [731, 161] width 35 height 15
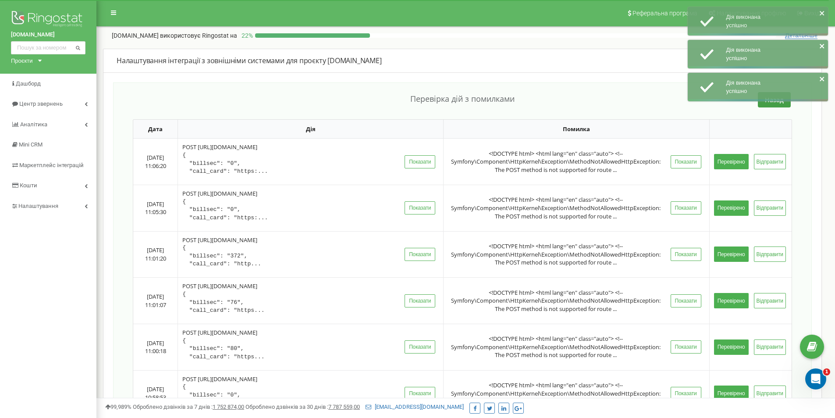
click at [735, 163] on button "Перевірено" at bounding box center [731, 161] width 35 height 15
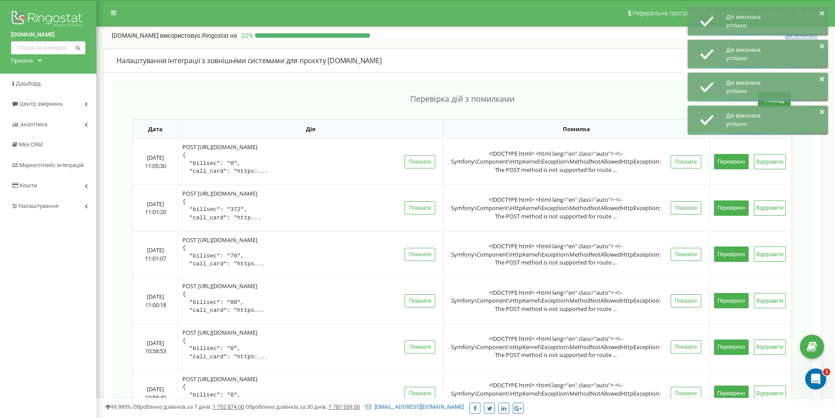
click at [735, 163] on button "Перевірено" at bounding box center [731, 161] width 35 height 15
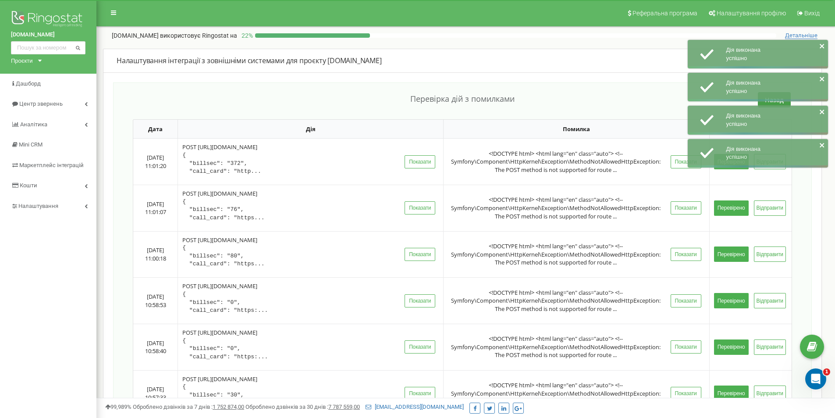
click at [735, 163] on div "Дія виконана успішно" at bounding box center [758, 153] width 140 height 28
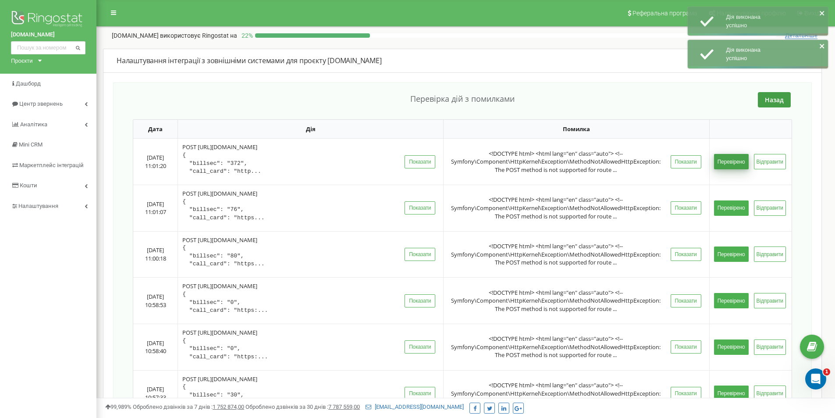
click at [732, 160] on button "Перевірено" at bounding box center [731, 161] width 35 height 15
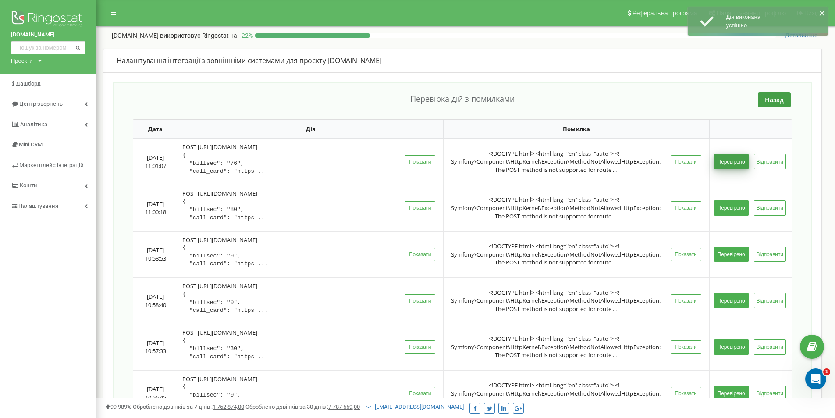
click at [723, 163] on button "Перевірено" at bounding box center [731, 161] width 35 height 15
click at [740, 212] on button "Перевірено" at bounding box center [731, 207] width 35 height 15
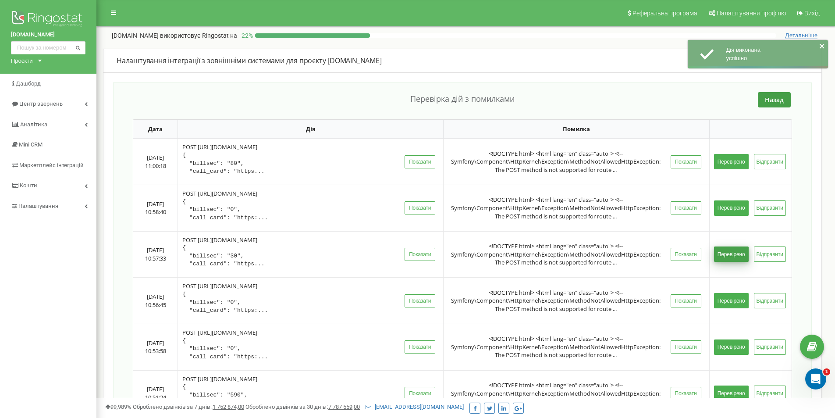
click at [732, 247] on button "Перевірено" at bounding box center [731, 253] width 35 height 15
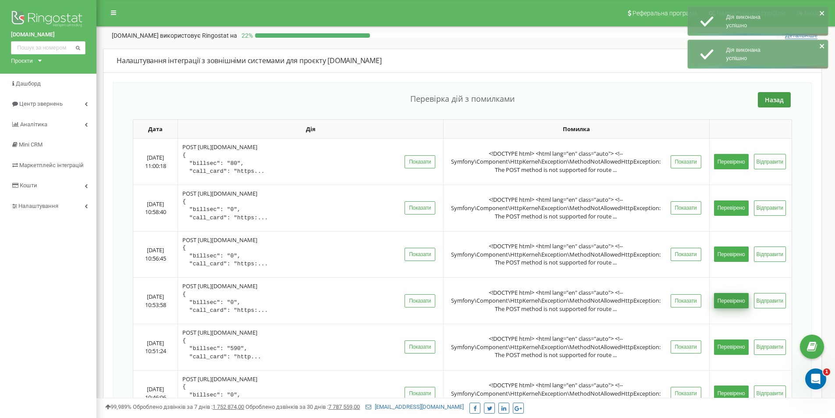
click at [726, 298] on button "Перевірено" at bounding box center [731, 300] width 35 height 15
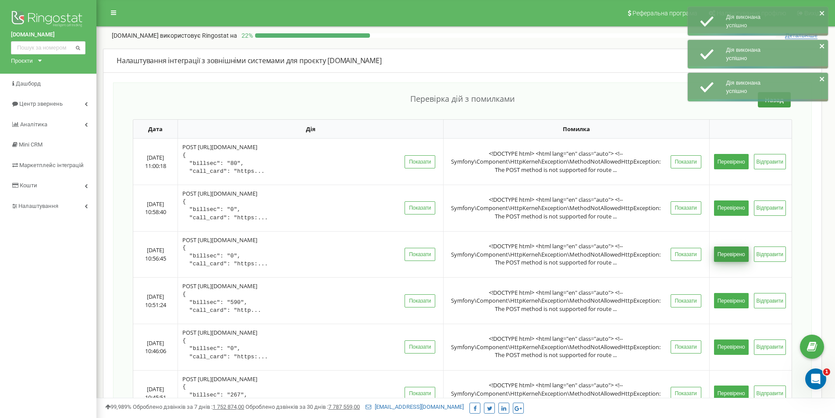
click at [727, 253] on button "Перевірено" at bounding box center [731, 253] width 35 height 15
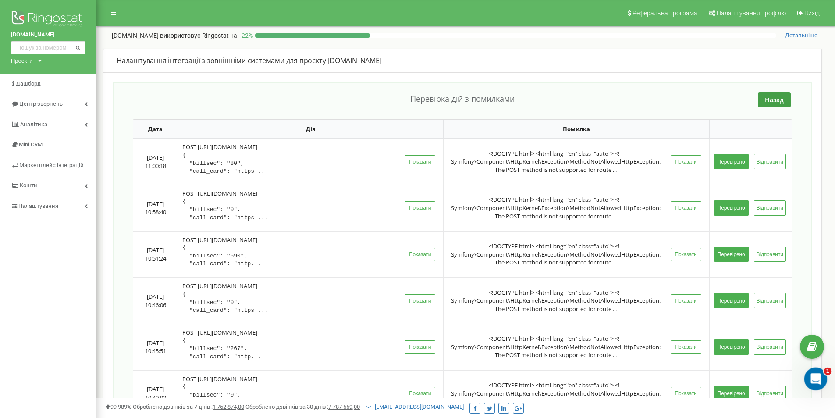
click at [815, 377] on icon "Открыть службу сообщений Intercom" at bounding box center [814, 377] width 6 height 7
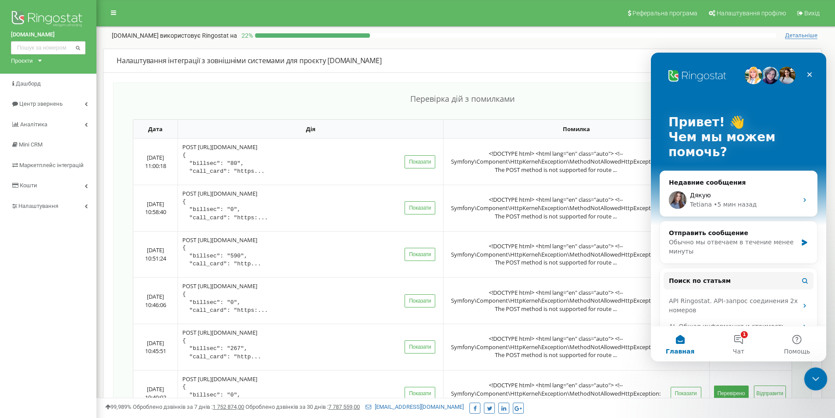
click at [815, 379] on icon "Закрыть службу сообщений Intercom" at bounding box center [814, 377] width 11 height 11
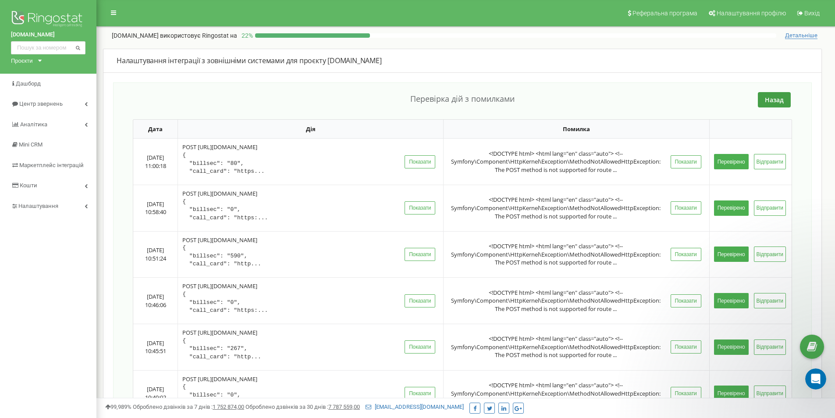
click at [76, 334] on div "market-dveri.ua Проєкти market-dveri.ua Дашборд Центр звернень Аналiтика Mini C…" at bounding box center [48, 328] width 96 height 656
click at [735, 300] on button "Перевірено" at bounding box center [731, 300] width 35 height 15
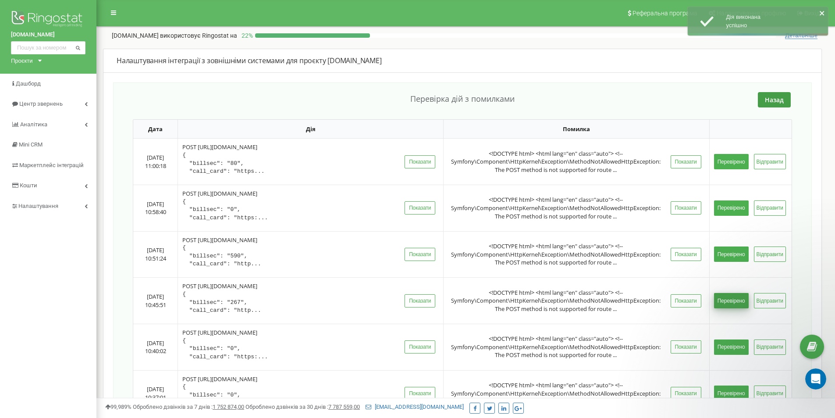
click at [732, 300] on button "Перевірено" at bounding box center [731, 300] width 35 height 15
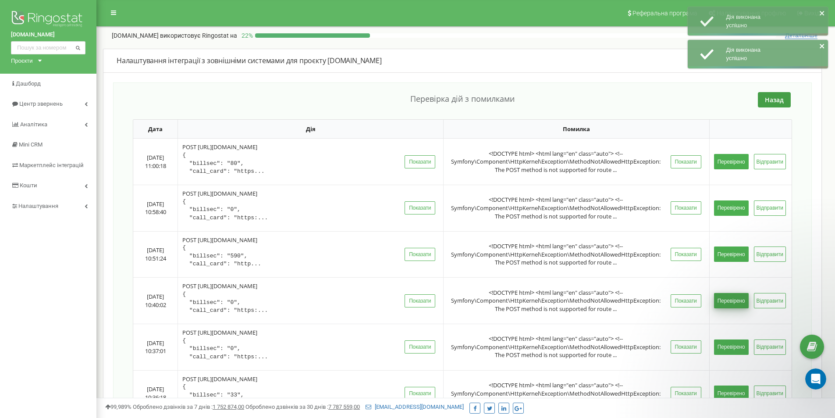
click at [734, 300] on button "Перевірено" at bounding box center [731, 300] width 35 height 15
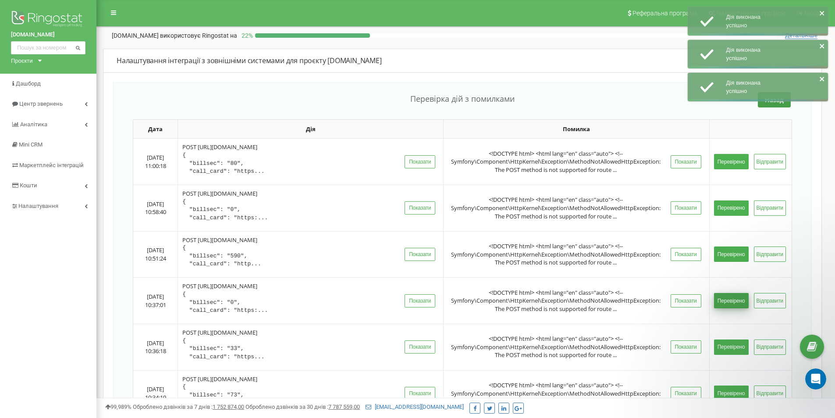
click at [731, 301] on button "Перевірено" at bounding box center [731, 300] width 35 height 15
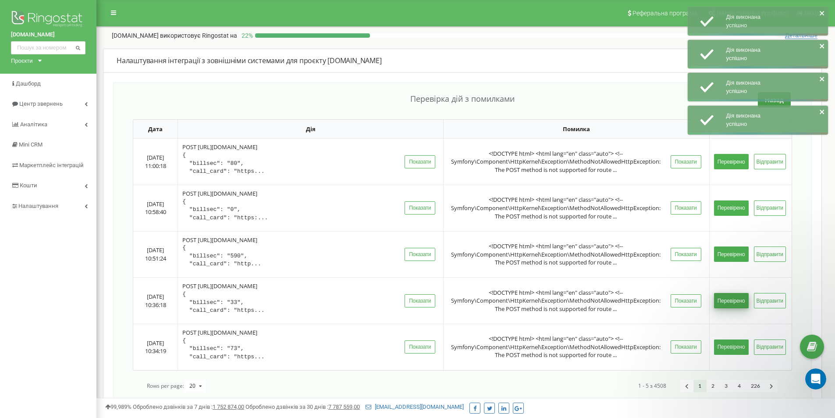
click at [729, 303] on button "Перевірено" at bounding box center [731, 300] width 35 height 15
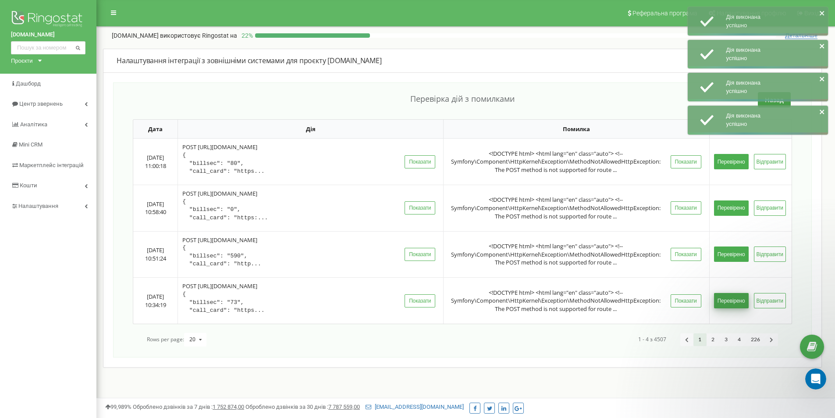
click at [729, 305] on button "Перевірено" at bounding box center [731, 300] width 35 height 15
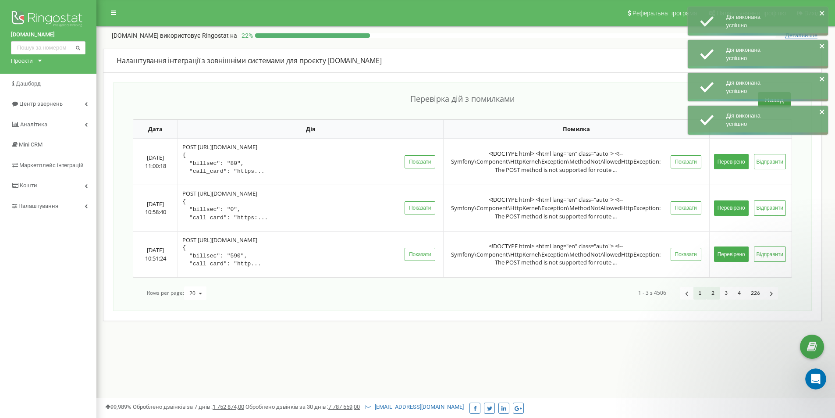
click at [711, 297] on link "2" at bounding box center [713, 293] width 13 height 13
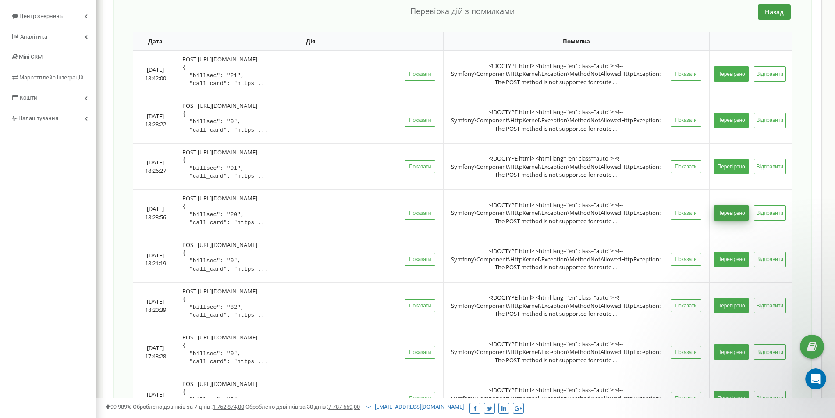
click at [725, 212] on button "Перевірено" at bounding box center [731, 212] width 35 height 15
click at [738, 298] on button "Перевірено" at bounding box center [731, 305] width 35 height 15
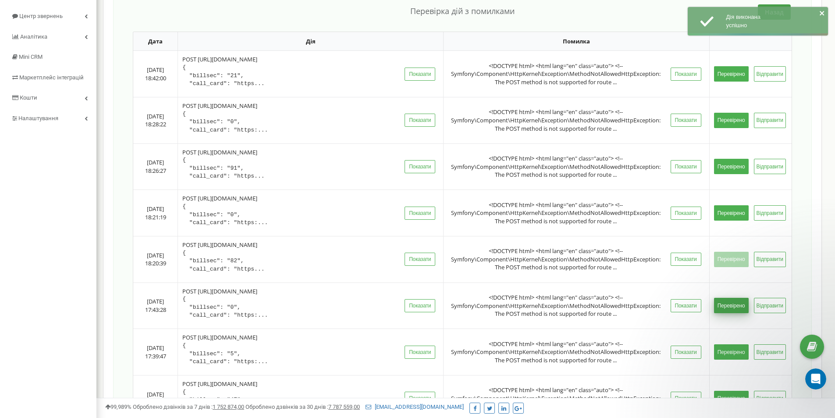
click at [732, 302] on button "Перевірено" at bounding box center [731, 305] width 35 height 15
click at [731, 346] on button "Перевірено" at bounding box center [731, 351] width 35 height 15
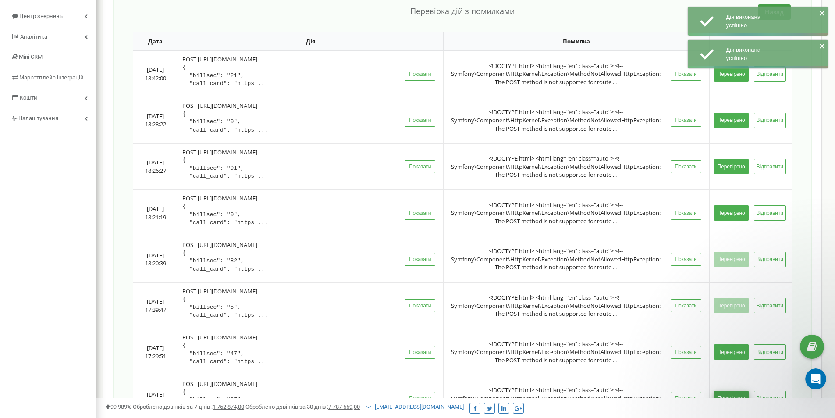
click at [737, 395] on button "Перевірено" at bounding box center [731, 398] width 35 height 15
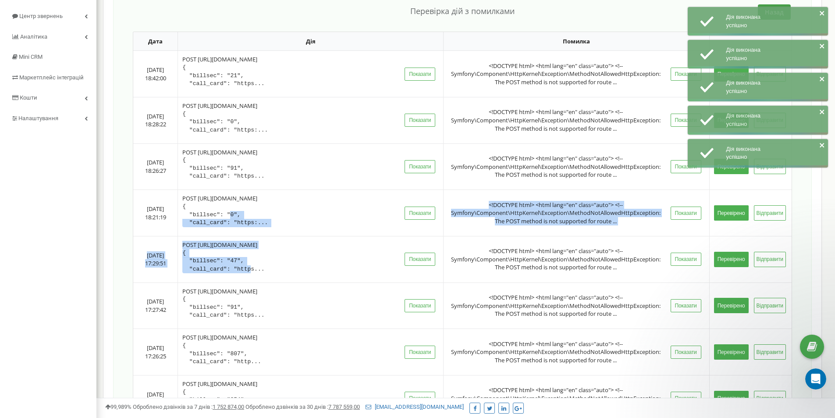
drag, startPoint x: 241, startPoint y: 265, endPoint x: 209, endPoint y: 171, distance: 99.5
click at [223, 194] on tbody "2025-08-20 18:42:00 POST https://kapio.com.ua/ { "billsec": "21", "call_card": …" at bounding box center [462, 398] width 658 height 694
click at [232, 190] on td "POST https://kapio.com.ua/ { "billsec": "0", "call_card": "https:... Показати" at bounding box center [311, 212] width 266 height 46
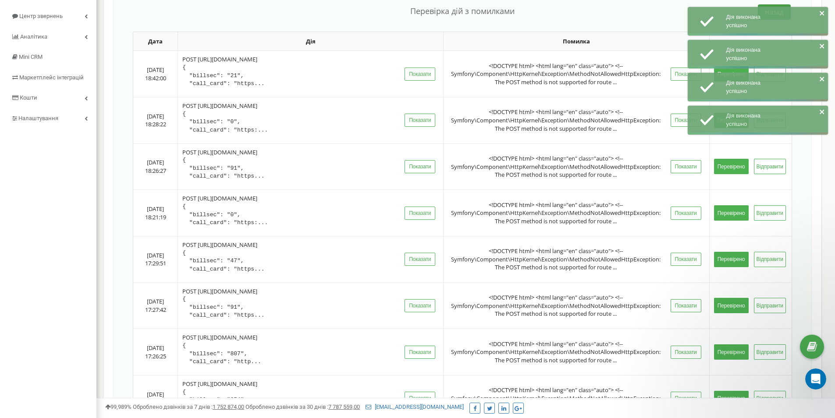
click at [266, 287] on div "POST https://kapio.com.ua/ { "billsec": "91", "call_card": "https..." at bounding box center [291, 303] width 219 height 32
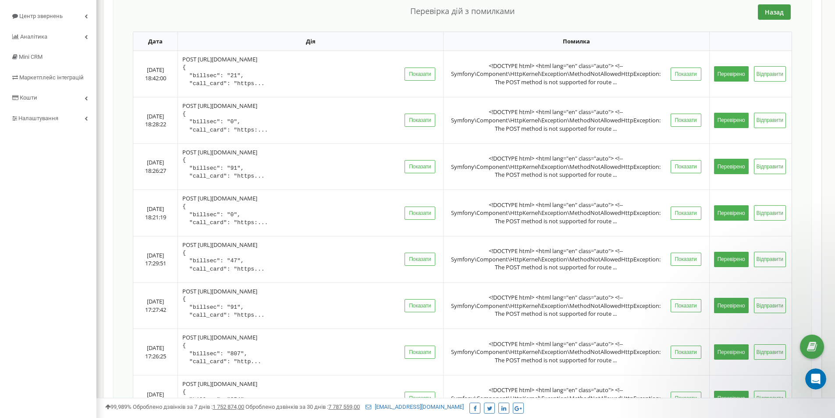
scroll to position [0, 0]
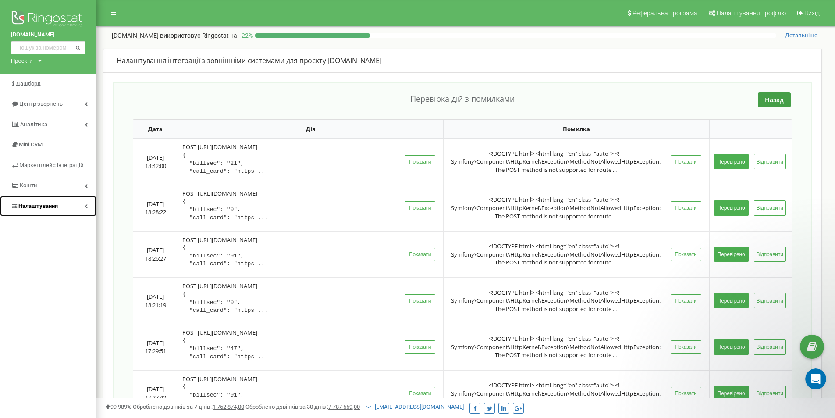
click at [71, 211] on link "Налаштування" at bounding box center [48, 206] width 96 height 21
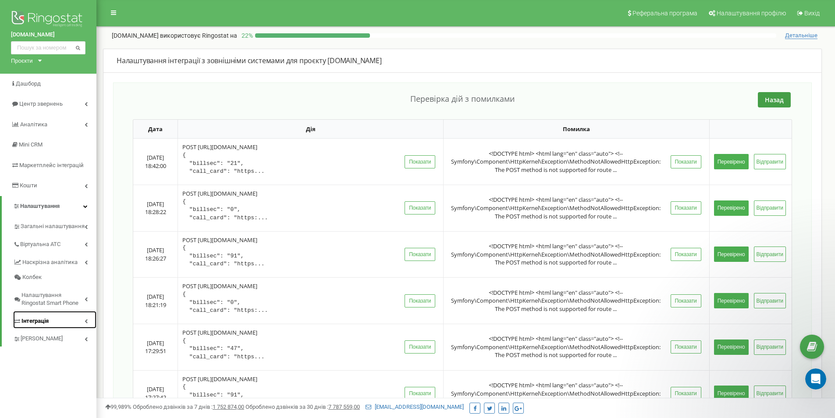
click at [44, 317] on span "Інтеграція" at bounding box center [34, 321] width 27 height 8
click at [49, 334] on link "Webhooks 2.0" at bounding box center [59, 336] width 75 height 11
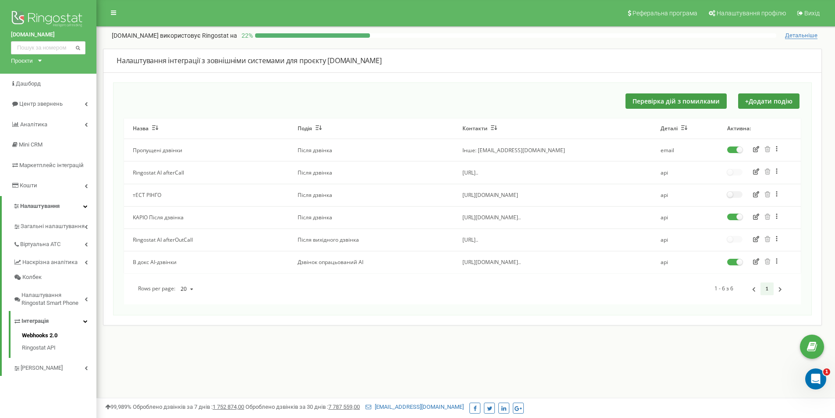
click at [757, 217] on icon "button" at bounding box center [756, 216] width 6 height 6
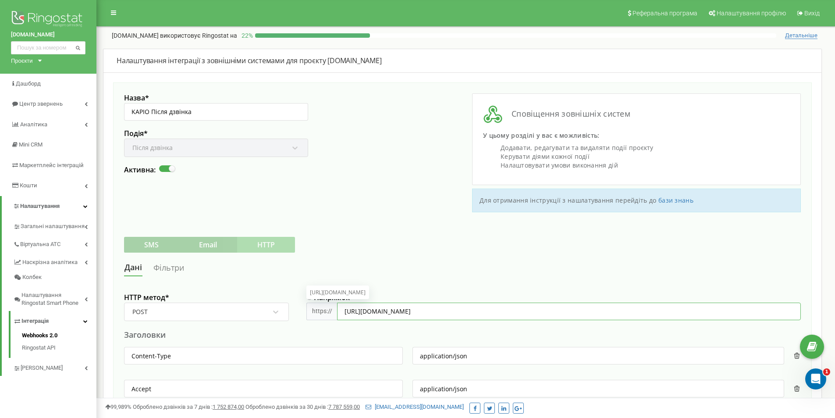
drag, startPoint x: 365, startPoint y: 310, endPoint x: 327, endPoint y: 310, distance: 37.3
click at [327, 310] on div "https:// https://kapio.com.ua/webhook/ringostat/call-completed" at bounding box center [553, 311] width 494 height 18
click at [393, 312] on input "kapio.com.ua/webhook/ringostat/call-completed" at bounding box center [569, 311] width 464 height 18
click at [389, 312] on input "kapio.com.ua/webhook/ringostat/call-completed" at bounding box center [569, 311] width 464 height 18
click at [398, 312] on input "kapio.com.ua/webhook/ringostat/call-completed" at bounding box center [569, 311] width 464 height 18
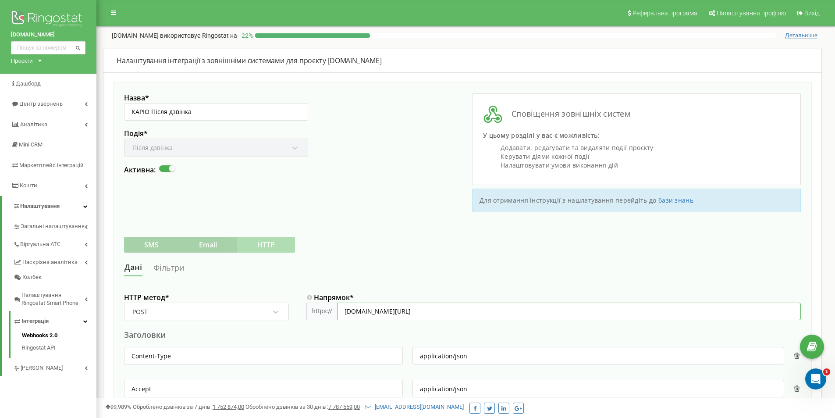
click at [398, 312] on input "kapio.com.ua/webhook/ringostat/call-completed" at bounding box center [569, 311] width 464 height 18
type input "kapio.com.ua/webhook/ringostat/call-completed"
click at [536, 310] on input "kapio.com.ua/webhook/ringostat/call-completed" at bounding box center [569, 311] width 464 height 18
click at [408, 268] on div "Дані Фільтри" at bounding box center [462, 267] width 677 height 16
click at [471, 305] on input "kapio.com.ua/webhook/ringostat/call-completed" at bounding box center [569, 311] width 464 height 18
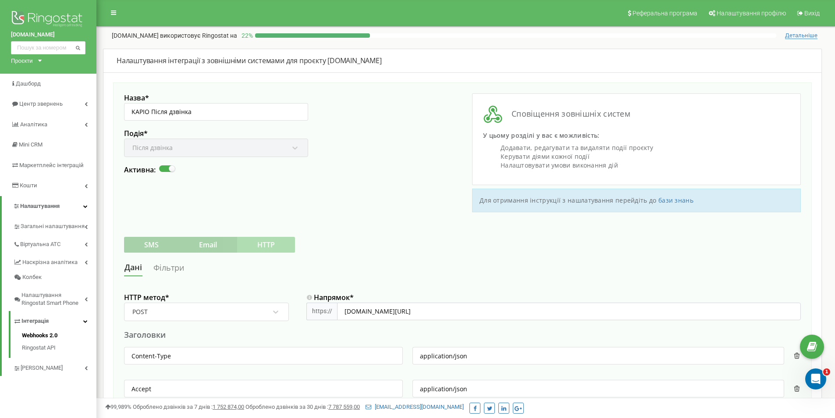
click at [480, 264] on div "Дані Фільтри" at bounding box center [462, 267] width 677 height 16
click at [815, 376] on icon "Открыть службу сообщений Intercom" at bounding box center [814, 377] width 6 height 7
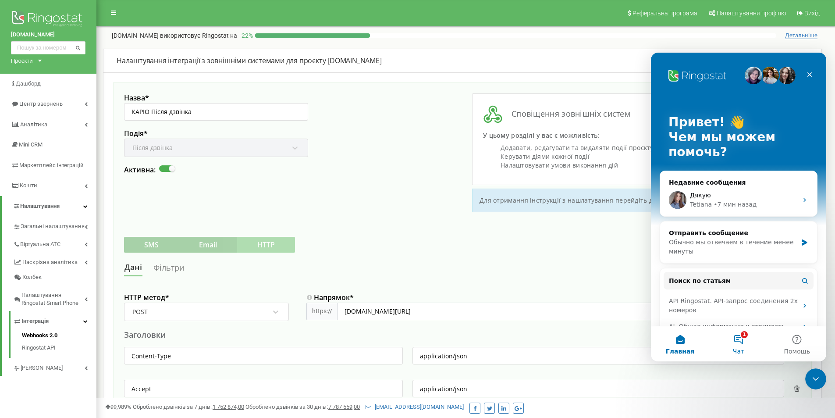
click at [746, 351] on button "1 Чат" at bounding box center [738, 343] width 58 height 35
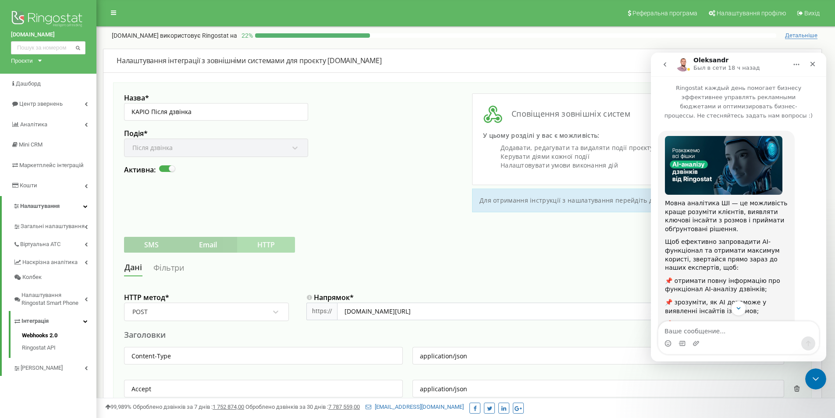
click at [664, 65] on icon "go back" at bounding box center [664, 64] width 7 height 7
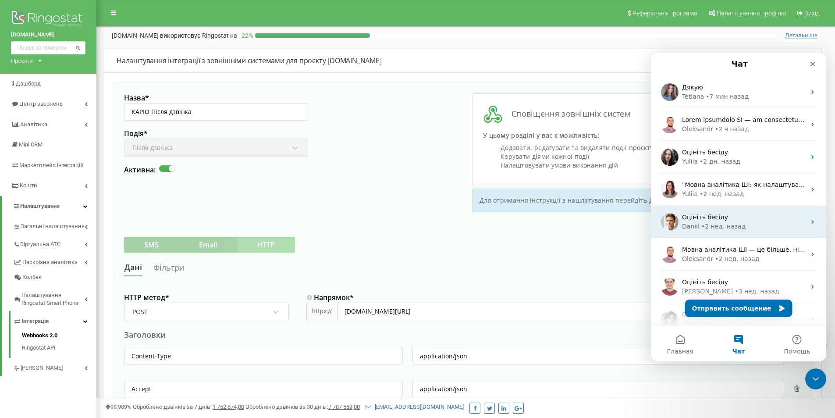
click at [738, 220] on div "Оцініть бесіду" at bounding box center [744, 217] width 124 height 9
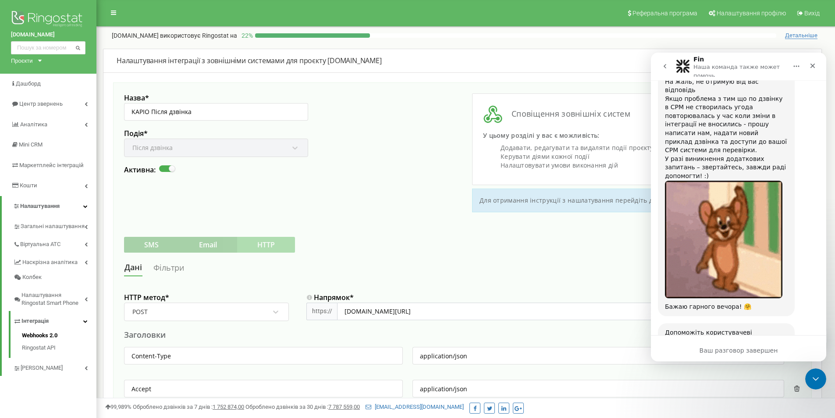
scroll to position [438, 0]
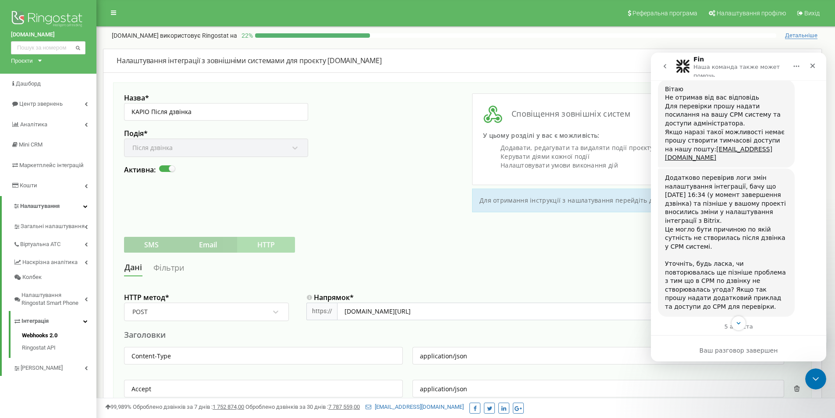
click at [663, 57] on div "Fin Наша команда также может помочь" at bounding box center [739, 66] width 164 height 21
click at [668, 57] on div "Fin Наша команда также может помочь" at bounding box center [739, 66] width 164 height 21
click at [666, 69] on icon "go back" at bounding box center [664, 66] width 7 height 7
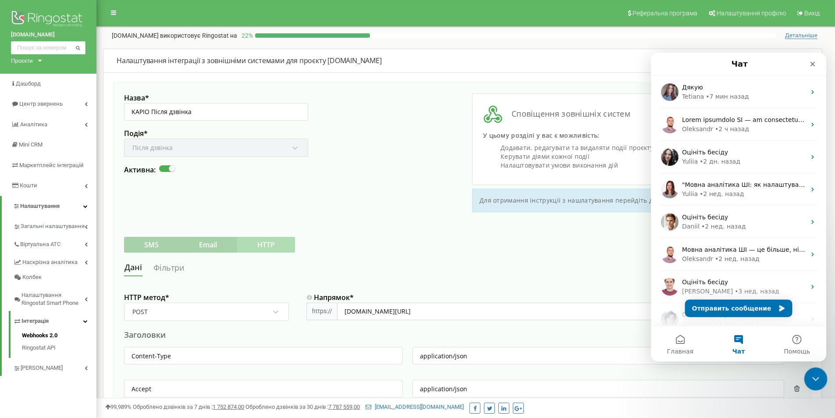
drag, startPoint x: 816, startPoint y: 384, endPoint x: 1403, endPoint y: 704, distance: 668.7
click at [816, 384] on div "Закрыть службу сообщений Intercom" at bounding box center [814, 377] width 21 height 21
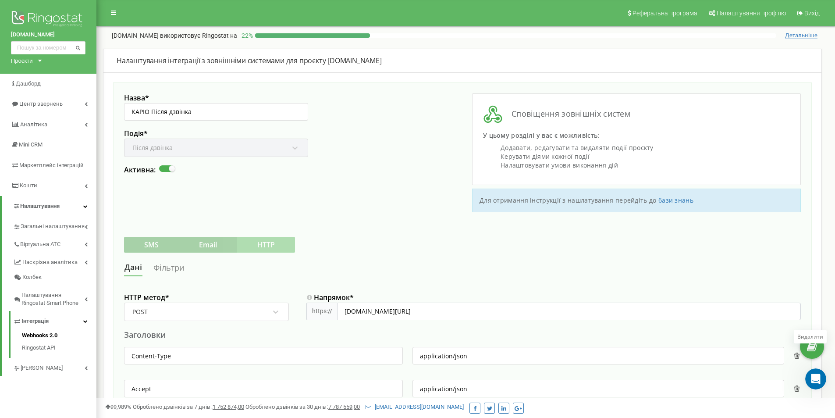
click at [362, 248] on div "SMS Email HTTP" at bounding box center [462, 245] width 677 height 16
click at [399, 311] on input "kapio.com.ua/webhook/ringostat/call-completed" at bounding box center [569, 311] width 464 height 18
click at [356, 317] on input "kapio.com.ua/webhook/ringostat/call-completed" at bounding box center [569, 311] width 464 height 18
click at [400, 249] on div "SMS Email HTTP" at bounding box center [462, 245] width 677 height 16
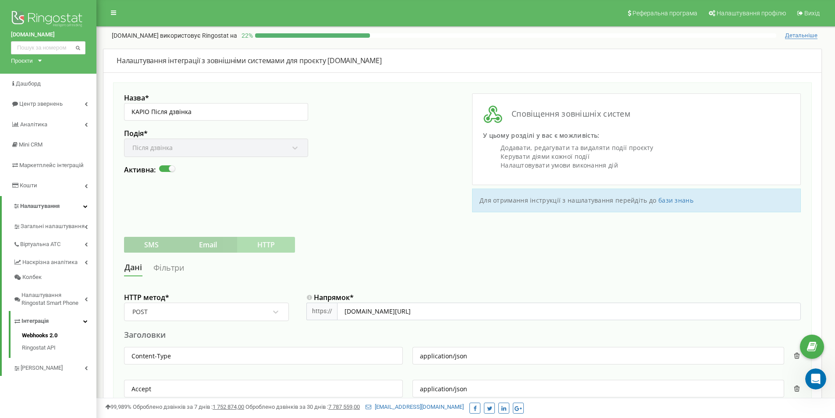
scroll to position [175, 0]
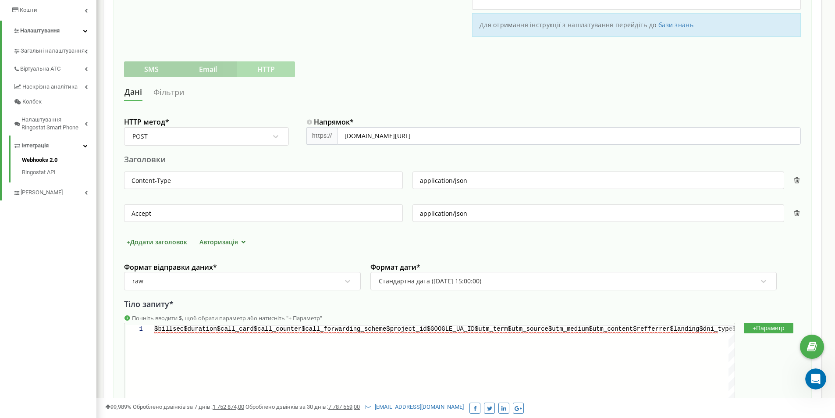
click at [333, 349] on div "$billsec$duration$call_card$call_counter$call_forw arding_scheme$project_id$GOO…" at bounding box center [444, 391] width 580 height 132
click at [746, 247] on div "HTTP метод * POST Напрямок * https:// kapio.com.ua/webhook/ringostat/call-compl…" at bounding box center [462, 302] width 677 height 380
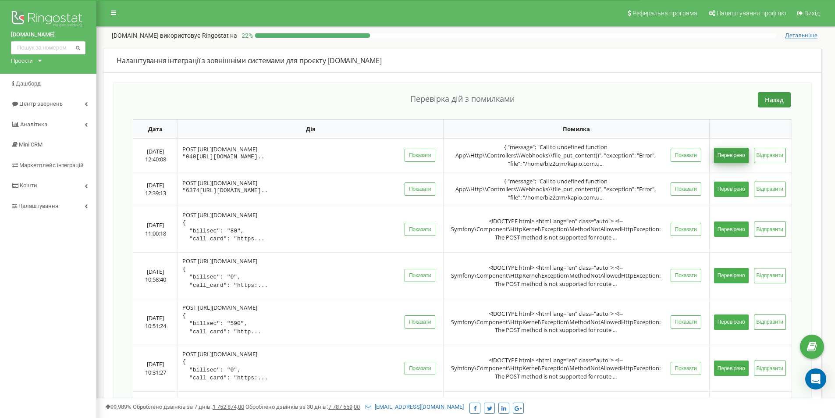
click at [732, 158] on button "Перевірено" at bounding box center [731, 155] width 35 height 15
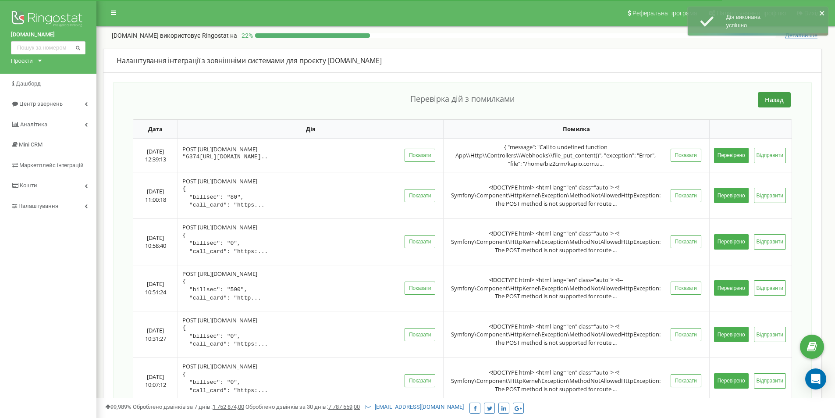
click at [732, 158] on button "Перевірено" at bounding box center [731, 155] width 35 height 15
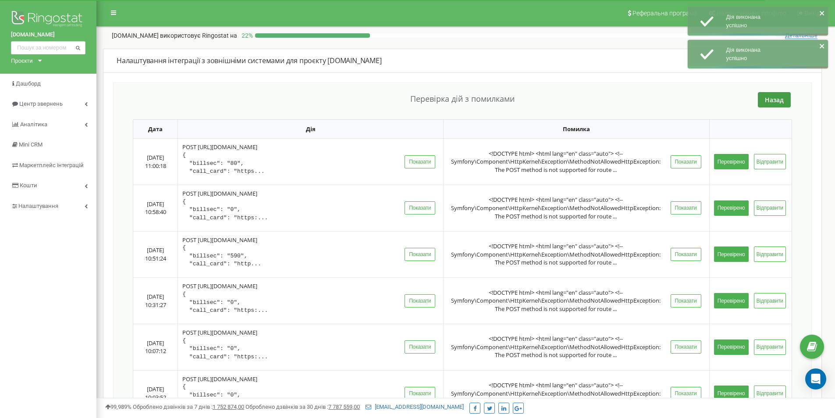
click at [732, 158] on button "Перевірено" at bounding box center [731, 161] width 35 height 15
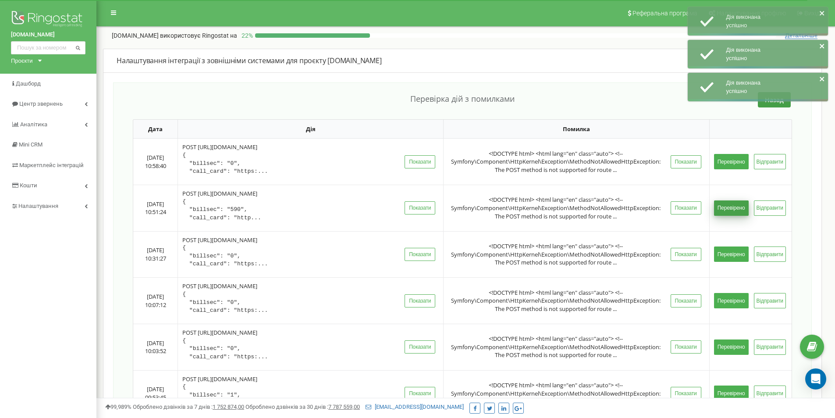
click at [734, 209] on button "Перевірено" at bounding box center [731, 207] width 35 height 15
click at [735, 252] on button "Перевірено" at bounding box center [731, 253] width 35 height 15
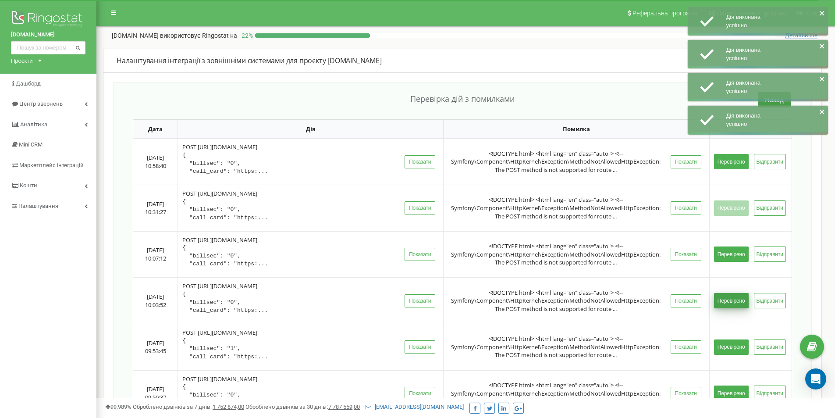
click at [732, 300] on button "Перевірено" at bounding box center [731, 300] width 35 height 15
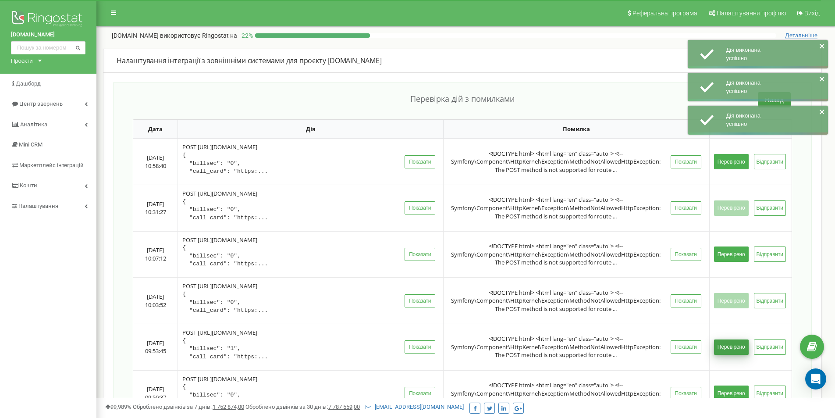
click at [730, 346] on button "Перевірено" at bounding box center [731, 346] width 35 height 15
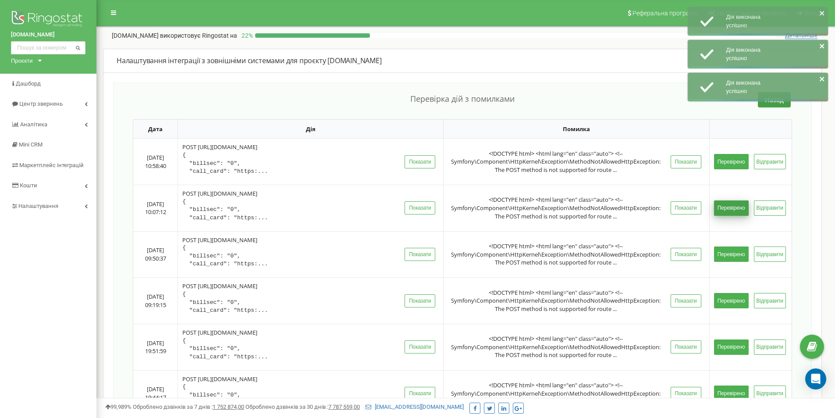
click at [731, 201] on button "Перевірено" at bounding box center [731, 207] width 35 height 15
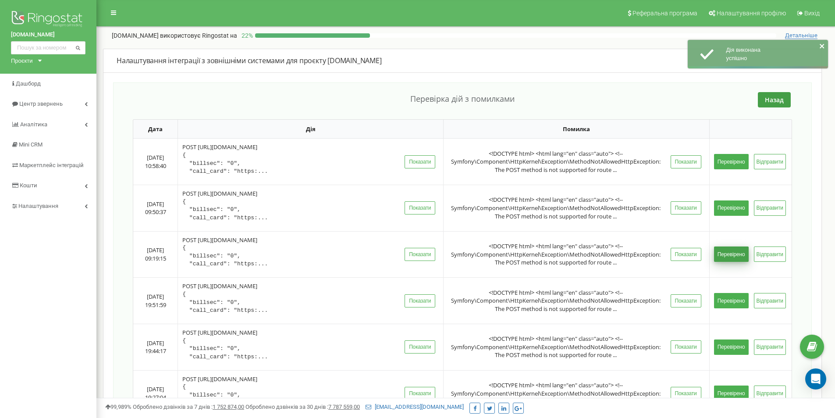
click at [732, 256] on button "Перевірено" at bounding box center [731, 253] width 35 height 15
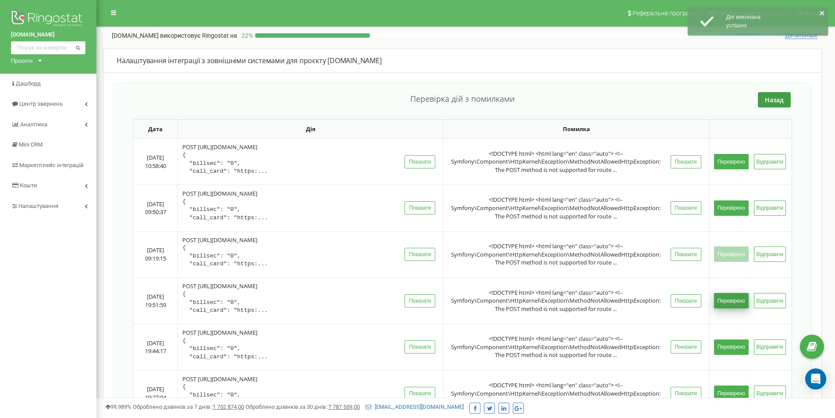
click at [730, 294] on button "Перевірено" at bounding box center [731, 300] width 35 height 15
click at [730, 346] on button "Перевірено" at bounding box center [731, 346] width 35 height 15
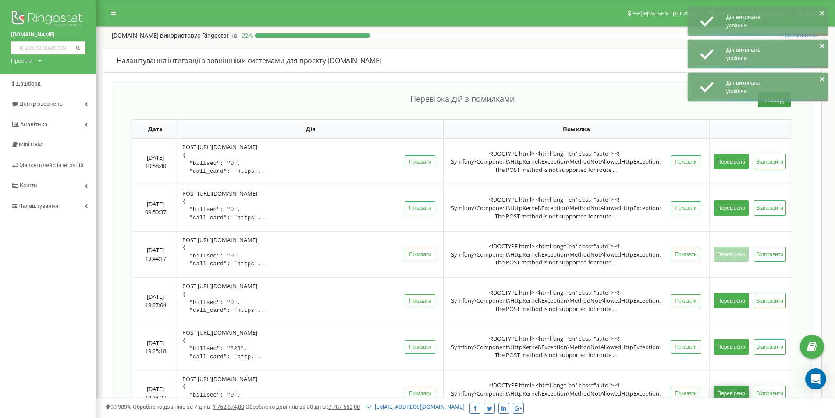
click at [734, 391] on button "Перевірено" at bounding box center [731, 392] width 35 height 15
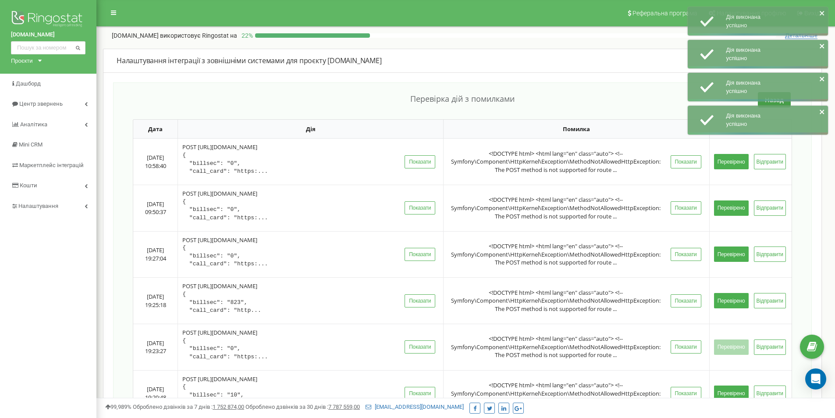
click at [734, 391] on tbody "[DATE] 10:58:40 POST [URL][DOMAIN_NAME] { "billsec": "0", "call_card": "https:.…" at bounding box center [462, 347] width 658 height 416
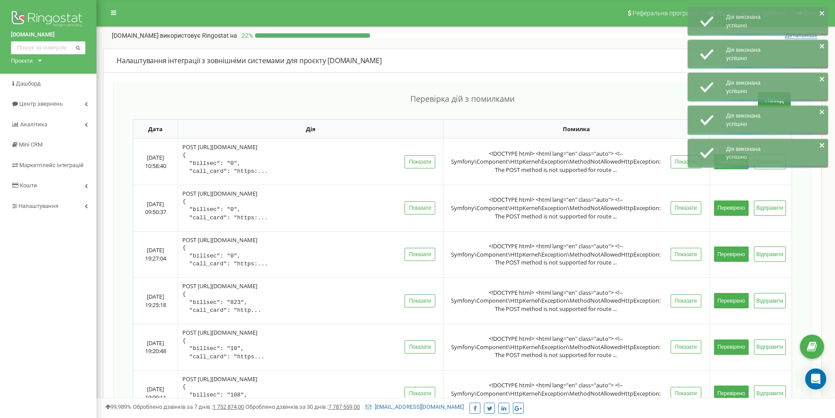
click at [734, 391] on button "Перевірено" at bounding box center [731, 392] width 35 height 15
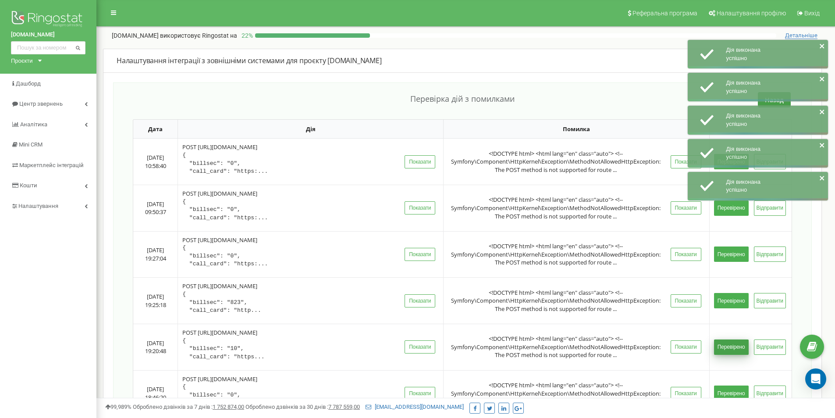
click at [728, 344] on button "Перевірено" at bounding box center [731, 346] width 35 height 15
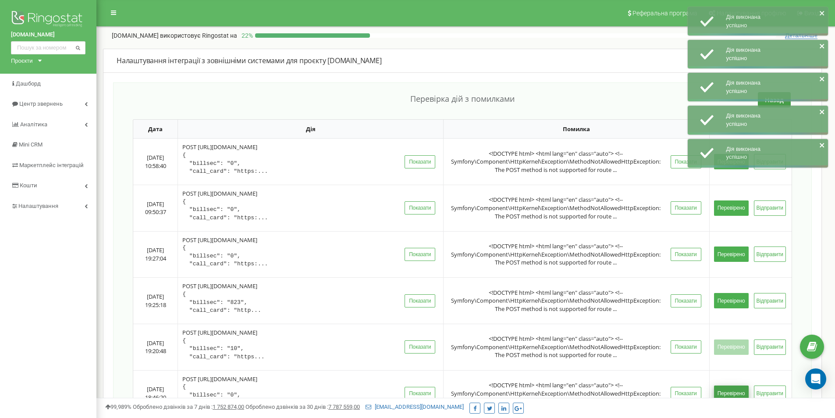
click at [731, 390] on button "Перевірено" at bounding box center [731, 392] width 35 height 15
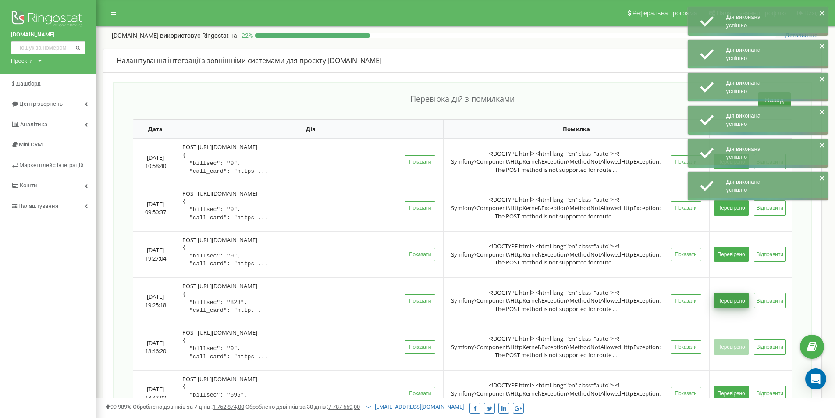
click at [731, 297] on button "Перевірено" at bounding box center [731, 300] width 35 height 15
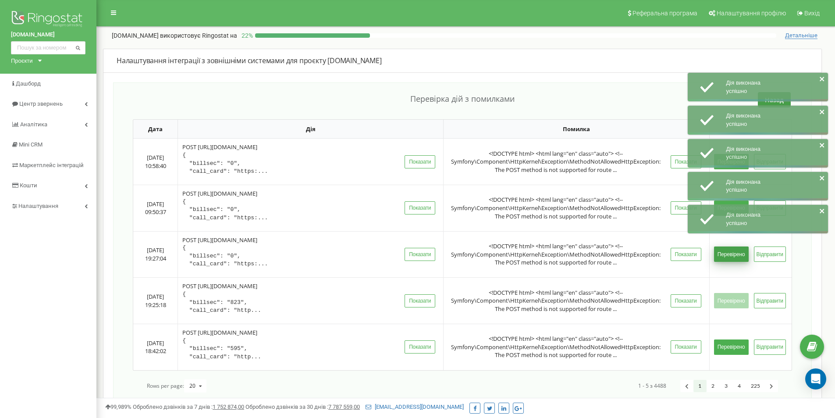
click at [732, 249] on button "Перевірено" at bounding box center [731, 253] width 35 height 15
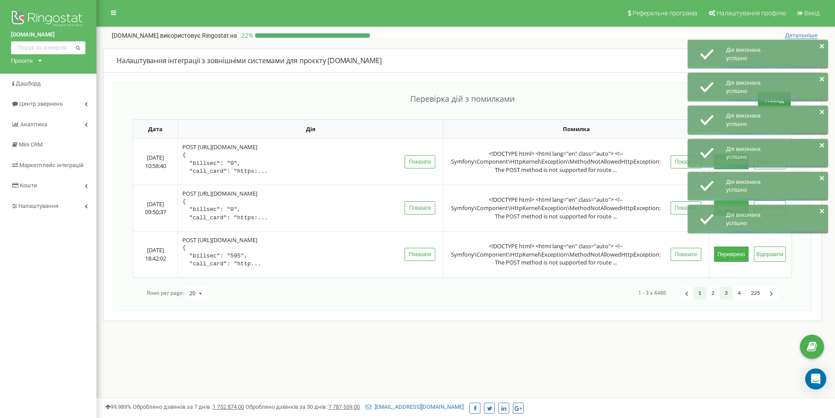
click at [721, 290] on link "3" at bounding box center [726, 293] width 13 height 13
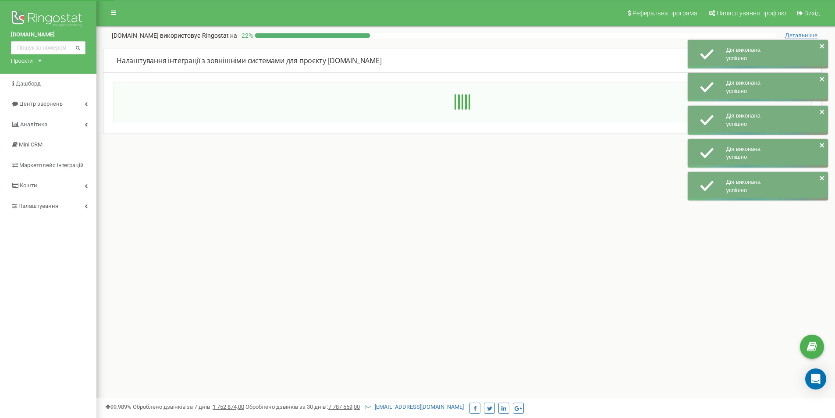
scroll to position [88, 0]
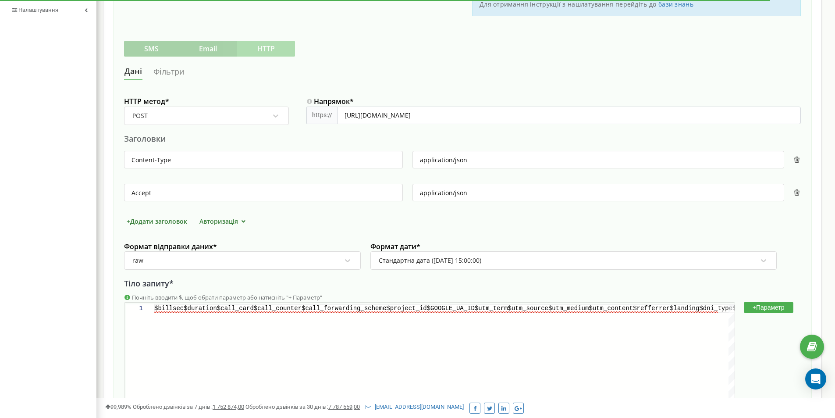
scroll to position [284, 0]
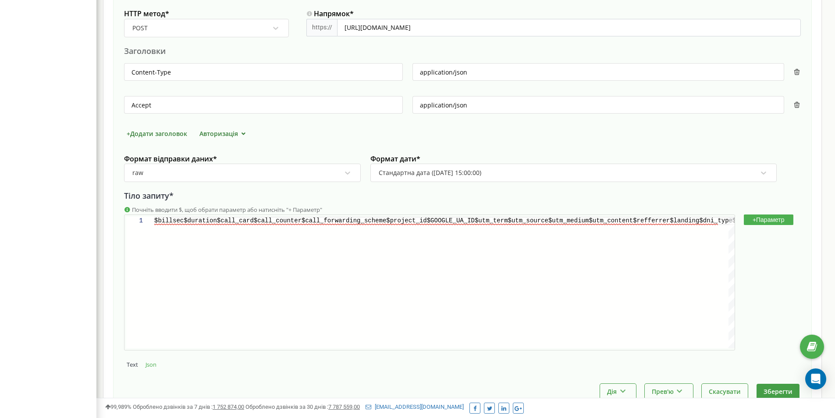
click at [246, 286] on div "$billsec$duration$call_card$call_counter$call_forw arding_scheme$project_id$GOO…" at bounding box center [444, 283] width 580 height 132
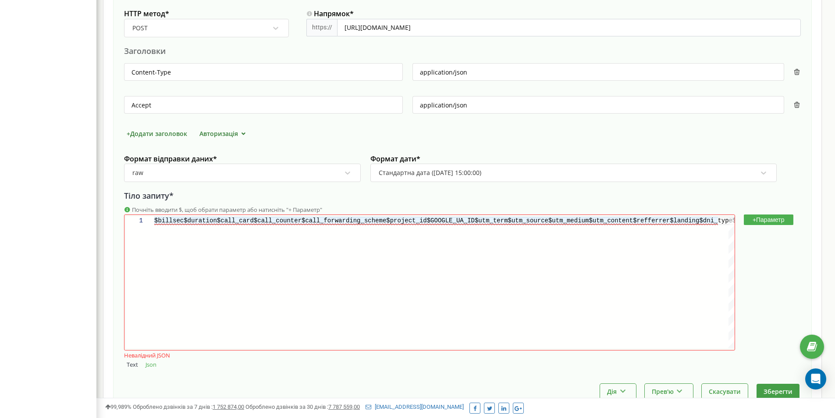
click at [249, 272] on div "$billsec$duration$call_card$call_counter$call_forw arding_scheme$project_id$GOO…" at bounding box center [444, 283] width 580 height 132
click at [206, 294] on div "$billsec$duration$call_card$call_counter$call_forw arding_scheme$project_id$GOO…" at bounding box center [444, 283] width 580 height 132
click at [319, 244] on div "$billsec$duration$call_card$call_counter$call_forw arding_scheme$project_id$GOO…" at bounding box center [444, 283] width 580 height 132
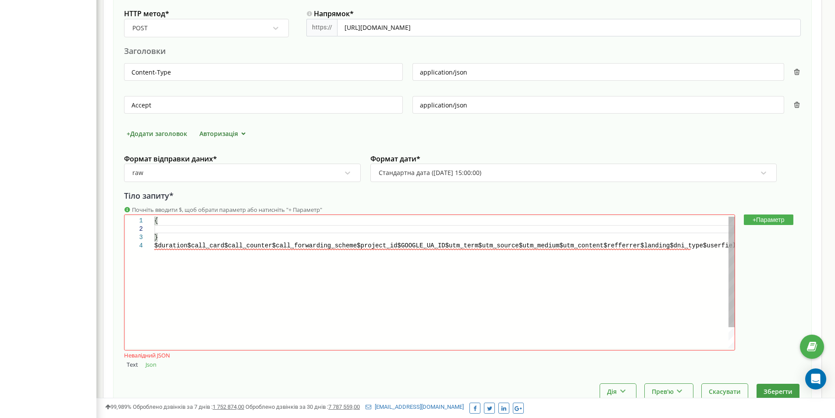
scroll to position [9, 3]
paste textarea "$billsec"
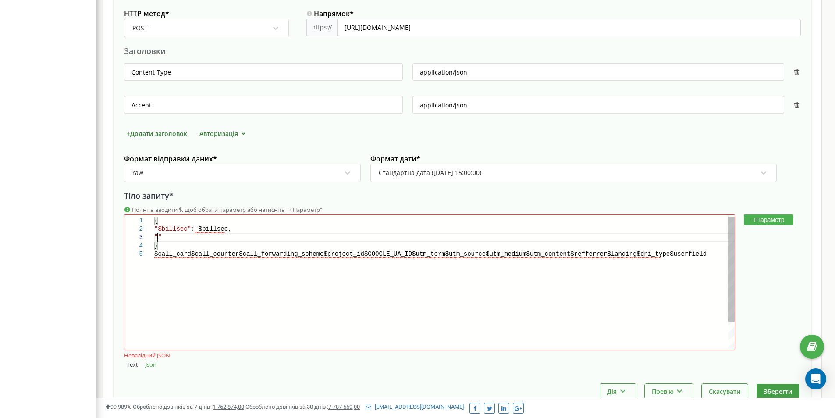
scroll to position [17, 3]
paste textarea "$duration"
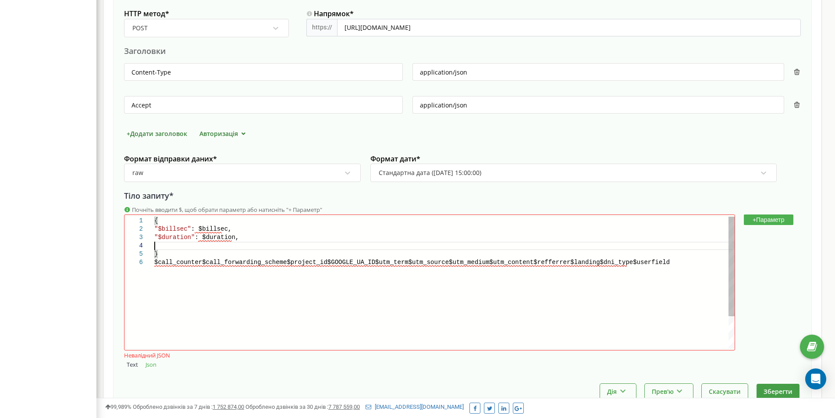
scroll to position [25, 3]
paste textarea "$call_card"
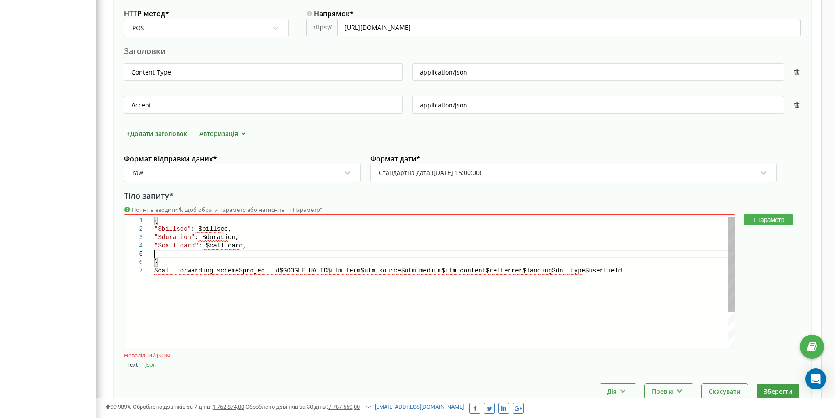
scroll to position [34, 3]
paste textarea "$call_counter"
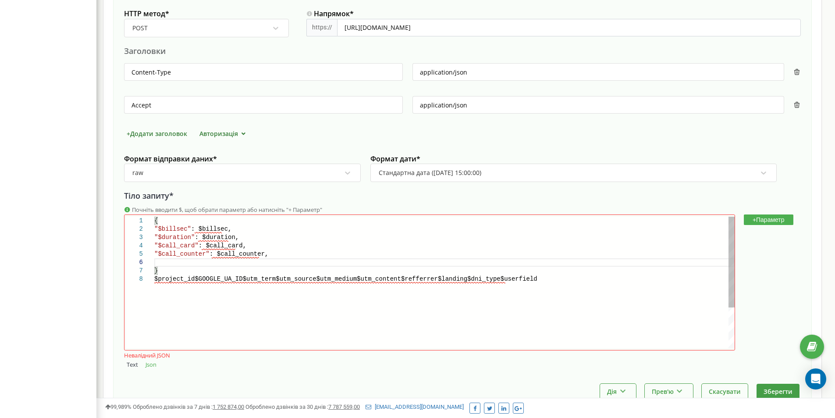
scroll to position [42, 3]
paste textarea "$call_forwarding_scheme"
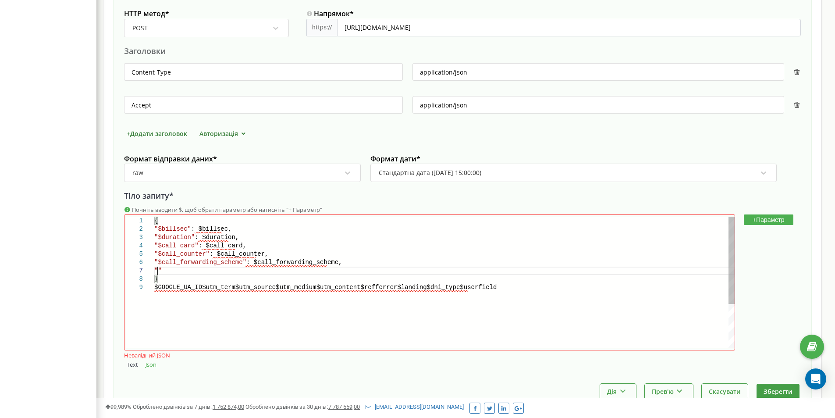
scroll to position [50, 3]
paste textarea "$project_id"
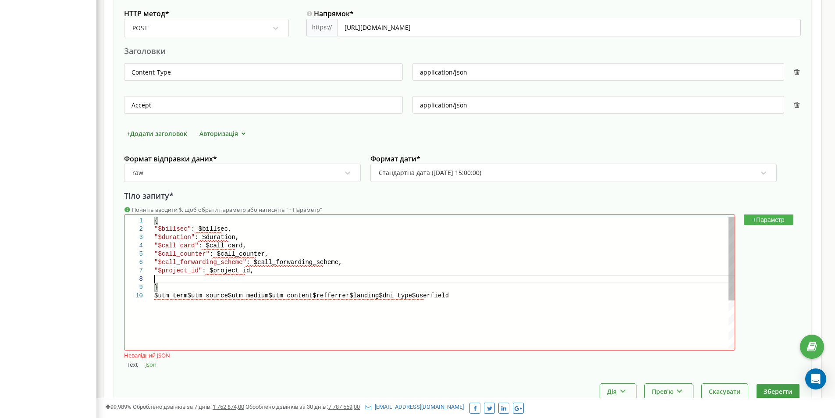
scroll to position [59, 3]
paste textarea "$GOOGLE_UA_ID"
paste textarea "$utm_term"
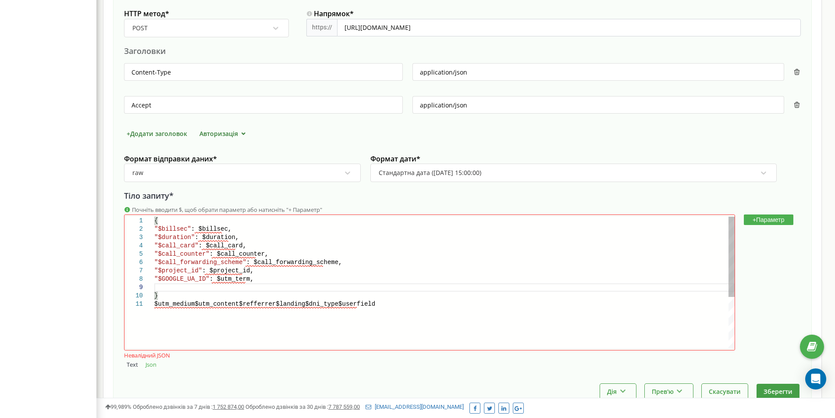
scroll to position [67, 3]
paste textarea "$utm_source"
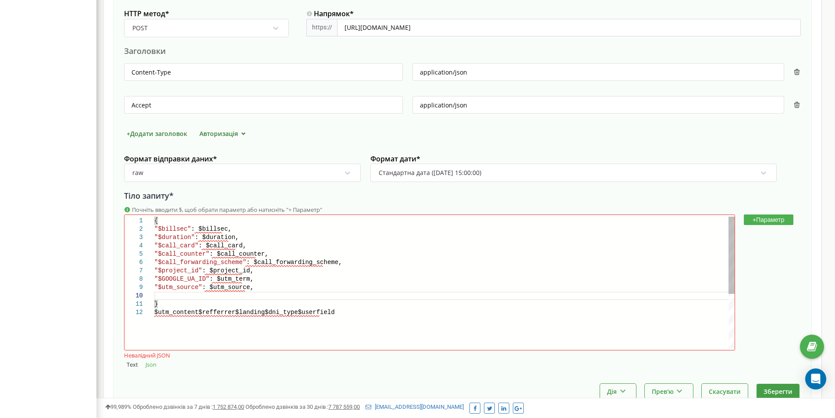
scroll to position [75, 3]
paste textarea "$utm_medium"
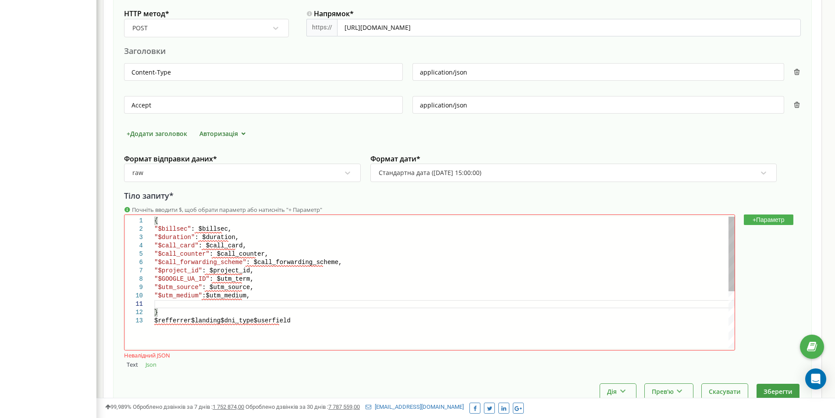
scroll to position [8, 3]
paste textarea "$utm_content"
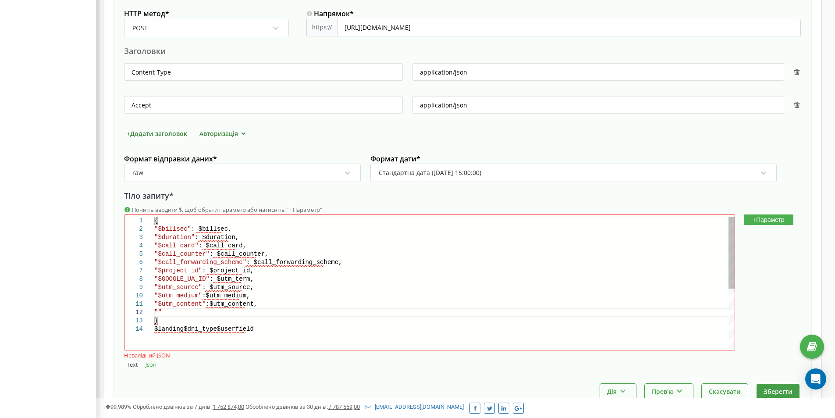
paste textarea "$refferrer"
paste textarea "$landing"
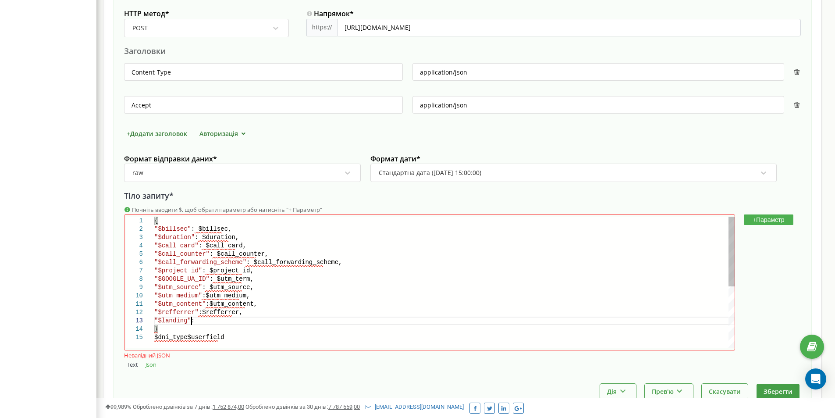
paste textarea "$landing"
paste textarea "$dni_type"
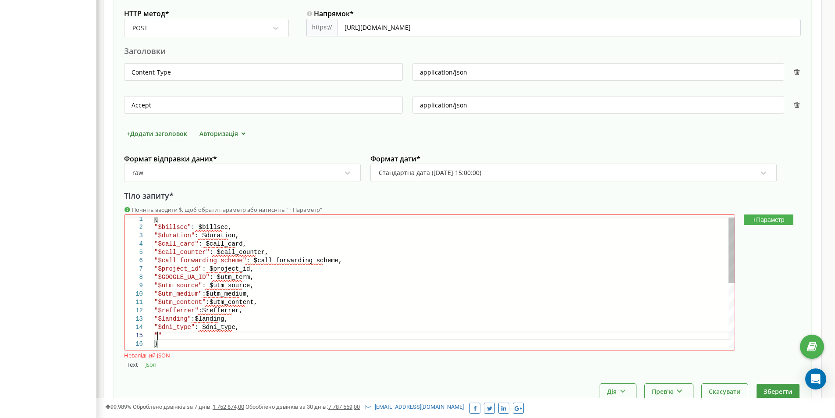
scroll to position [34, 3]
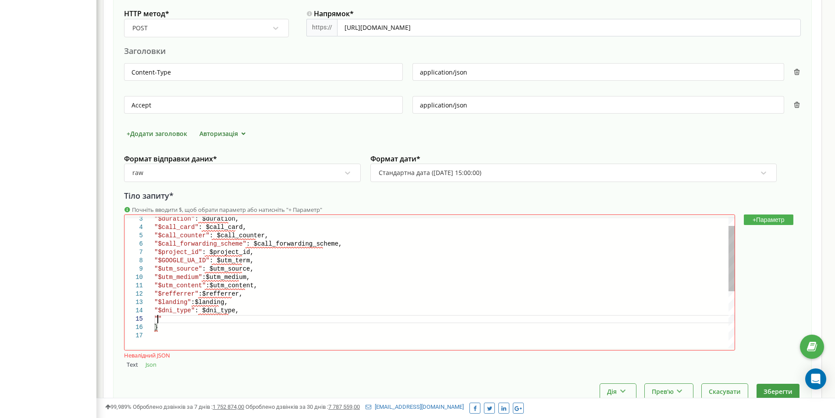
paste textarea "$userfield"
type textarea ""$utm_content":$utm_content, "$refferrer":$refferrer, "$landing":$landing, "$dn…"
click at [254, 393] on div "Дія Зробити копію Змінити момент відправки [PERSON_NAME] Прев'ю Показати прикла…" at bounding box center [462, 391] width 677 height 15
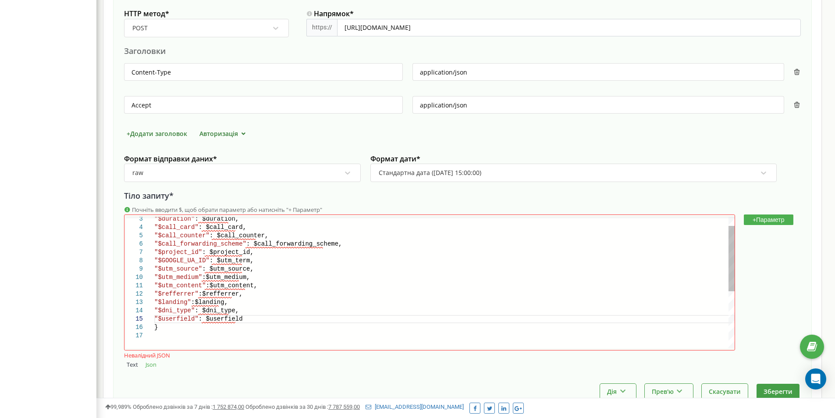
click at [340, 321] on div ""$userfield" : $userfield" at bounding box center [444, 319] width 580 height 8
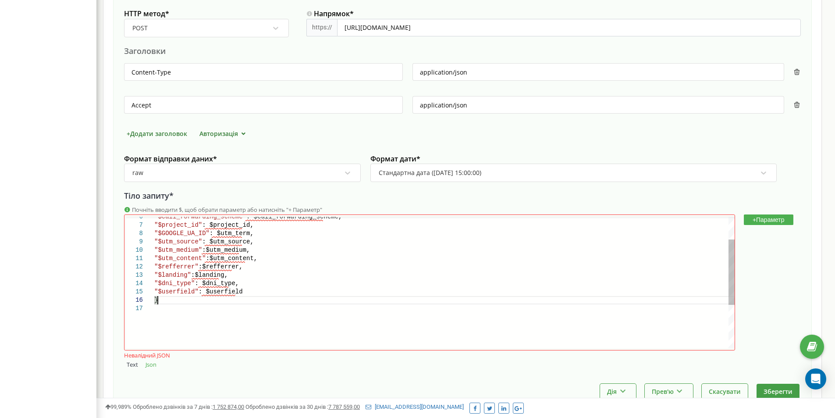
click at [280, 299] on div "}" at bounding box center [444, 300] width 580 height 8
click at [132, 366] on button "Text" at bounding box center [132, 364] width 17 height 9
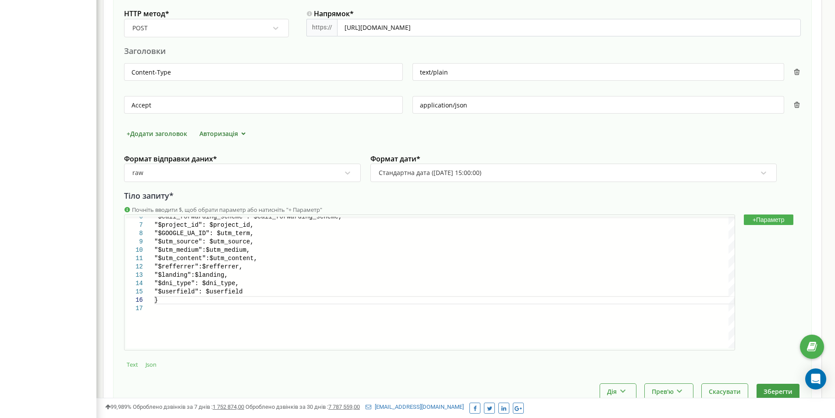
click at [149, 362] on button "Json" at bounding box center [151, 364] width 16 height 9
type input "application/json"
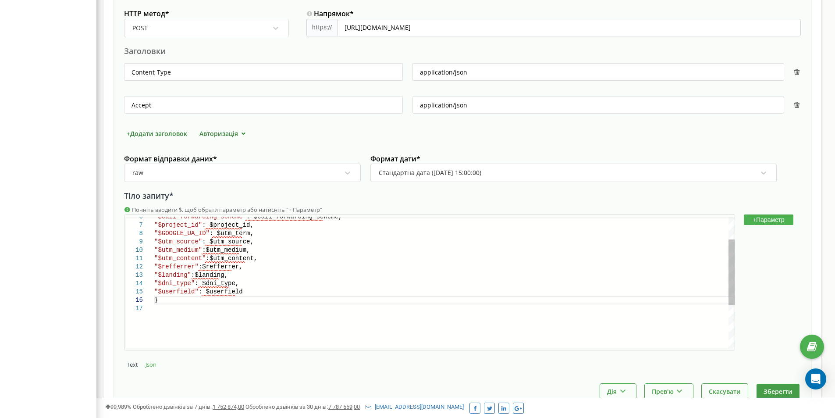
click at [290, 276] on div ""$landing" :$landing," at bounding box center [444, 275] width 580 height 8
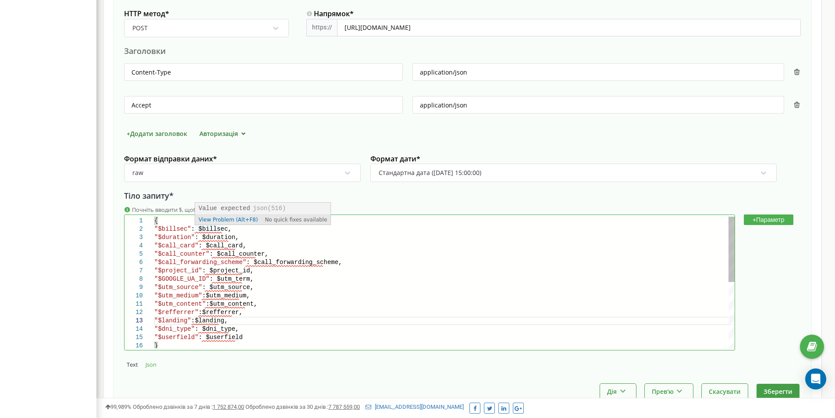
click at [214, 218] on span "View Problem (Alt+F8)" at bounding box center [228, 220] width 59 height 6
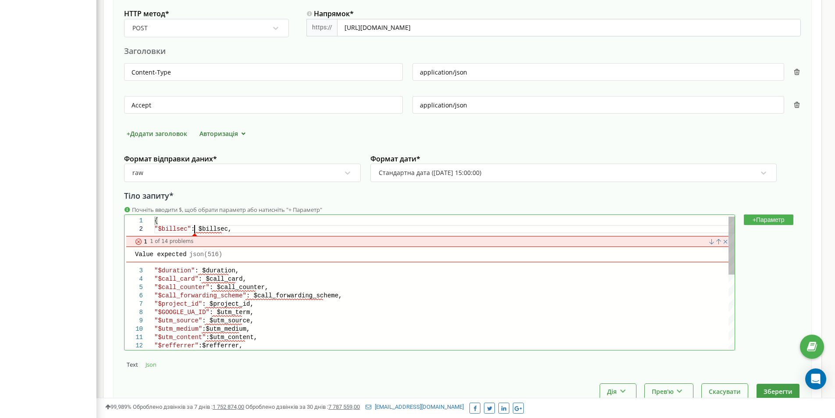
scroll to position [34, 0]
click at [194, 252] on span "json" at bounding box center [196, 254] width 15 height 7
click at [139, 241] on div at bounding box center [138, 241] width 7 height 7
click at [256, 229] on div ""$billsec" : $billsec," at bounding box center [444, 229] width 580 height 8
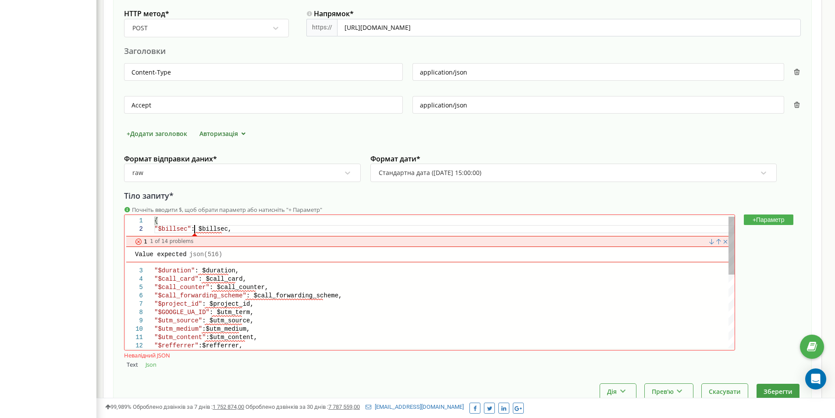
click at [195, 229] on span ": $billsec," at bounding box center [211, 228] width 40 height 7
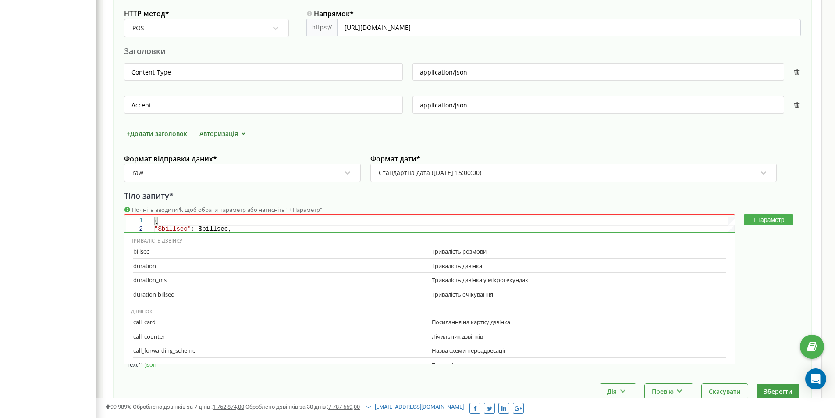
scroll to position [240, 0]
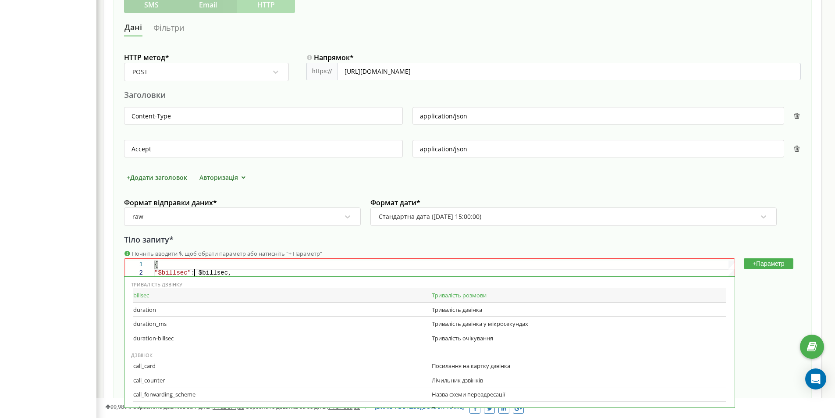
click at [147, 295] on div "billsec" at bounding box center [280, 295] width 294 height 8
type textarea "{ "$billsec": $billsec, "$duration": $duration, "$call_card": $call_card, "$cal…"
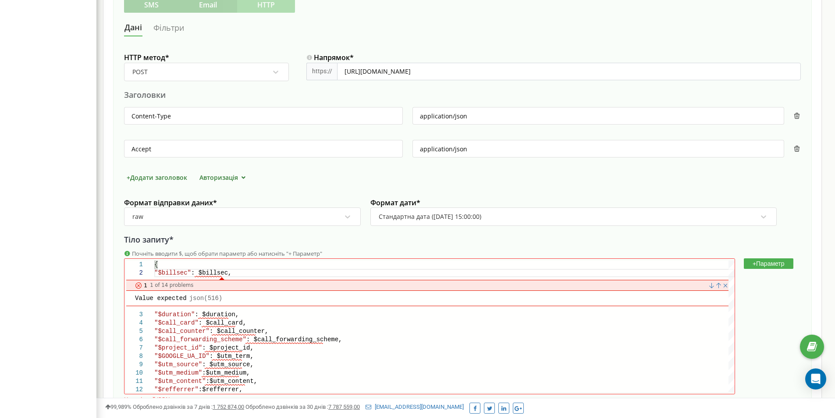
click at [105, 284] on div "Налаштування інтеграції з зовнішніми системами для проєкту [DOMAIN_NAME] Назва …" at bounding box center [462, 136] width 719 height 655
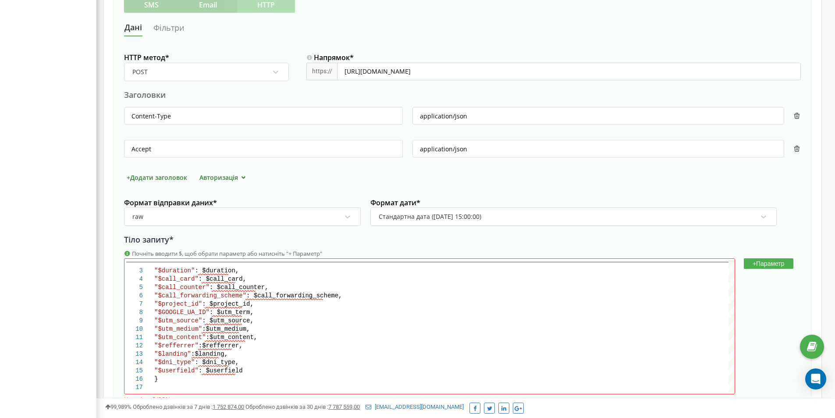
scroll to position [343, 0]
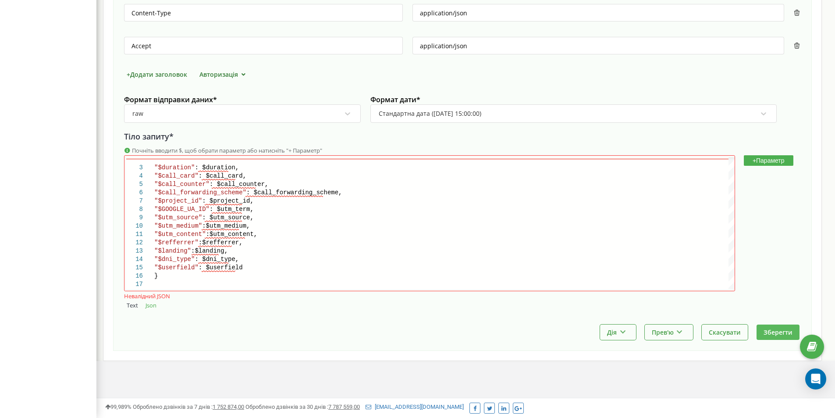
click at [784, 337] on button "Зберегти" at bounding box center [778, 331] width 43 height 15
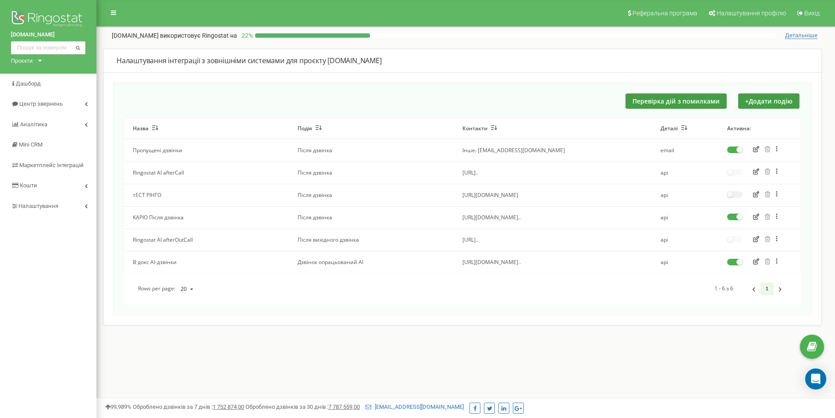
click at [752, 216] on button "button" at bounding box center [755, 217] width 11 height 9
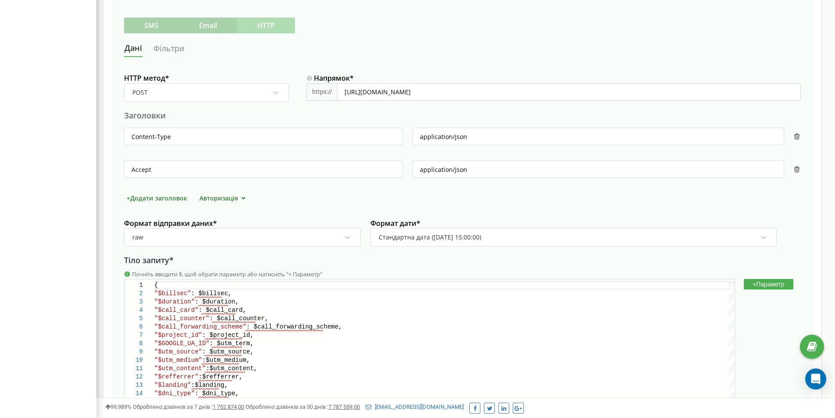
scroll to position [307, 0]
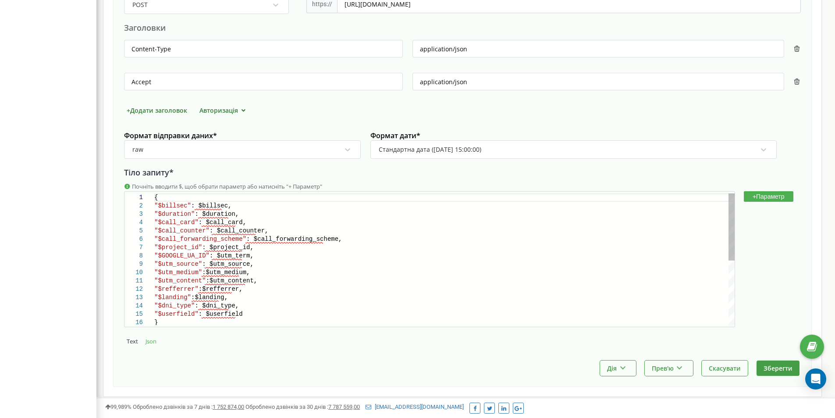
click at [162, 203] on span ""$billsec"" at bounding box center [172, 205] width 37 height 7
type textarea ""utm_content":$utm_content, "refferrer":$refferrer, "landing":$landing, "dni_ty…"
click at [780, 359] on div "HTTP метод * POST Напрямок * https:// [URL][DOMAIN_NAME] Заголовки Content-Type…" at bounding box center [462, 170] width 677 height 380
click at [775, 369] on button "Зберегти" at bounding box center [778, 367] width 43 height 15
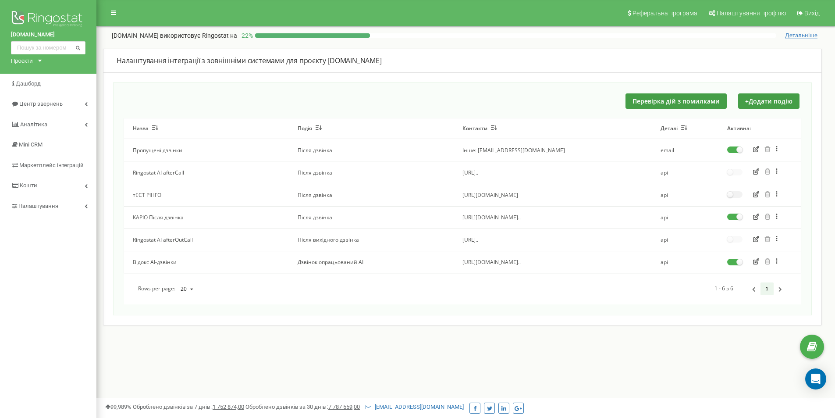
drag, startPoint x: 756, startPoint y: 217, endPoint x: 750, endPoint y: 217, distance: 6.6
click at [756, 217] on icon "button" at bounding box center [756, 216] width 6 height 6
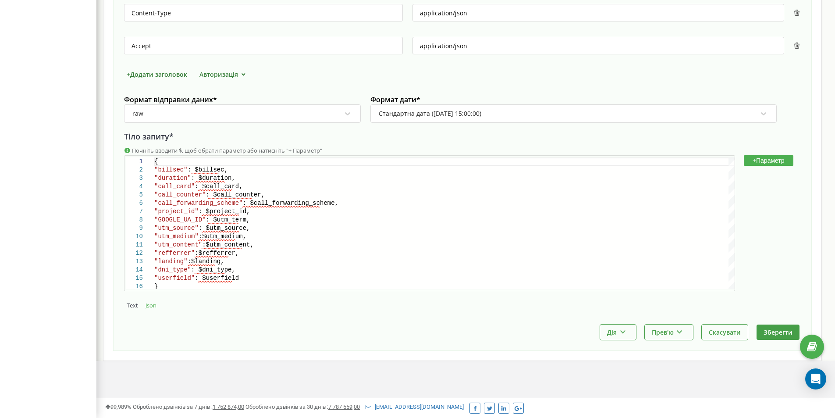
scroll to position [299, 0]
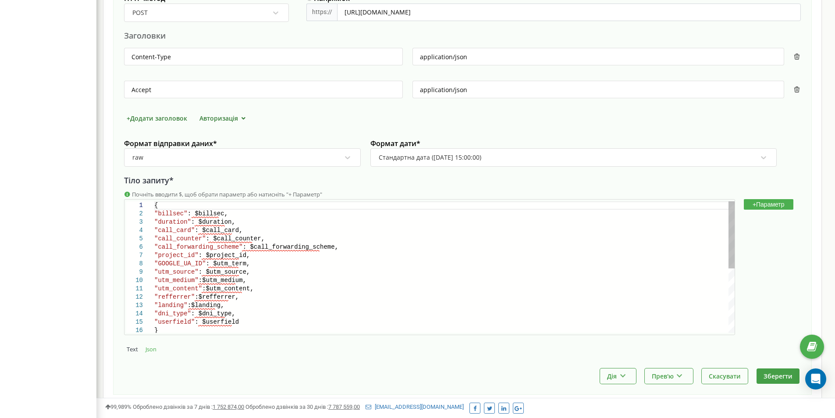
click at [377, 299] on div ""refferrer" :$refferrer," at bounding box center [444, 297] width 580 height 8
click at [323, 279] on div ""utm_medium" :$utm_medium," at bounding box center [444, 280] width 580 height 8
click at [323, 261] on div ""GOOGLE_UA_ID" : $utm_term," at bounding box center [444, 263] width 580 height 8
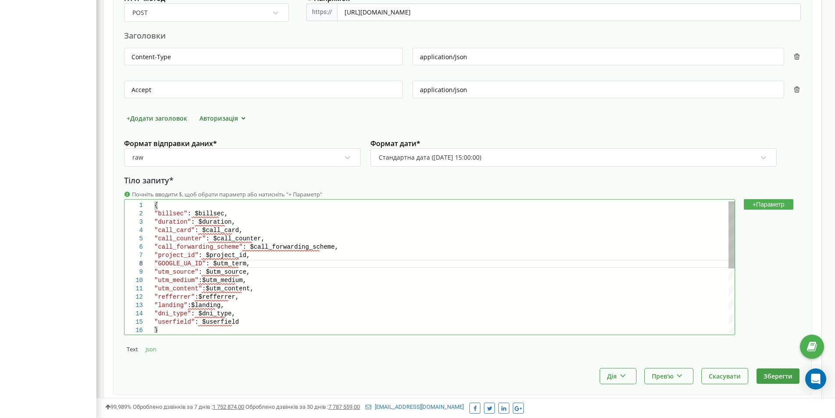
click at [332, 277] on div ""utm_medium" :$utm_medium," at bounding box center [444, 280] width 580 height 8
click at [331, 270] on div ""utm_source" : $utm_source," at bounding box center [444, 272] width 580 height 8
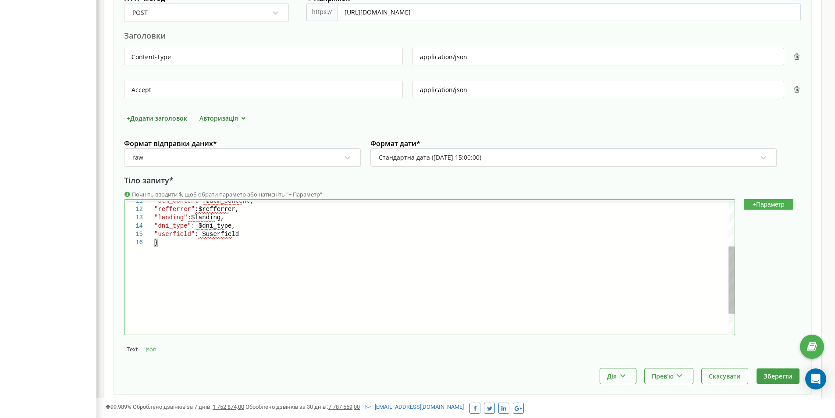
click at [321, 281] on div ""dni_type" : $dni_type, "userfield" : $userfield } "utm_content" :$utm_content,…" at bounding box center [444, 242] width 580 height 256
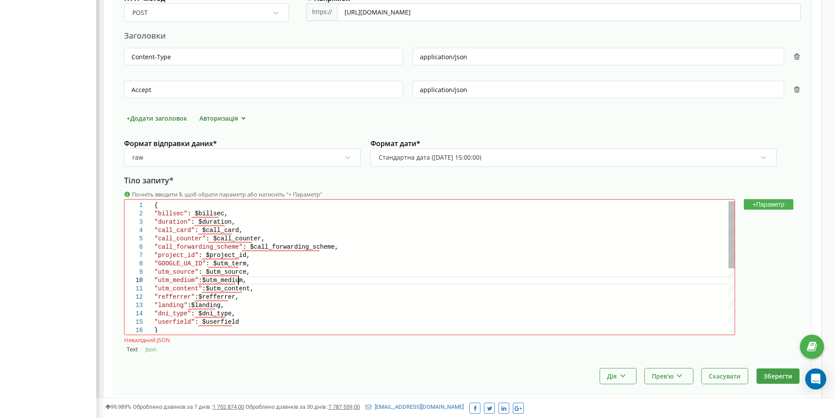
click at [365, 278] on div ""utm_medium" :$utm_medium," at bounding box center [444, 280] width 580 height 8
click at [258, 362] on div "HTTP метод * POST Напрямок * https:// [URL][DOMAIN_NAME] Заголовки Content-Type…" at bounding box center [462, 178] width 677 height 380
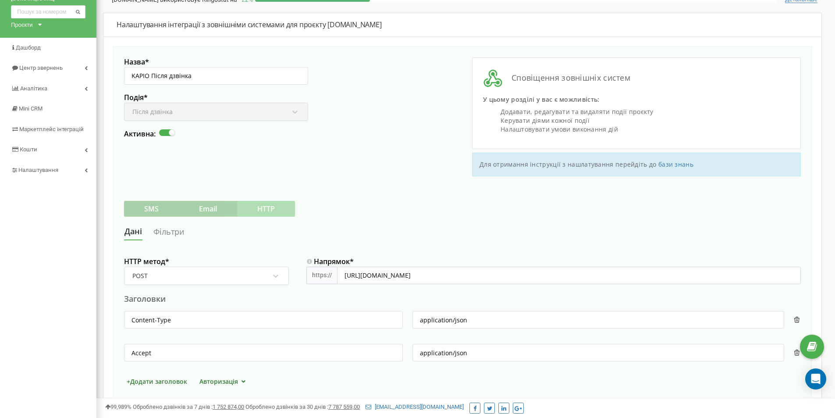
scroll to position [255, 0]
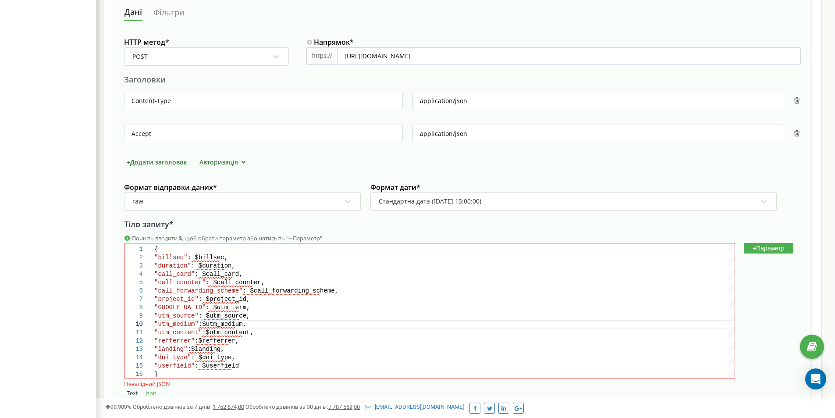
click at [351, 194] on div at bounding box center [347, 201] width 11 height 15
click at [231, 198] on div "raw" at bounding box center [237, 201] width 210 height 15
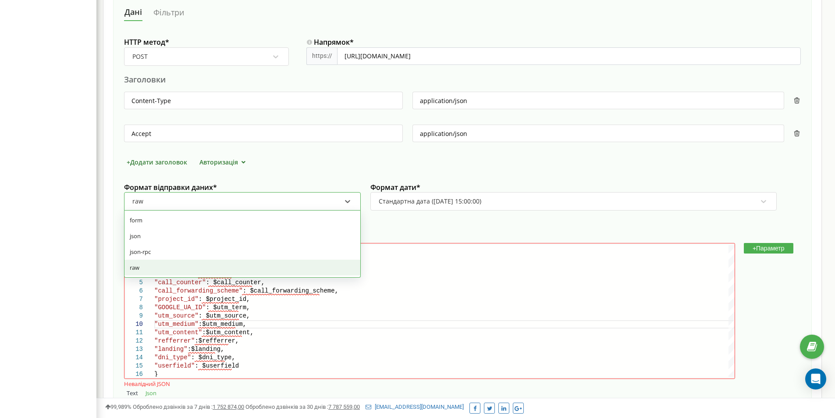
click at [231, 198] on div "raw" at bounding box center [237, 201] width 210 height 15
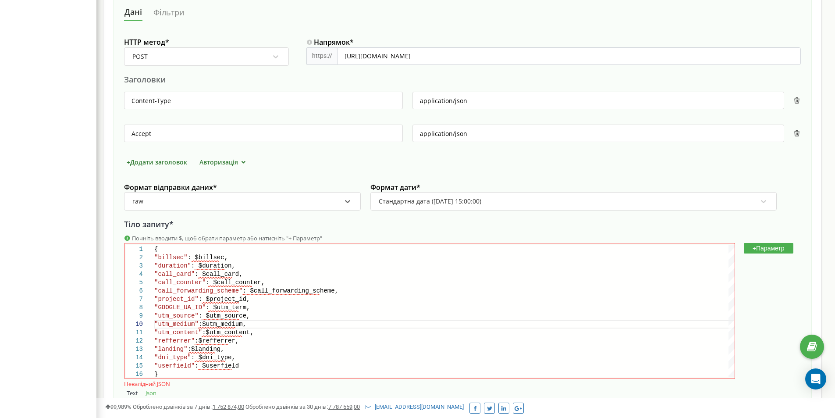
click at [440, 198] on div "Стандартна дата ([DATE] 15:00:00)" at bounding box center [430, 201] width 103 height 8
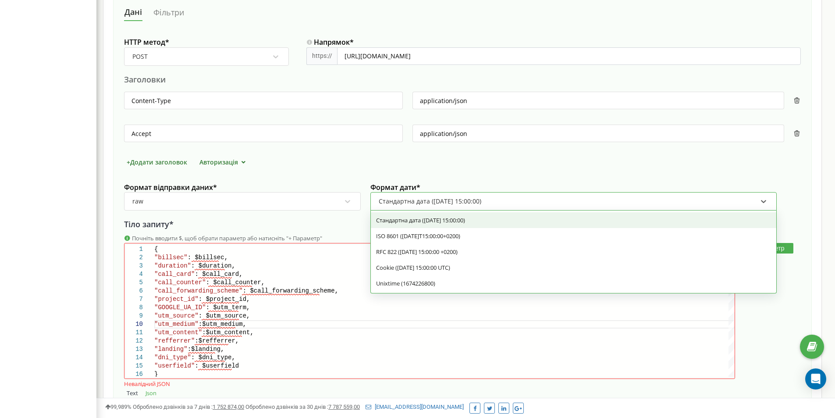
click at [462, 177] on div "HTTP метод * POST Напрямок * https:// https://kapio.com.ua/webhook/ringostat/ca…" at bounding box center [462, 222] width 677 height 380
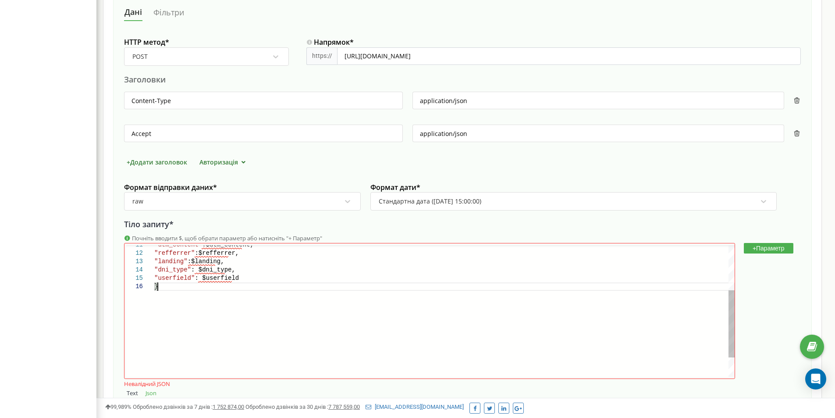
scroll to position [0, 84]
click at [276, 295] on div ""dni_type" : $dni_type, "userfield" : $userfield } "utm_content" :$utm_content,…" at bounding box center [444, 285] width 580 height 256
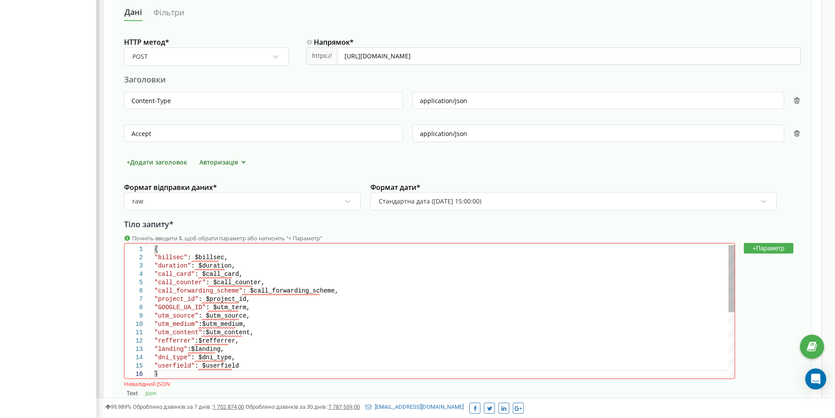
type textarea "{ "billsec": $billsec, "duration": $duration, "call_card": $call_card, "call_co…"
click at [197, 257] on span ": $billsec," at bounding box center [208, 257] width 40 height 7
click at [349, 272] on div ""call_card" : $call_card," at bounding box center [444, 274] width 580 height 8
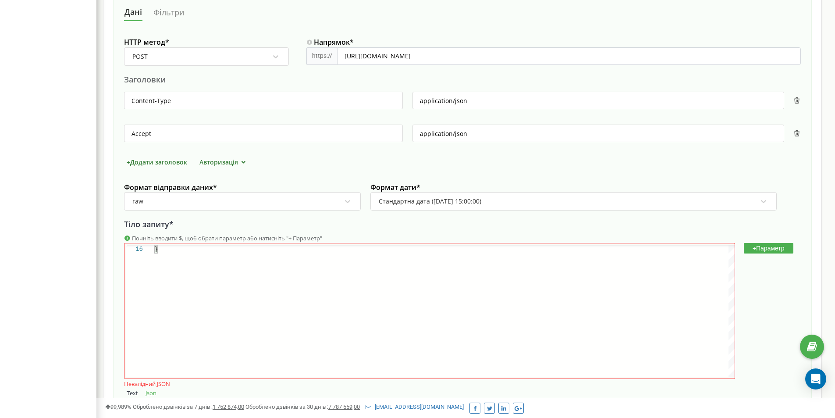
click at [154, 380] on div "Невалідний JSON" at bounding box center [147, 384] width 46 height 8
click at [209, 394] on div "Text Json" at bounding box center [462, 392] width 677 height 9
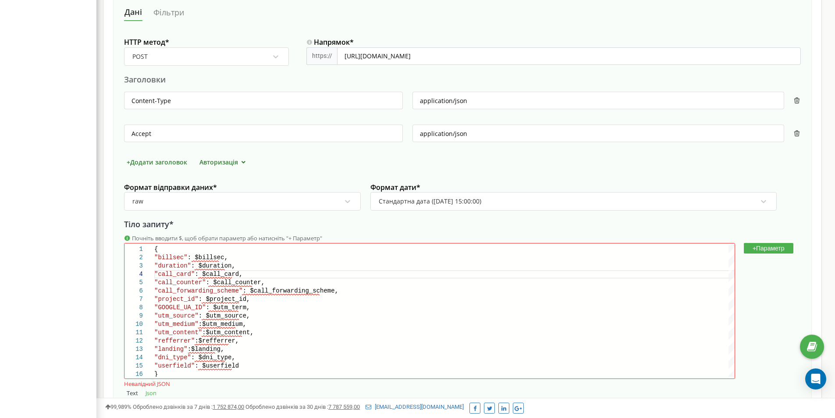
click at [110, 275] on div "Налаштування інтеграції з зовнішніми системами для проєкту market-dveri.ua Назв…" at bounding box center [462, 121] width 719 height 655
click at [173, 207] on div "raw" at bounding box center [237, 201] width 210 height 15
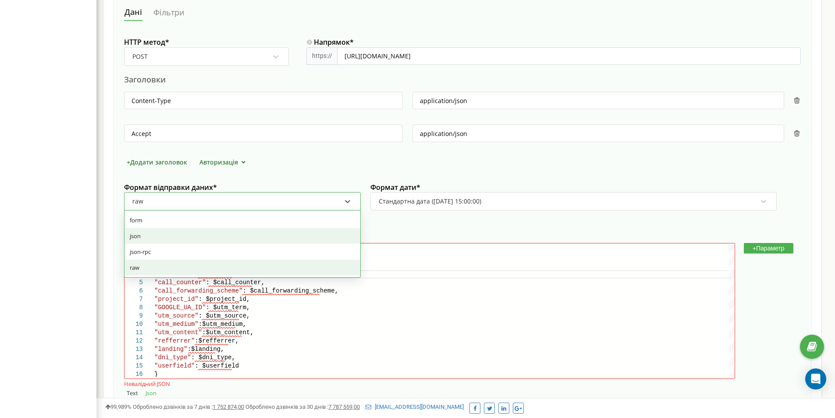
click at [168, 236] on div "json" at bounding box center [242, 236] width 236 height 16
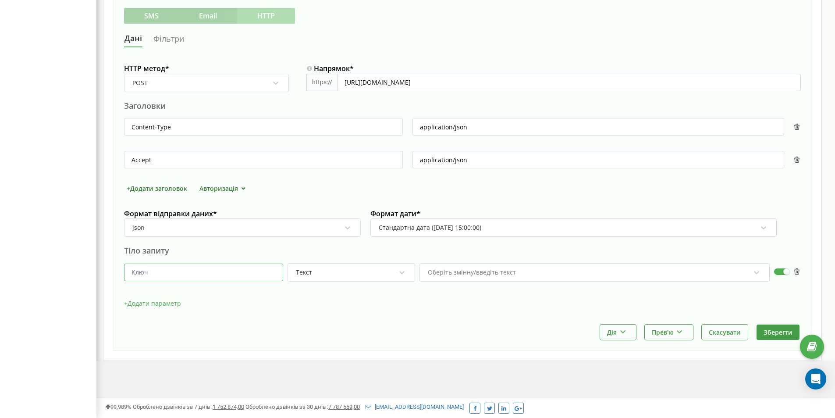
click at [197, 269] on input "text" at bounding box center [203, 272] width 159 height 18
click at [231, 342] on div "Назва * KAPIO Після дзвінка Подія * Після дзвінка Активна: Сповіщення зовнішніх…" at bounding box center [462, 102] width 699 height 497
click at [312, 269] on div "Текст" at bounding box center [304, 272] width 16 height 8
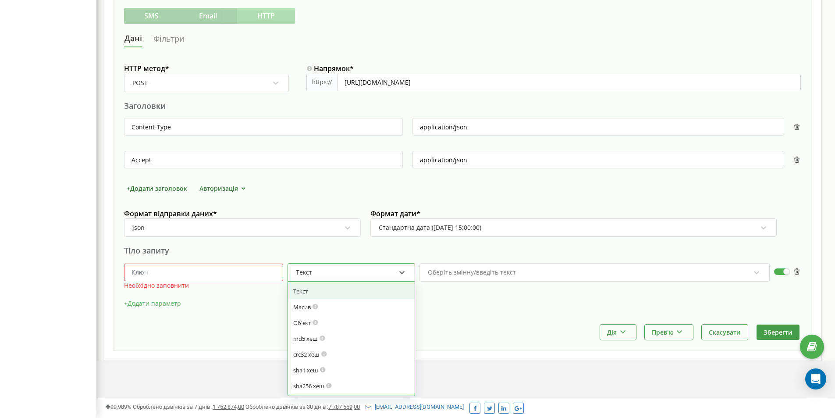
click at [263, 226] on div "json" at bounding box center [237, 227] width 210 height 15
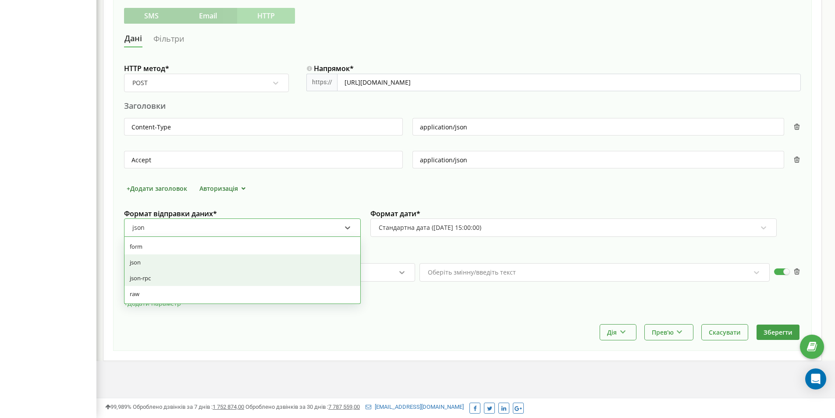
click at [399, 271] on icon at bounding box center [402, 272] width 9 height 9
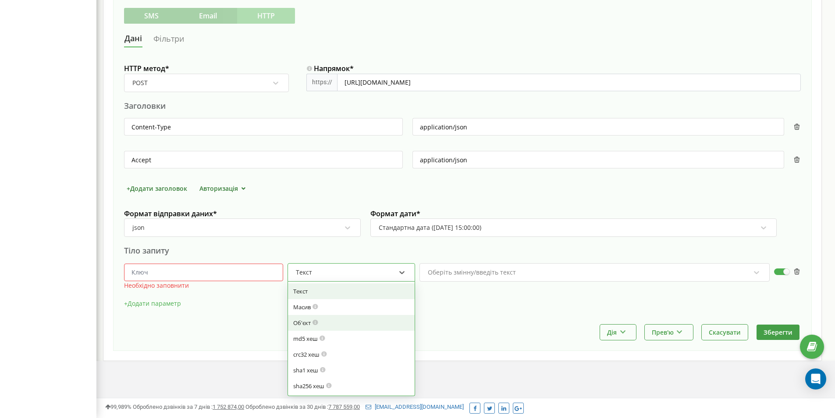
click at [340, 327] on div "Об'єкт" at bounding box center [351, 323] width 127 height 16
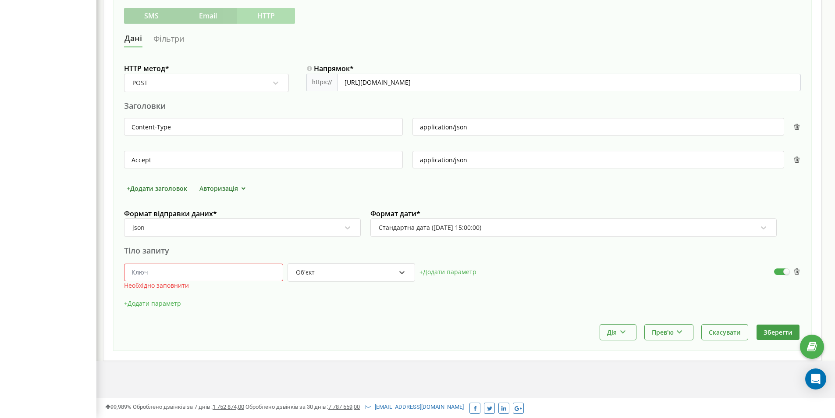
click at [383, 270] on div "Об'єкт" at bounding box center [345, 272] width 101 height 15
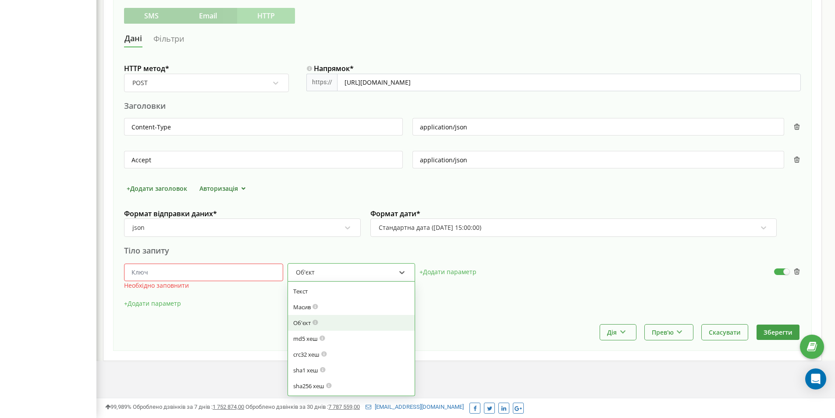
click at [231, 271] on input "text" at bounding box center [203, 272] width 159 height 18
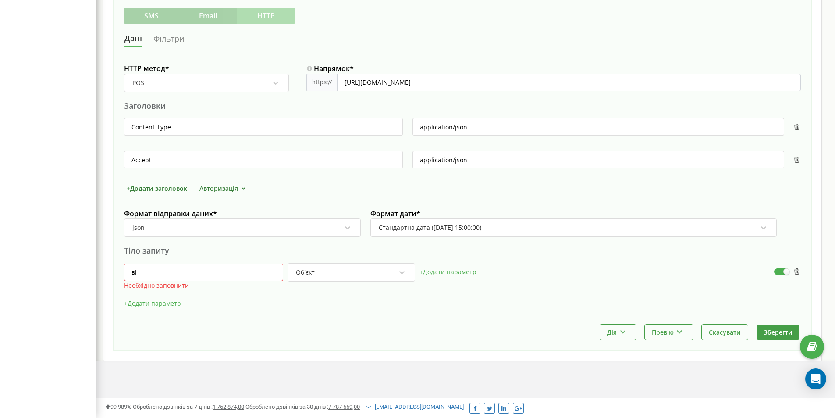
click at [231, 271] on input "ві" at bounding box center [203, 272] width 159 height 18
type input "sas"
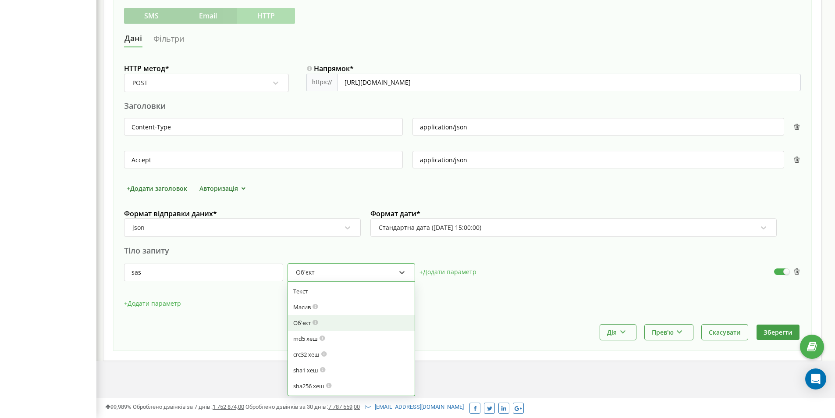
click at [362, 276] on div "Об'єкт" at bounding box center [345, 272] width 101 height 15
click at [353, 288] on div "Текст" at bounding box center [351, 291] width 116 height 8
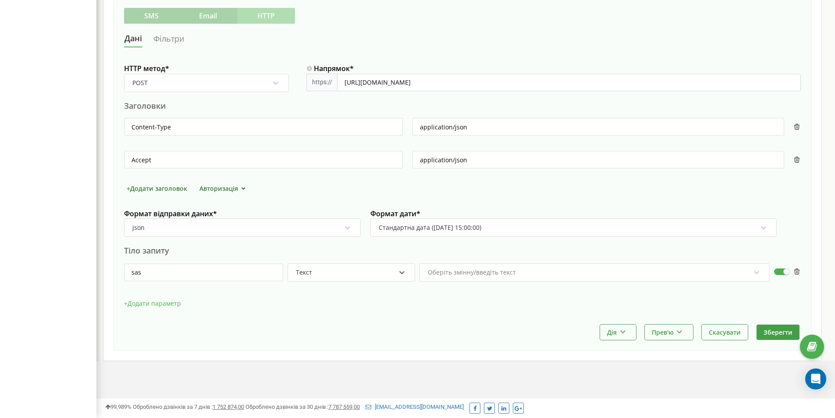
click at [359, 272] on div "Текст" at bounding box center [345, 272] width 101 height 15
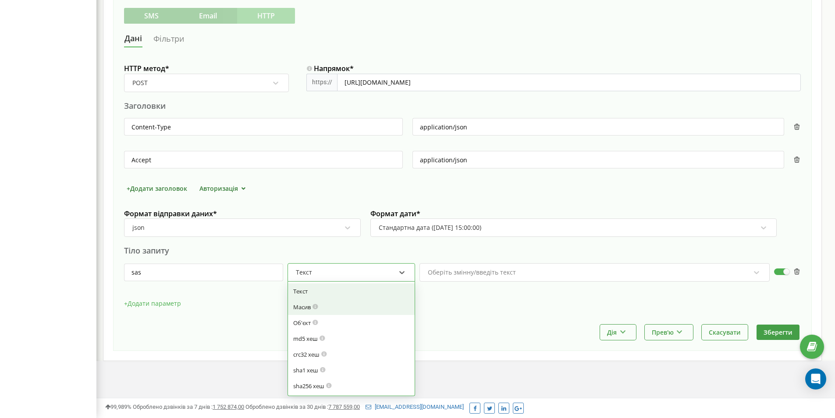
click at [352, 301] on div "Масив" at bounding box center [351, 307] width 127 height 16
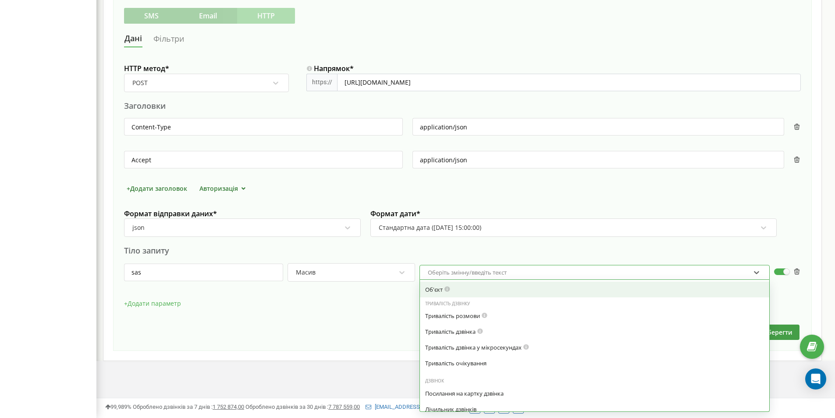
click at [487, 275] on div "Оберіть змінну/введіть текст" at bounding box center [467, 272] width 79 height 6
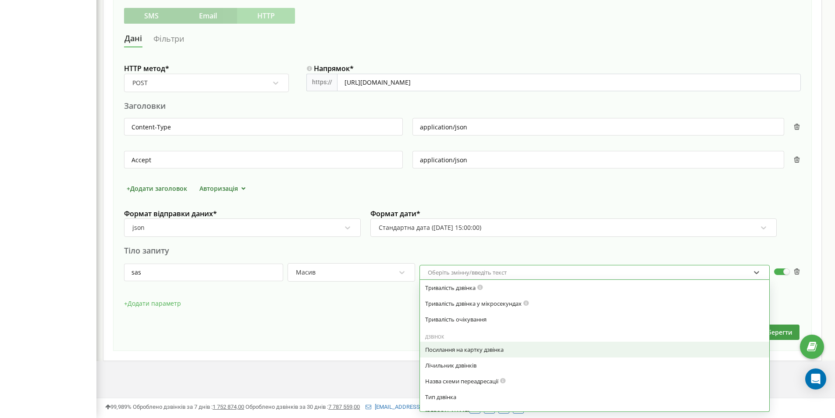
scroll to position [0, 0]
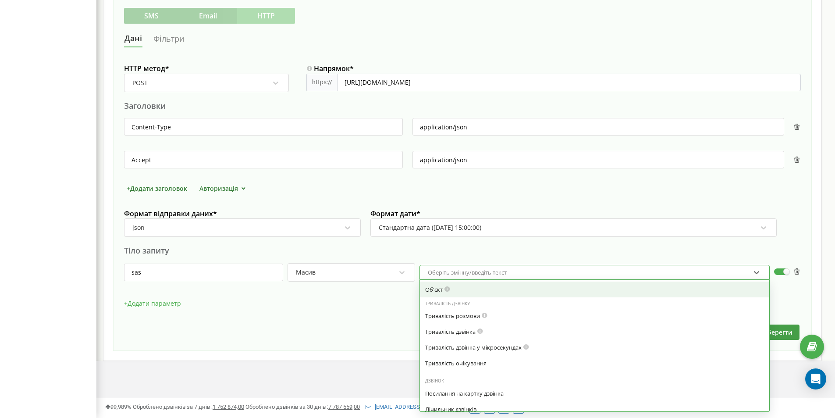
click at [508, 293] on div "Об'єкт" at bounding box center [594, 289] width 339 height 8
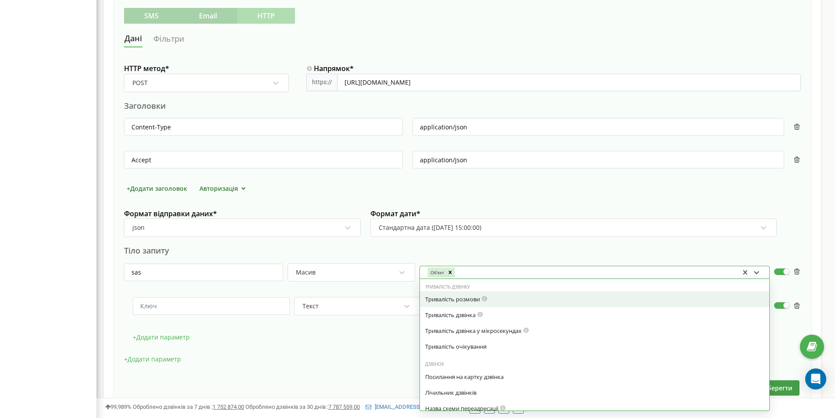
click at [512, 304] on div "Тривалість розмови" at bounding box center [594, 299] width 349 height 16
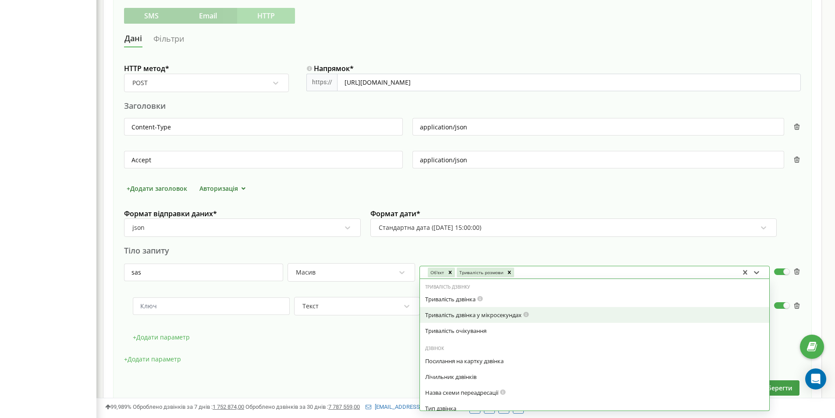
click at [508, 315] on div "Тривалість дзвінка у мікросекундах" at bounding box center [594, 315] width 339 height 8
click at [505, 332] on div "Дзвінок" at bounding box center [594, 333] width 349 height 6
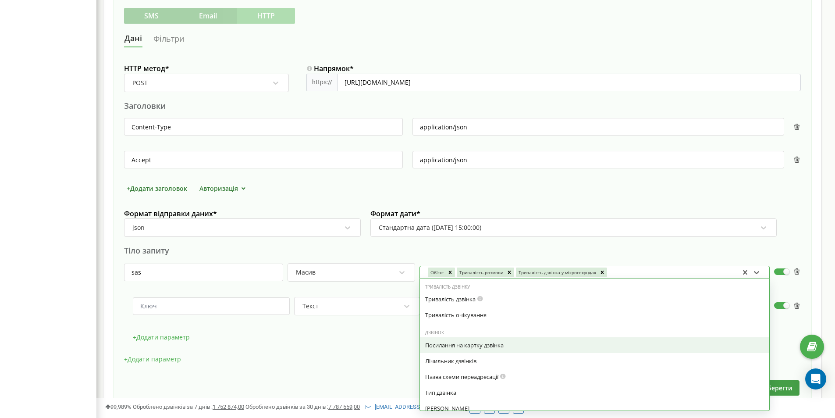
click at [501, 341] on div "Посилання на картку дзвінка" at bounding box center [594, 345] width 339 height 8
click at [501, 341] on div "Лічильник дзвінків" at bounding box center [594, 345] width 339 height 8
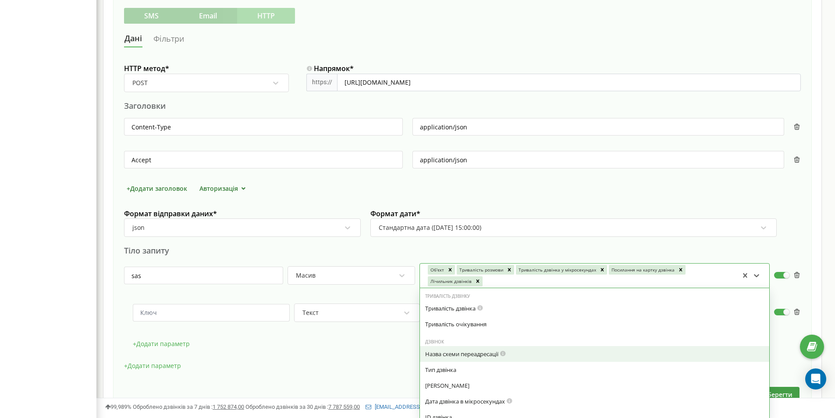
drag, startPoint x: 488, startPoint y: 360, endPoint x: 480, endPoint y: 366, distance: 10.1
click at [488, 361] on div "Назва схеми переадресації" at bounding box center [594, 354] width 349 height 16
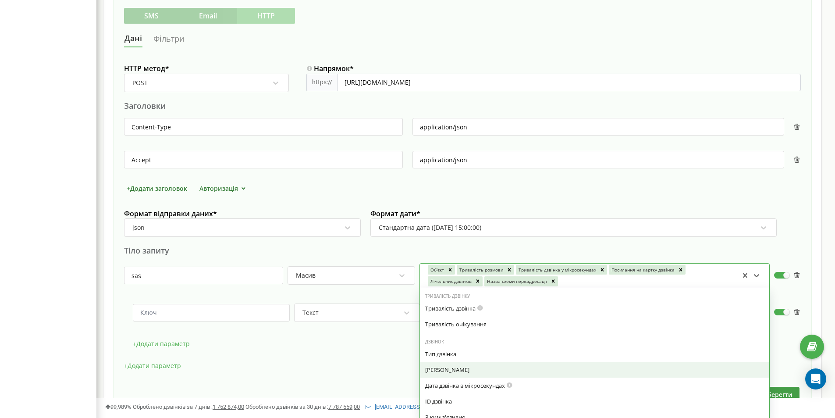
drag, startPoint x: 480, startPoint y: 366, endPoint x: 477, endPoint y: 376, distance: 10.0
click at [478, 370] on div "[PERSON_NAME]" at bounding box center [594, 370] width 339 height 8
click at [477, 379] on div "ID дзвінка" at bounding box center [594, 385] width 349 height 16
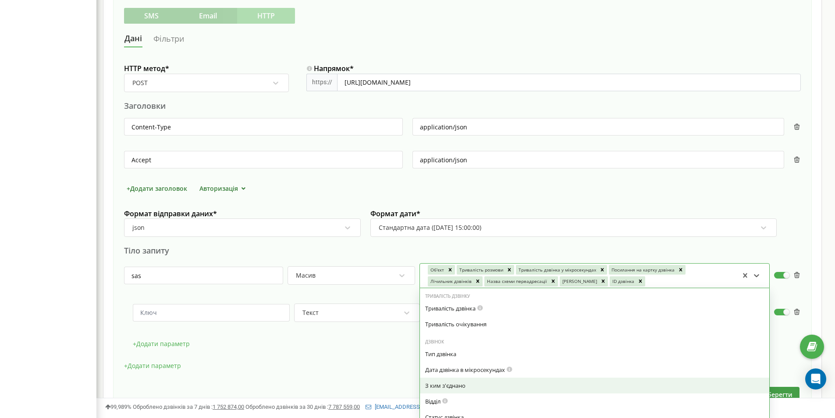
click at [476, 380] on div "З ким з'єднано" at bounding box center [594, 385] width 349 height 16
click at [475, 381] on div "Відділ" at bounding box center [594, 385] width 349 height 16
click at [472, 392] on div "Статус дзвінка" at bounding box center [594, 385] width 349 height 16
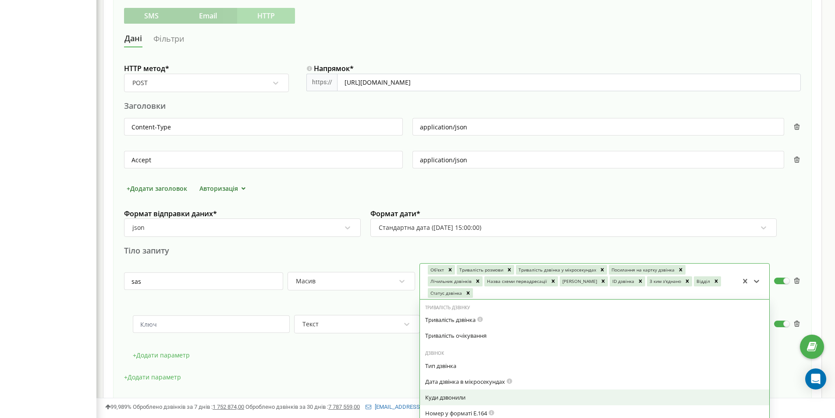
click at [472, 396] on div "Куди дзвонили" at bounding box center [594, 397] width 339 height 8
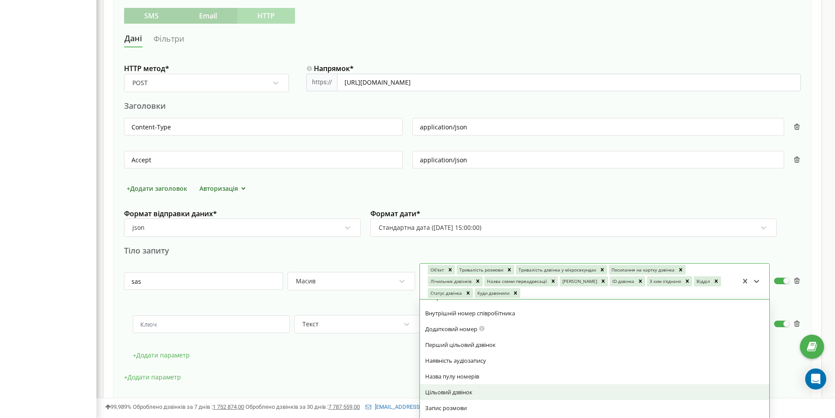
click at [477, 386] on div "Цільовий дзвінок" at bounding box center [594, 392] width 349 height 16
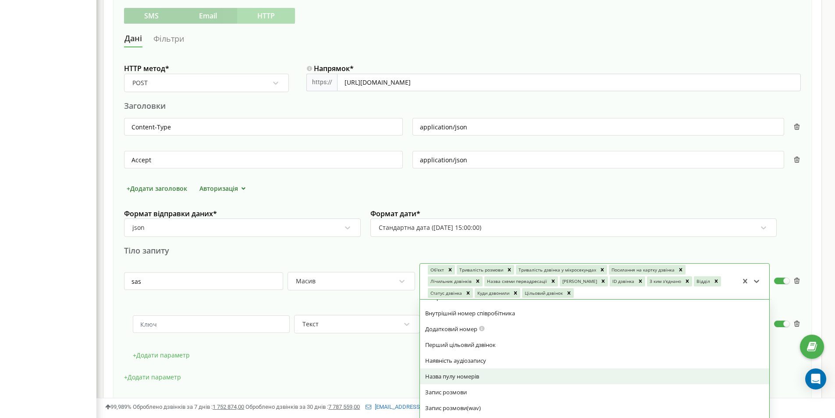
drag, startPoint x: 483, startPoint y: 369, endPoint x: 486, endPoint y: 357, distance: 12.3
click at [484, 361] on div "Тип дзвінка Дата дзвінка в мікросекундах Номер у форматі E.164 Email співробітн…" at bounding box center [594, 376] width 349 height 300
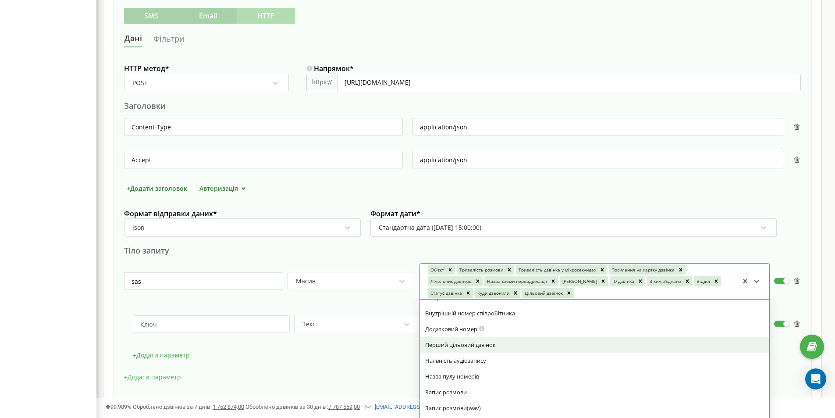
click at [494, 347] on div "Перший цільовий дзвінок" at bounding box center [594, 345] width 339 height 8
drag, startPoint x: 495, startPoint y: 352, endPoint x: 494, endPoint y: 373, distance: 21.1
click at [495, 362] on div "Тип дзвінка Дата дзвінка в мікросекундах Номер у форматі E.164 Email співробітн…" at bounding box center [594, 368] width 349 height 284
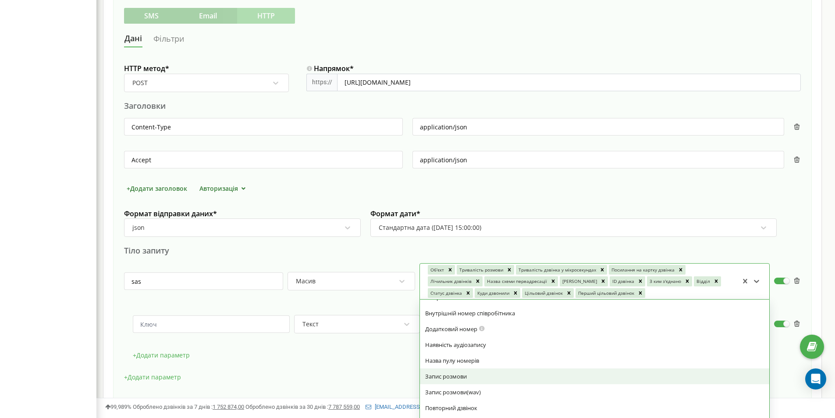
drag, startPoint x: 491, startPoint y: 376, endPoint x: 487, endPoint y: 395, distance: 19.5
click at [489, 380] on div "Запис розмови" at bounding box center [594, 376] width 349 height 16
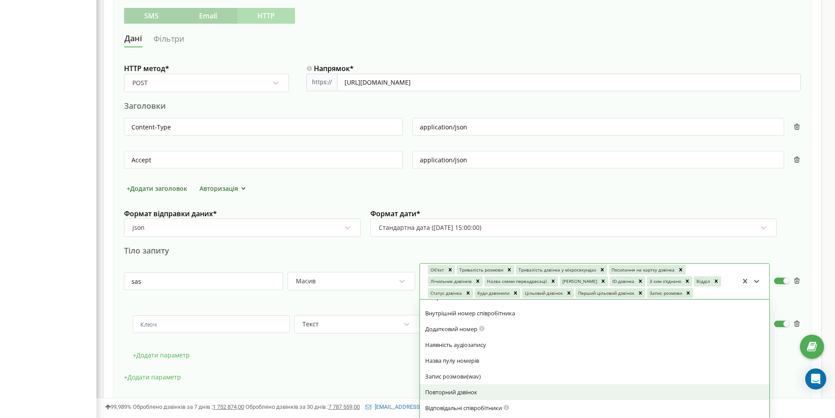
click at [487, 395] on div "Повторний дзвінок" at bounding box center [594, 392] width 339 height 8
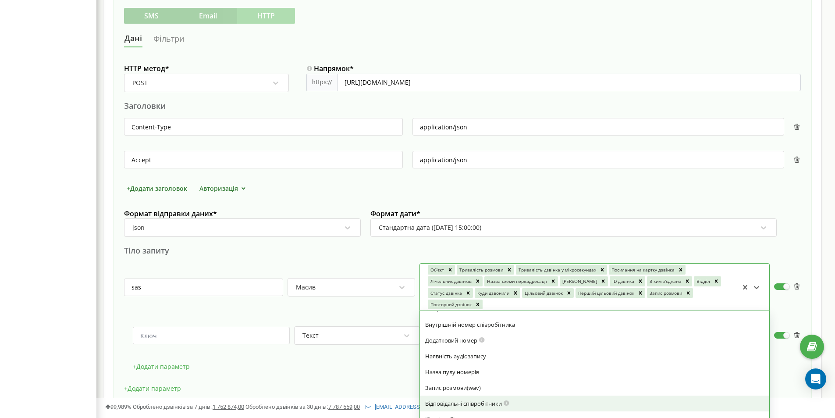
click at [486, 396] on div "Відповідальні співробітники" at bounding box center [594, 403] width 349 height 16
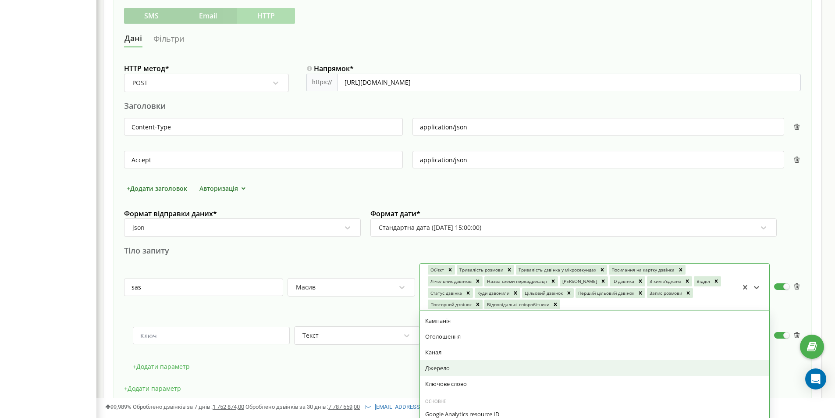
click at [513, 370] on div "Джерело" at bounding box center [594, 368] width 339 height 8
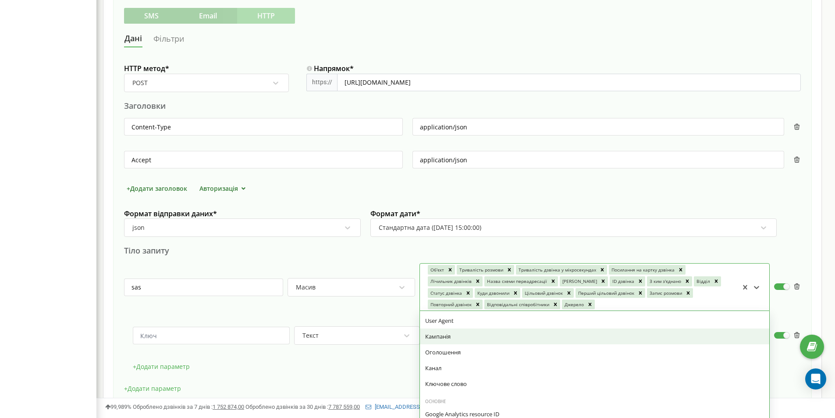
click at [518, 337] on div "Кампанія" at bounding box center [594, 336] width 339 height 8
click at [519, 336] on div "User Agent" at bounding box center [594, 336] width 339 height 8
click at [516, 331] on div "Roistat Visit ID" at bounding box center [594, 336] width 349 height 16
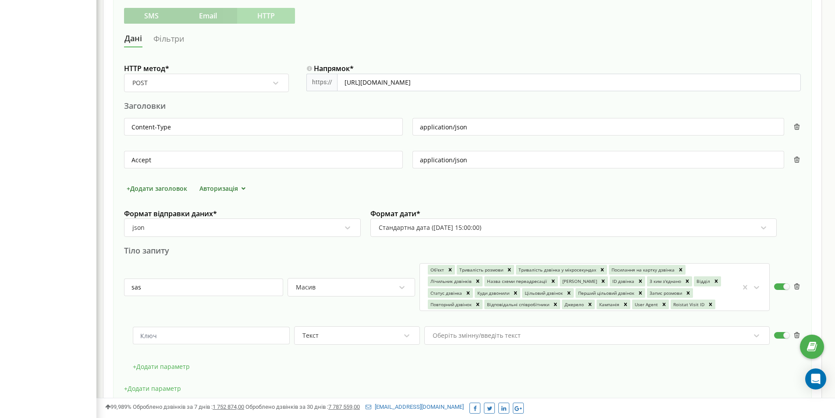
click at [352, 385] on div "+ Додати параметр" at bounding box center [462, 393] width 677 height 22
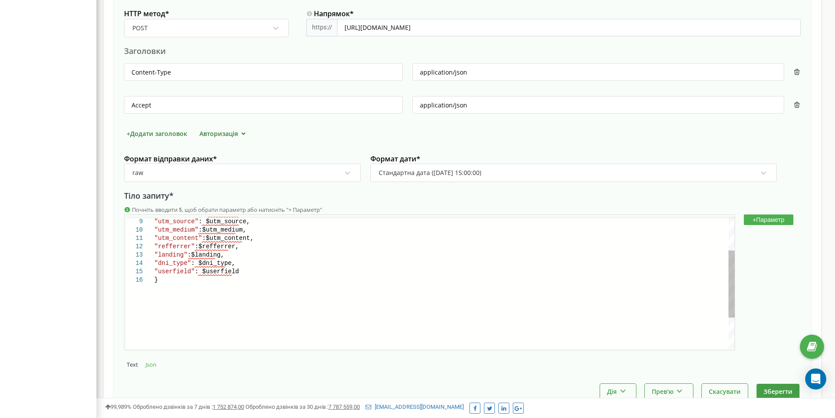
click at [330, 271] on div ""userfield" : $userfield" at bounding box center [444, 271] width 580 height 8
type textarea "{ "billsec": $billsec, "duration": $duration, "call_card": $call_card, "call_co…"
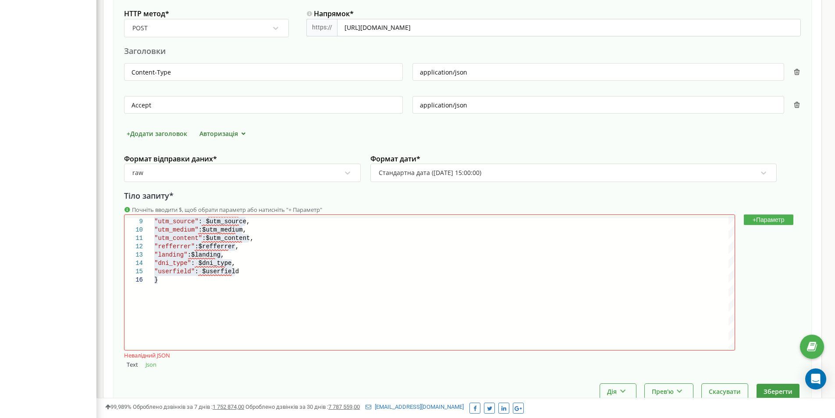
click at [78, 289] on div "[DOMAIN_NAME] Проєкти [DOMAIN_NAME] Дашборд Центр звернень Аналiтика Mini CRM М…" at bounding box center [48, 96] width 96 height 761
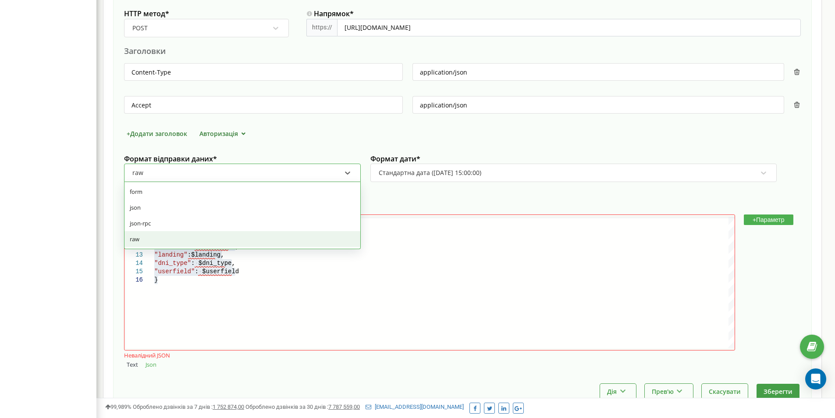
click at [214, 173] on div "raw" at bounding box center [237, 172] width 210 height 15
click at [199, 218] on div "json-rpc" at bounding box center [242, 223] width 236 height 16
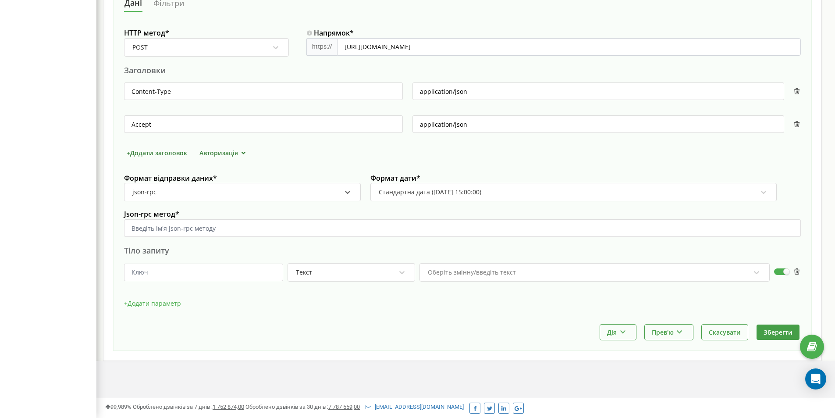
scroll to position [264, 0]
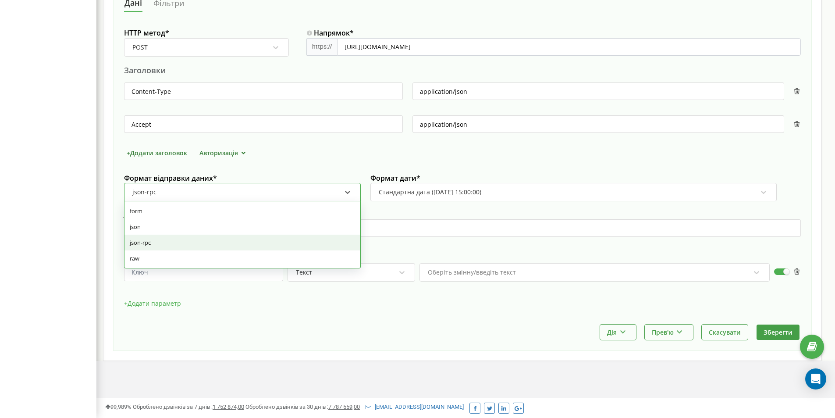
click at [207, 194] on div "json-rpc" at bounding box center [237, 192] width 210 height 15
click at [187, 226] on div "json" at bounding box center [242, 227] width 236 height 16
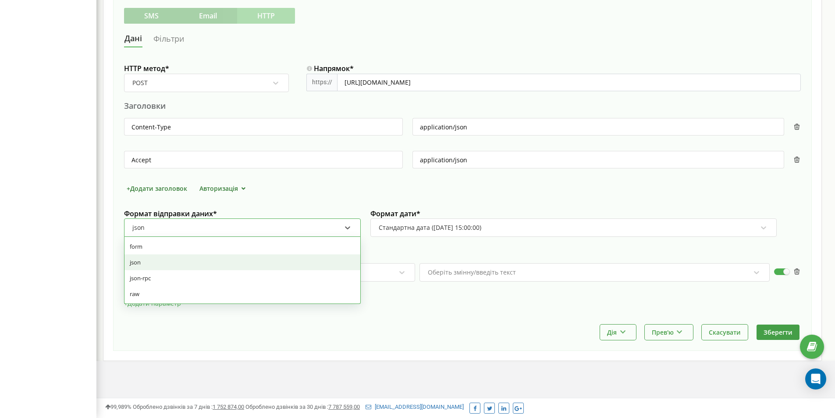
click at [208, 225] on div "json" at bounding box center [237, 227] width 210 height 15
click at [205, 244] on div "form" at bounding box center [242, 246] width 236 height 16
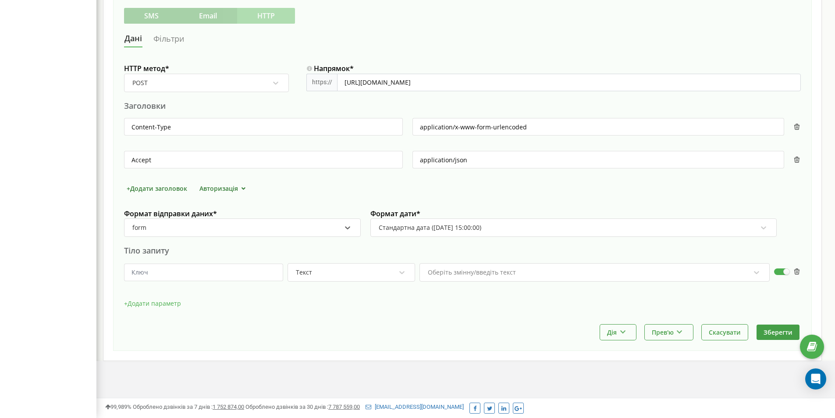
click at [213, 231] on div "form" at bounding box center [237, 227] width 210 height 15
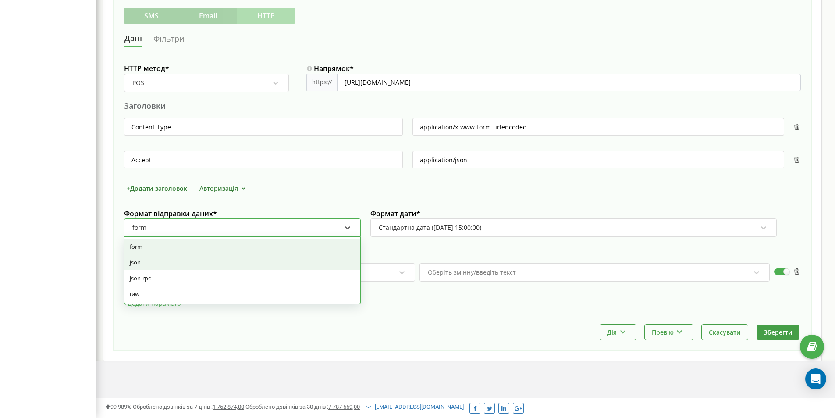
click at [201, 261] on div "json" at bounding box center [242, 262] width 236 height 16
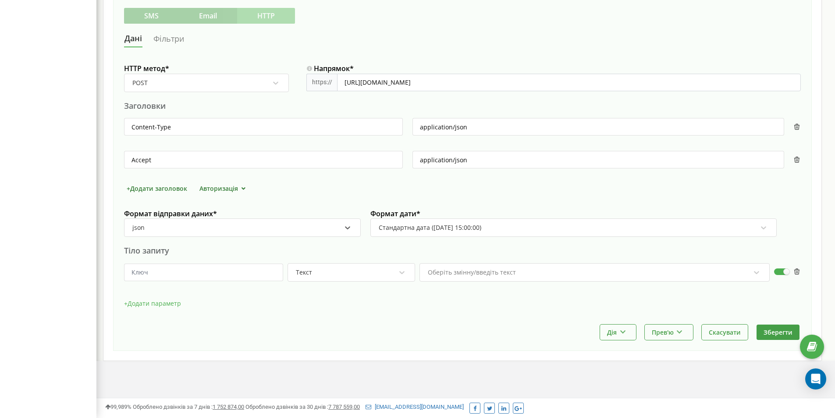
drag, startPoint x: 202, startPoint y: 229, endPoint x: 198, endPoint y: 236, distance: 8.0
click at [201, 230] on div "json" at bounding box center [237, 227] width 210 height 15
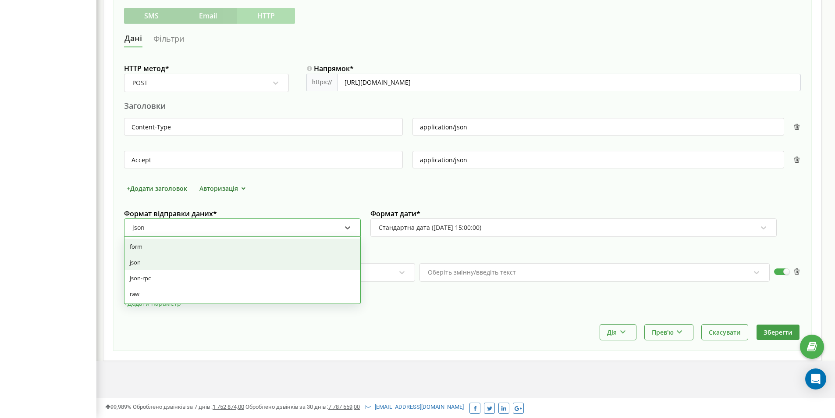
click at [192, 250] on div "form" at bounding box center [242, 246] width 236 height 16
click at [217, 226] on div "form" at bounding box center [237, 227] width 210 height 15
click at [192, 258] on div "json" at bounding box center [242, 262] width 236 height 16
type input "application/json"
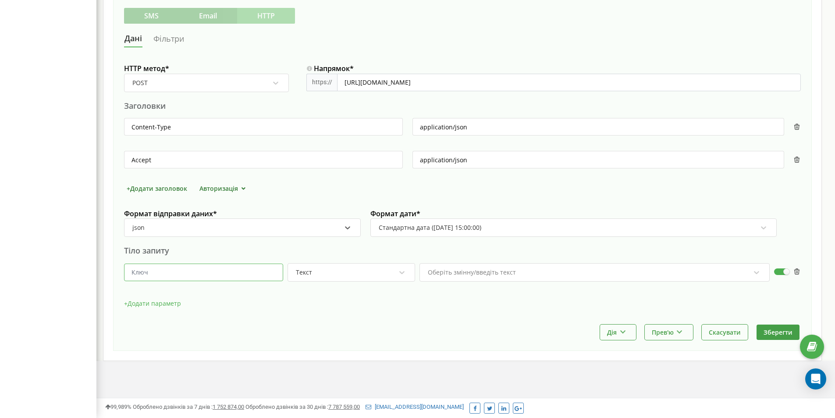
click at [242, 274] on input "text" at bounding box center [203, 272] width 159 height 18
click at [322, 275] on div "Текст" at bounding box center [345, 272] width 101 height 15
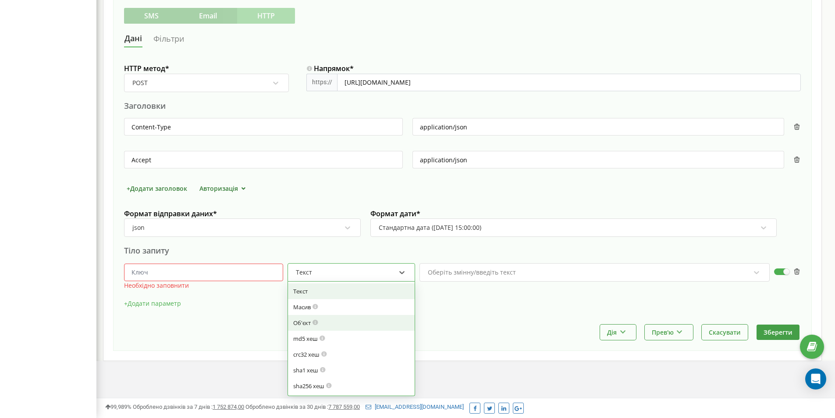
click at [329, 323] on div "Об'єкт" at bounding box center [351, 323] width 116 height 8
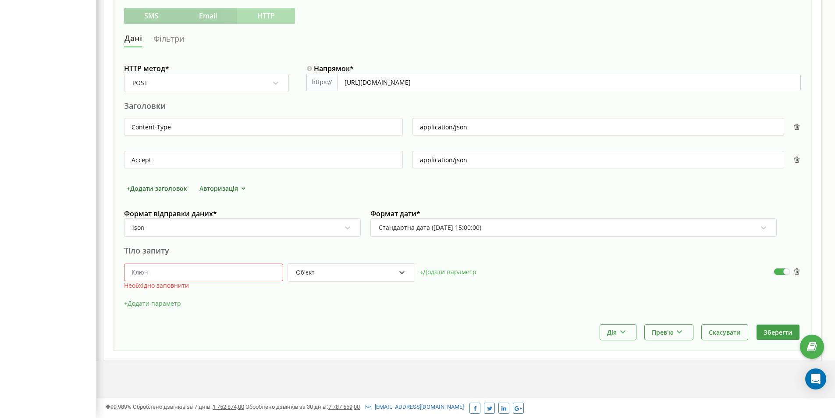
click at [332, 270] on div "Об'єкт" at bounding box center [345, 272] width 101 height 15
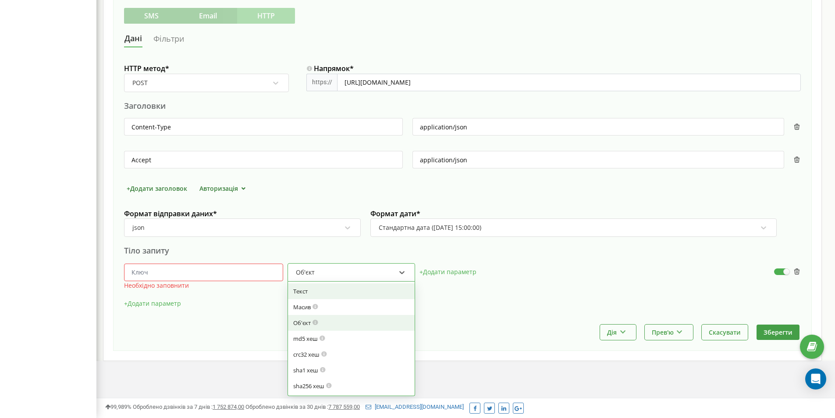
click at [328, 288] on div "Текст" at bounding box center [351, 291] width 116 height 8
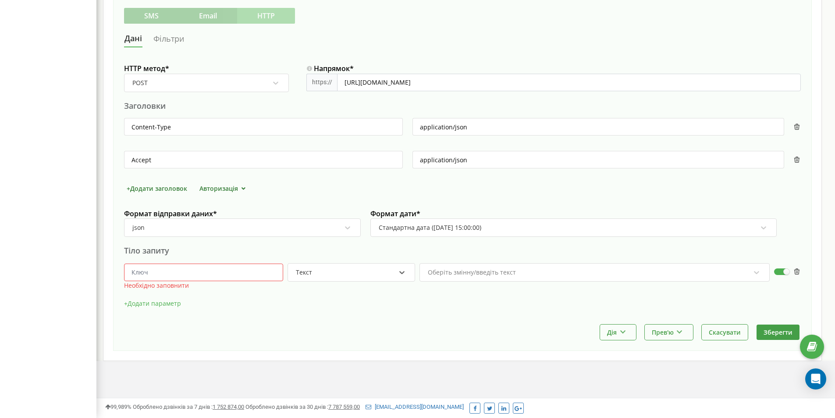
click at [493, 270] on div "Оберіть змінну/введіть текст" at bounding box center [472, 272] width 88 height 6
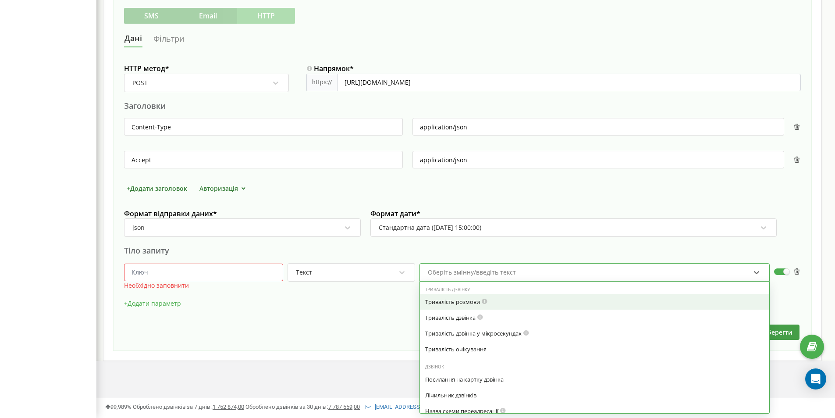
click at [537, 302] on div "Тривалість розмови" at bounding box center [594, 302] width 339 height 8
click at [536, 274] on div "Тривалість розмови" at bounding box center [589, 272] width 324 height 15
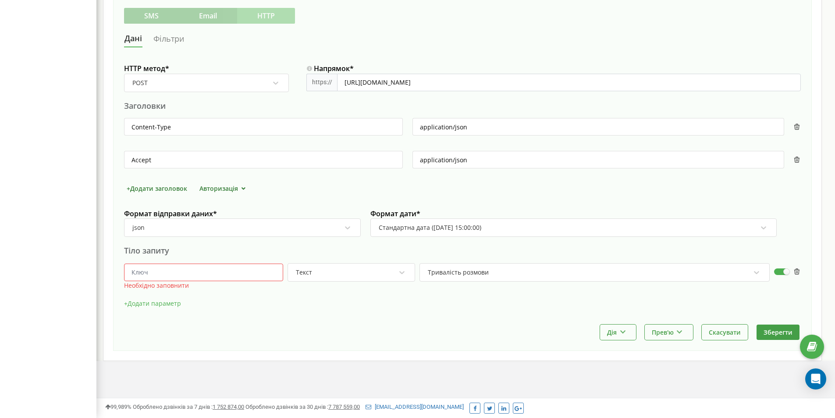
click at [238, 268] on input "text" at bounding box center [203, 272] width 159 height 18
click at [472, 276] on div "Тривалість розмови" at bounding box center [458, 272] width 61 height 8
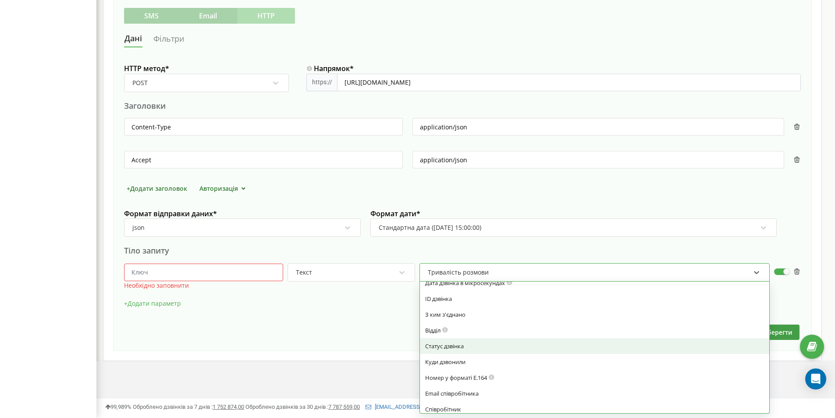
scroll to position [263, 0]
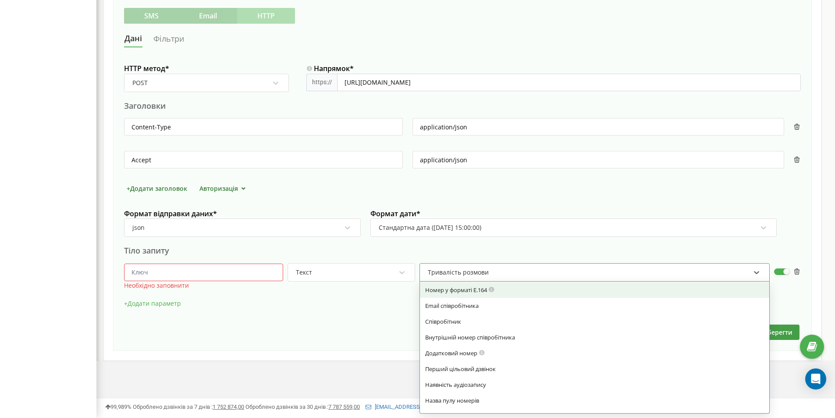
click at [522, 288] on div "Номер у форматі E.164" at bounding box center [594, 290] width 339 height 8
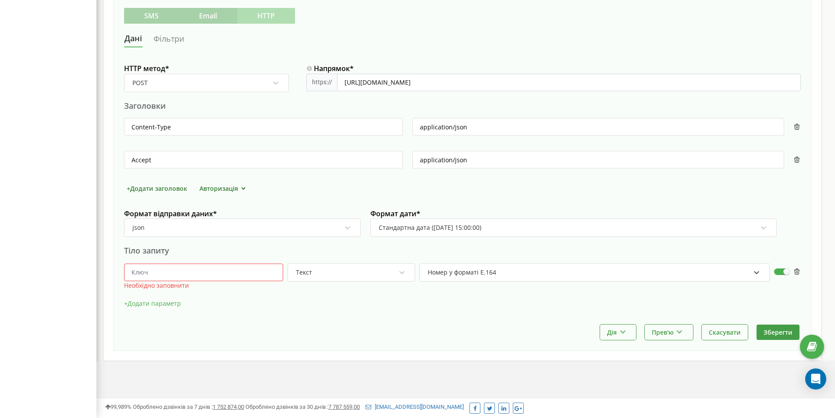
click at [170, 272] on input "text" at bounding box center [203, 272] width 159 height 18
click at [368, 332] on div "Дія Зробити копію Змінити момент відправки Видалити Прев'ю Показати приклад Вик…" at bounding box center [462, 331] width 677 height 15
click at [386, 274] on div "Текст" at bounding box center [345, 272] width 101 height 15
click at [525, 332] on div "Дія Зробити копію Змінити момент відправки Видалити Прев'ю Показати приклад Вик…" at bounding box center [462, 331] width 677 height 15
click at [169, 301] on button "+ Додати параметр" at bounding box center [152, 303] width 57 height 13
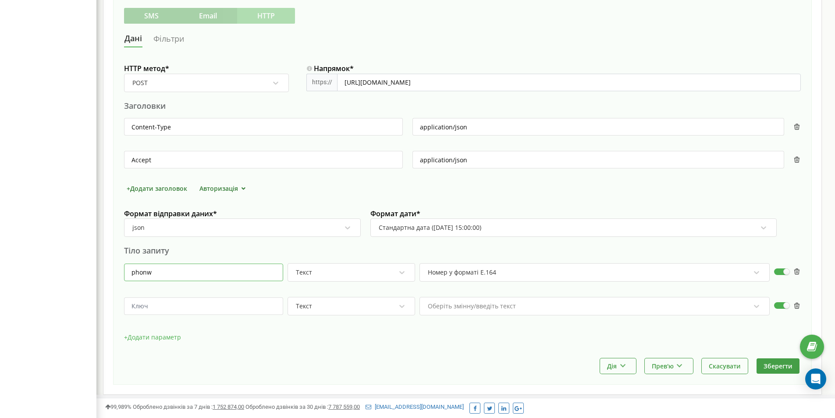
drag, startPoint x: 170, startPoint y: 273, endPoint x: 149, endPoint y: 270, distance: 21.3
click at [149, 270] on input "phonw" at bounding box center [203, 272] width 159 height 18
type input "phone"
click at [181, 300] on input "text" at bounding box center [203, 306] width 159 height 18
type input "nephone"
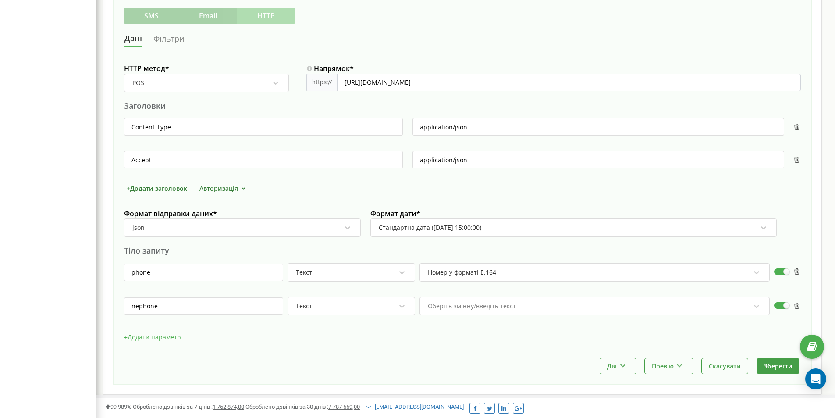
click at [336, 316] on div at bounding box center [352, 319] width 128 height 8
click at [342, 309] on div "option Текст focused, 1 of 7. 7 results available. Use Up and Down to choose op…" at bounding box center [352, 306] width 128 height 18
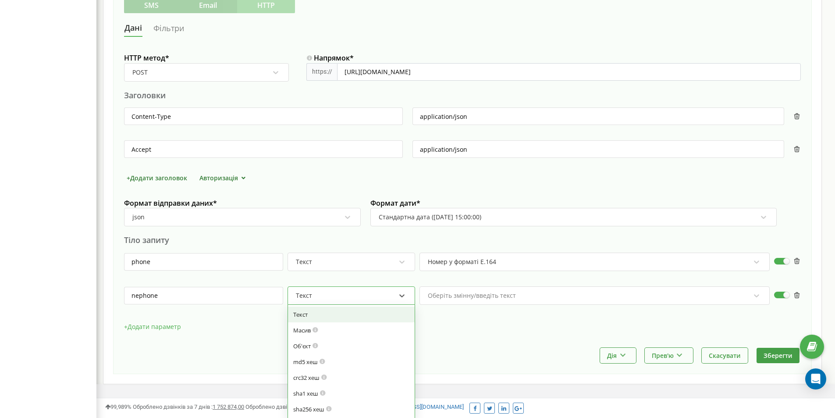
scroll to position [241, 0]
click at [336, 329] on div "Масив" at bounding box center [351, 329] width 116 height 8
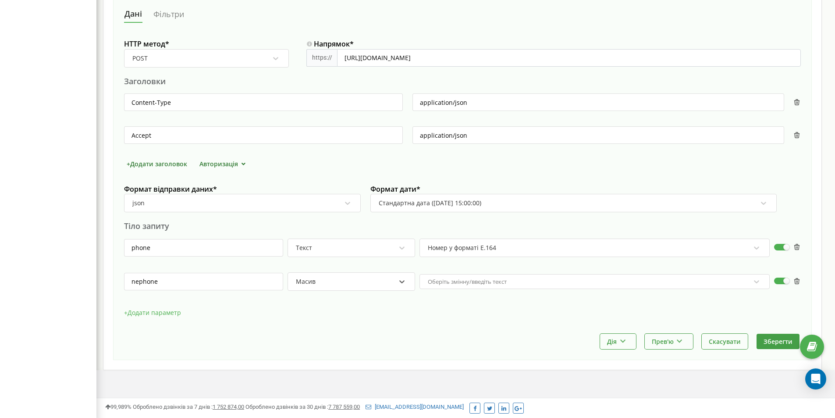
click at [497, 289] on div "Оберіть змінну/введіть текст" at bounding box center [594, 281] width 350 height 15
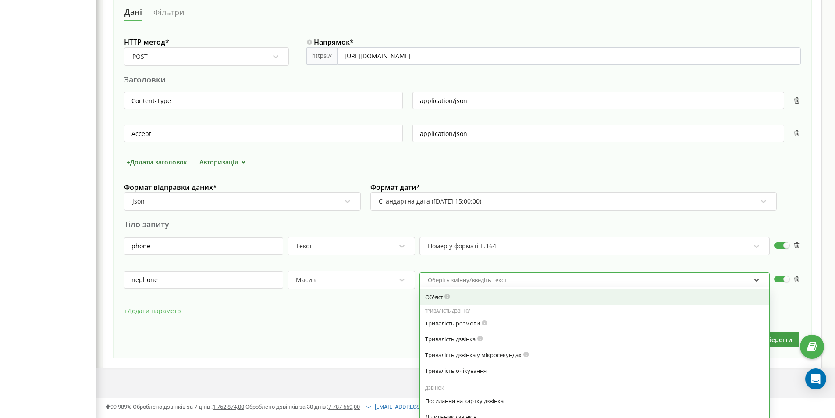
scroll to position [256, 0]
click at [479, 295] on div "Об'єкт" at bounding box center [594, 295] width 339 height 8
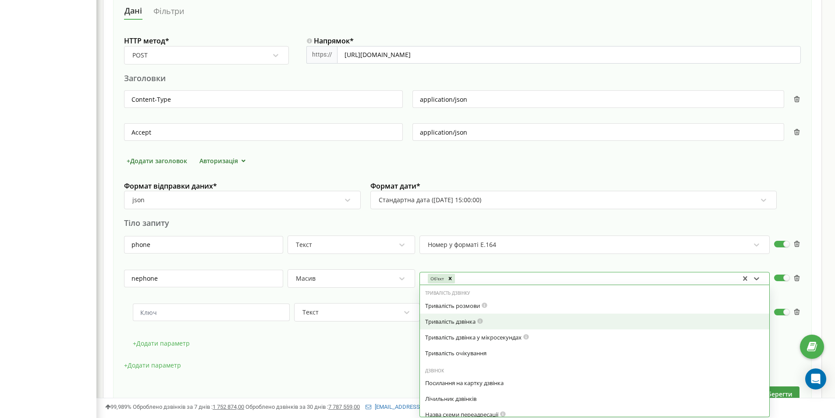
drag, startPoint x: 483, startPoint y: 320, endPoint x: 476, endPoint y: 328, distance: 10.9
click at [483, 320] on icon at bounding box center [480, 320] width 7 height 6
click at [473, 323] on div "Тривалість дзвінка у мікросекундах" at bounding box center [594, 321] width 339 height 8
click at [473, 323] on div "Тривалість очікування" at bounding box center [594, 321] width 339 height 8
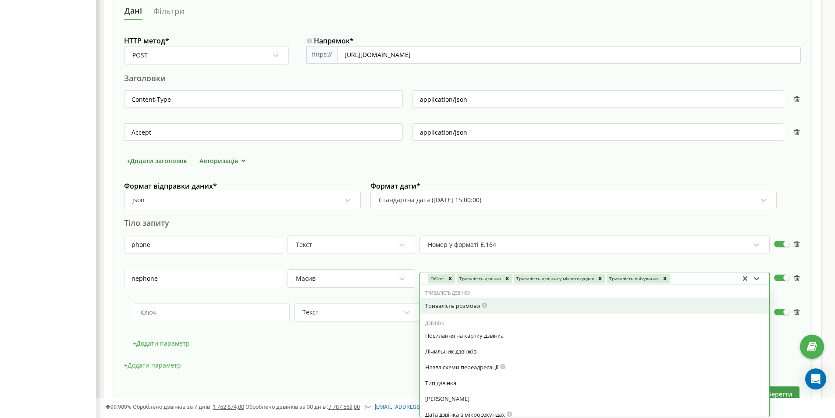
click at [460, 310] on div "Тривалість розмови" at bounding box center [594, 306] width 349 height 16
click at [460, 309] on div "Посилання на картку дзвінка" at bounding box center [594, 306] width 339 height 8
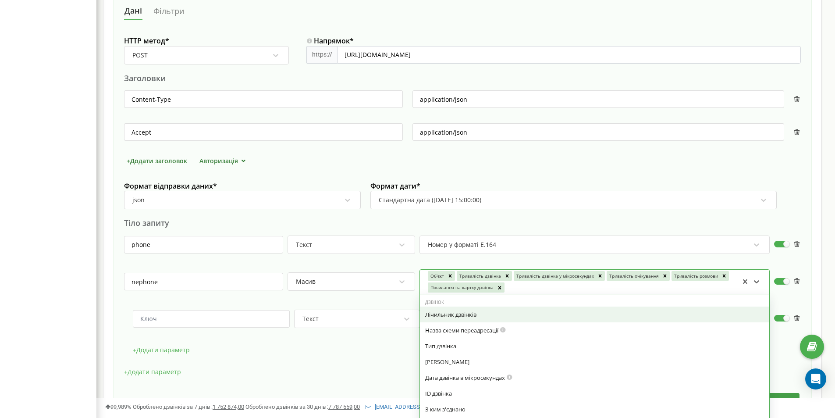
click at [460, 309] on div "Лічильник дзвінків" at bounding box center [594, 314] width 349 height 16
click at [460, 309] on div "Назва схеми переадресації" at bounding box center [594, 314] width 349 height 16
click at [458, 315] on div "Тип дзвінка" at bounding box center [594, 314] width 339 height 8
click at [458, 326] on div "[PERSON_NAME]" at bounding box center [594, 330] width 339 height 8
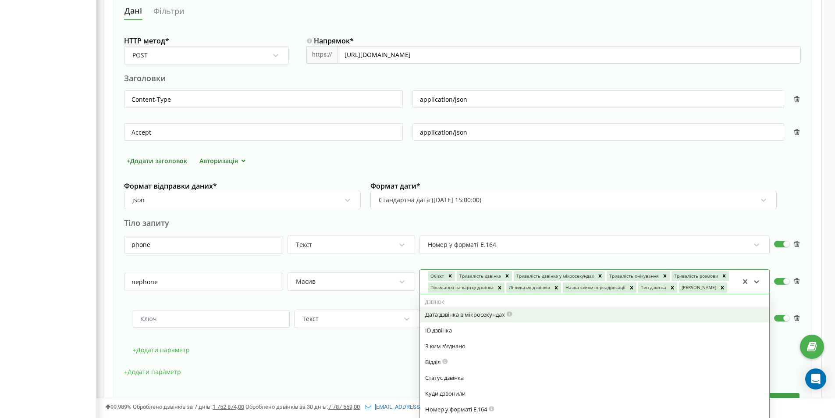
click at [458, 315] on div "Дата дзвінка в мікросекундах" at bounding box center [594, 314] width 339 height 8
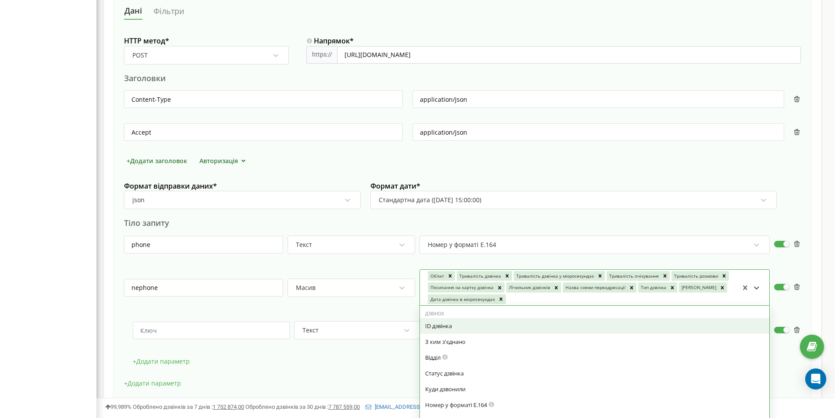
click at [458, 315] on div "Дзвінок" at bounding box center [594, 314] width 349 height 6
click at [455, 323] on div "ID дзвінка" at bounding box center [594, 326] width 339 height 8
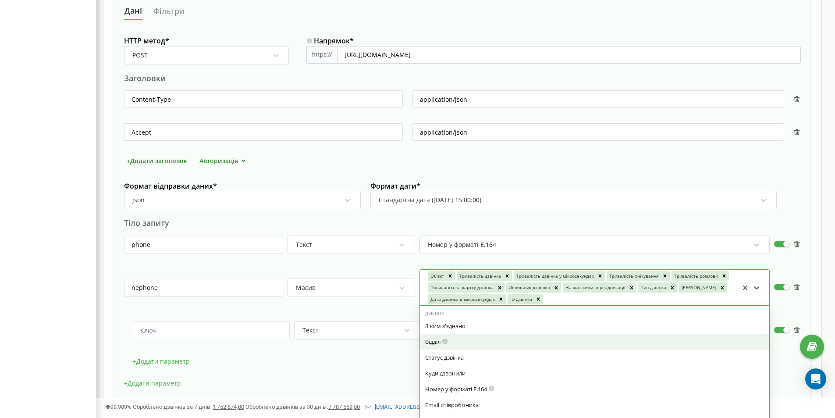
click at [455, 344] on div "Відділ" at bounding box center [594, 342] width 339 height 8
click at [455, 348] on div "Статус дзвінка" at bounding box center [594, 342] width 349 height 16
click at [455, 349] on div "Куди дзвонили" at bounding box center [594, 357] width 349 height 16
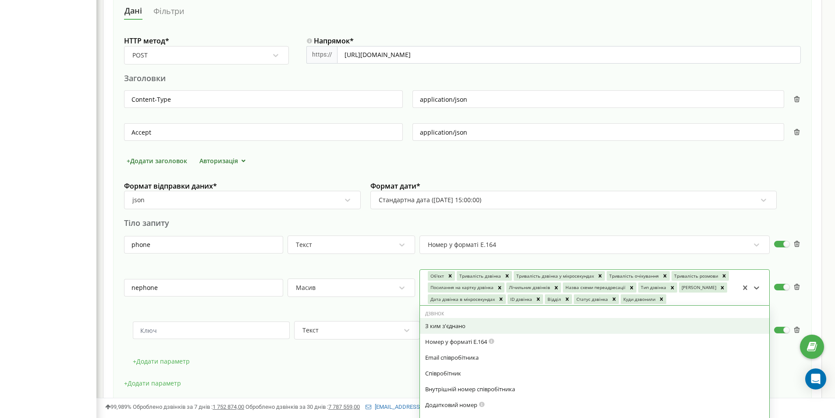
click at [456, 357] on div "Email співробітника" at bounding box center [594, 357] width 339 height 8
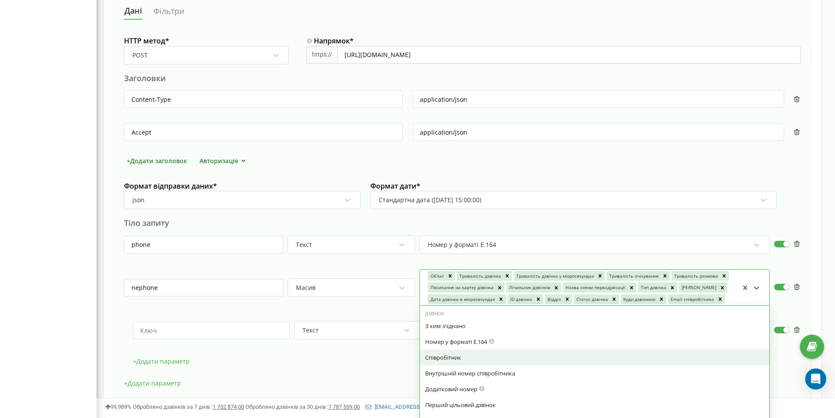
click at [457, 357] on div "Співробітник" at bounding box center [594, 357] width 339 height 8
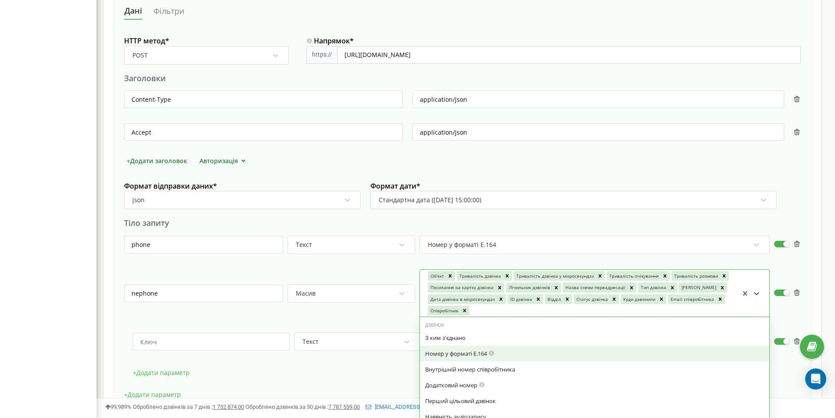
click at [457, 357] on div "Номер у форматі E.164" at bounding box center [594, 353] width 339 height 8
click at [457, 364] on div "Додатковий номер" at bounding box center [594, 369] width 349 height 16
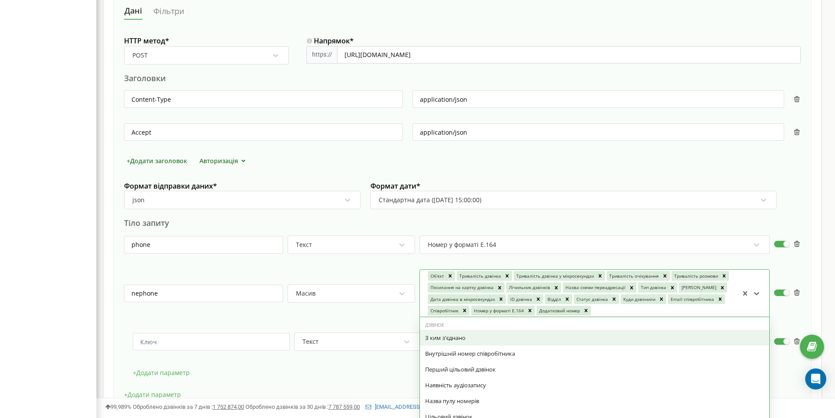
drag, startPoint x: 457, startPoint y: 366, endPoint x: 458, endPoint y: 371, distance: 5.5
click at [457, 366] on div "Перший цільовий дзвінок" at bounding box center [594, 369] width 339 height 8
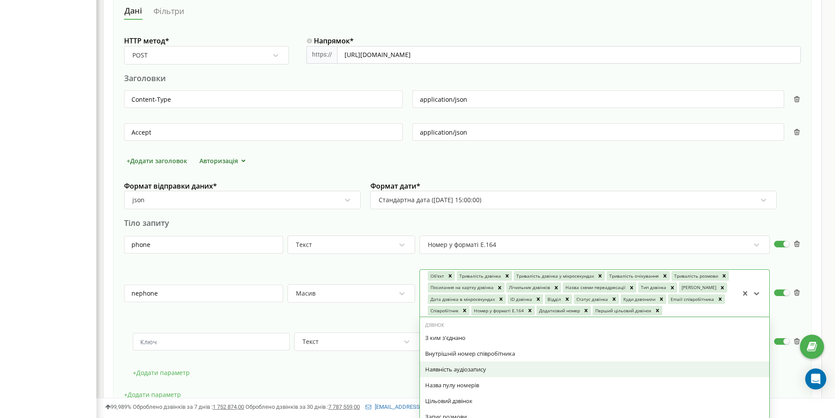
click at [459, 372] on div "Наявність аудіозапису" at bounding box center [594, 369] width 339 height 8
click at [460, 373] on div "Назва пулу номерів" at bounding box center [594, 369] width 349 height 16
click at [460, 377] on div "Цільовий дзвінок" at bounding box center [594, 385] width 349 height 16
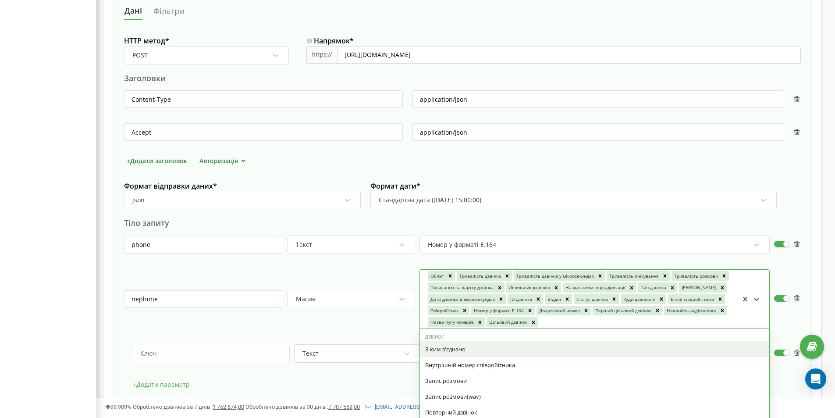
click at [460, 374] on div "Запис розмови" at bounding box center [594, 381] width 349 height 16
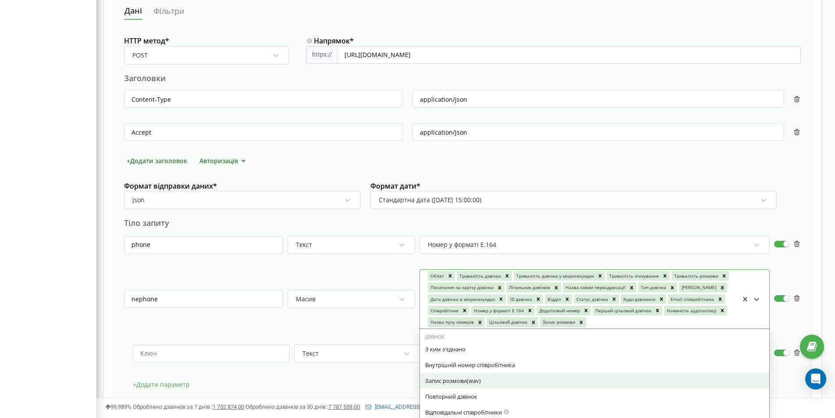
click at [460, 374] on div "Запис розмови(wav)" at bounding box center [594, 381] width 349 height 16
click at [460, 374] on div "Повторний дзвінок" at bounding box center [594, 381] width 349 height 16
click at [460, 388] on div "Відповідальні співробітники" at bounding box center [594, 396] width 349 height 16
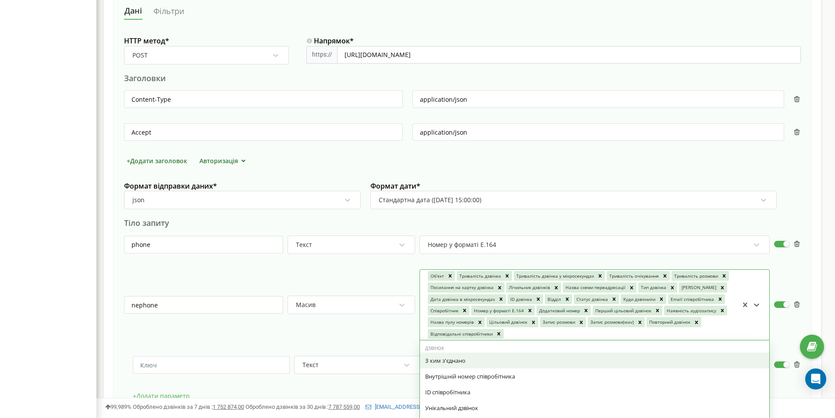
click at [460, 374] on div "Внутрішній номер співробітника" at bounding box center [594, 376] width 339 height 8
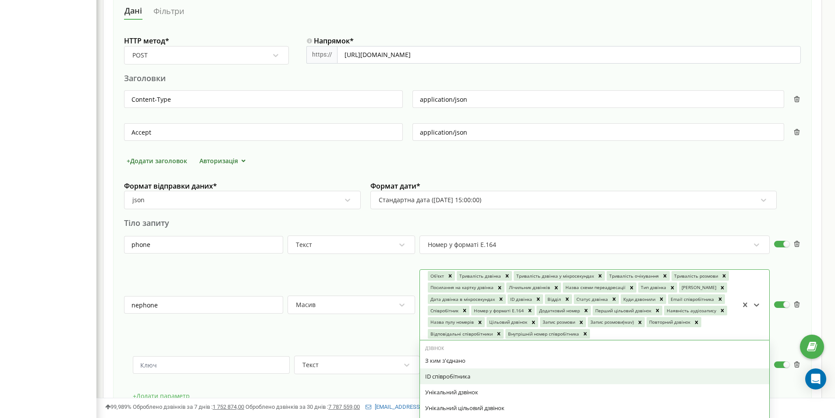
click at [460, 374] on div "ID співробітника" at bounding box center [594, 376] width 339 height 8
click at [460, 374] on div "Унікальний дзвінок" at bounding box center [594, 376] width 339 height 8
click at [460, 388] on div "Унікальний цільовий дзвінок" at bounding box center [594, 392] width 339 height 8
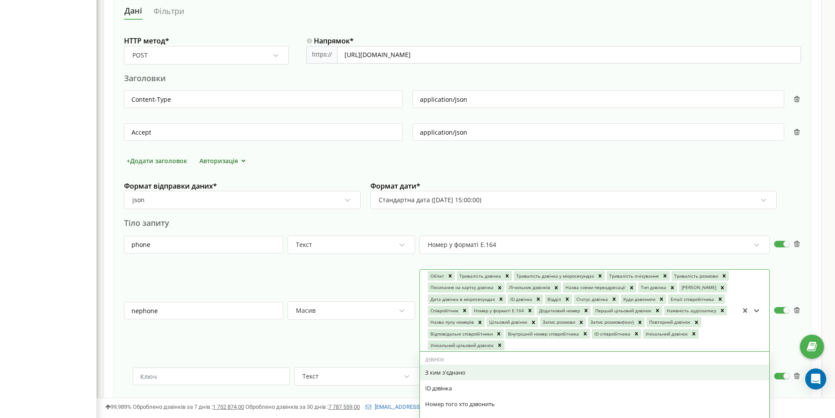
click at [460, 374] on div "З ким з'єднано" at bounding box center [594, 372] width 339 height 8
click at [460, 374] on div "ID дзвінка" at bounding box center [594, 372] width 339 height 8
click at [460, 374] on div "Номер того хто дзвонить" at bounding box center [594, 372] width 339 height 8
click at [460, 398] on div "Google Analytics client ID" at bounding box center [594, 402] width 339 height 8
click at [460, 374] on icon at bounding box center [461, 371] width 7 height 6
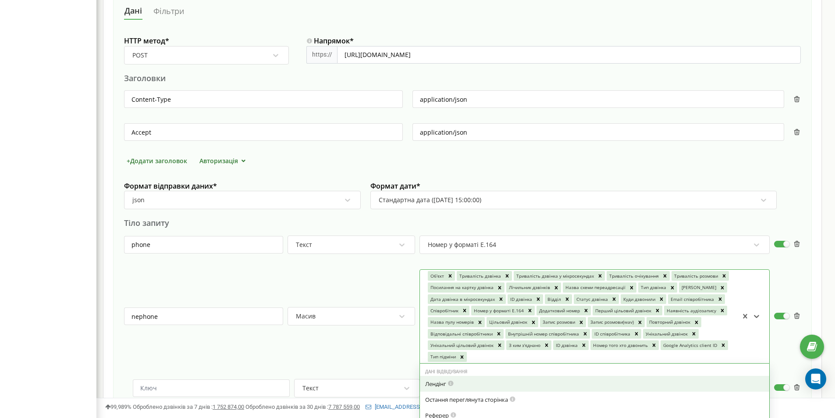
click at [460, 374] on div "Дані відвідування" at bounding box center [594, 372] width 349 height 6
click at [465, 383] on div "IP відвідувача" at bounding box center [594, 387] width 349 height 16
click at [465, 382] on div "Roistat Visit ID" at bounding box center [594, 387] width 349 height 16
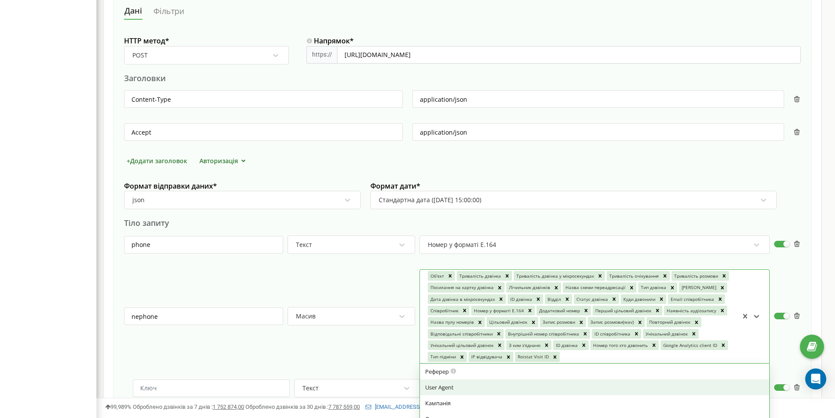
click at [465, 382] on div "User Agent" at bounding box center [594, 387] width 349 height 16
click at [465, 395] on div "Кампанія" at bounding box center [594, 403] width 349 height 16
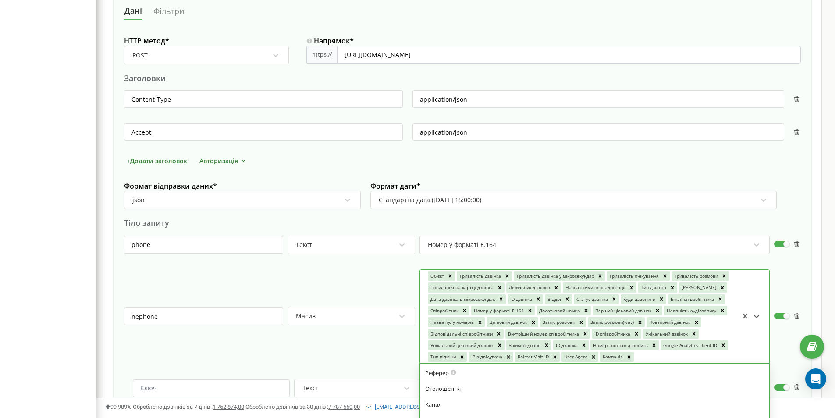
click at [465, 382] on div "Оголошення" at bounding box center [594, 388] width 349 height 16
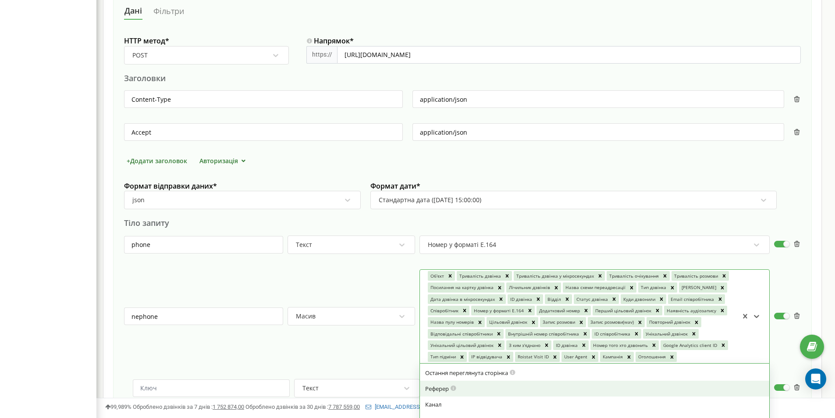
click at [465, 382] on div "Реферер" at bounding box center [594, 388] width 349 height 16
click at [465, 382] on div "Остання переглянута сторінка" at bounding box center [594, 388] width 349 height 16
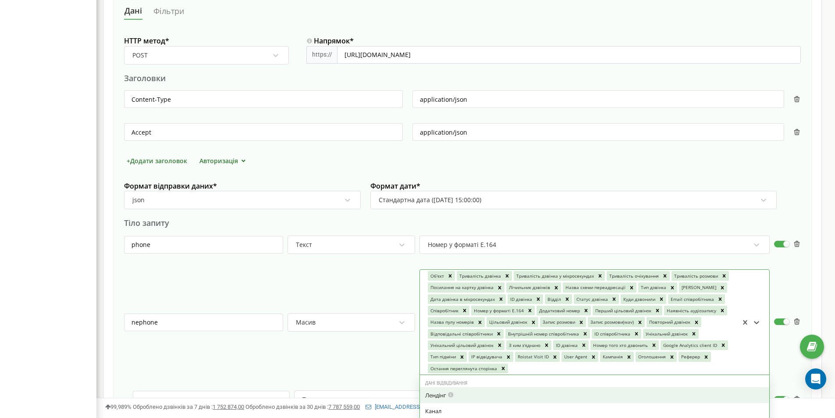
click at [465, 382] on div "Дані відвідування" at bounding box center [594, 383] width 349 height 6
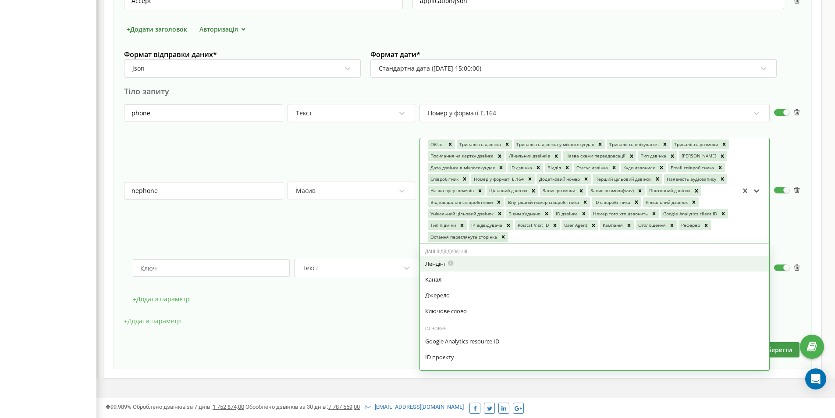
scroll to position [405, 0]
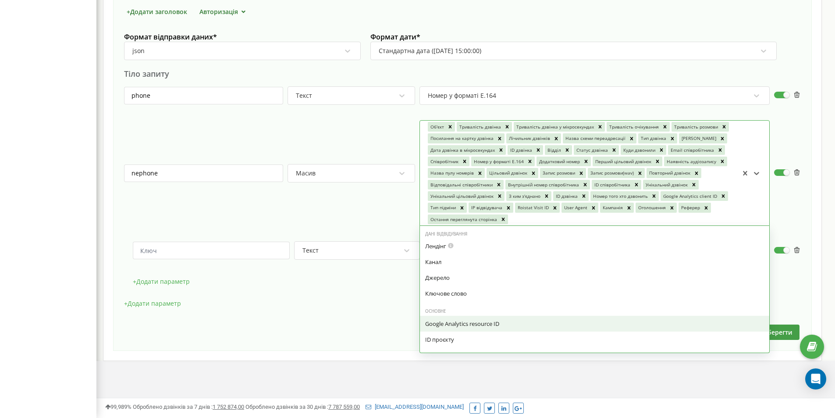
click at [526, 318] on div "Google Analytics resource ID" at bounding box center [594, 324] width 349 height 16
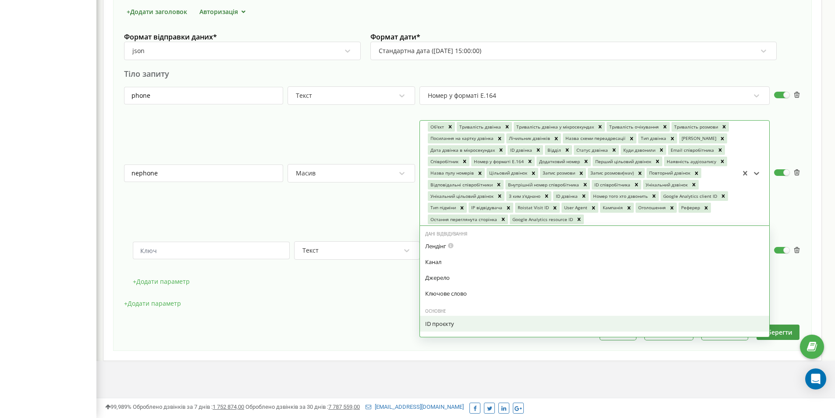
click at [526, 318] on div "ID проєкту" at bounding box center [594, 324] width 349 height 16
click at [526, 318] on div "+ Додати параметр" at bounding box center [462, 308] width 677 height 22
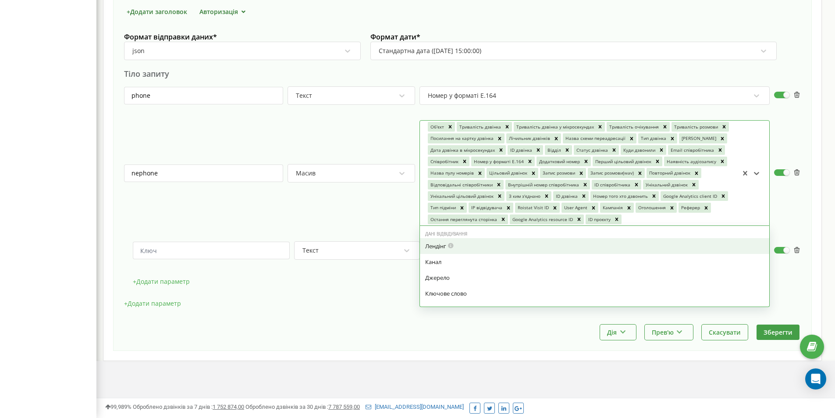
click at [672, 215] on div "Об'єкт Тривалість дзвінка Тривалість дзвінка у мікросекундах Тривалість очікува…" at bounding box center [583, 173] width 313 height 104
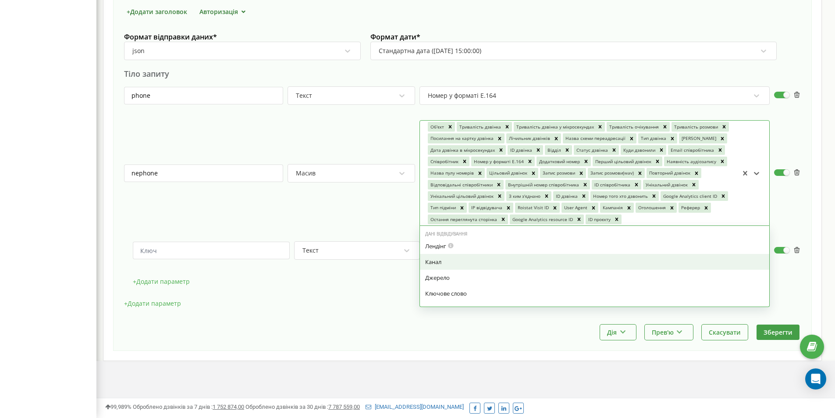
click at [489, 266] on div "Канал" at bounding box center [594, 262] width 349 height 16
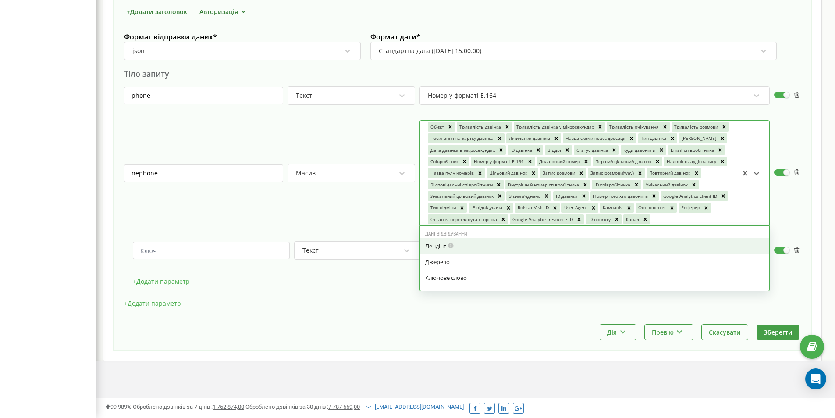
click at [487, 250] on div "Лендінг" at bounding box center [594, 246] width 349 height 16
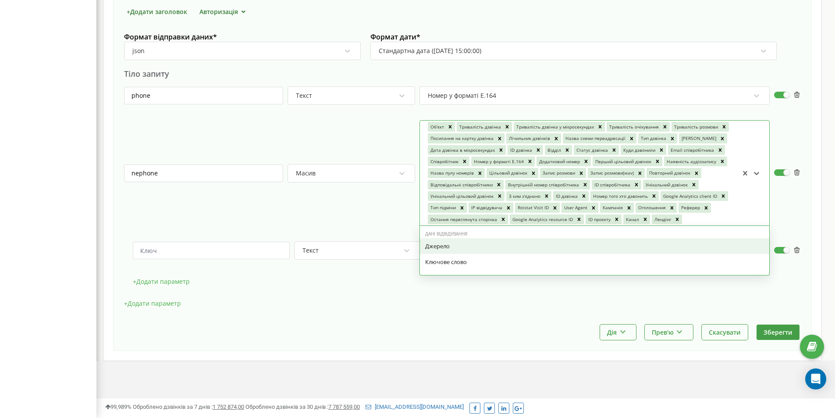
click at [488, 248] on div "Джерело" at bounding box center [594, 246] width 339 height 8
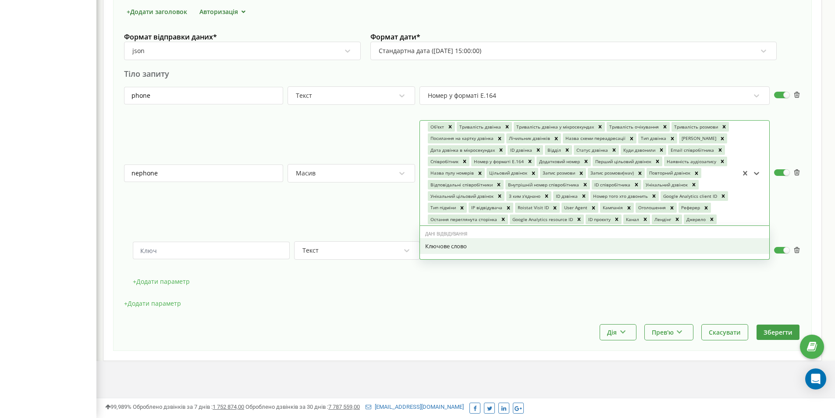
click at [488, 248] on div "Ключове слово" at bounding box center [594, 246] width 339 height 8
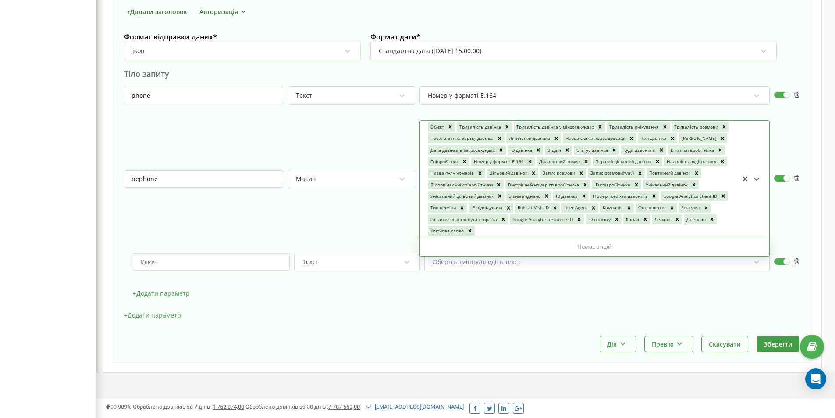
click at [447, 325] on div "+ Додати параметр" at bounding box center [462, 320] width 677 height 22
click at [780, 341] on button "Зберегти" at bounding box center [778, 343] width 43 height 15
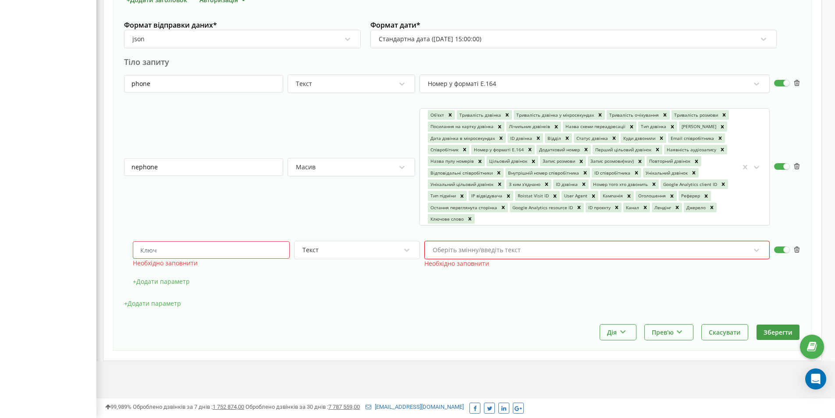
drag, startPoint x: 797, startPoint y: 249, endPoint x: 352, endPoint y: 352, distance: 457.5
drag, startPoint x: 344, startPoint y: 349, endPoint x: 313, endPoint y: 316, distance: 45.3
click at [336, 340] on div "Назва * KAPIO Після дзвінка Подія * Після дзвінка Активна: Сповіщення зовнішніх…" at bounding box center [462, 8] width 699 height 686
click at [236, 250] on input "text" at bounding box center [211, 250] width 157 height 18
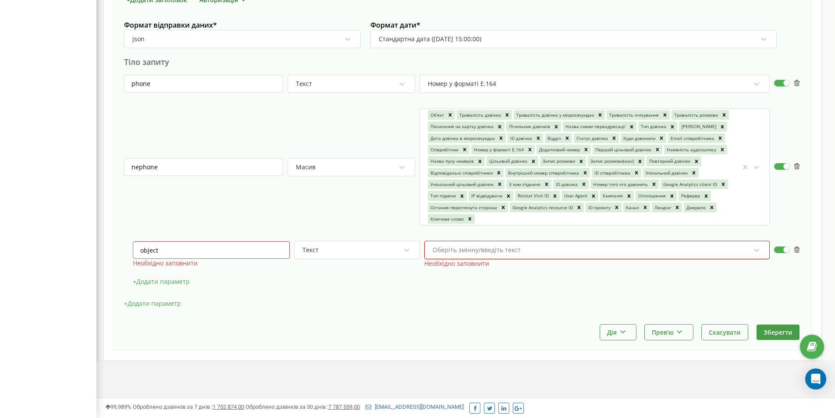
type input "object"
click at [352, 250] on div "Текст" at bounding box center [352, 249] width 100 height 15
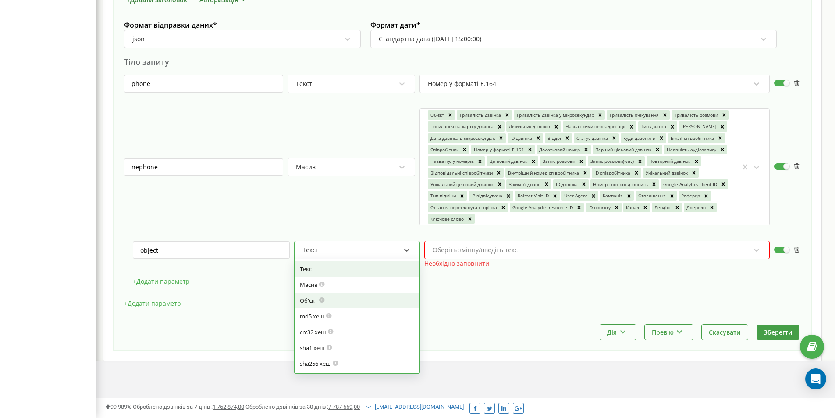
click at [336, 304] on div "Об'єкт" at bounding box center [357, 300] width 114 height 8
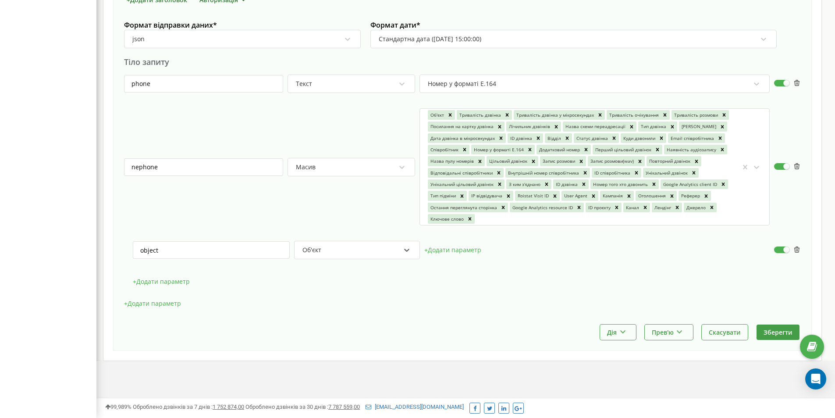
click at [470, 250] on button "+ Додати параметр" at bounding box center [452, 249] width 57 height 13
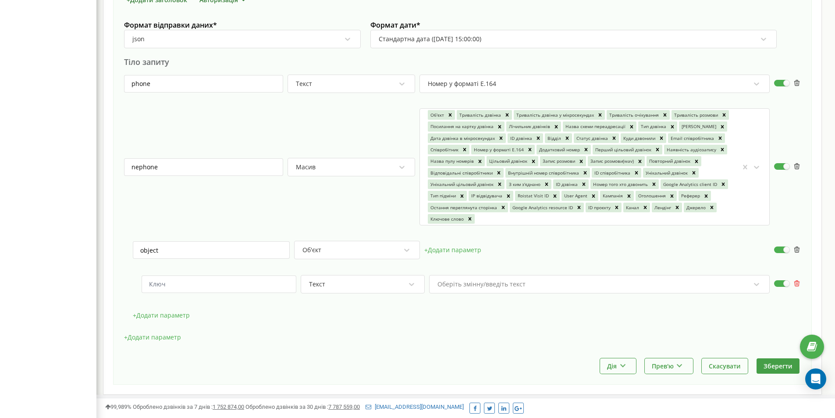
click at [799, 281] on icon at bounding box center [797, 283] width 7 height 7
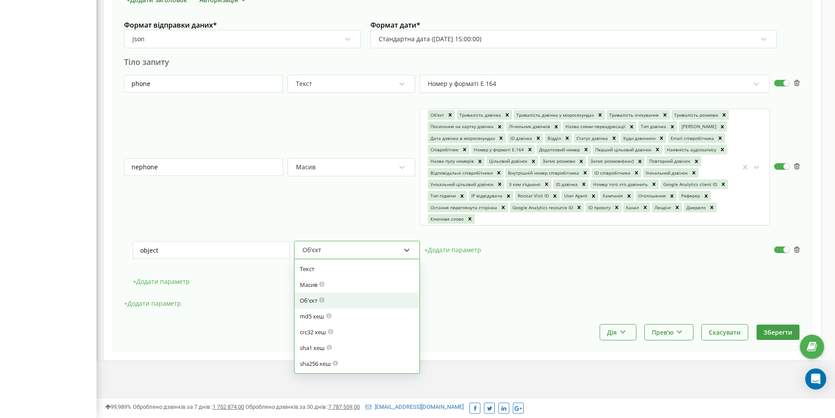
click at [353, 254] on div "Об'єкт" at bounding box center [352, 249] width 100 height 15
click at [339, 268] on div "Текст" at bounding box center [357, 269] width 114 height 8
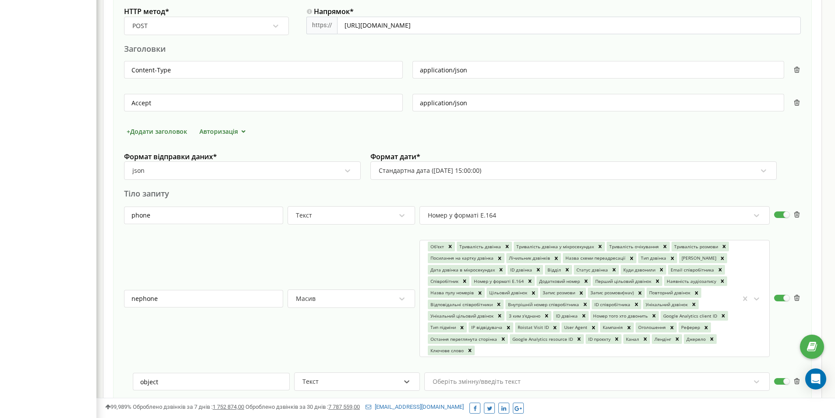
scroll to position [373, 0]
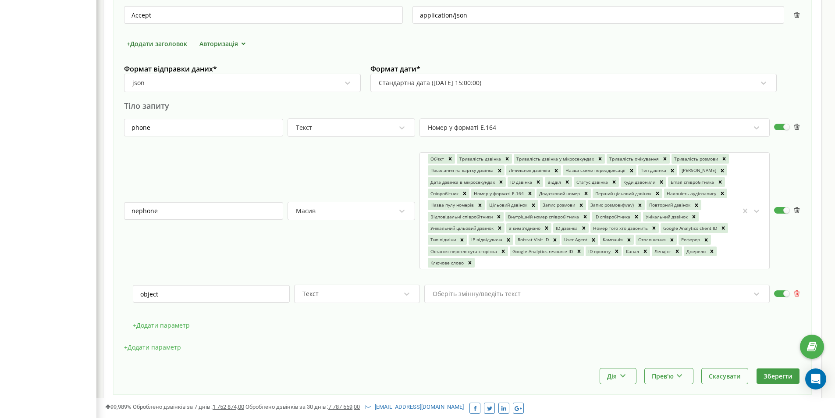
click at [800, 289] on button at bounding box center [797, 293] width 7 height 11
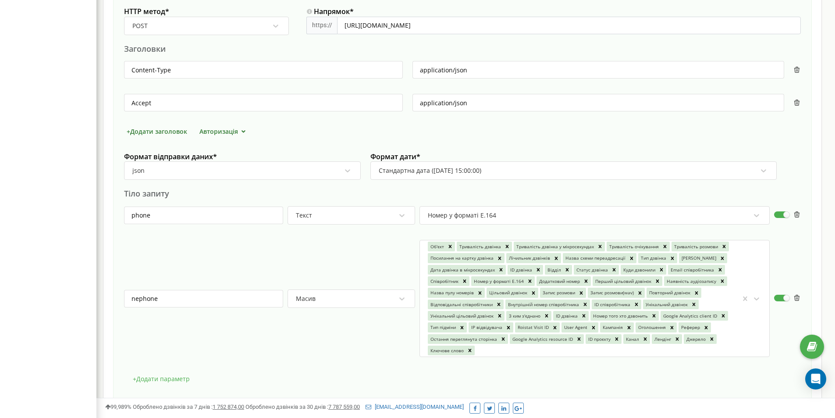
scroll to position [384, 0]
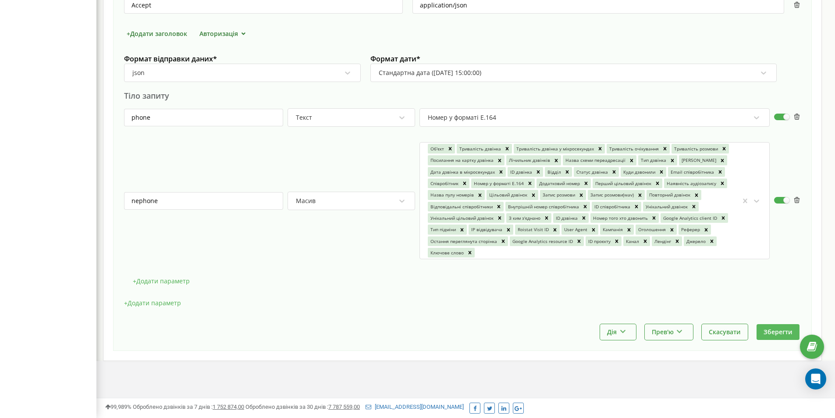
click at [775, 333] on button "Зберегти" at bounding box center [778, 331] width 43 height 15
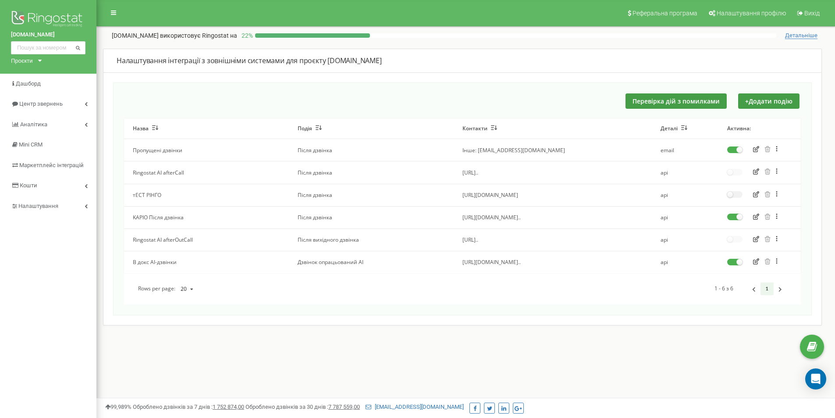
drag, startPoint x: 59, startPoint y: 227, endPoint x: 61, endPoint y: 248, distance: 20.3
click at [59, 227] on div "[DOMAIN_NAME] Проєкти [DOMAIN_NAME] Дашборд Центр звернень Аналiтика Mini CRM М…" at bounding box center [48, 263] width 96 height 526
click at [643, 95] on button "Перевірка дій з помилками" at bounding box center [676, 100] width 101 height 15
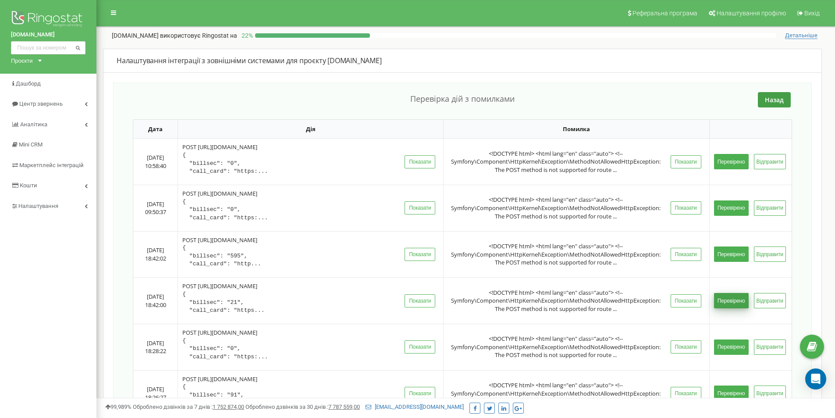
click at [718, 303] on button "Перевірено" at bounding box center [731, 300] width 35 height 15
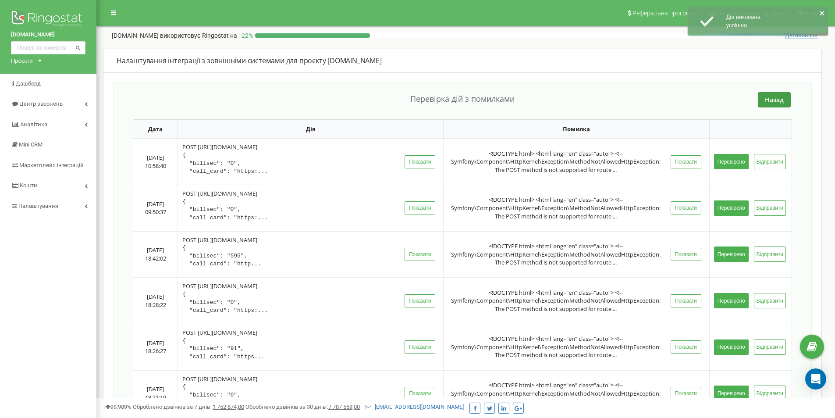
click at [718, 303] on button "Перевірено" at bounding box center [731, 300] width 35 height 15
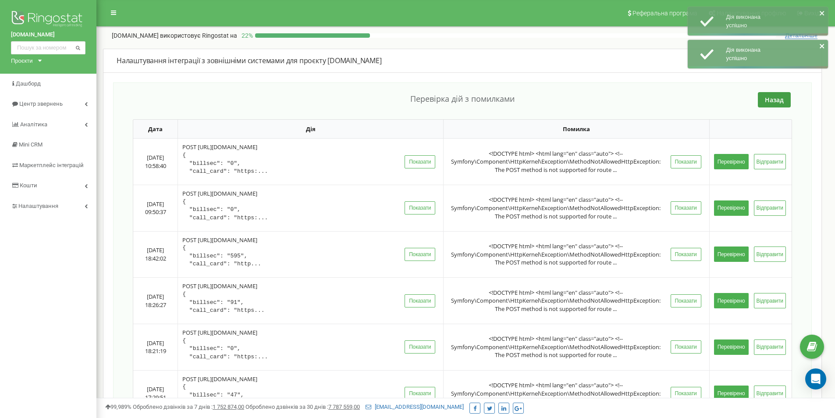
click at [718, 303] on button "Перевірено" at bounding box center [731, 300] width 35 height 15
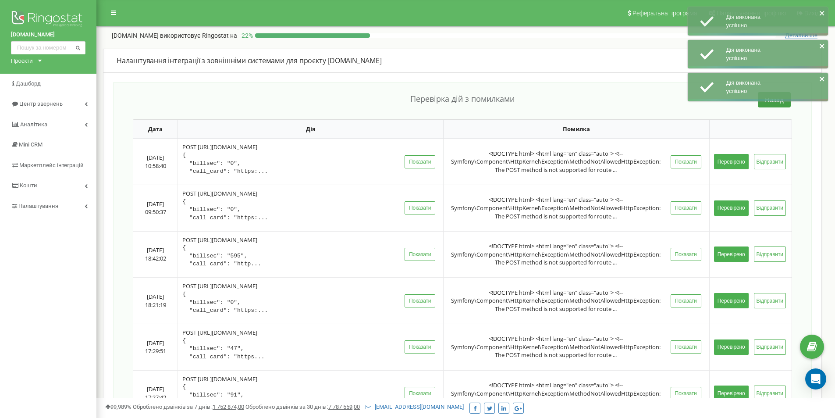
click at [718, 303] on button "Перевірено" at bounding box center [731, 300] width 35 height 15
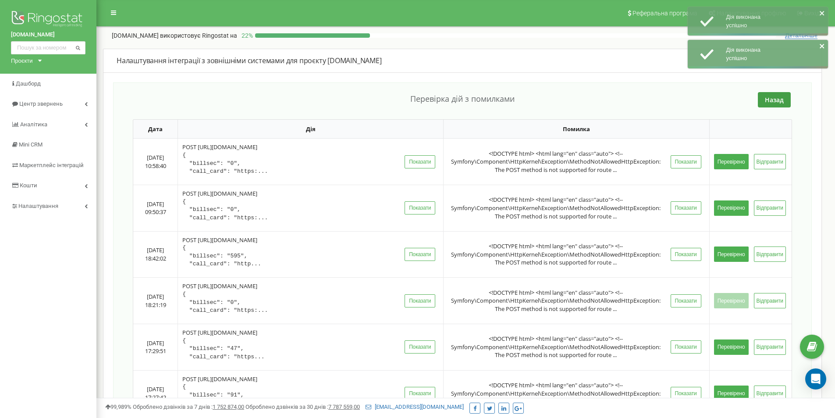
click at [718, 339] on button "Перевірено" at bounding box center [731, 346] width 35 height 15
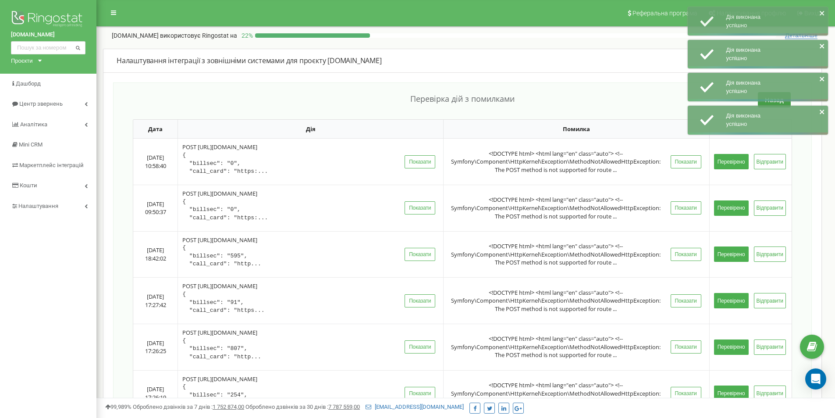
click at [718, 303] on button "Перевірено" at bounding box center [731, 300] width 35 height 15
click at [726, 345] on button "Перевірено" at bounding box center [731, 346] width 35 height 15
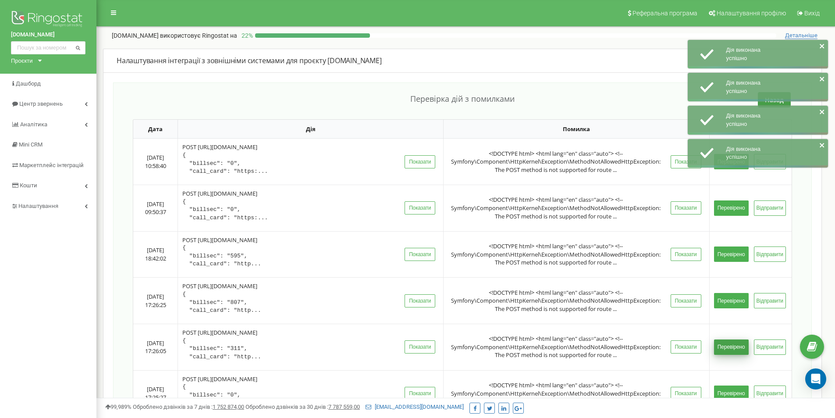
click at [730, 392] on button "Перевірено" at bounding box center [731, 392] width 35 height 15
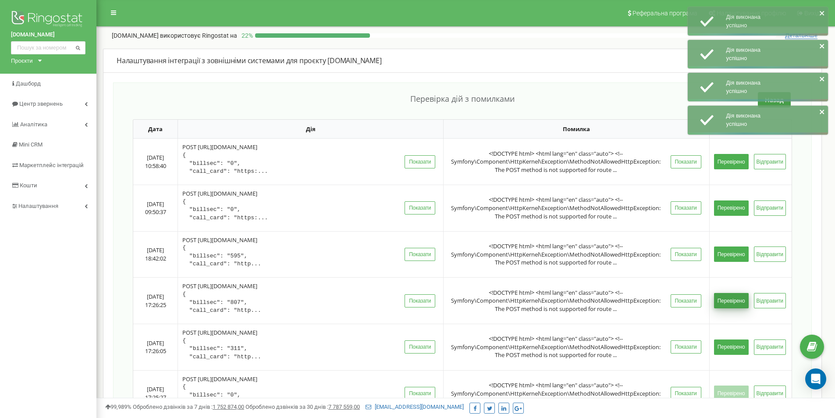
click at [729, 301] on button "Перевірено" at bounding box center [731, 300] width 35 height 15
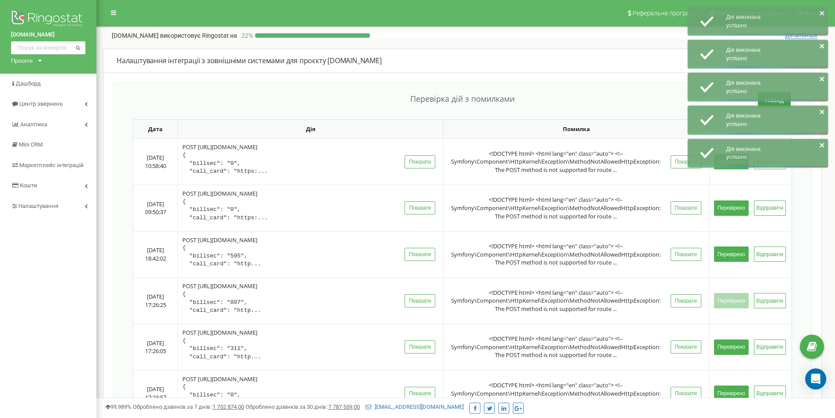
drag, startPoint x: 729, startPoint y: 350, endPoint x: 729, endPoint y: 355, distance: 4.9
click at [729, 351] on button "Перевірено" at bounding box center [731, 346] width 35 height 15
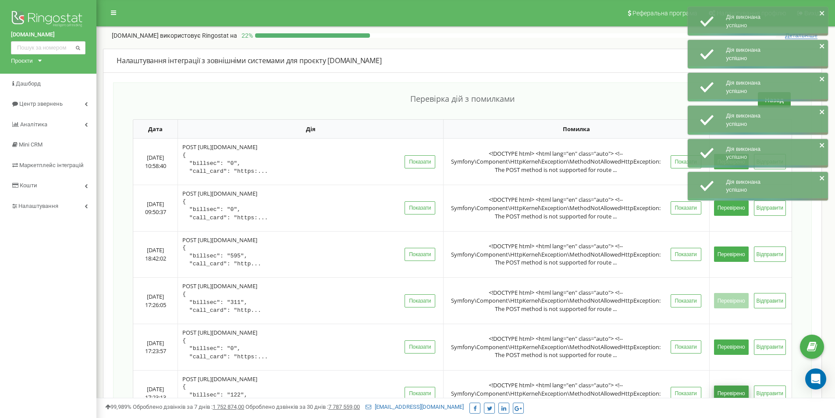
click at [729, 388] on button "Перевірено" at bounding box center [731, 392] width 35 height 15
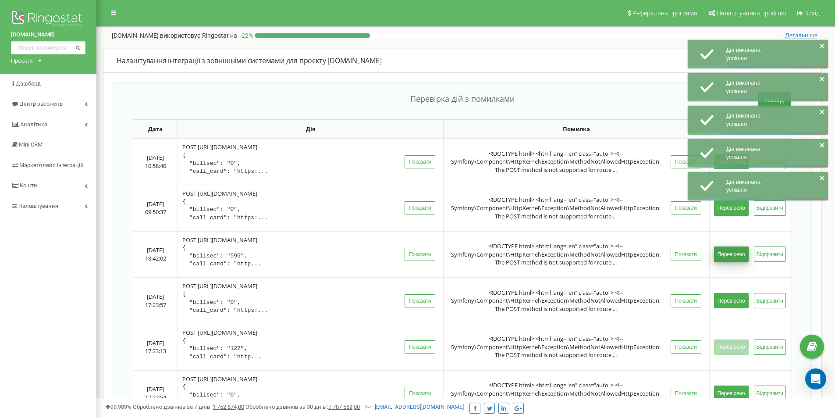
click at [735, 259] on button "Перевірено" at bounding box center [731, 253] width 35 height 15
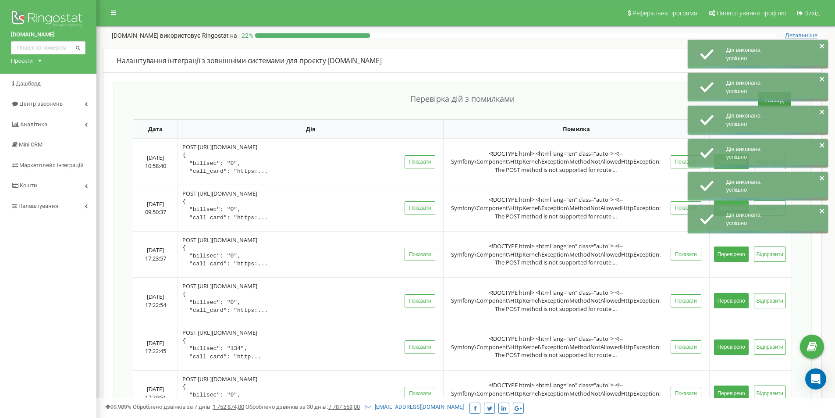
drag, startPoint x: 732, startPoint y: 302, endPoint x: 733, endPoint y: 307, distance: 5.4
click at [732, 302] on button "Перевірено" at bounding box center [731, 300] width 35 height 15
drag, startPoint x: 731, startPoint y: 341, endPoint x: 732, endPoint y: 348, distance: 7.1
click at [731, 342] on button "Перевірено" at bounding box center [731, 346] width 35 height 15
click at [732, 384] on td "Перевірено Відправити" at bounding box center [750, 393] width 82 height 46
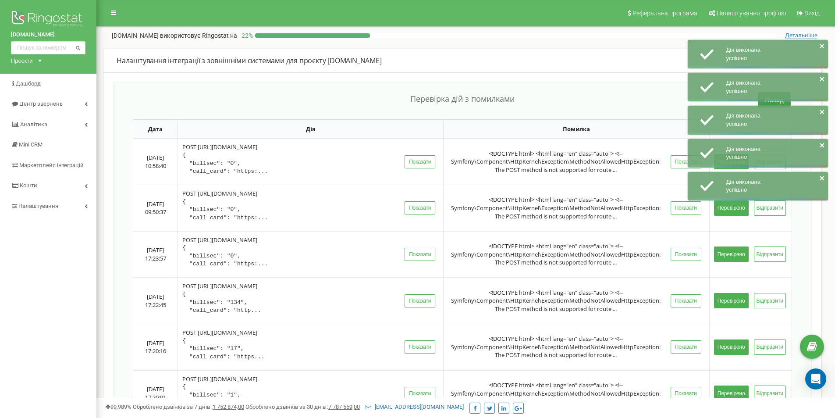
click at [732, 388] on button "Перевірено" at bounding box center [731, 392] width 35 height 15
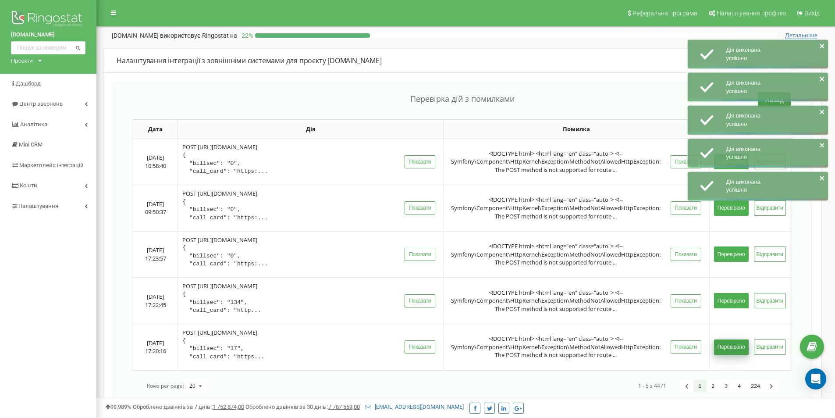
click at [725, 341] on button "Перевірено" at bounding box center [731, 346] width 35 height 15
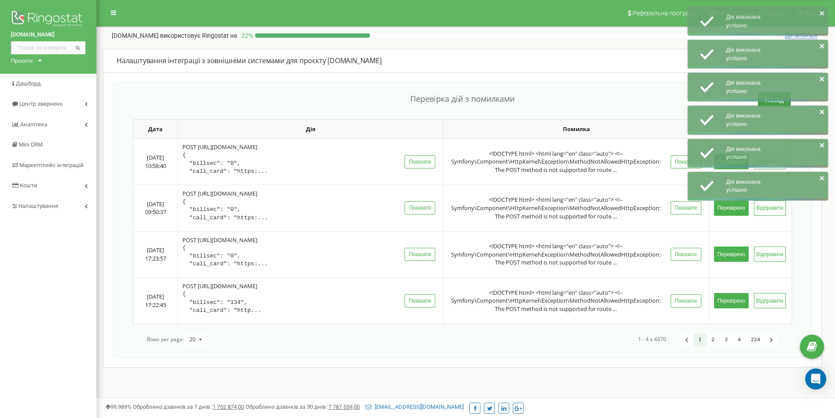
click at [726, 291] on td "Перевірено Відправити" at bounding box center [750, 300] width 82 height 46
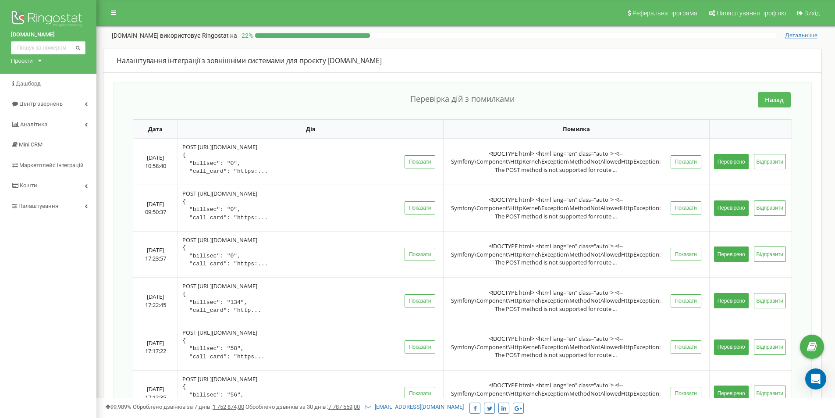
click at [774, 96] on button "Назад" at bounding box center [774, 99] width 33 height 15
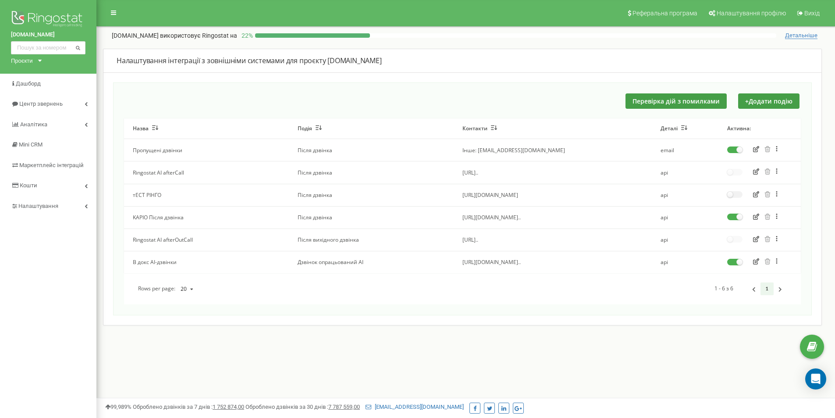
click at [756, 217] on icon "button" at bounding box center [756, 216] width 6 height 6
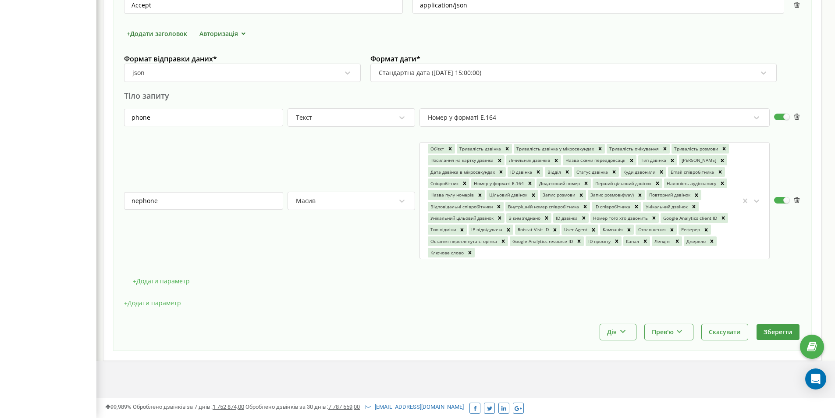
scroll to position [252, 0]
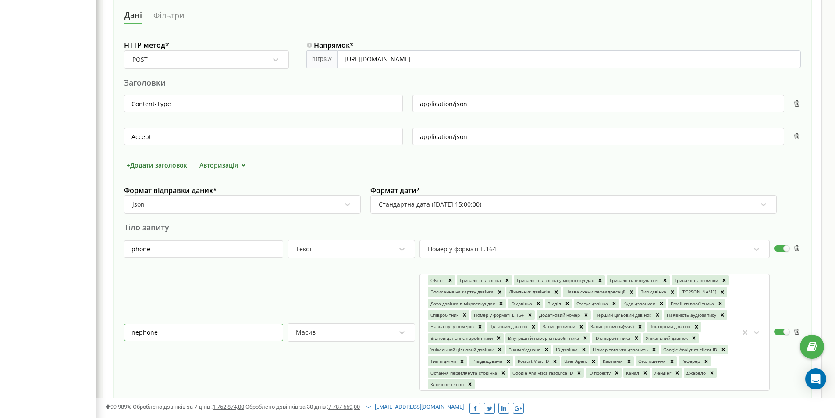
drag, startPoint x: 143, startPoint y: 331, endPoint x: 103, endPoint y: 330, distance: 39.9
click at [110, 331] on div "Налаштування інтеграції з зовнішніми системами для проєкту [DOMAIN_NAME] Назва …" at bounding box center [462, 145] width 719 height 696
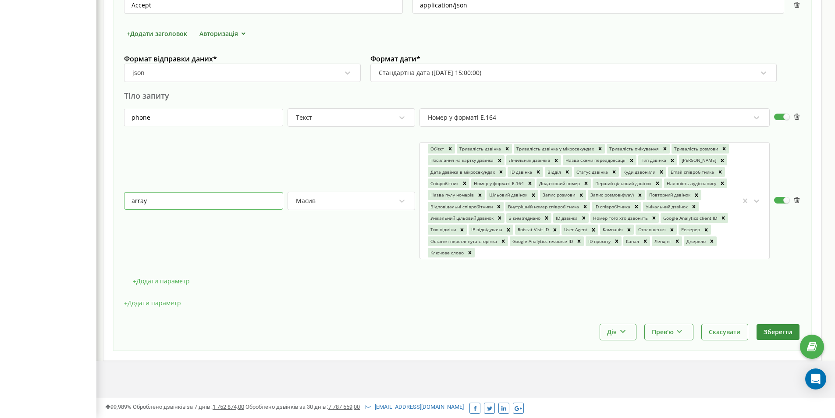
type input "array"
click at [774, 329] on button "Зберегти" at bounding box center [778, 331] width 43 height 15
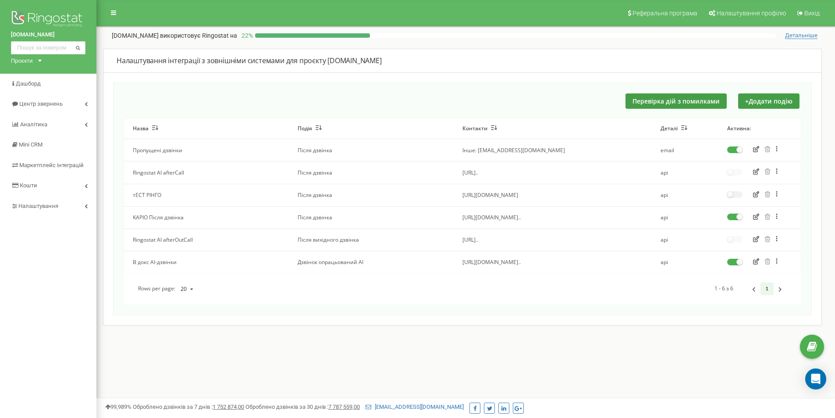
click at [758, 214] on icon "button" at bounding box center [756, 216] width 6 height 6
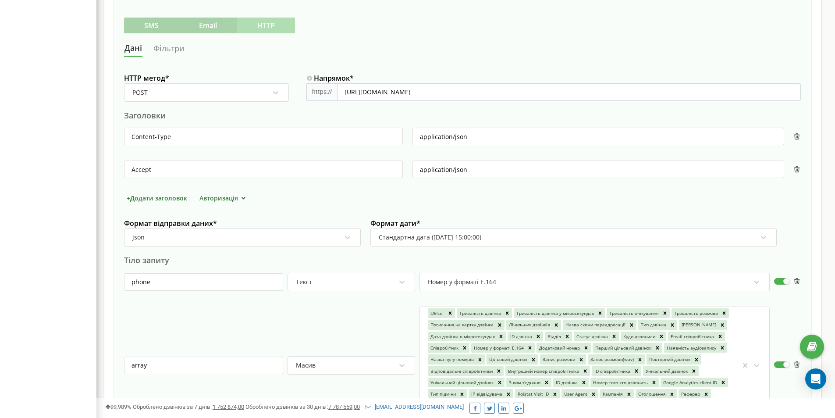
scroll to position [384, 0]
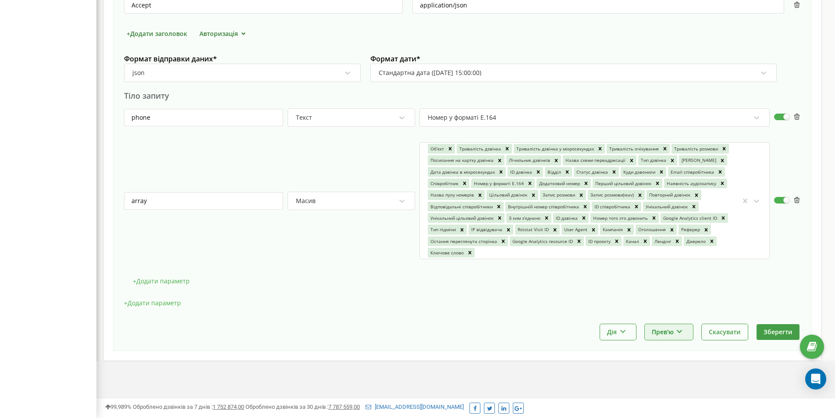
click at [667, 331] on button "Прев'ю" at bounding box center [669, 331] width 48 height 15
click at [681, 355] on div "Показати приклад" at bounding box center [697, 354] width 104 height 14
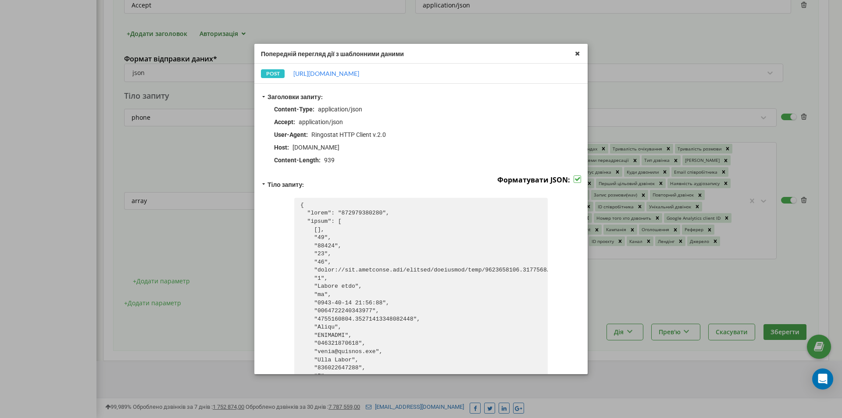
click at [706, 261] on div "Попередній перегляд дії з шаблонними даними POST [URL][DOMAIN_NAME] Заголовки з…" at bounding box center [421, 209] width 842 height 418
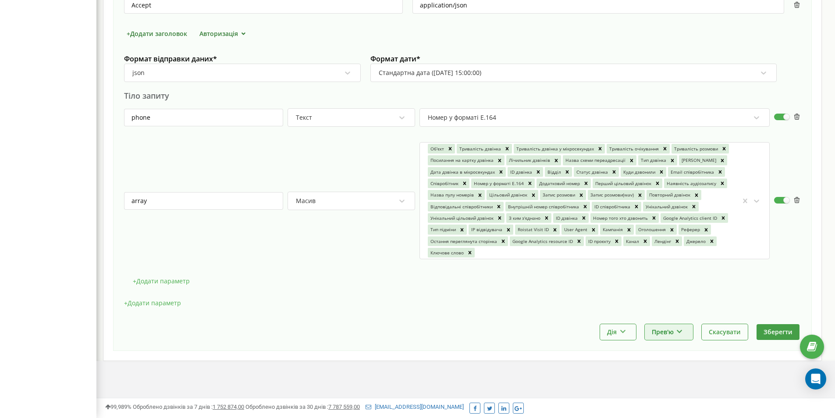
click at [667, 330] on button "Прев'ю" at bounding box center [669, 331] width 48 height 15
click at [672, 352] on div "Показати приклад" at bounding box center [697, 354] width 104 height 14
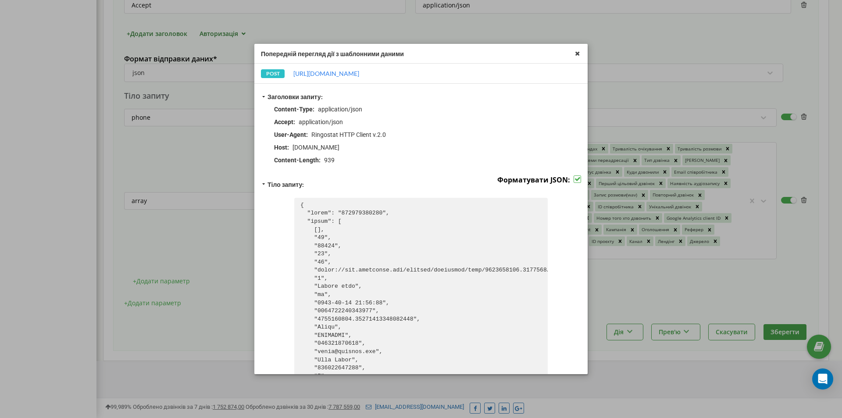
click at [732, 291] on div "Попередній перегляд дії з шаблонними даними POST [URL][DOMAIN_NAME] Заголовки з…" at bounding box center [421, 209] width 842 height 418
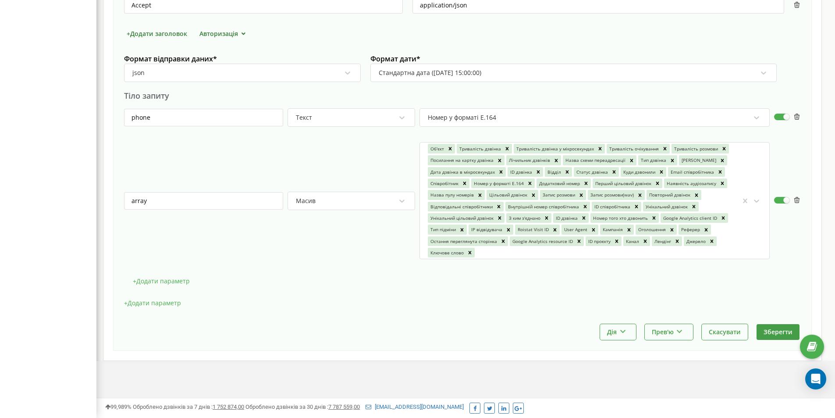
scroll to position [296, 0]
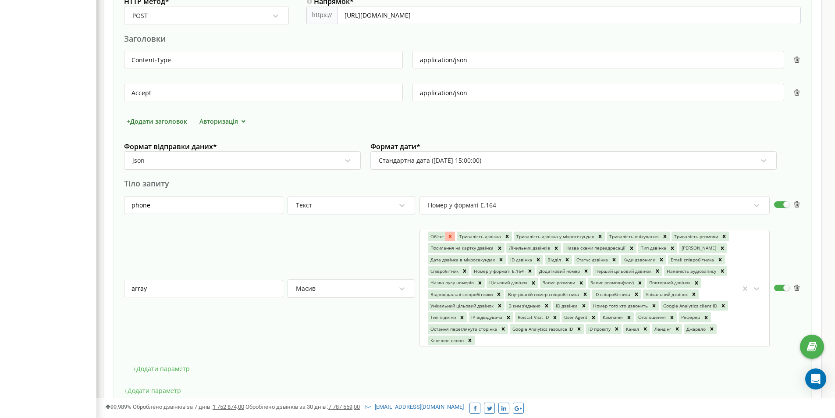
click at [451, 234] on icon at bounding box center [450, 236] width 6 height 6
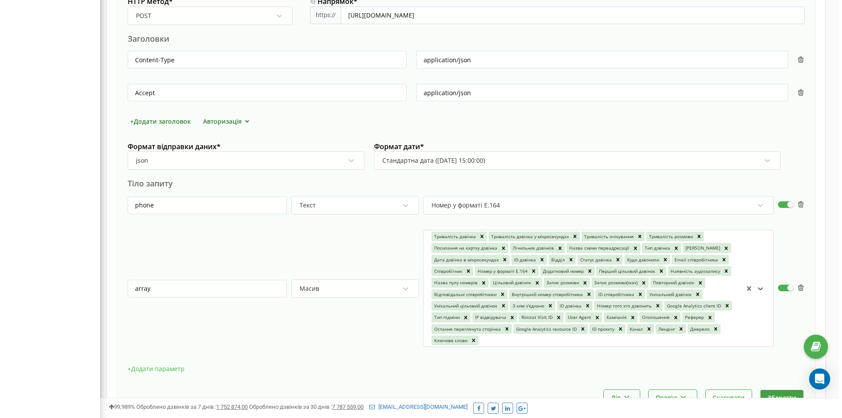
scroll to position [362, 0]
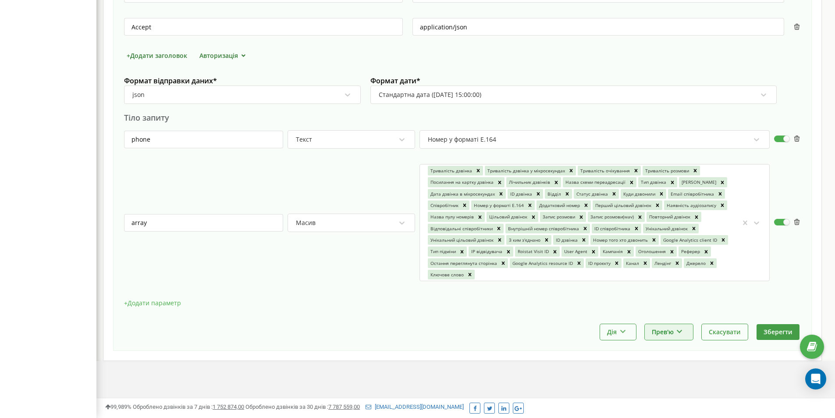
click at [681, 335] on button "Прев'ю" at bounding box center [669, 331] width 48 height 15
click at [672, 356] on div "Показати приклад" at bounding box center [697, 354] width 104 height 14
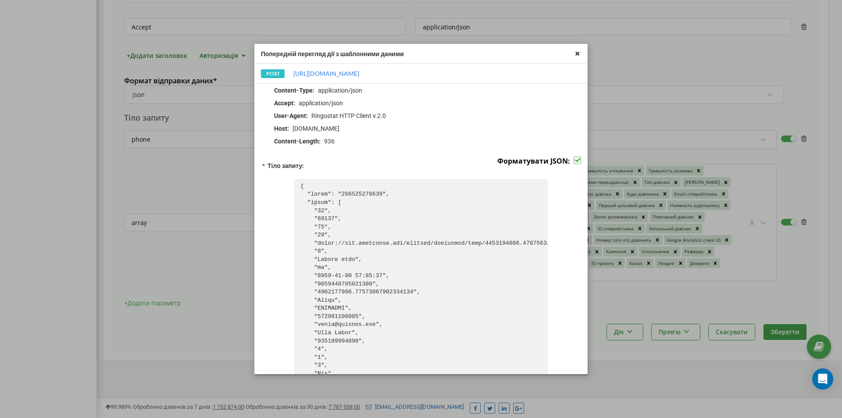
scroll to position [0, 0]
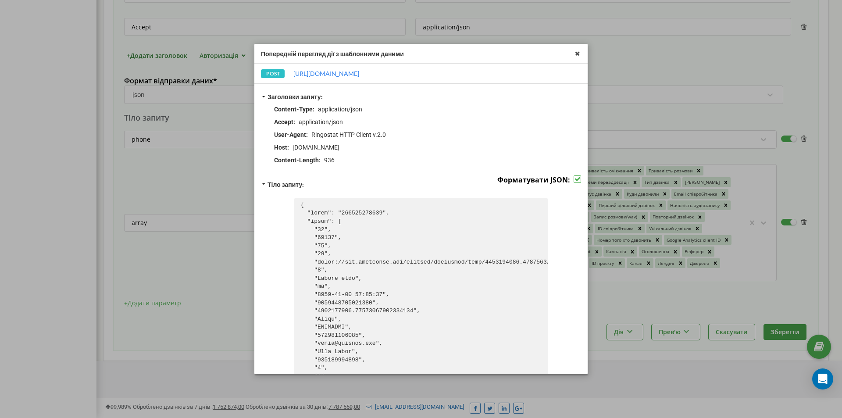
click at [573, 175] on label at bounding box center [576, 175] width 7 height 0
click at [0, 0] on input "Форматувати JSON:" at bounding box center [0, 0] width 0 height 0
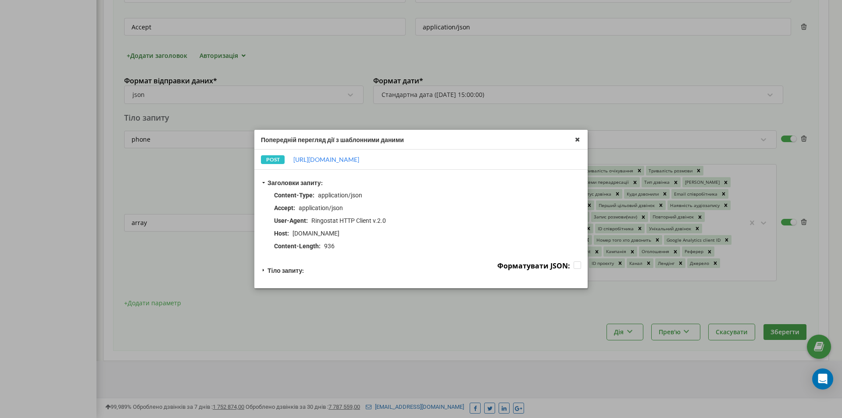
click at [578, 261] on label at bounding box center [576, 261] width 7 height 0
click at [0, 0] on input "Форматувати JSON:" at bounding box center [0, 0] width 0 height 0
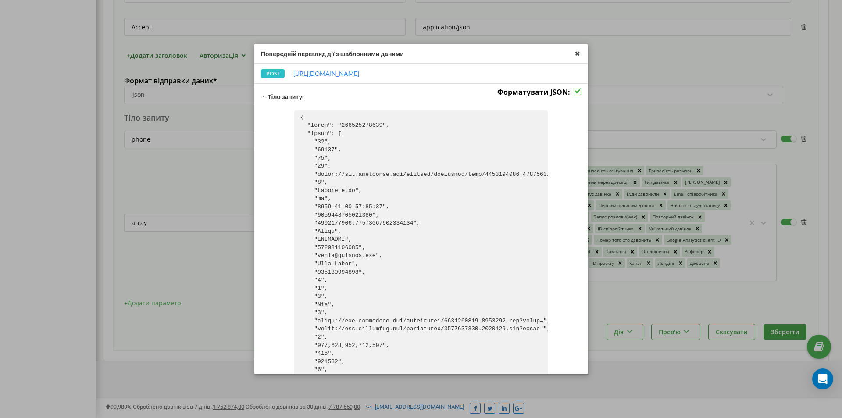
scroll to position [219, 0]
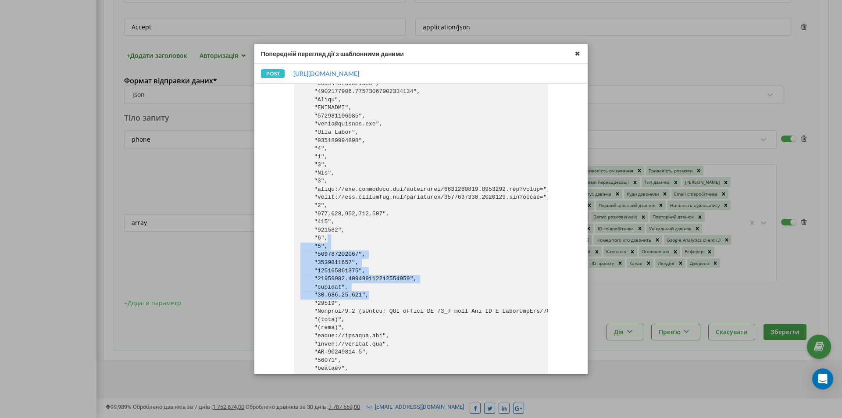
drag, startPoint x: 451, startPoint y: 215, endPoint x: 445, endPoint y: 188, distance: 27.9
click at [451, 207] on pre at bounding box center [420, 198] width 253 height 438
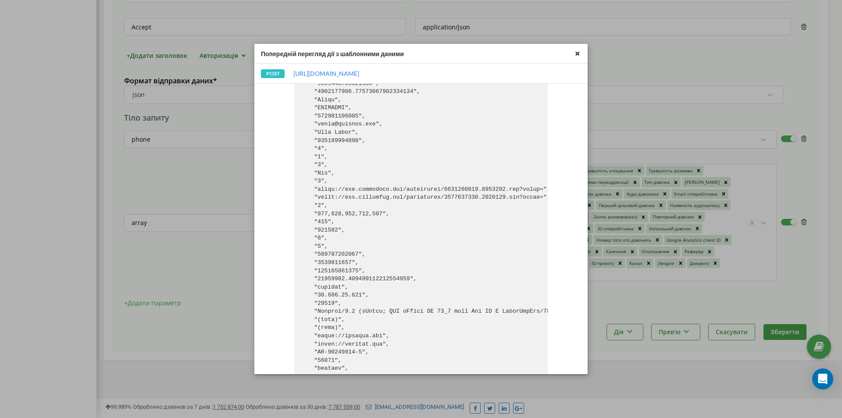
click at [445, 188] on pre at bounding box center [420, 198] width 253 height 438
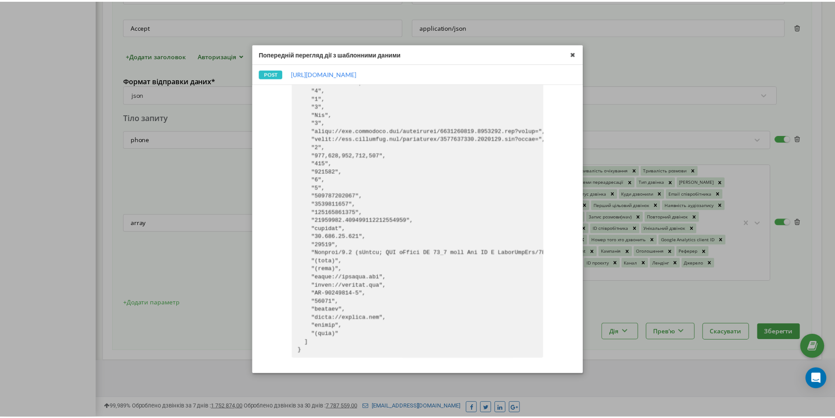
scroll to position [0, 0]
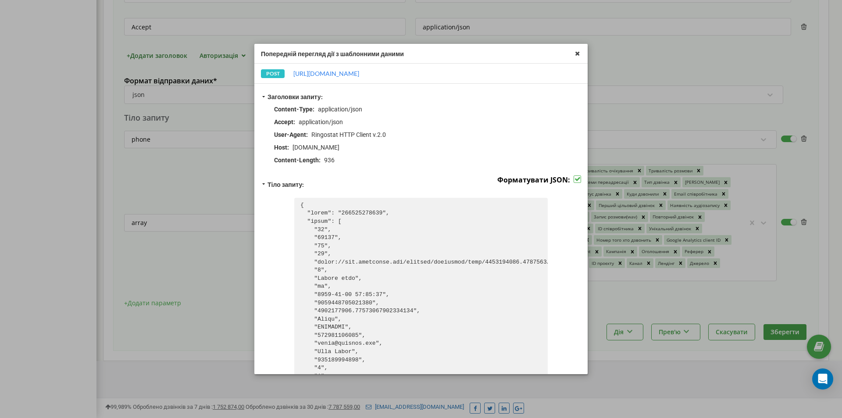
click at [633, 332] on div "Попередній перегляд дії з шаблонними даними POST [URL][DOMAIN_NAME] Заголовки з…" at bounding box center [421, 209] width 842 height 418
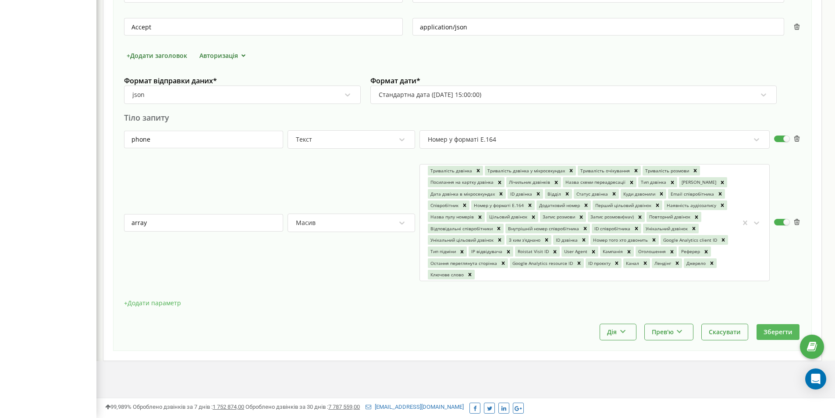
click at [769, 334] on button "Зберегти" at bounding box center [778, 331] width 43 height 15
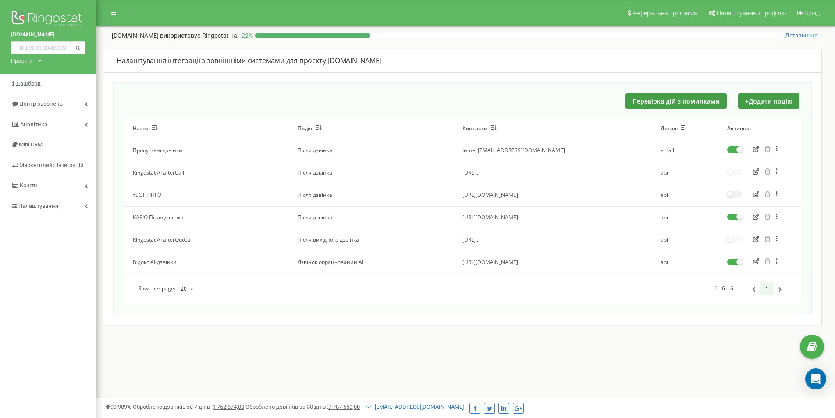
click at [758, 213] on icon "button" at bounding box center [756, 216] width 6 height 6
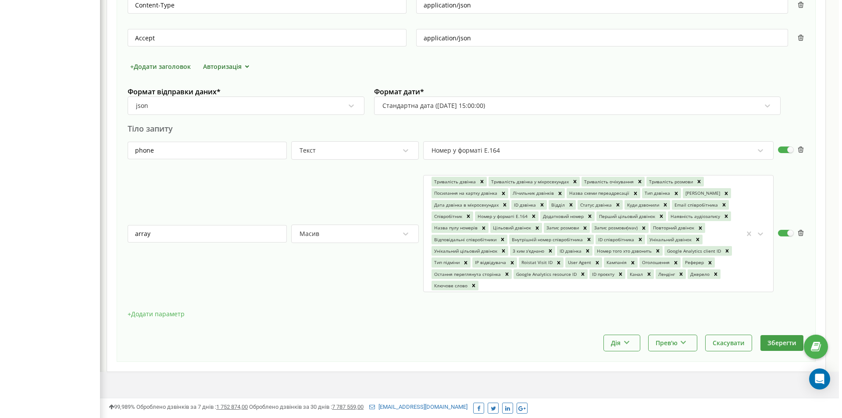
scroll to position [362, 0]
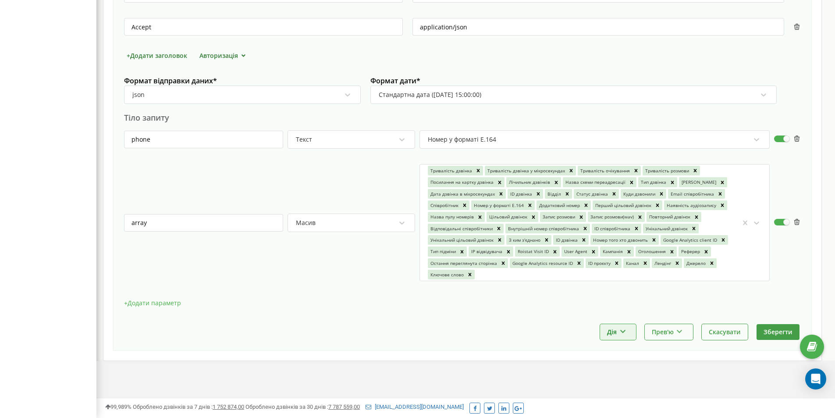
click at [620, 329] on icon at bounding box center [622, 329] width 7 height 5
click at [682, 332] on icon at bounding box center [679, 329] width 7 height 5
click at [681, 370] on div "Виконати та показати приклад" at bounding box center [697, 369] width 104 height 14
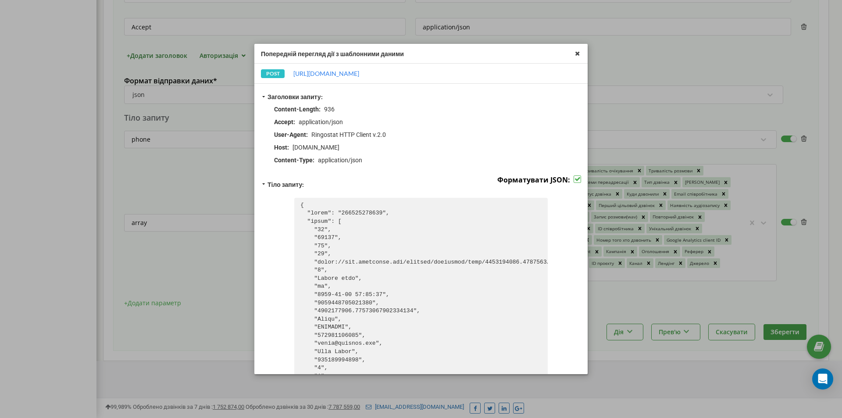
click at [268, 75] on div "POST" at bounding box center [273, 73] width 24 height 9
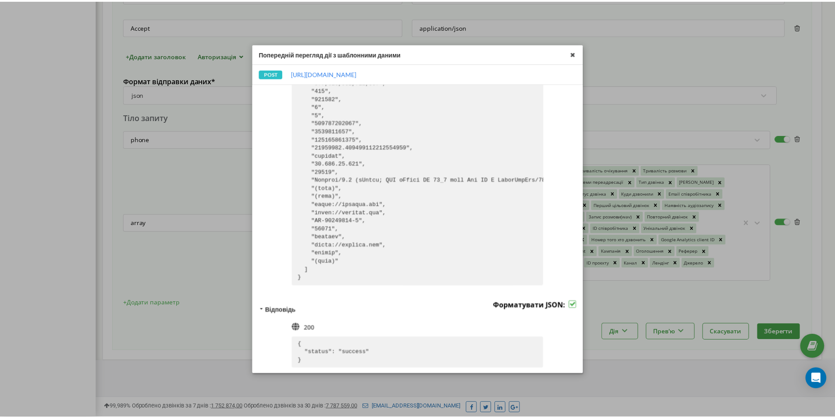
scroll to position [365, 0]
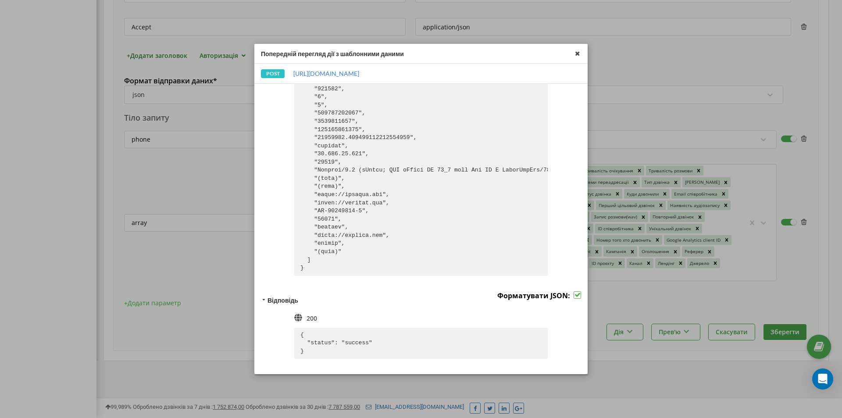
drag, startPoint x: 580, startPoint y: 51, endPoint x: 502, endPoint y: 177, distance: 147.8
click at [579, 51] on icon at bounding box center [577, 53] width 10 height 10
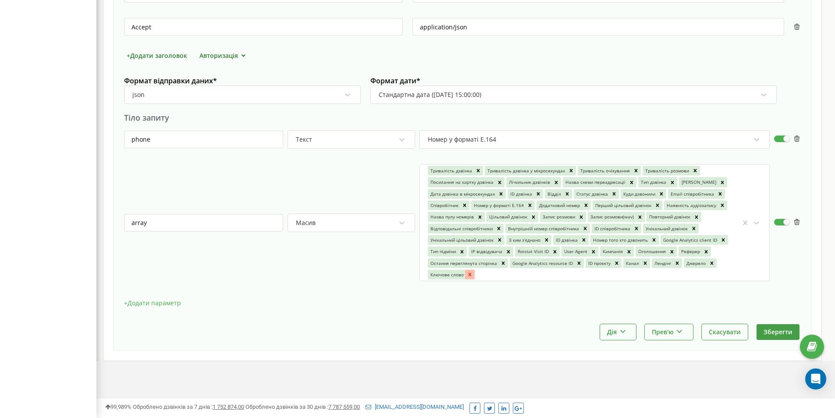
click at [474, 273] on div at bounding box center [470, 275] width 10 height 10
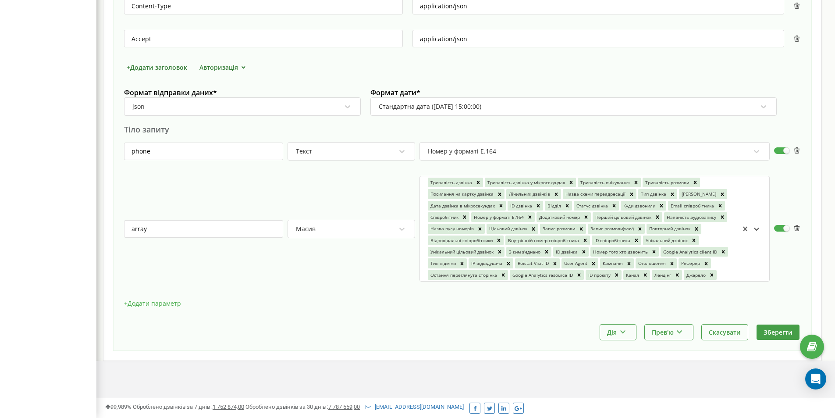
scroll to position [350, 0]
click at [472, 273] on div "Остання переглянута сторінка" at bounding box center [463, 275] width 71 height 10
click at [506, 274] on div at bounding box center [503, 275] width 10 height 10
click at [797, 227] on icon at bounding box center [797, 228] width 7 height 7
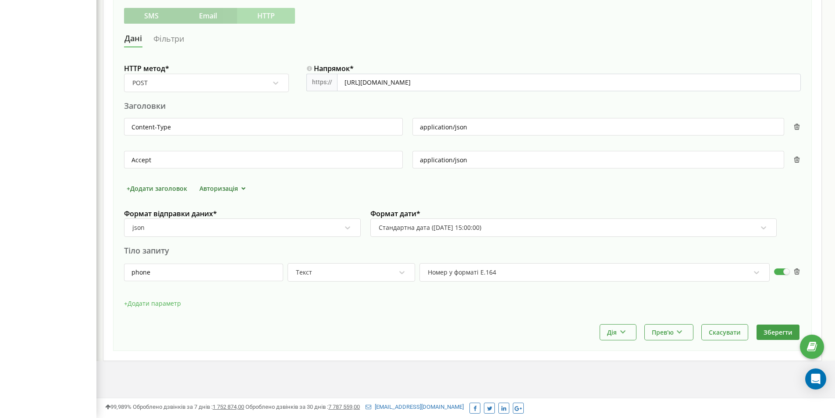
click at [785, 269] on label at bounding box center [781, 268] width 15 height 1
click at [0, 0] on input "checkbox" at bounding box center [0, 0] width 0 height 0
drag, startPoint x: 779, startPoint y: 275, endPoint x: 784, endPoint y: 277, distance: 5.3
click at [780, 277] on div at bounding box center [781, 276] width 15 height 16
click at [800, 273] on icon at bounding box center [797, 271] width 7 height 7
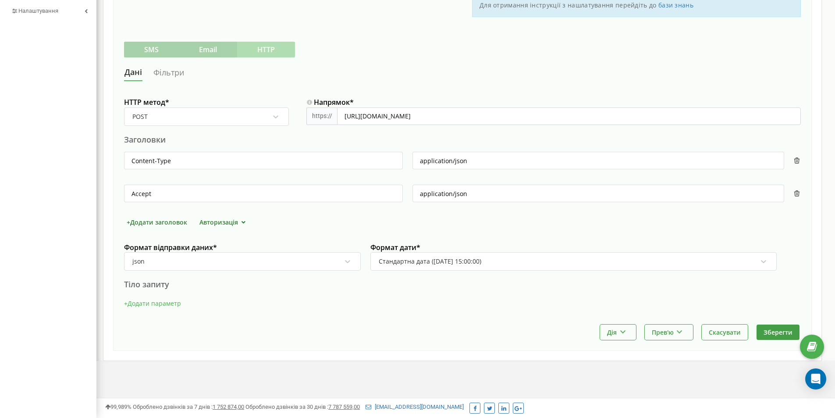
scroll to position [195, 0]
click at [306, 266] on div "json" at bounding box center [237, 261] width 210 height 15
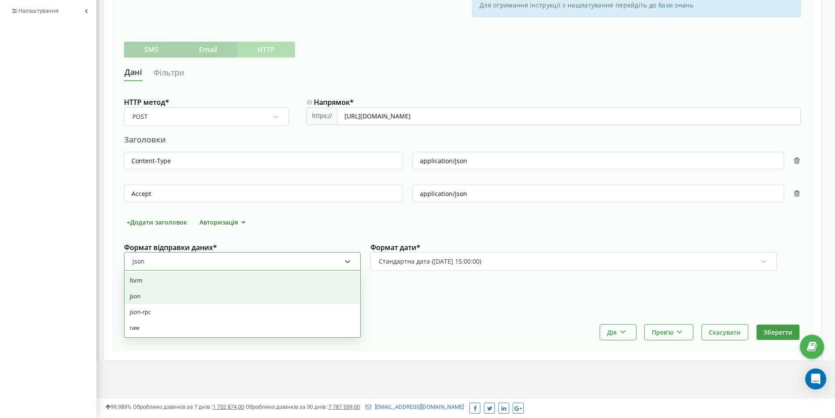
click at [231, 280] on div "form" at bounding box center [242, 280] width 236 height 16
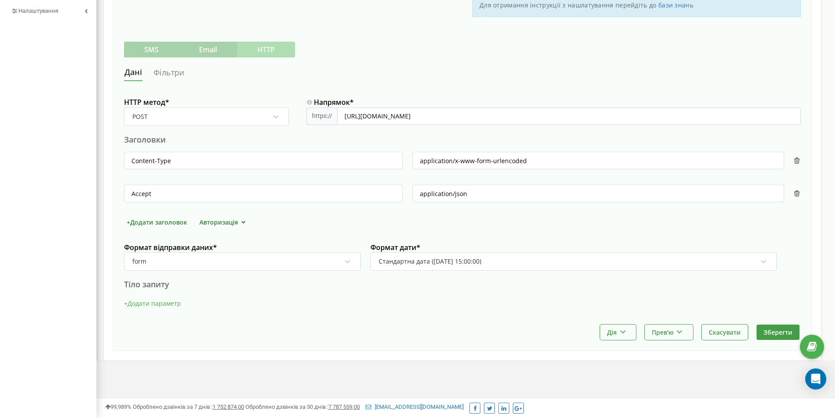
click at [151, 301] on button "+ Додати параметр" at bounding box center [152, 303] width 57 height 13
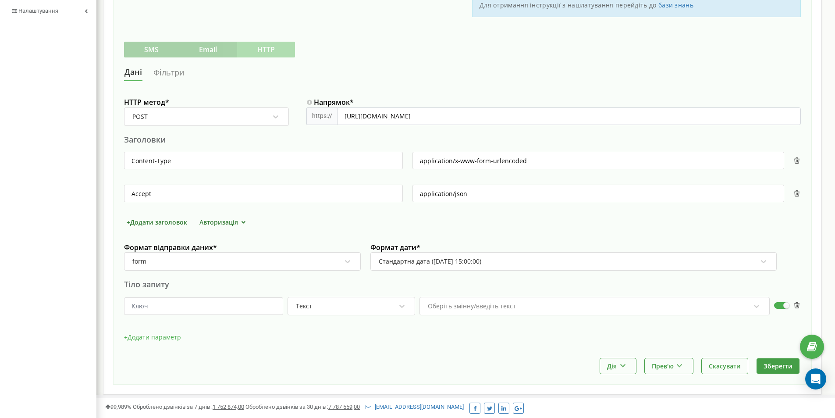
click at [256, 266] on div "form" at bounding box center [237, 261] width 210 height 15
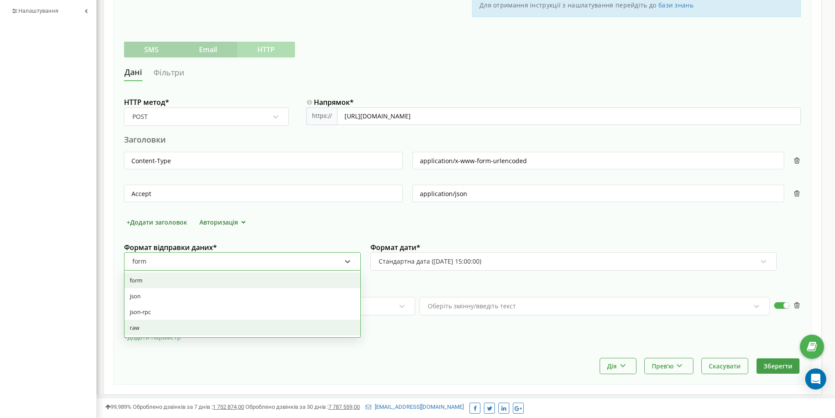
click at [187, 327] on div "raw" at bounding box center [242, 328] width 236 height 16
type input "application/json"
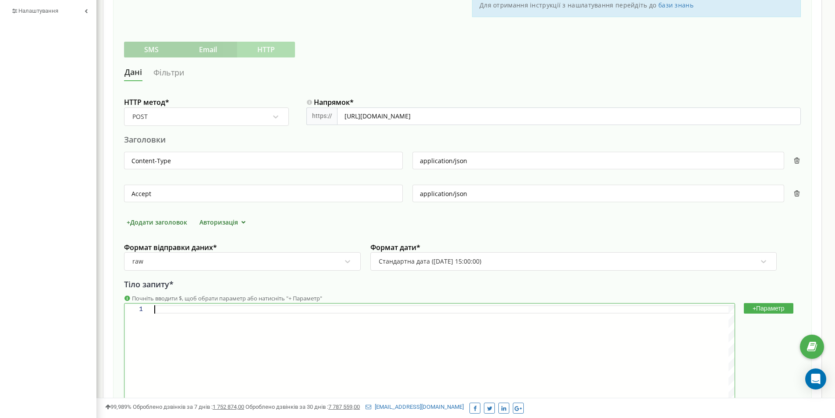
scroll to position [0, 0]
click at [226, 318] on div at bounding box center [444, 371] width 580 height 132
click at [245, 299] on div "Почніть вводити $, щоб обрати параметр або натисніть "+ Параметр"" at bounding box center [462, 298] width 677 height 8
click at [168, 306] on div at bounding box center [444, 309] width 580 height 8
paste textarea ""utm_content":$utm_content, "refferrer":$refferrer, "landing":$landing, "dni_ty…"
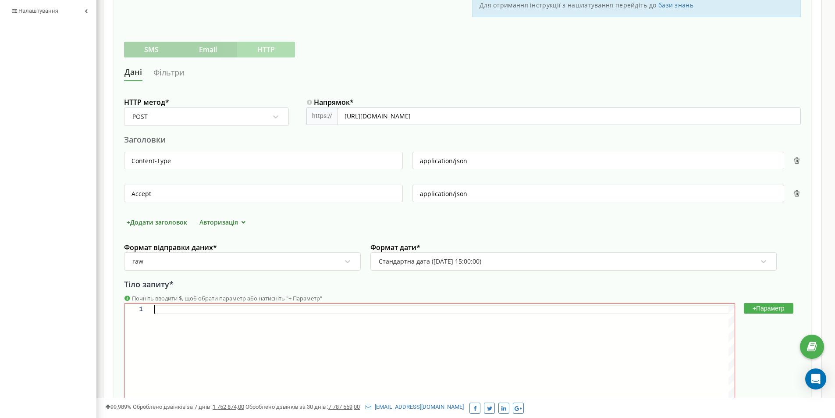
type textarea ""utm_content":$utm_content, "refferrer":$refferrer, "landing":$landing, "dni_ty…"
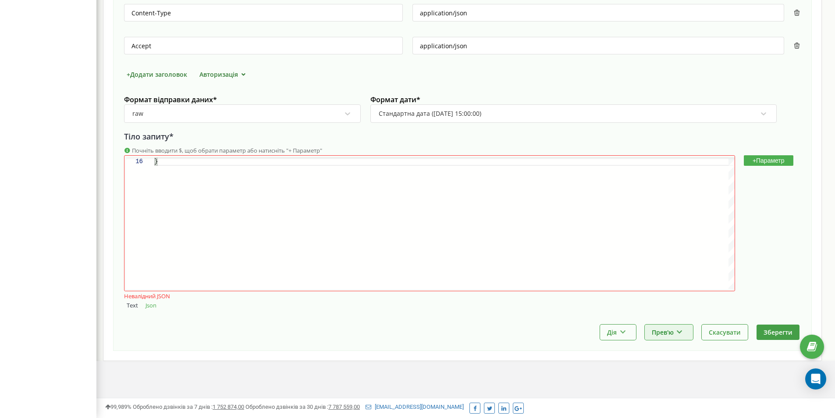
click at [674, 334] on button "Прев'ю" at bounding box center [669, 331] width 48 height 15
click at [691, 369] on div "Виконати та показати приклад" at bounding box center [697, 369] width 104 height 14
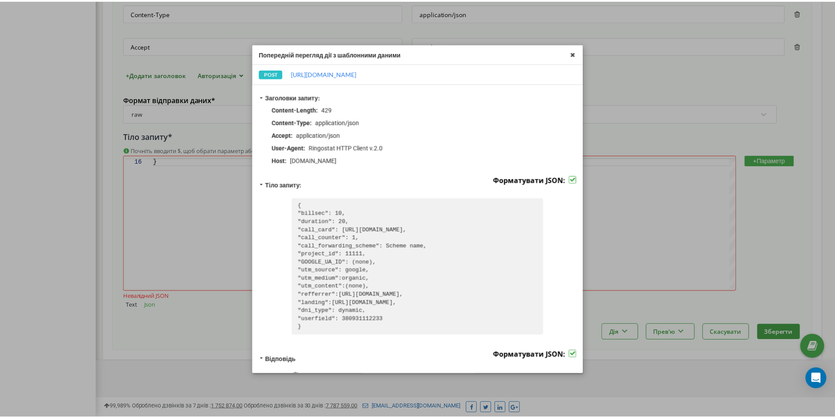
scroll to position [64, 0]
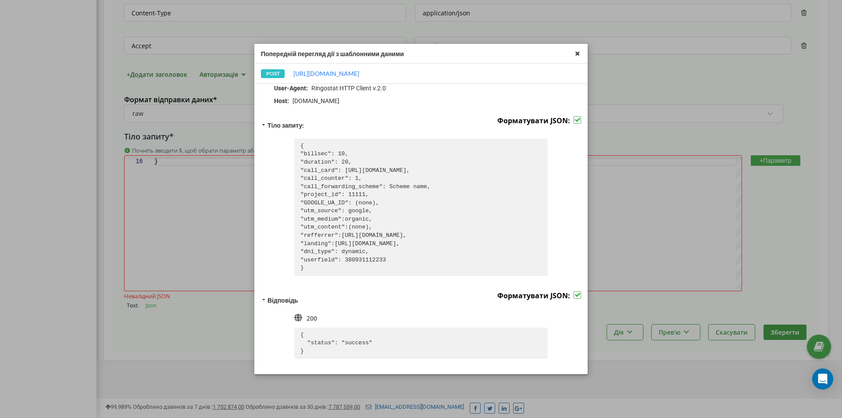
drag, startPoint x: 685, startPoint y: 279, endPoint x: 673, endPoint y: 280, distance: 12.3
click at [685, 280] on div "Попередній перегляд дії з шаблонними даними POST [URL][DOMAIN_NAME] Заголовки з…" at bounding box center [421, 209] width 842 height 418
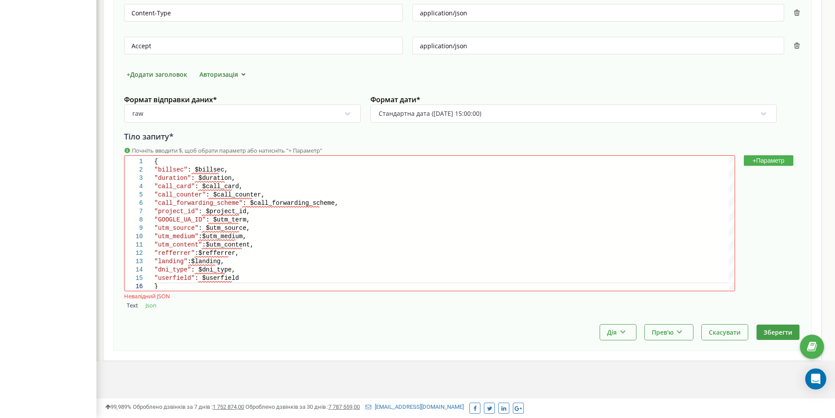
click at [396, 377] on div "[DOMAIN_NAME] Проєкти [DOMAIN_NAME] Дашборд Центр звернень Аналiтика Mini CRM М…" at bounding box center [417, 37] width 835 height 761
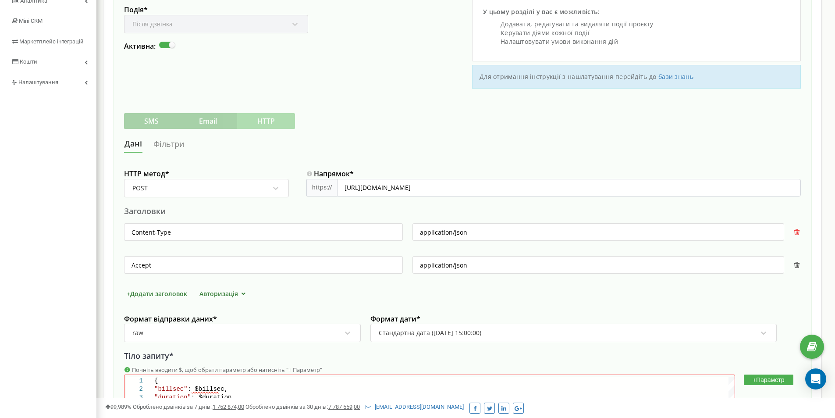
click at [798, 232] on icon at bounding box center [797, 232] width 7 height 7
type input "Accept"
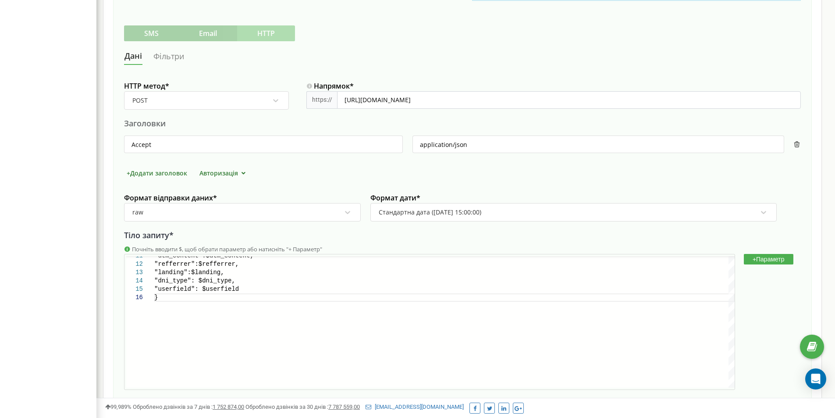
scroll to position [310, 0]
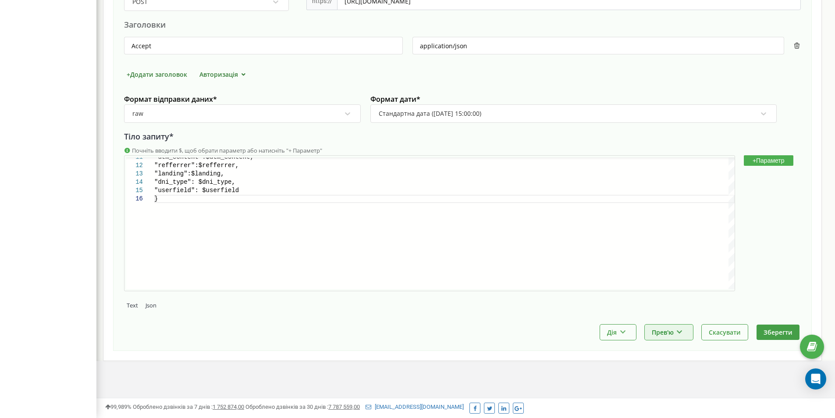
click at [669, 332] on button "Прев'ю" at bounding box center [669, 331] width 48 height 15
click at [668, 374] on div "Виконати та показати приклад" at bounding box center [697, 369] width 104 height 14
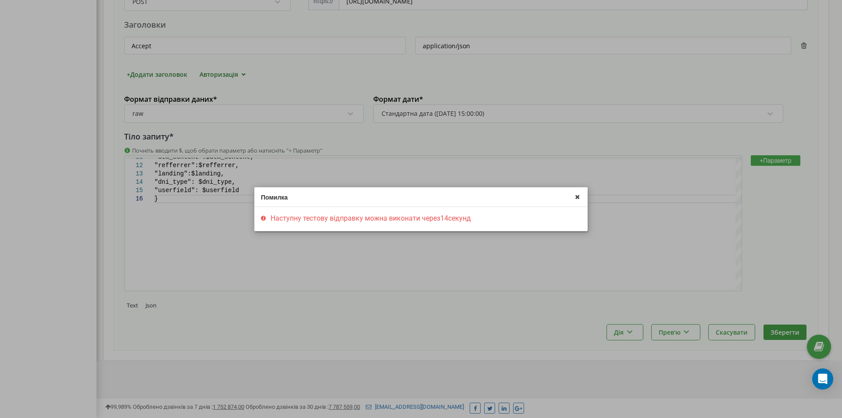
click at [389, 316] on div "Помилка Наступну тестову відправку можна виконати через 14 секунд" at bounding box center [421, 209] width 842 height 418
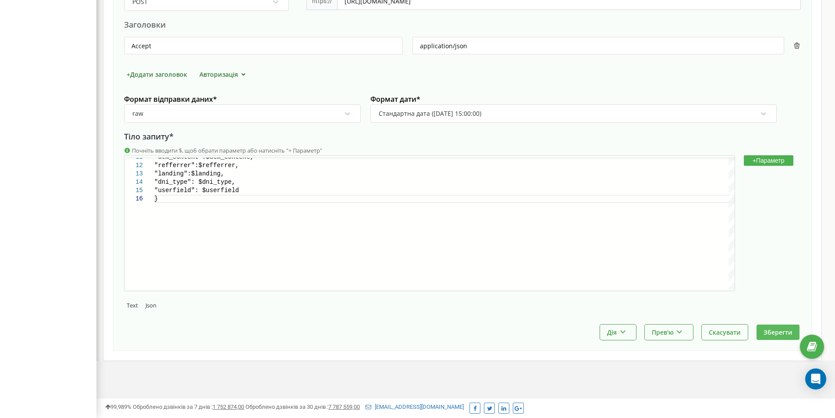
click at [768, 325] on button "Зберегти" at bounding box center [778, 331] width 43 height 15
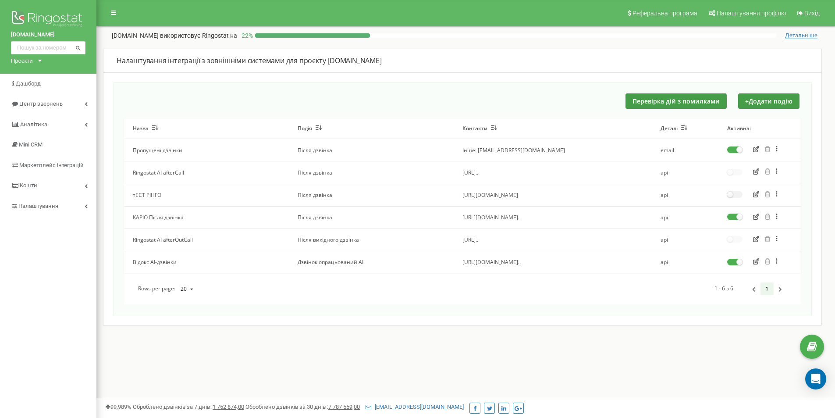
click at [755, 217] on icon "button" at bounding box center [756, 216] width 6 height 6
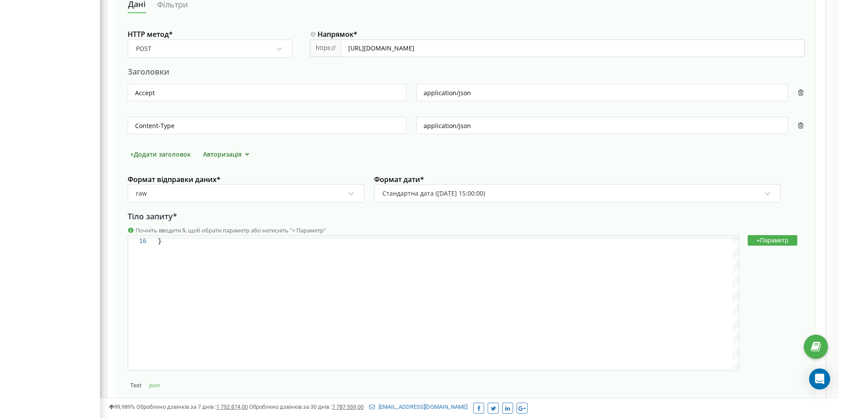
scroll to position [343, 0]
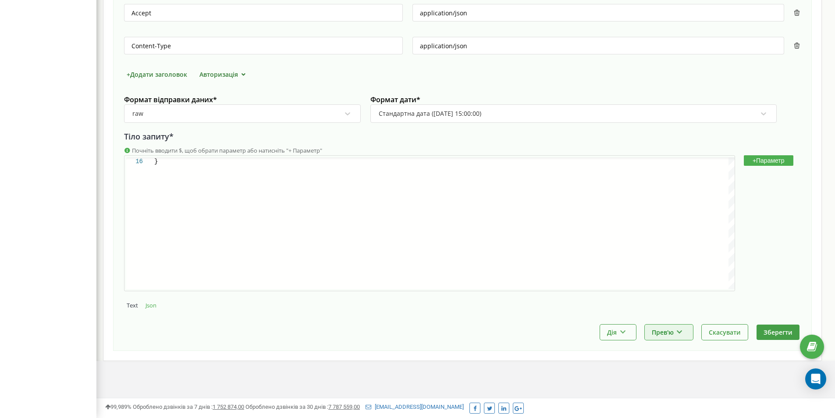
click at [671, 333] on button "Прев'ю" at bounding box center [669, 331] width 48 height 15
click at [677, 369] on div "Виконати та показати приклад" at bounding box center [697, 369] width 104 height 14
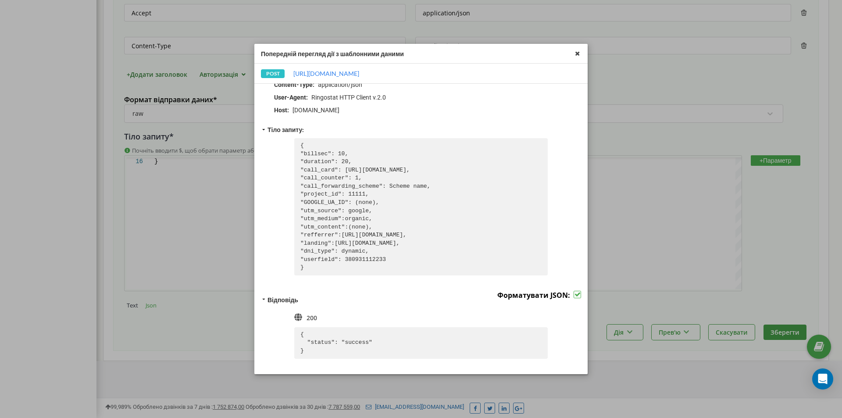
scroll to position [0, 0]
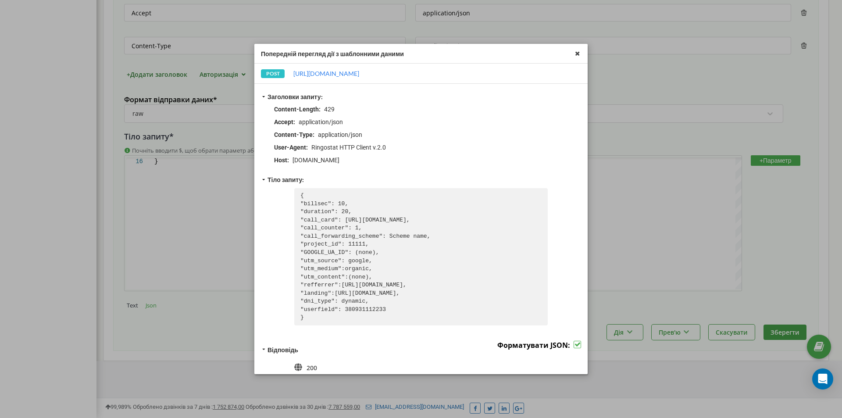
click at [499, 230] on pre "{ "billsec": 10, "duration": 20, "call_card": [URL][DOMAIN_NAME], "call_counter…" at bounding box center [420, 256] width 253 height 137
click at [637, 257] on div "Попередній перегляд дії з шаблонними даними POST [URL][DOMAIN_NAME] Заголовки з…" at bounding box center [421, 209] width 842 height 418
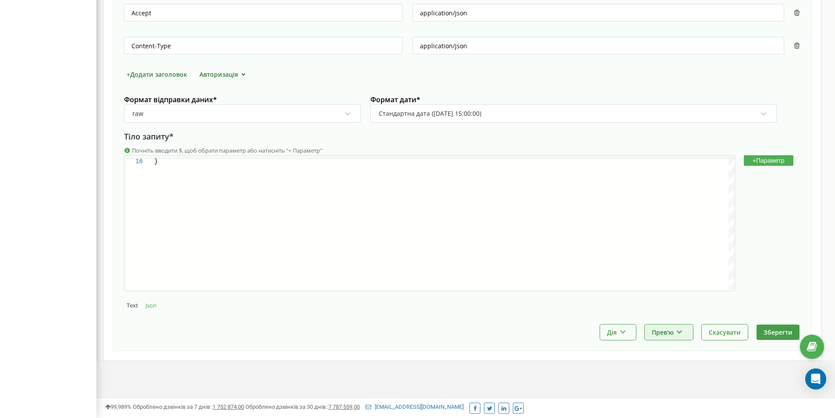
click at [667, 331] on button "Прев'ю" at bounding box center [669, 331] width 48 height 15
click at [673, 366] on div "Виконати та показати приклад" at bounding box center [697, 369] width 104 height 14
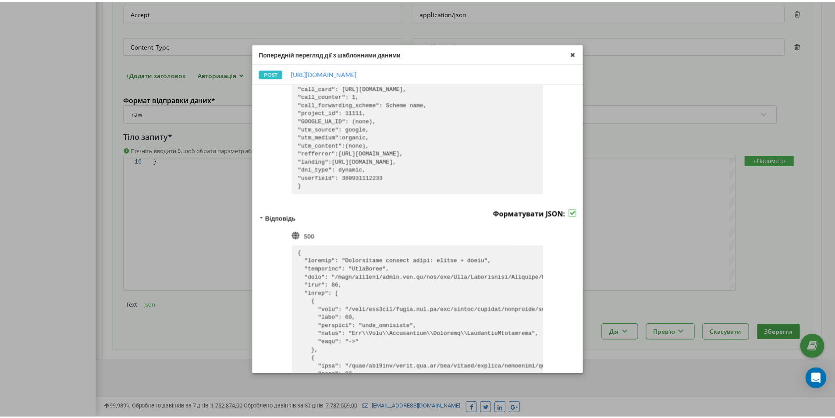
scroll to position [175, 0]
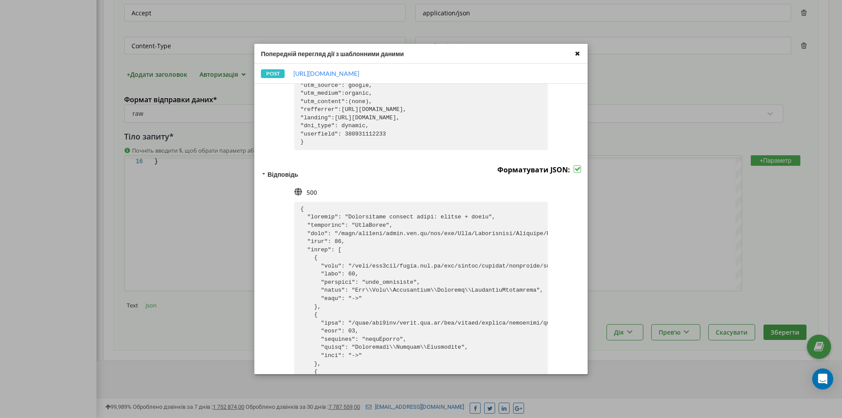
click at [576, 55] on icon at bounding box center [577, 53] width 10 height 10
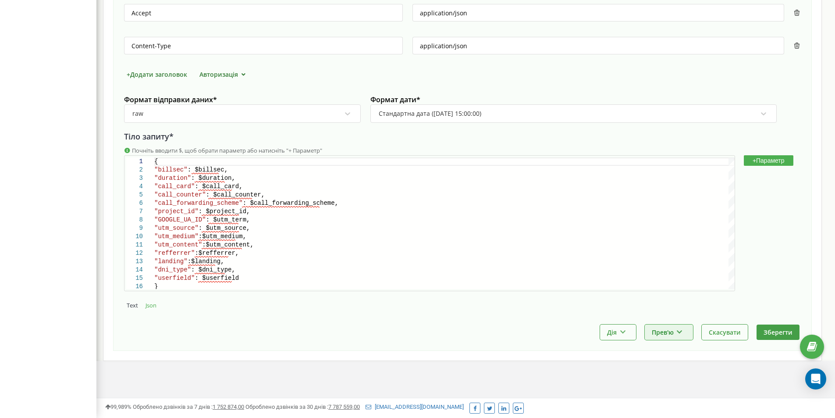
click at [673, 329] on button "Прев'ю" at bounding box center [669, 331] width 48 height 15
click at [677, 356] on div "Показати приклад" at bounding box center [697, 354] width 104 height 14
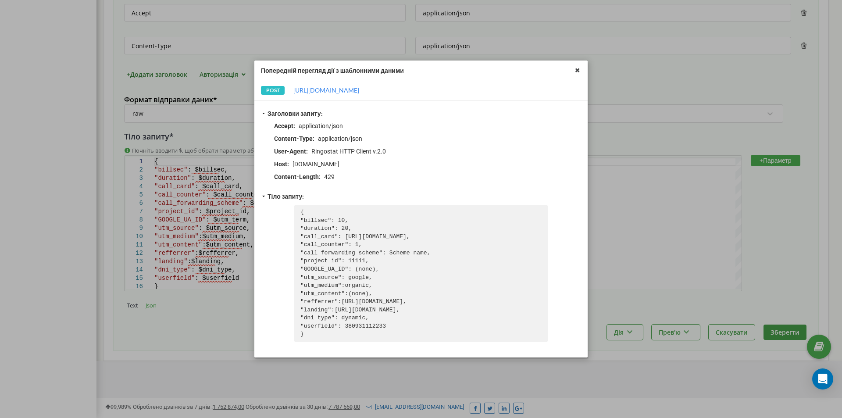
click at [647, 108] on div "Попередній перегляд дії з шаблонними даними POST [URL][DOMAIN_NAME] Заголовки з…" at bounding box center [421, 209] width 842 height 418
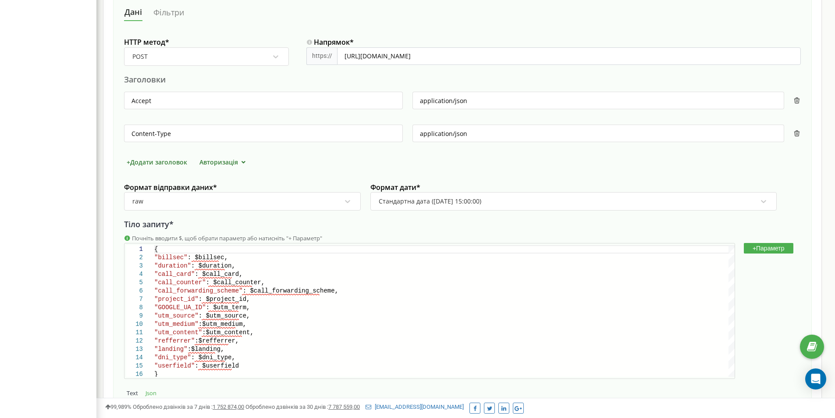
scroll to position [211, 0]
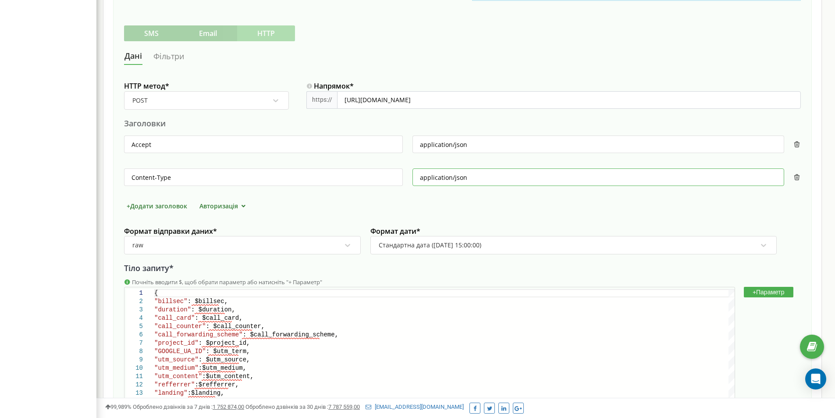
click at [520, 181] on input "application/json" at bounding box center [598, 177] width 372 height 18
click at [764, 172] on input "application/json" at bounding box center [598, 177] width 372 height 18
click at [666, 178] on input "text" at bounding box center [598, 177] width 372 height 18
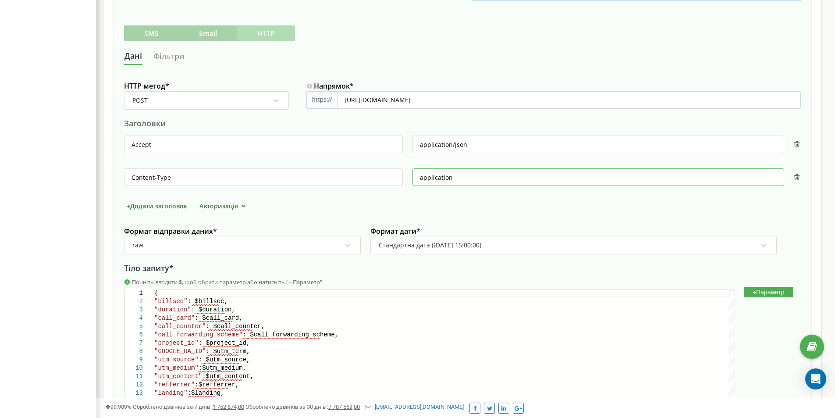
type input "application/"
click at [496, 184] on input "application/" at bounding box center [598, 177] width 372 height 18
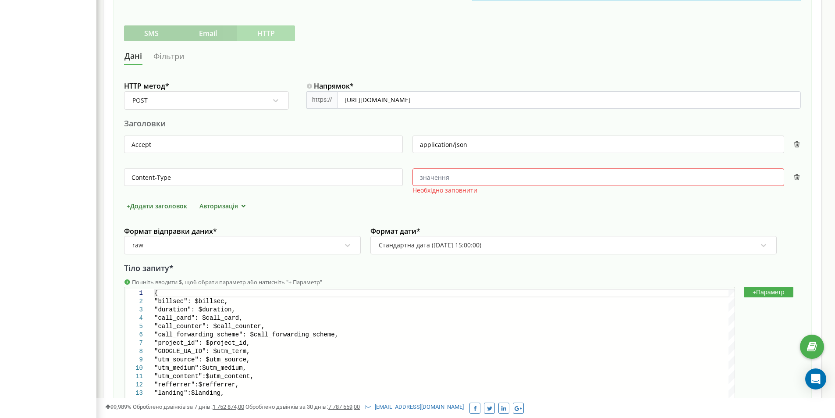
click at [71, 243] on div "[DOMAIN_NAME] Проєкти [DOMAIN_NAME] Дашборд Центр звернень Аналiтика Mini CRM М…" at bounding box center [48, 169] width 96 height 761
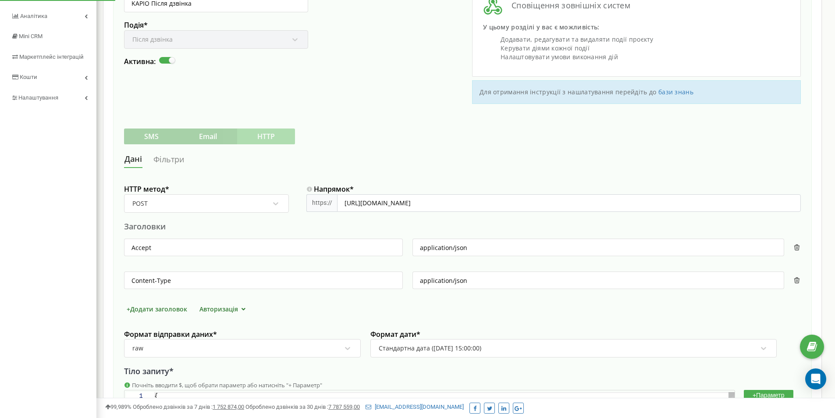
scroll to position [284, 0]
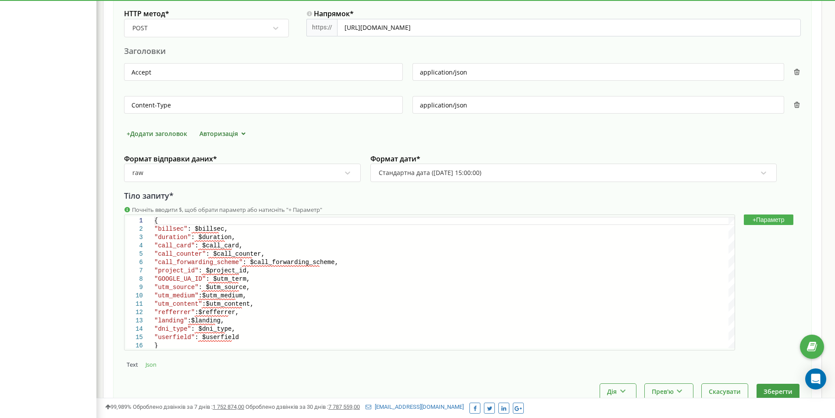
drag, startPoint x: 78, startPoint y: 238, endPoint x: 72, endPoint y: 235, distance: 6.3
click at [72, 235] on div "[DOMAIN_NAME] Проєкти [DOMAIN_NAME] Дашборд Центр звернень Аналiтика Mini CRM М…" at bounding box center [48, 96] width 96 height 761
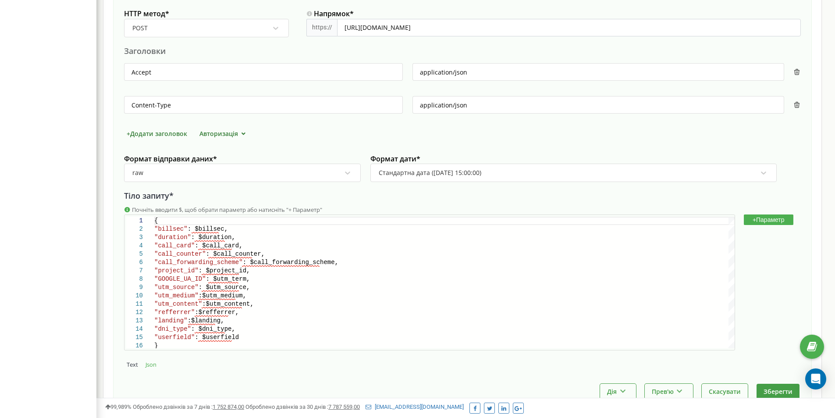
scroll to position [343, 0]
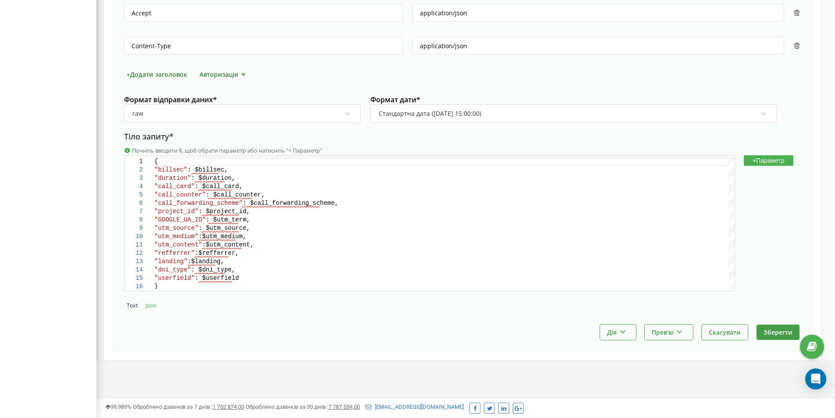
click at [776, 162] on button "+ Параметр" at bounding box center [769, 160] width 50 height 11
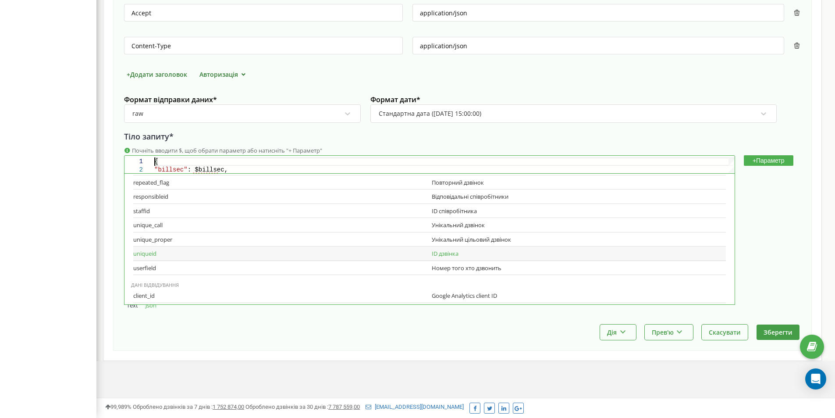
scroll to position [617, 0]
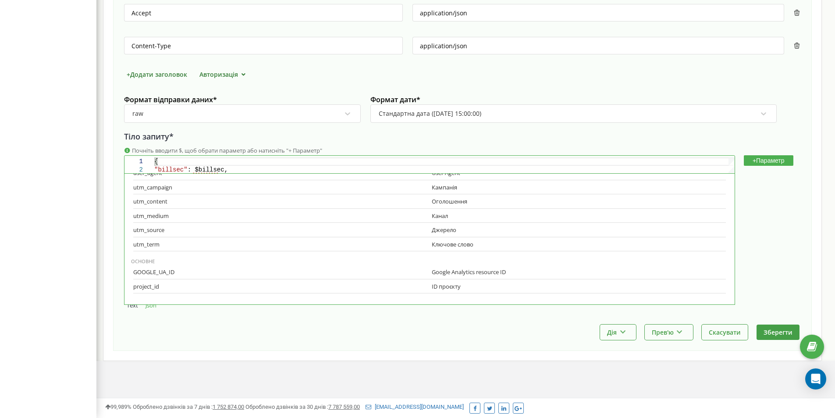
click at [434, 354] on div "Налаштування інтеграції з зовнішніми системами для проєкту market-dveri.ua Назв…" at bounding box center [462, 33] width 719 height 655
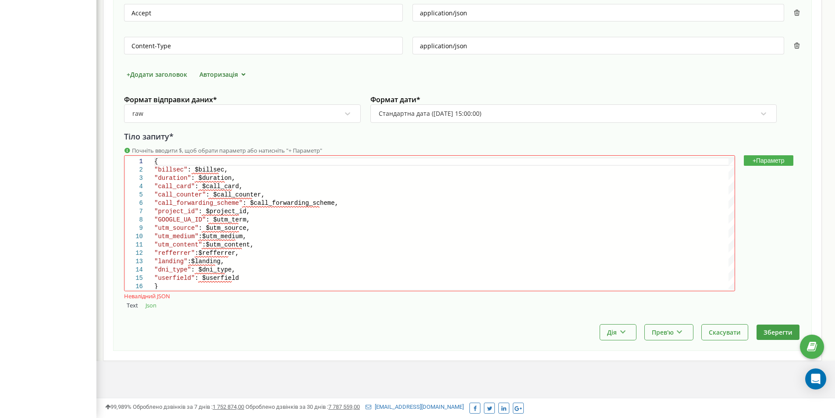
click at [804, 206] on div "Назва * KAPIO Після дзвінка Подія * Після дзвінка Активна: Сповіщення зовнішніх…" at bounding box center [462, 45] width 699 height 611
click at [64, 211] on div "[DOMAIN_NAME] Проєкти [DOMAIN_NAME] Дашборд Центр звернень Аналiтика Mini CRM М…" at bounding box center [48, 37] width 96 height 761
click at [327, 232] on div ""utm_source" : $utm_source," at bounding box center [444, 228] width 580 height 8
type textarea ""utm_content":$utm_content, "refferrer":$refferrer, "landing":$landing, "dni_ty…"
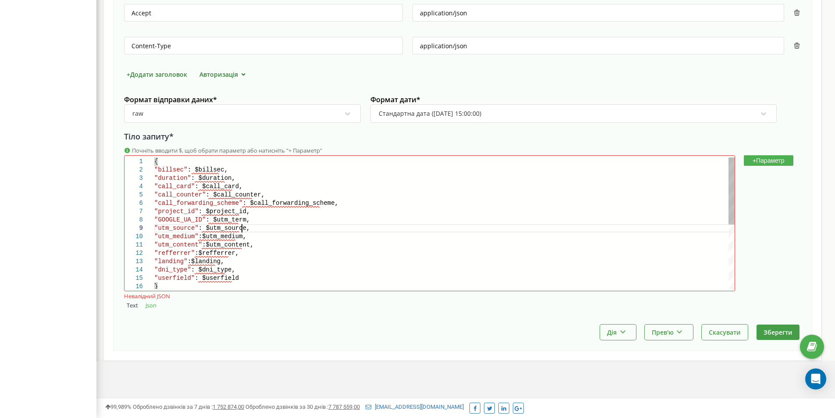
click at [268, 250] on div ""refferrer" :$refferrer," at bounding box center [444, 253] width 580 height 8
click at [259, 258] on div ""landing" :$landing," at bounding box center [444, 261] width 580 height 8
click at [281, 279] on div ""userfield" : $userfield" at bounding box center [444, 278] width 580 height 8
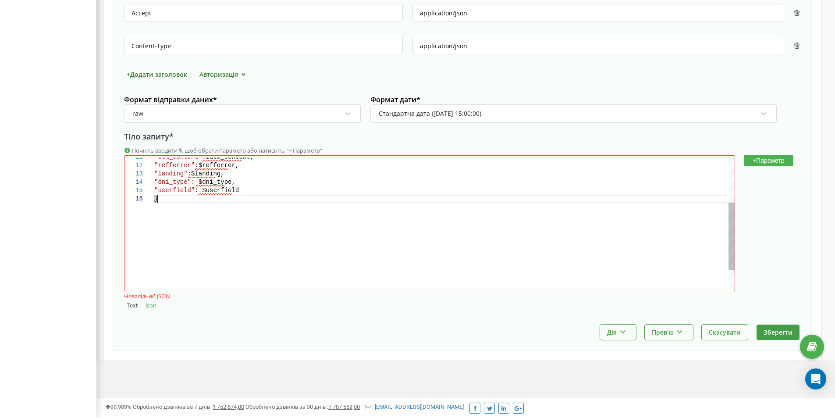
click at [294, 249] on div ""dni_type" : $dni_type, "userfield" : $userfield } "utm_content" :$utm_content,…" at bounding box center [444, 198] width 580 height 256
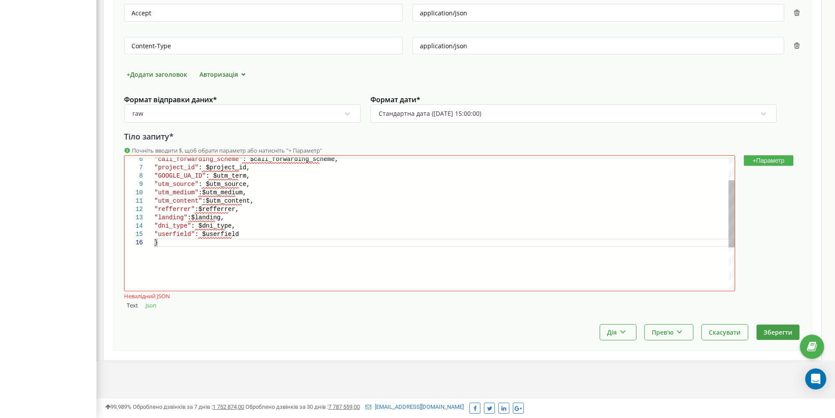
click at [321, 279] on div ""dni_type" : $dni_type, "userfield" : $userfield } "utm_content" :$utm_content,…" at bounding box center [444, 242] width 580 height 256
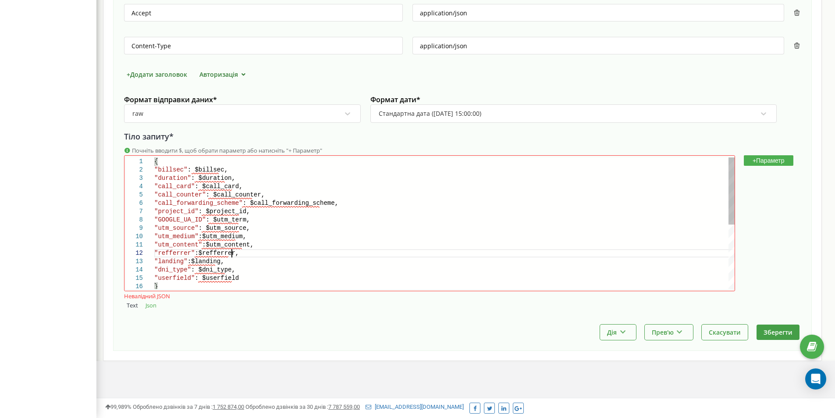
click at [369, 251] on div ""refferrer" :$refferrer," at bounding box center [444, 253] width 580 height 8
click at [216, 117] on div "raw" at bounding box center [237, 113] width 210 height 15
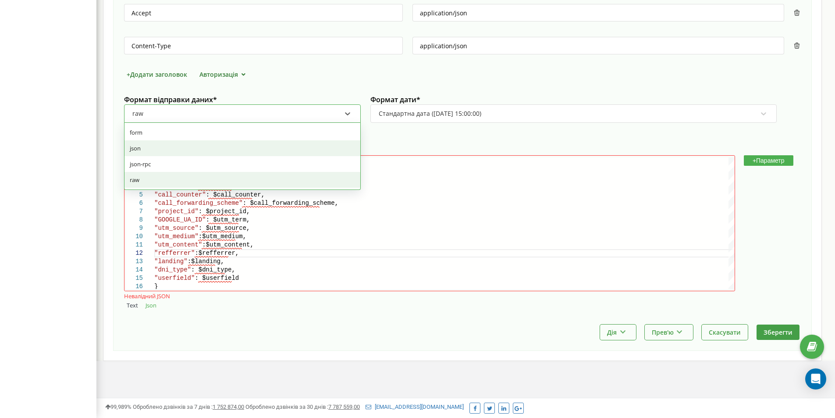
click at [202, 147] on div "json" at bounding box center [242, 148] width 236 height 16
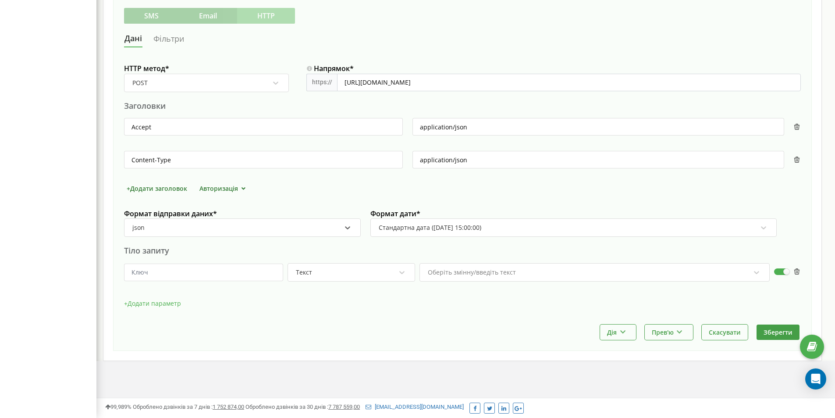
scroll to position [229, 0]
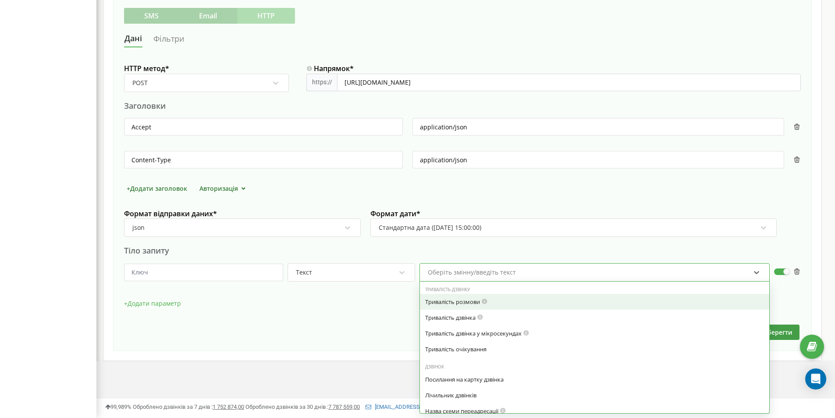
click at [503, 277] on div "Оберіть змінну/введіть текст" at bounding box center [589, 272] width 324 height 15
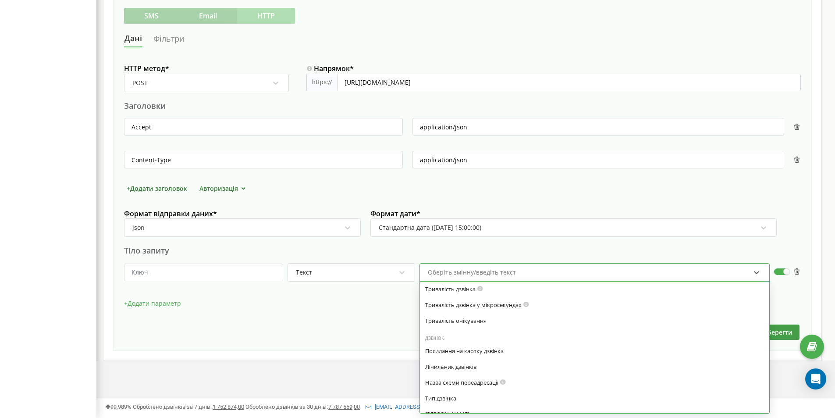
scroll to position [0, 0]
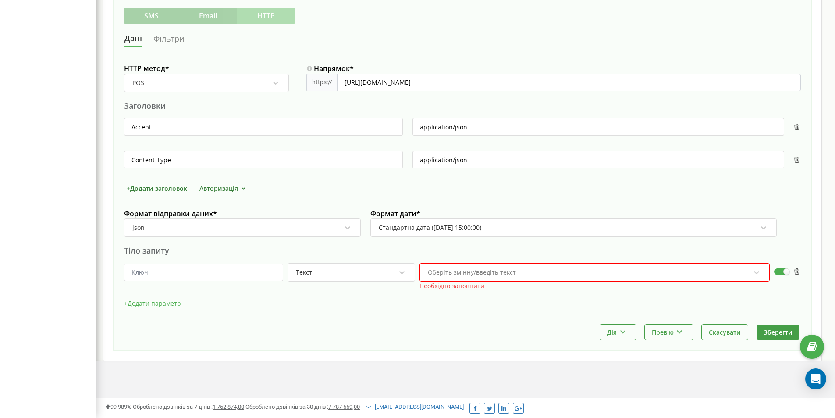
click at [331, 334] on div "Дія Зробити копію Змінити момент відправки [PERSON_NAME] Прев'ю Показати прикла…" at bounding box center [462, 331] width 677 height 15
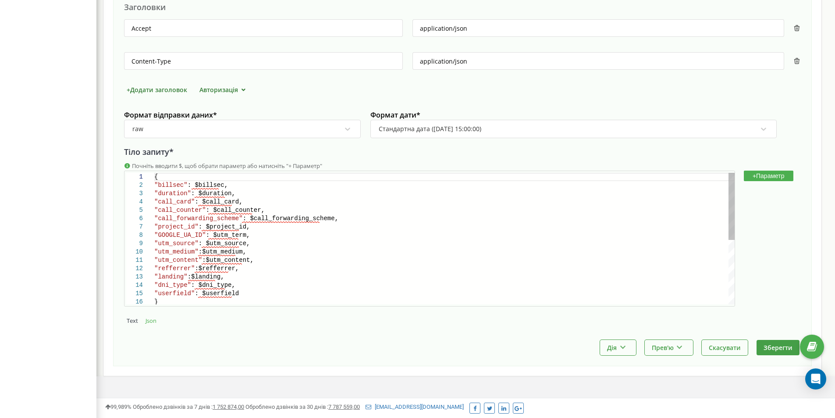
click at [297, 268] on div ""refferrer" :$refferrer," at bounding box center [444, 268] width 580 height 8
click at [193, 184] on span ": $billsec," at bounding box center [208, 184] width 40 height 7
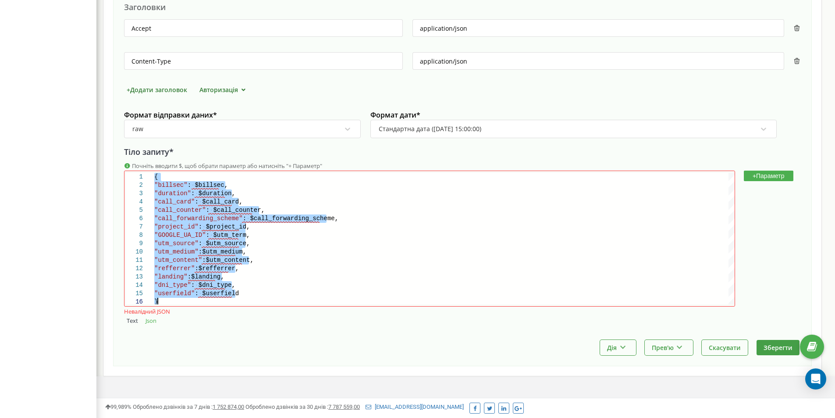
paste textarea ""utm_content":$"utm_content", "refferrer":$"refferrer", "landing":$"landing", "…"
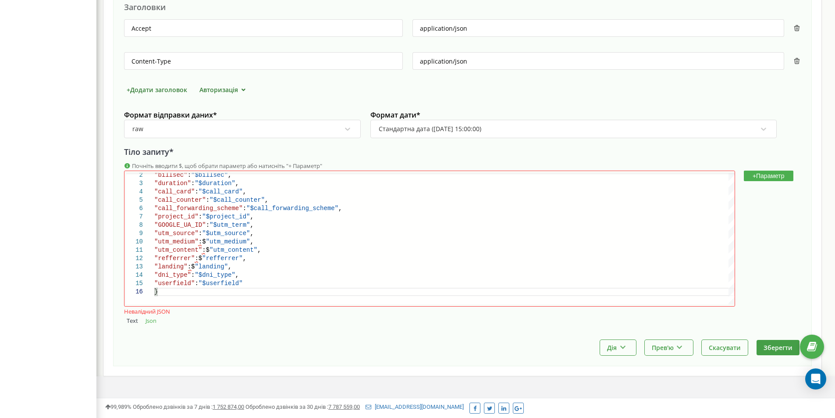
click at [256, 325] on div "Text Json" at bounding box center [462, 320] width 677 height 9
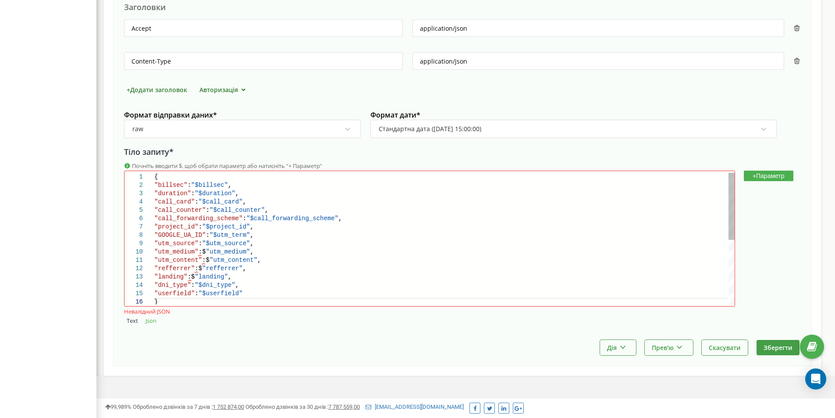
scroll to position [0, 3]
click at [330, 228] on div ""project_id" : "$project_id" ," at bounding box center [444, 227] width 580 height 8
click at [374, 274] on div ""landing" :$ "landing" ," at bounding box center [444, 277] width 580 height 8
paste textarea "$"
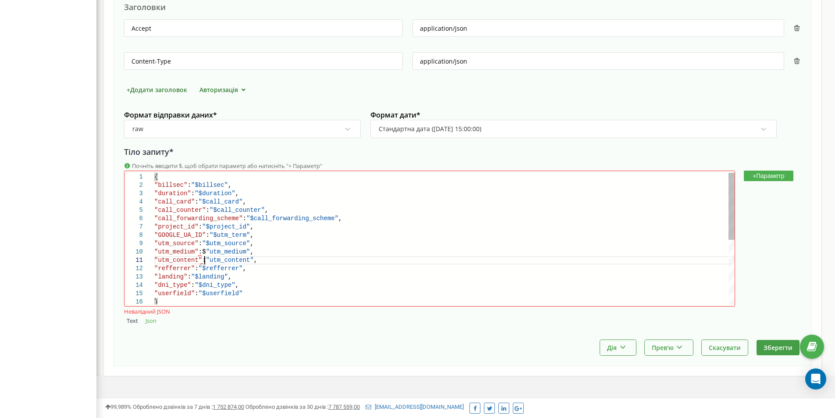
paste textarea "$"
paste textarea "Editor content;Press Alt+F1 for Accessibility Options."
paste textarea "$"
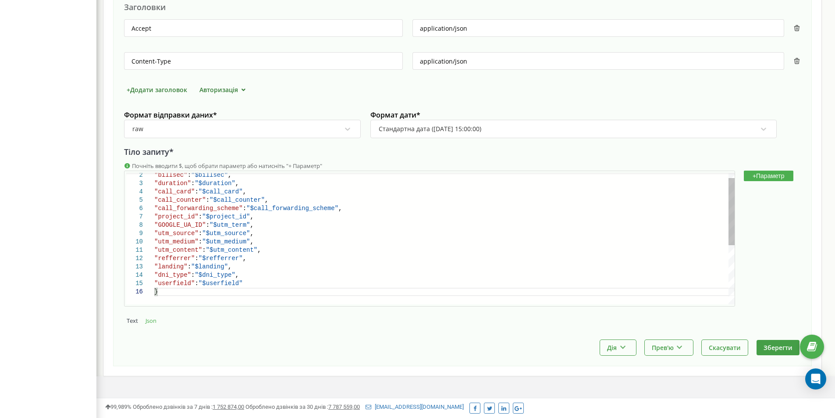
type textarea "{ "billsec": "$billsec", "duration": "$duration", "call_card": "$call_card", "c…"
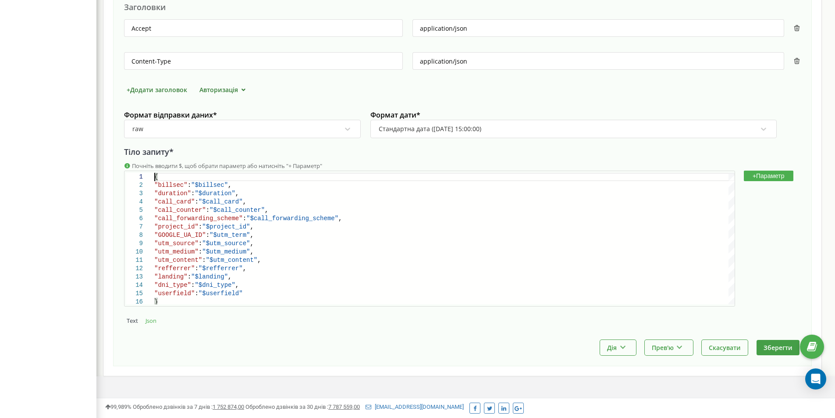
click at [380, 343] on div "Дія Зробити копію Змінити момент відправки [PERSON_NAME] Прев'ю Показати прикла…" at bounding box center [462, 347] width 677 height 15
click at [793, 351] on div "База знань" at bounding box center [779, 346] width 34 height 10
click at [770, 344] on button "Зберегти" at bounding box center [778, 347] width 43 height 15
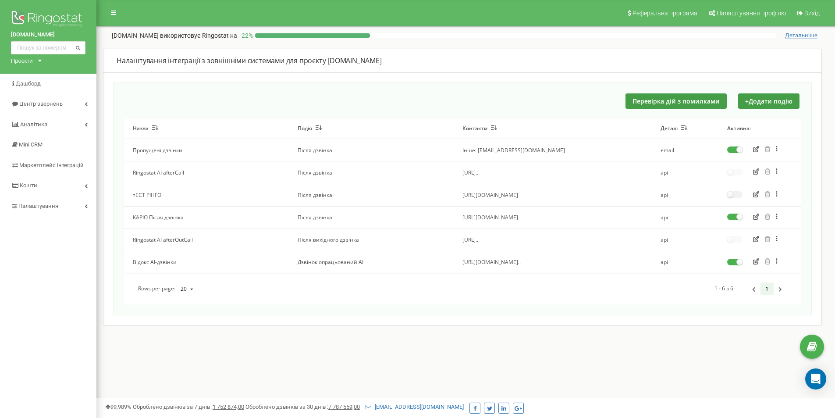
click at [757, 217] on icon "button" at bounding box center [756, 216] width 6 height 6
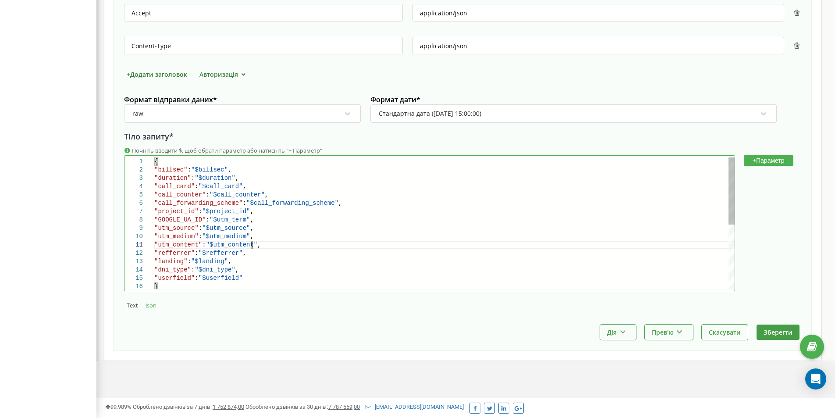
click at [384, 244] on div ""utm_content" : "$utm_content" ," at bounding box center [444, 245] width 580 height 8
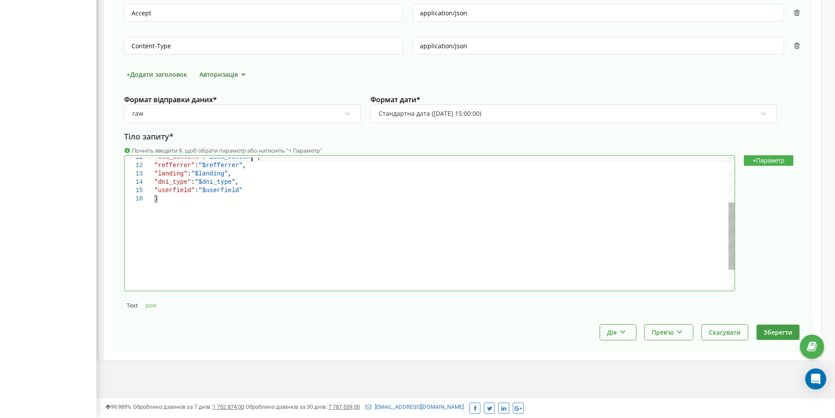
click at [386, 252] on div ""utm_content" : "$utm_content" , "refferrer" : "$refferrer" , "landing" : "$lan…" at bounding box center [444, 198] width 580 height 256
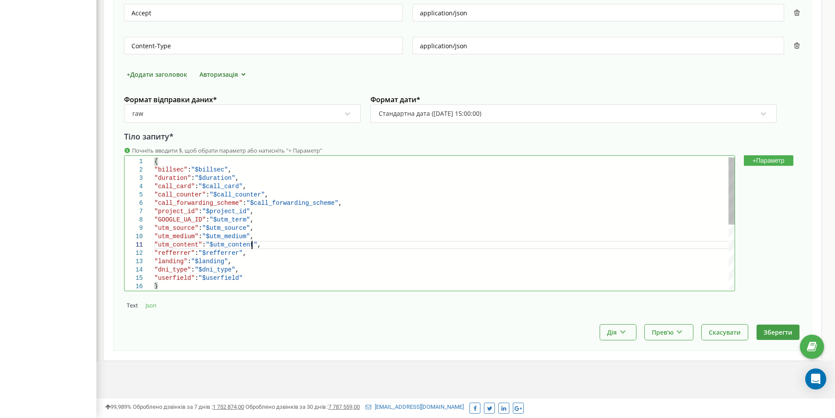
click at [389, 246] on div ""utm_content" : "$utm_content" ," at bounding box center [444, 245] width 580 height 8
click at [400, 211] on div ""project_id" : "$project_id" ," at bounding box center [444, 211] width 580 height 8
click at [405, 198] on div ""call_counter" : "$call_counter" ," at bounding box center [444, 195] width 580 height 8
click at [730, 332] on button "Скасувати" at bounding box center [725, 331] width 46 height 15
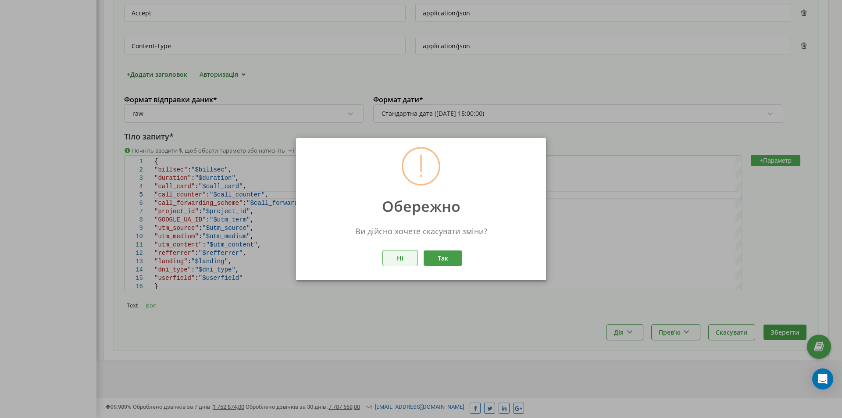
click at [412, 259] on button "Ні" at bounding box center [400, 257] width 35 height 15
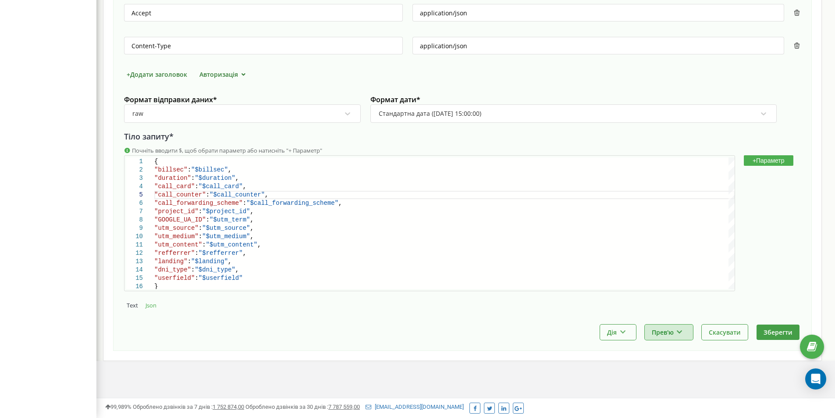
drag, startPoint x: 659, startPoint y: 324, endPoint x: 660, endPoint y: 332, distance: 8.4
click at [658, 324] on div "HTTP метод * POST Напрямок * https:// [URL][DOMAIN_NAME] Заголовки Accept appli…" at bounding box center [462, 134] width 677 height 380
click at [661, 332] on button "Прев'ю" at bounding box center [669, 331] width 48 height 15
click at [670, 367] on div "Виконати та показати приклад" at bounding box center [697, 369] width 104 height 14
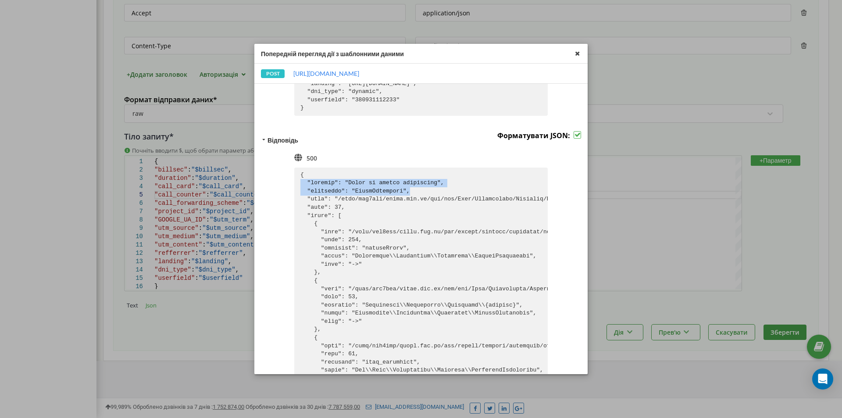
drag, startPoint x: 501, startPoint y: 197, endPoint x: 72, endPoint y: 188, distance: 429.7
click at [72, 188] on div "Попередній перегляд дії з шаблонними даними POST [URL][DOMAIN_NAME] Заголовки з…" at bounding box center [421, 209] width 842 height 418
click at [197, 245] on div "Попередній перегляд дії з шаблонними даними POST [URL][DOMAIN_NAME] Заголовки з…" at bounding box center [421, 209] width 842 height 418
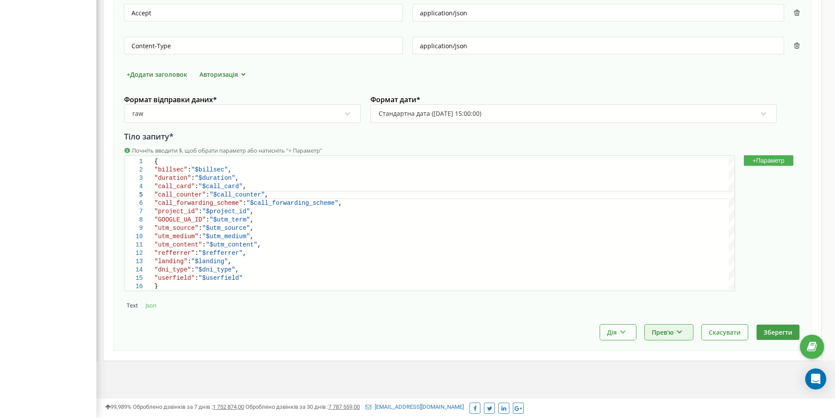
click at [666, 329] on button "Прев'ю" at bounding box center [669, 331] width 48 height 15
click at [669, 369] on div "Виконати та показати приклад" at bounding box center [697, 369] width 104 height 14
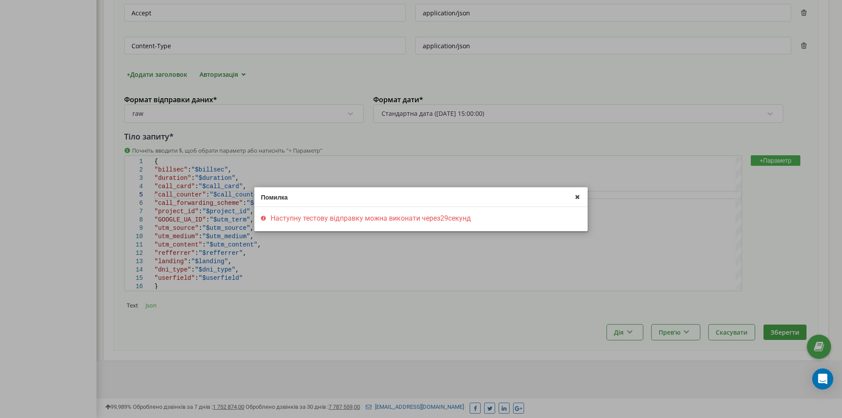
click at [384, 310] on div "Помилка Наступну тестову відправку можна виконати через 29 секунд" at bounding box center [421, 209] width 842 height 418
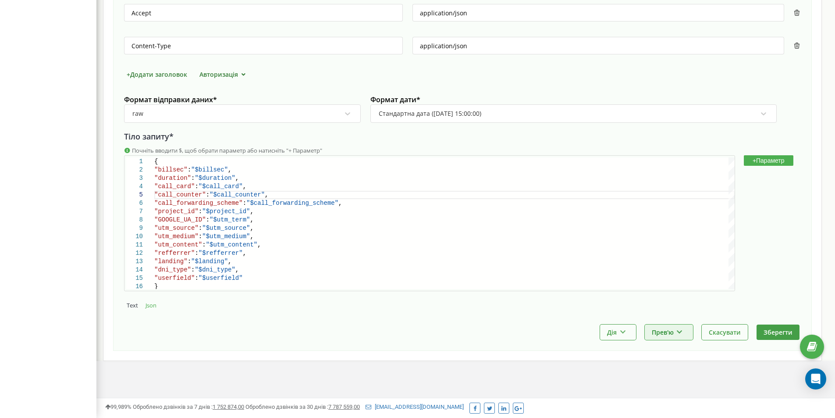
click at [675, 334] on button "Прев'ю" at bounding box center [669, 331] width 48 height 15
click at [686, 371] on div "Виконати та показати приклад" at bounding box center [697, 369] width 104 height 14
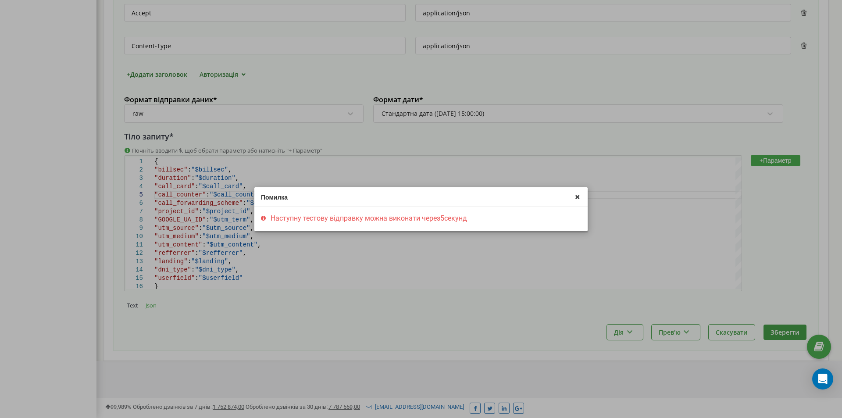
click at [415, 362] on div "Помилка Наступну тестову відправку можна виконати через 5 секунд" at bounding box center [421, 209] width 842 height 418
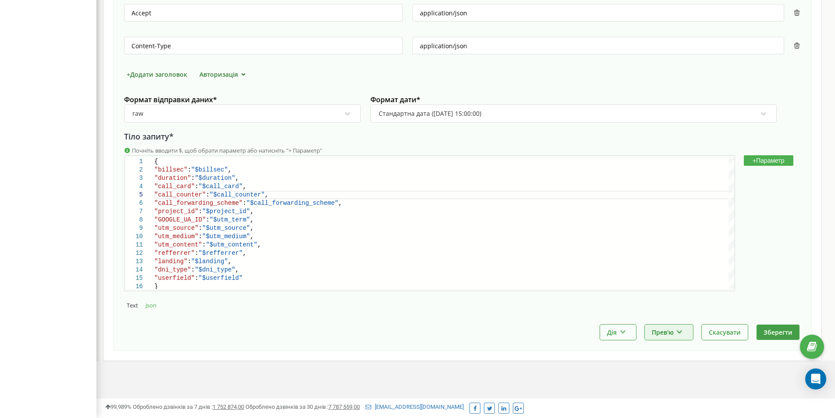
click at [679, 337] on button "Прев'ю" at bounding box center [669, 331] width 48 height 15
click at [663, 371] on div "Виконати та показати приклад" at bounding box center [697, 369] width 104 height 14
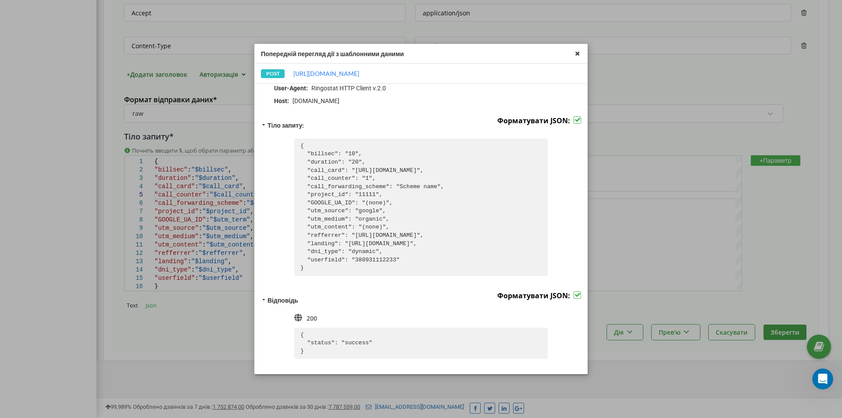
click at [178, 242] on div "Попередній перегляд дії з шаблонними даними POST [URL][DOMAIN_NAME] Заголовки з…" at bounding box center [421, 209] width 842 height 418
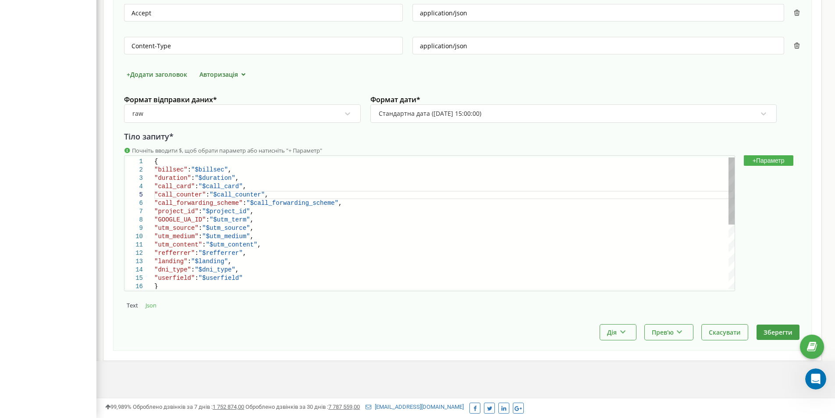
scroll to position [0, 97]
click at [271, 277] on div ""userfield" : "$userfield"" at bounding box center [444, 278] width 580 height 8
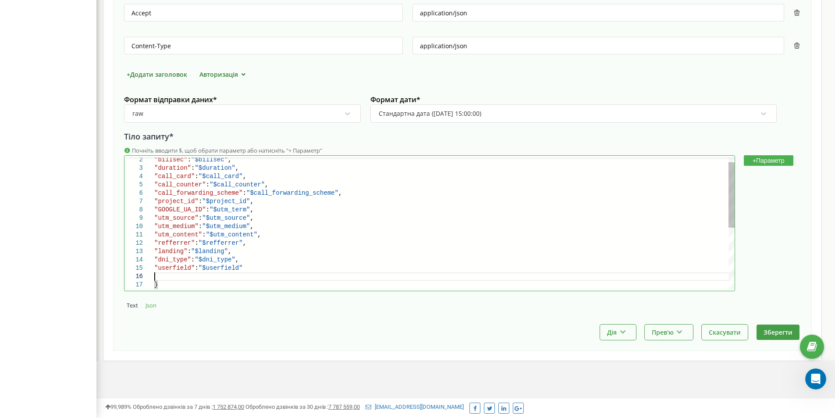
scroll to position [42, 0]
click at [770, 156] on button "+ Параметр" at bounding box center [769, 160] width 50 height 11
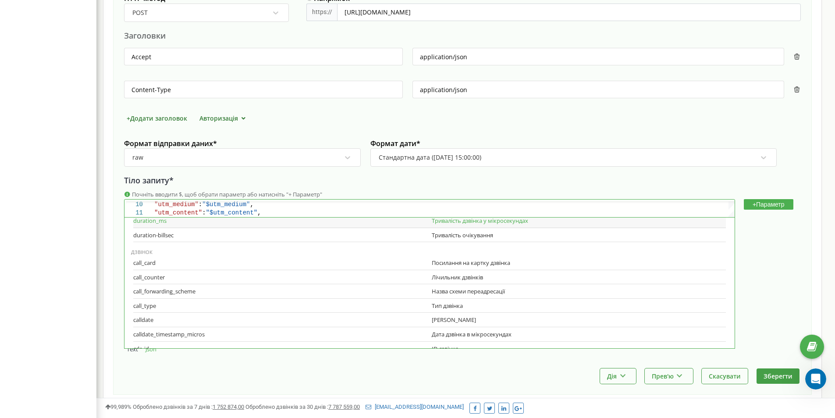
scroll to position [0, 0]
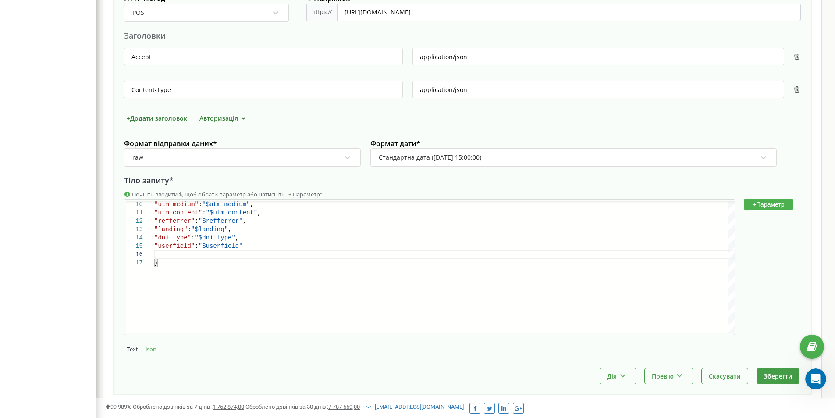
click at [41, 255] on div "[DOMAIN_NAME] Проєкти [DOMAIN_NAME] Дашборд Центр звернень Аналiтика Mini CRM М…" at bounding box center [48, 81] width 96 height 761
click at [281, 252] on div at bounding box center [444, 254] width 580 height 8
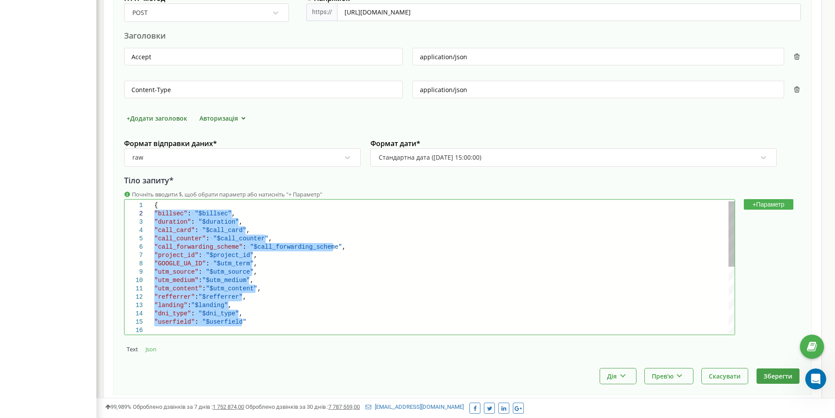
scroll to position [25, 0]
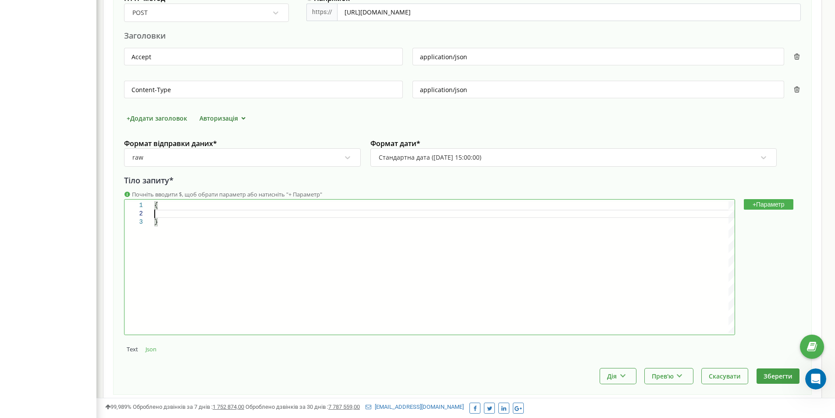
click at [762, 202] on button "+ Параметр" at bounding box center [769, 204] width 50 height 11
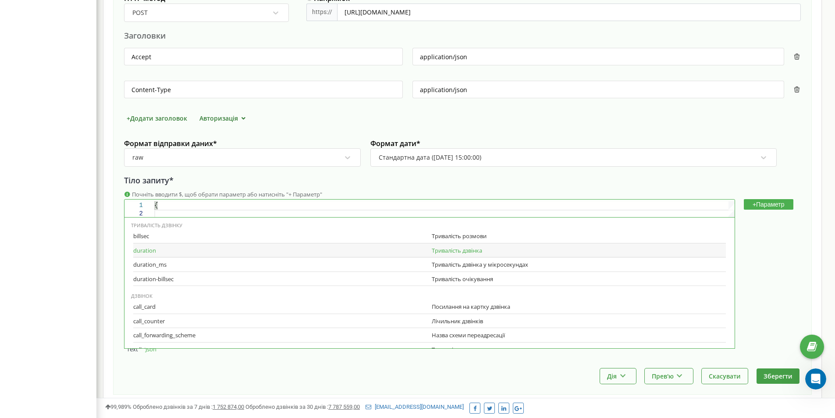
click at [253, 250] on div "duration" at bounding box center [280, 250] width 294 height 8
click at [262, 235] on div "billsec" at bounding box center [280, 236] width 294 height 8
click at [261, 236] on div "billsec" at bounding box center [280, 236] width 294 height 8
click at [254, 253] on div "duration" at bounding box center [280, 250] width 294 height 8
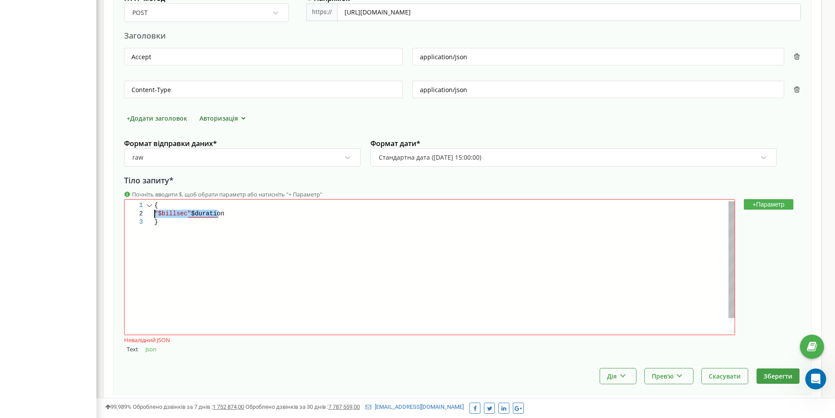
drag, startPoint x: 241, startPoint y: 213, endPoint x: 151, endPoint y: 213, distance: 89.9
type textarea "{ }"
